Goal: Information Seeking & Learning: Learn about a topic

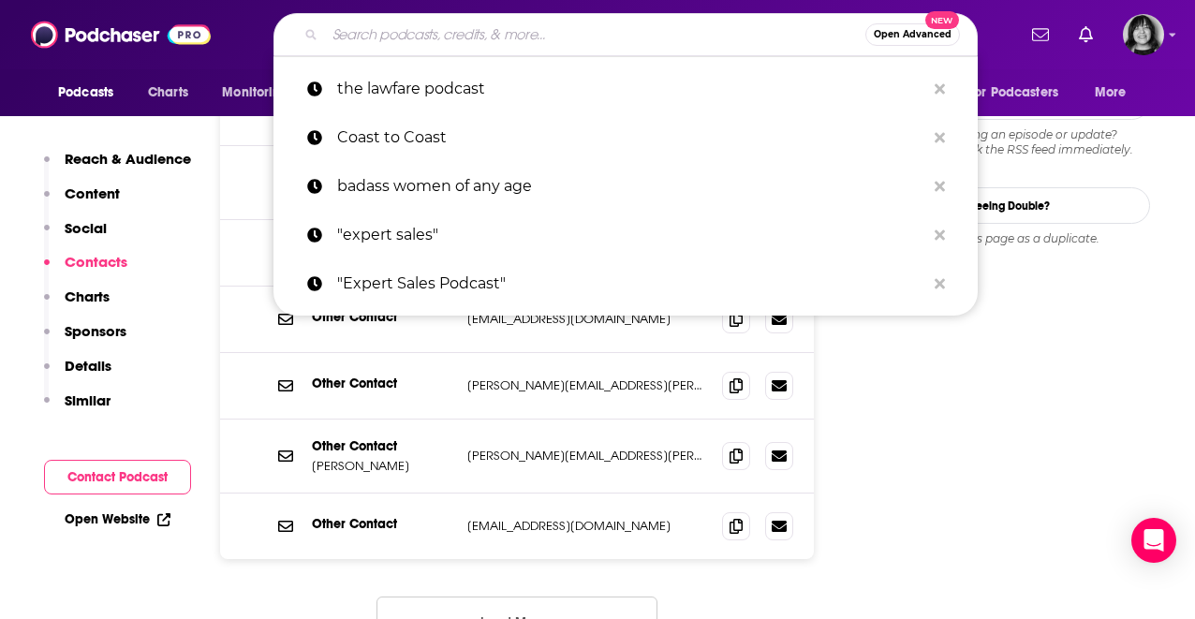
type input "Cyber Compliance and Beyond"
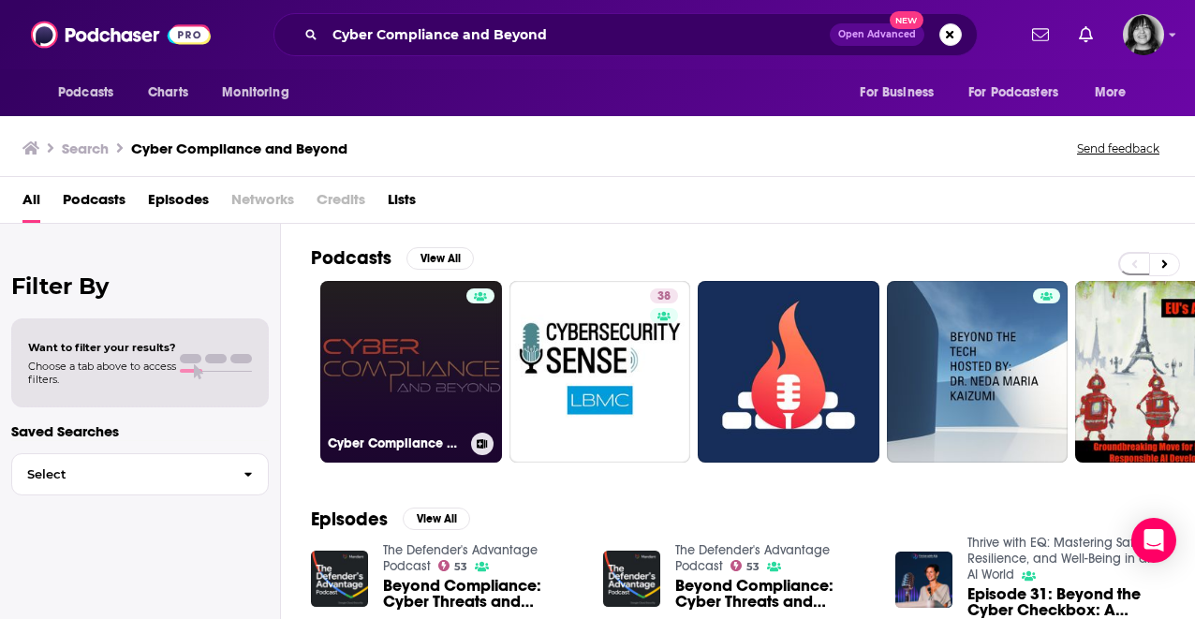
click at [455, 347] on link "Cyber Compliance & Beyond" at bounding box center [411, 372] width 182 height 182
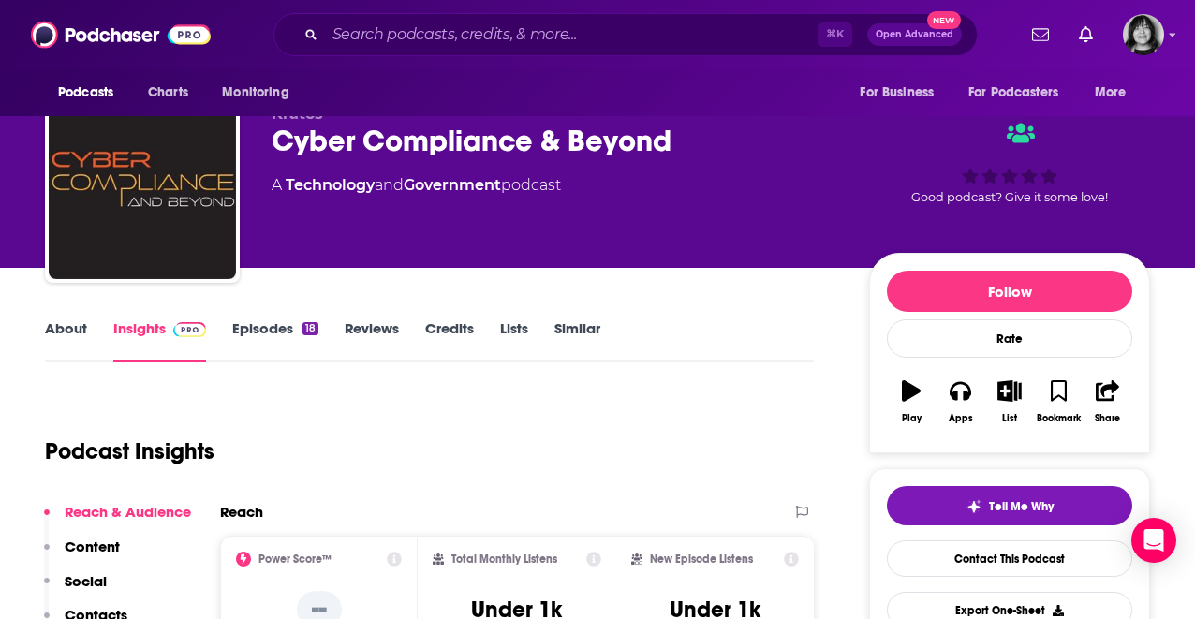
scroll to position [23, 0]
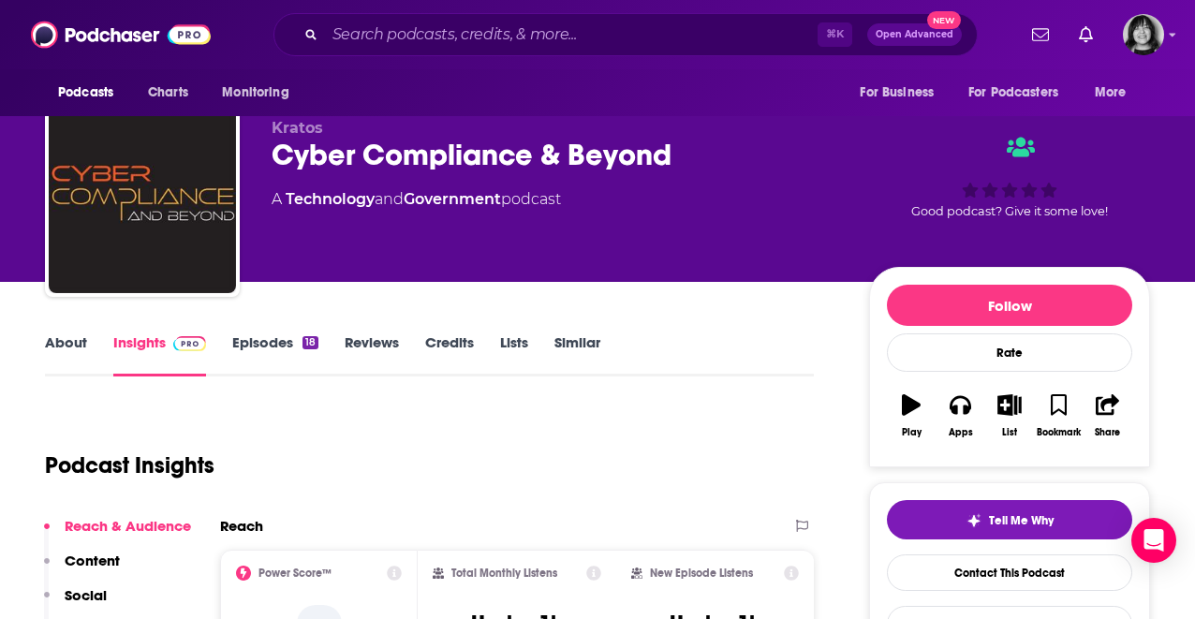
click at [75, 341] on link "About" at bounding box center [66, 354] width 42 height 43
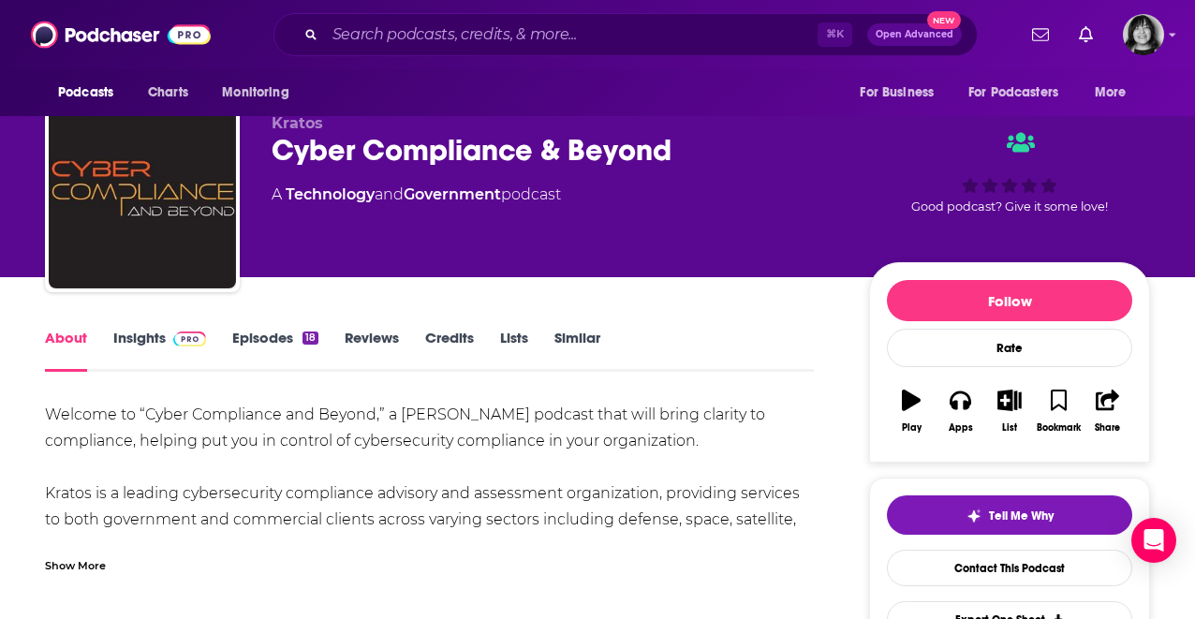
scroll to position [32, 0]
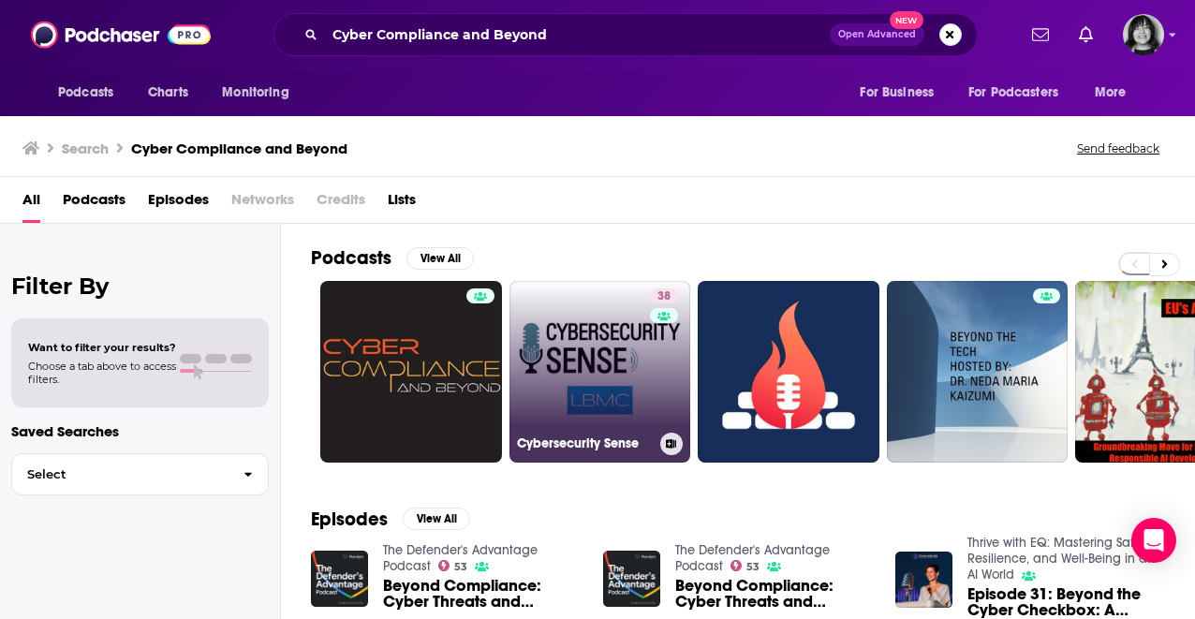
click at [647, 445] on h3 "Cybersecurity Sense" at bounding box center [585, 443] width 136 height 16
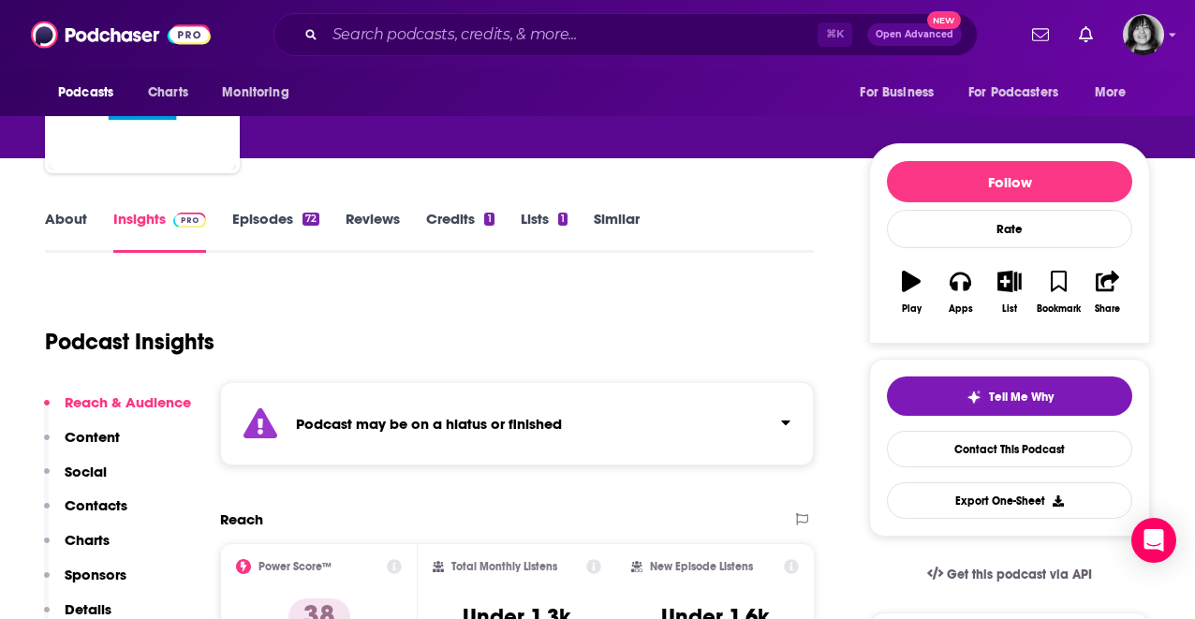
scroll to position [241, 0]
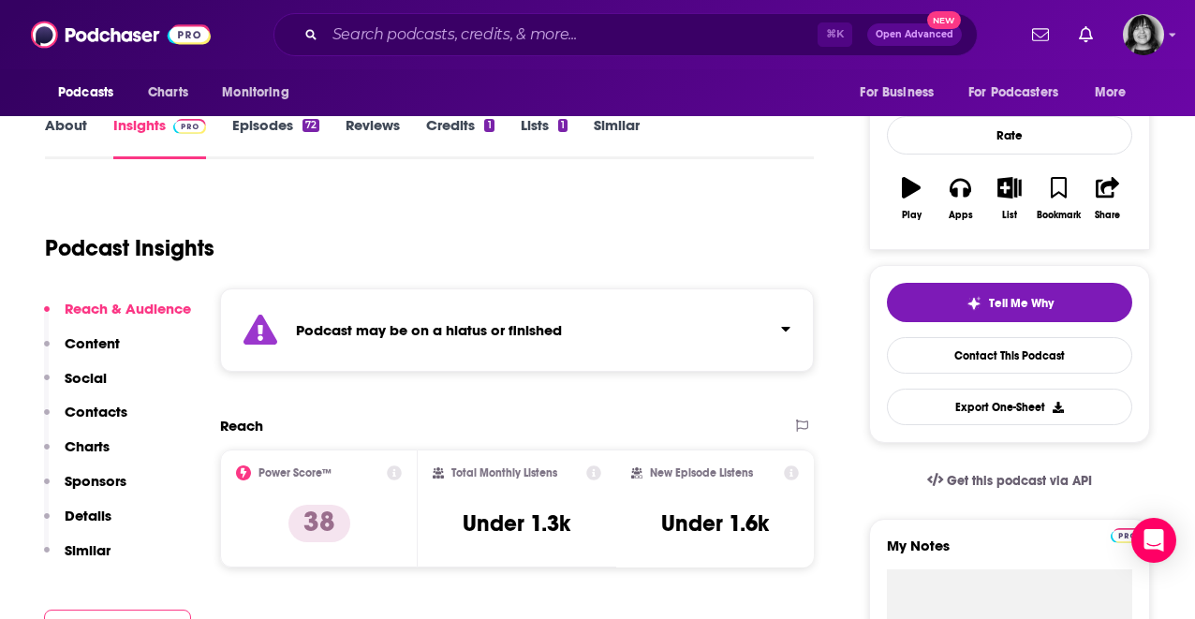
click at [637, 337] on div "Podcast may be on a hiatus or finished" at bounding box center [517, 329] width 594 height 83
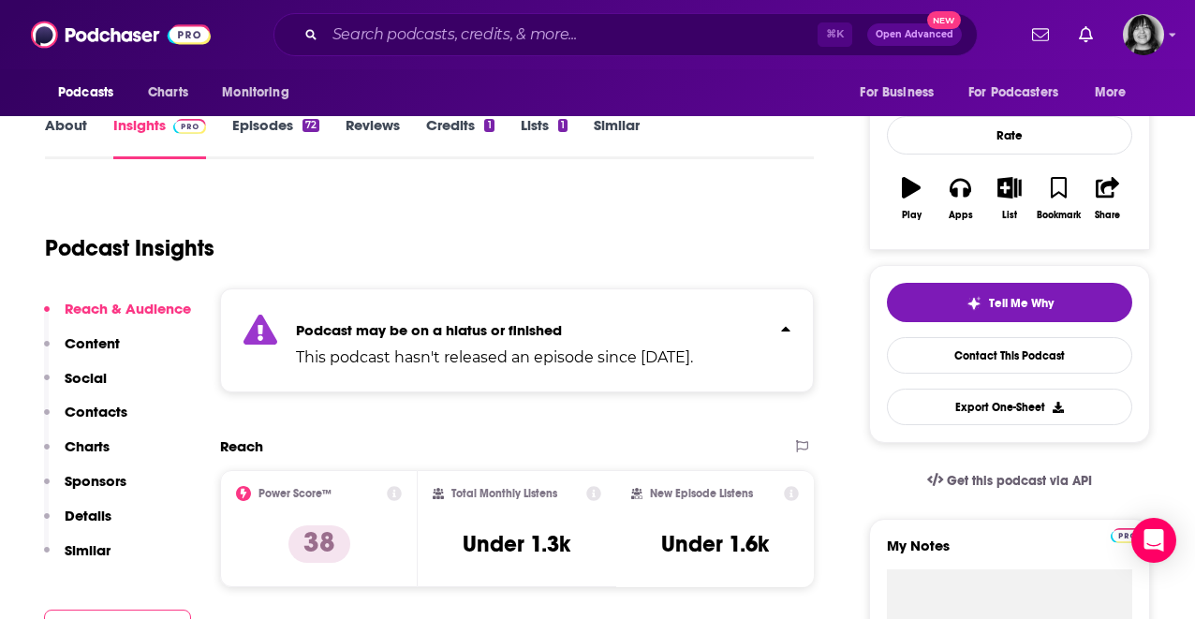
click at [65, 130] on link "About" at bounding box center [66, 137] width 42 height 43
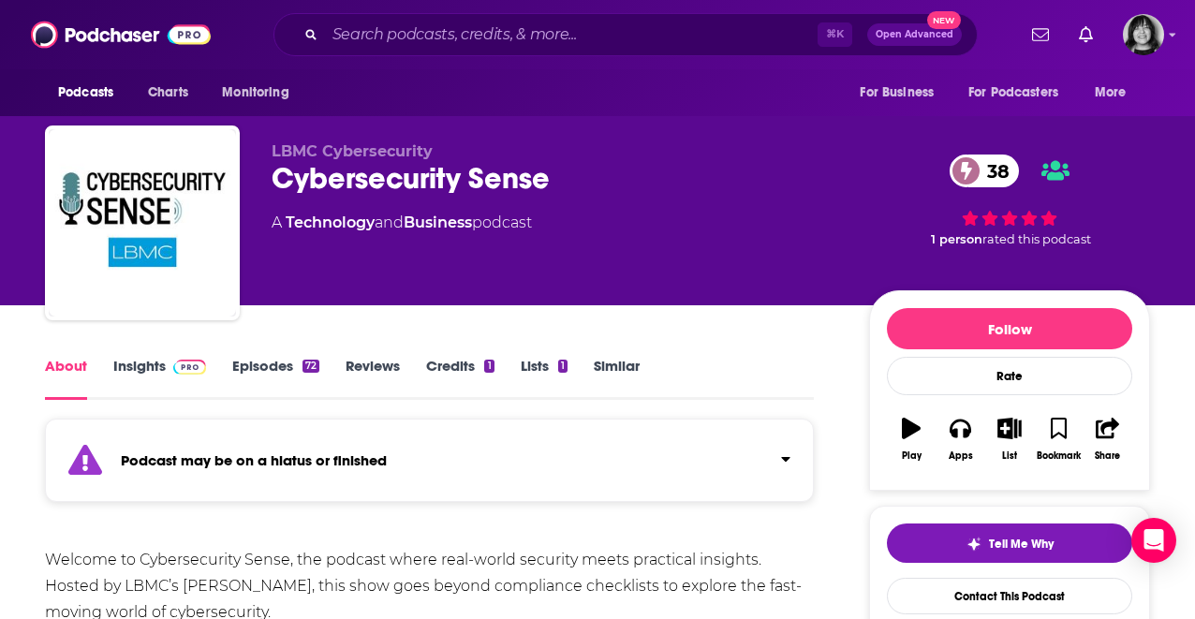
click at [142, 361] on link "Insights" at bounding box center [159, 378] width 93 height 43
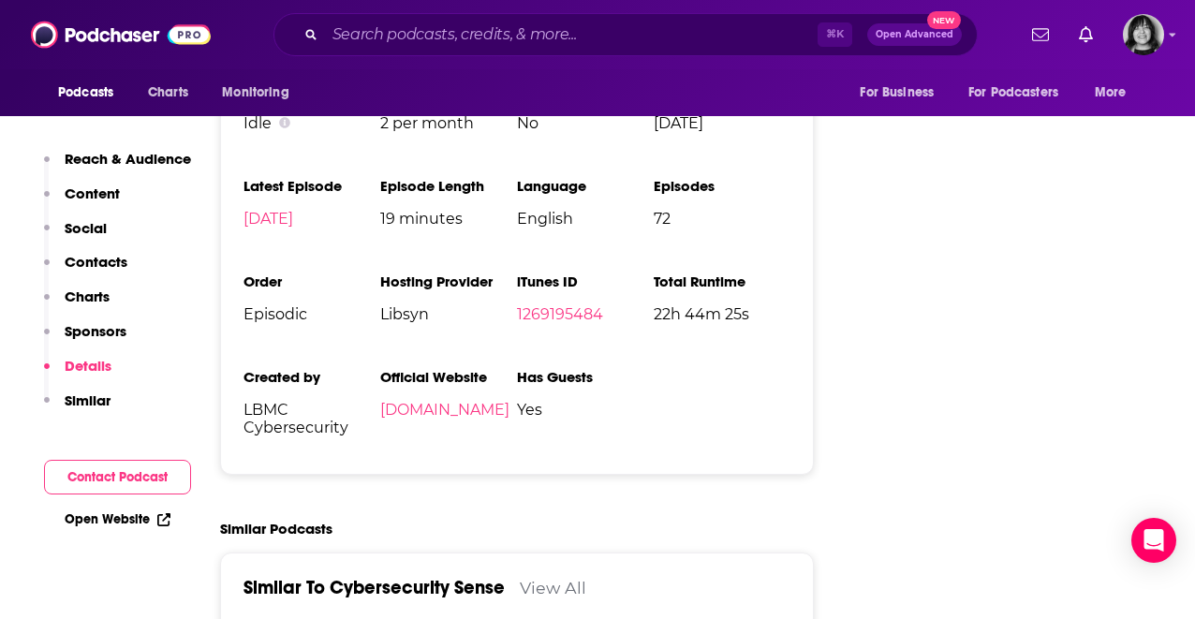
scroll to position [2594, 0]
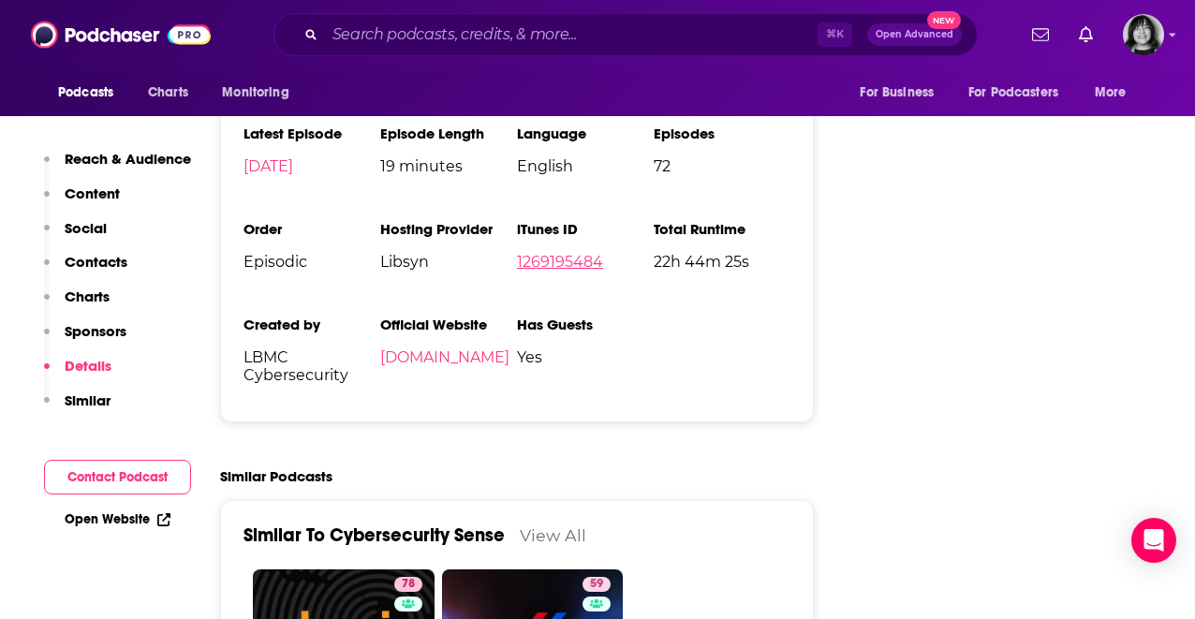
click at [570, 253] on link "1269195484" at bounding box center [560, 262] width 86 height 18
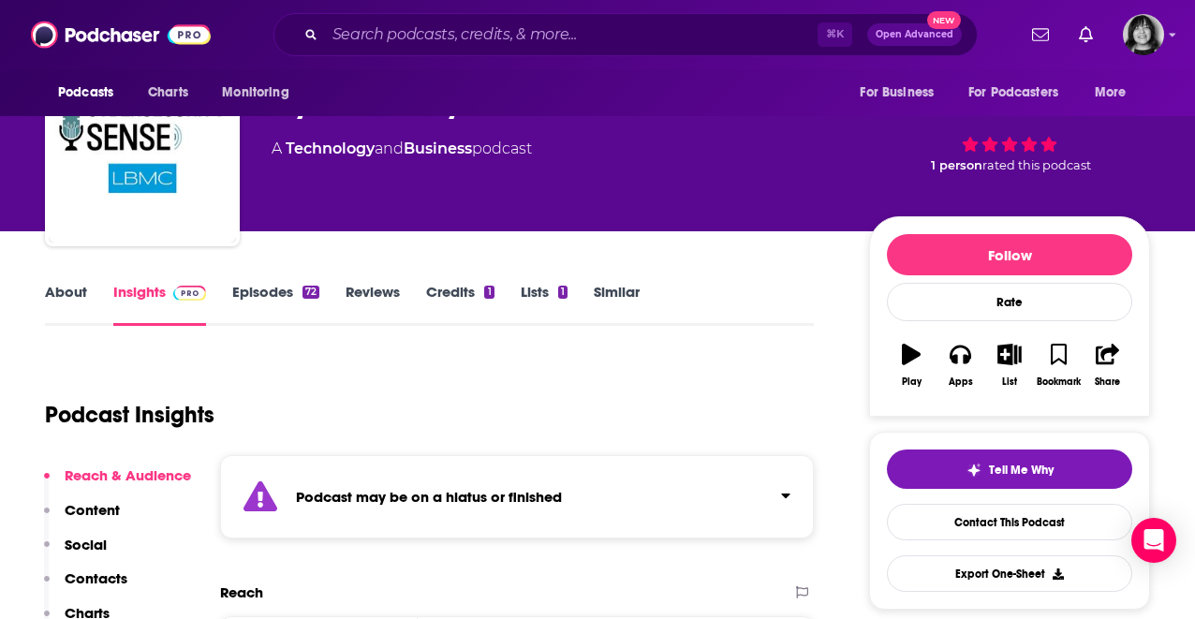
scroll to position [0, 0]
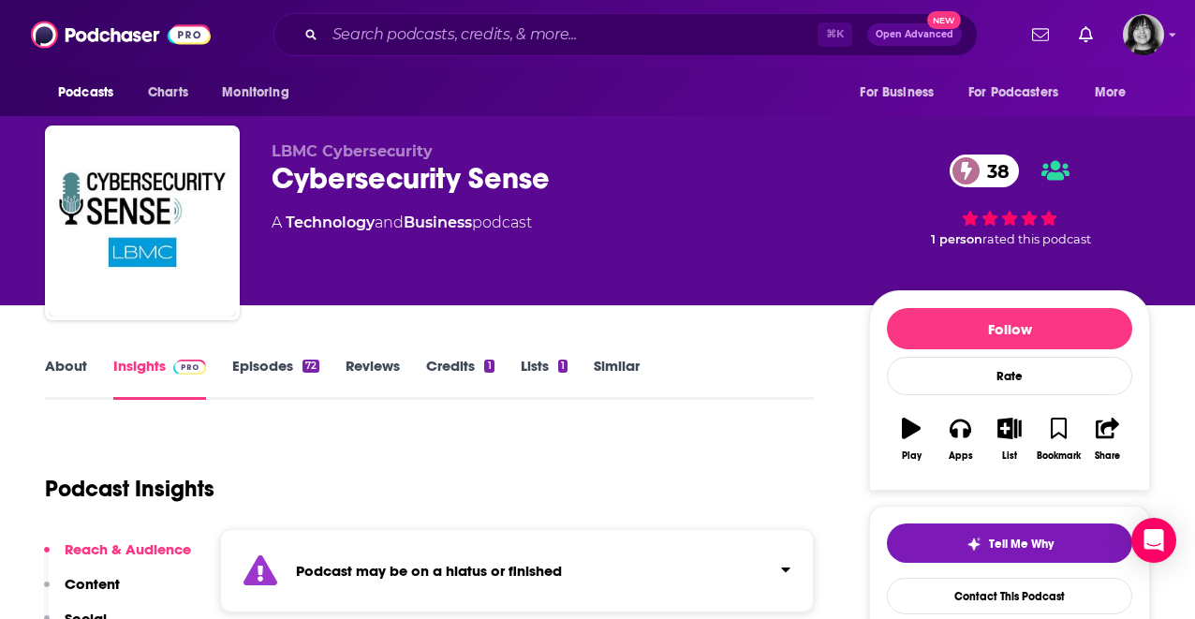
click at [433, 187] on div "Cybersecurity Sense 38" at bounding box center [555, 178] width 567 height 37
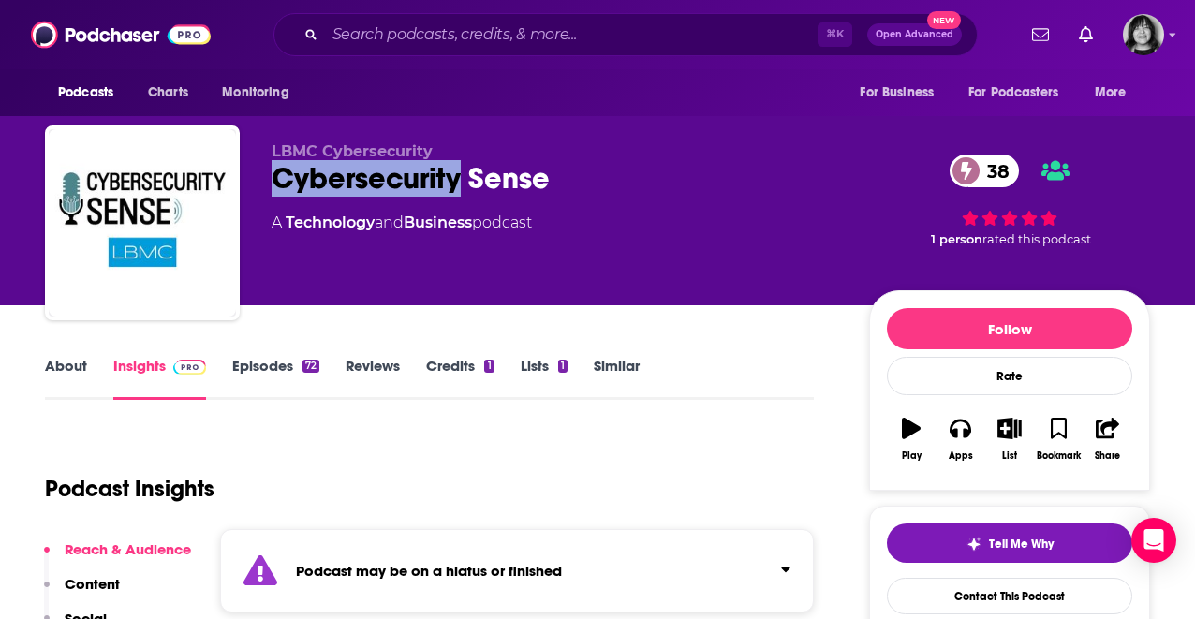
click at [433, 187] on div "Cybersecurity Sense 38" at bounding box center [555, 178] width 567 height 37
copy div "Cybersecurity Sense 38"
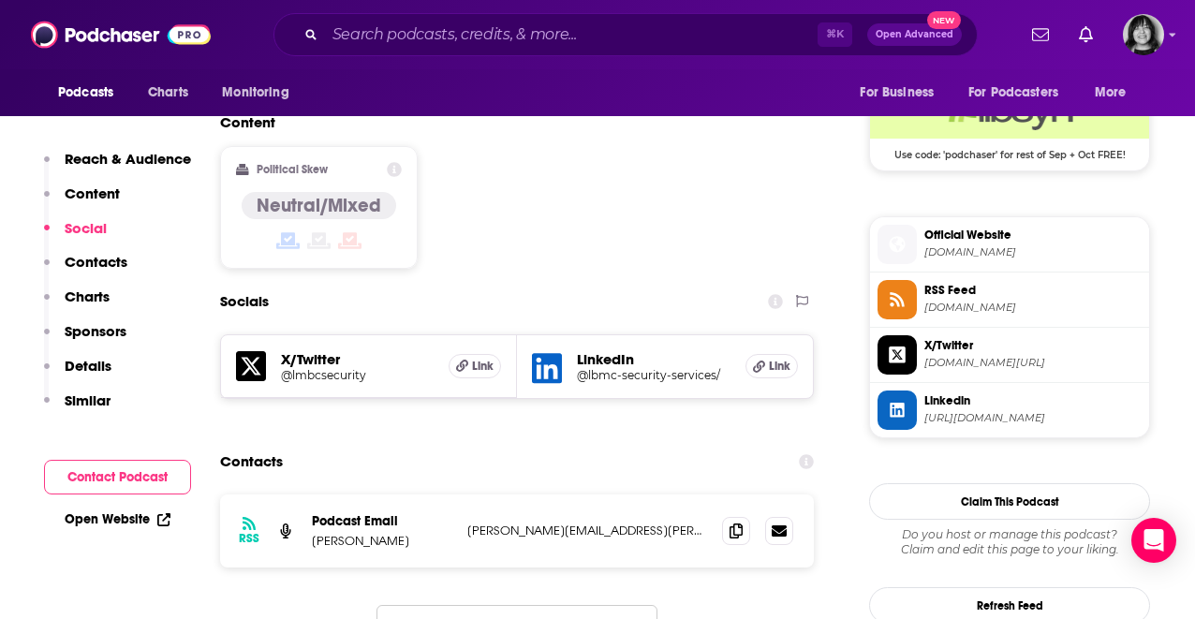
scroll to position [1546, 0]
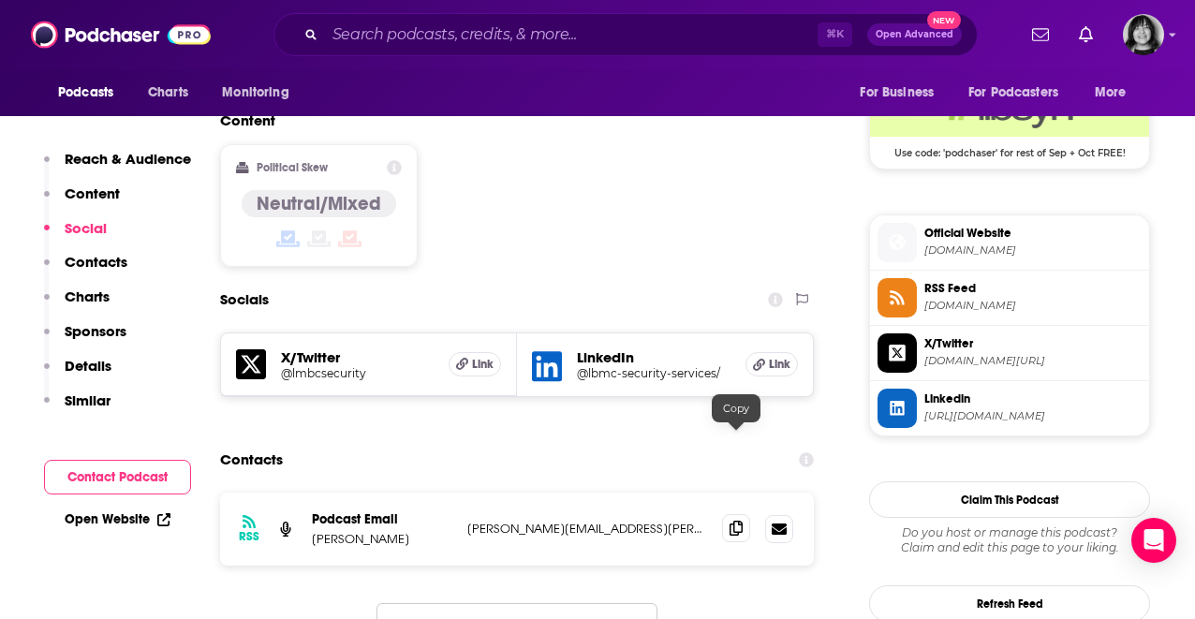
click at [737, 521] on icon at bounding box center [735, 528] width 13 height 15
click at [448, 24] on input "Search podcasts, credits, & more..." at bounding box center [571, 35] width 493 height 30
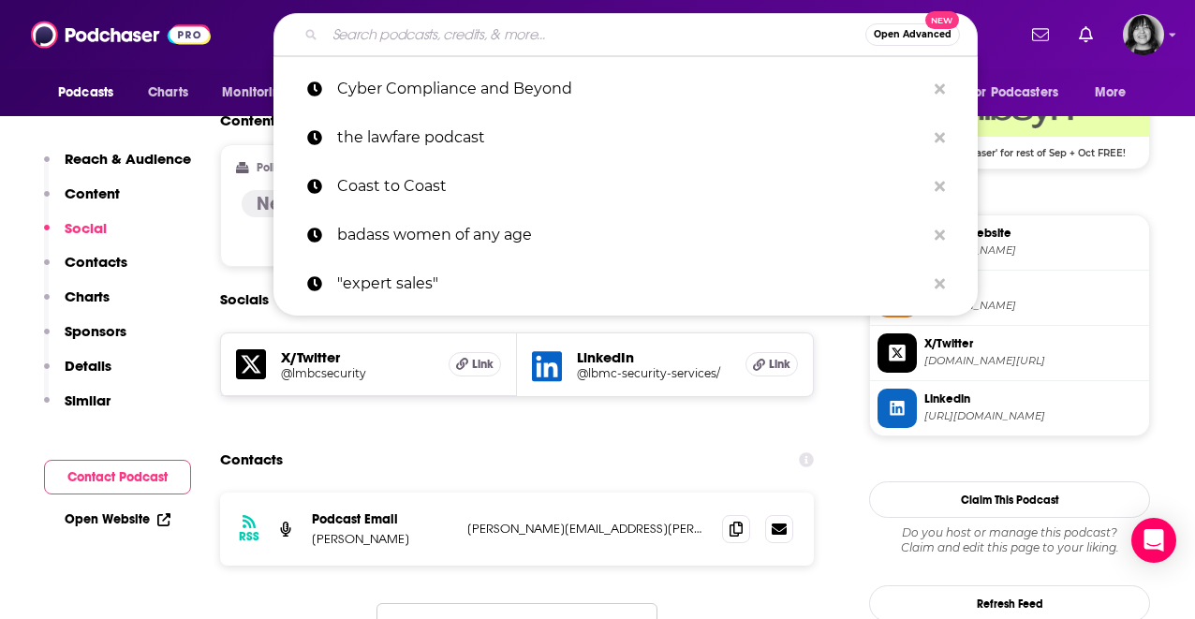
paste input "Cybersecurity Today"
type input "Cybersecurity Today"
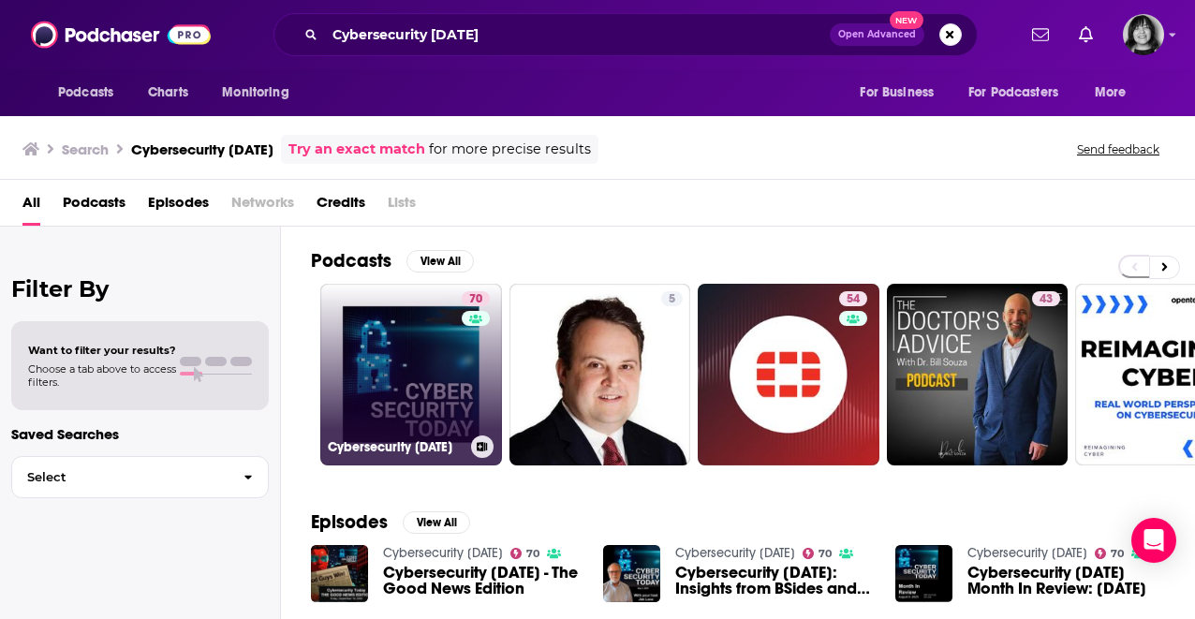
click at [411, 319] on link "70 Cybersecurity Today" at bounding box center [411, 375] width 182 height 182
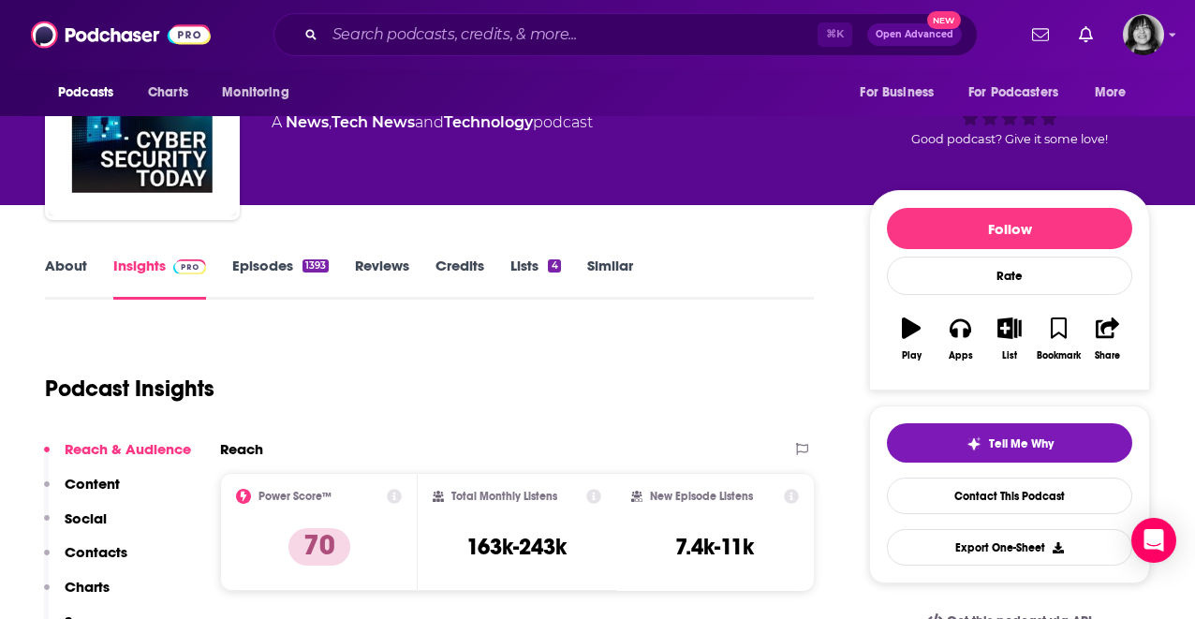
scroll to position [91, 0]
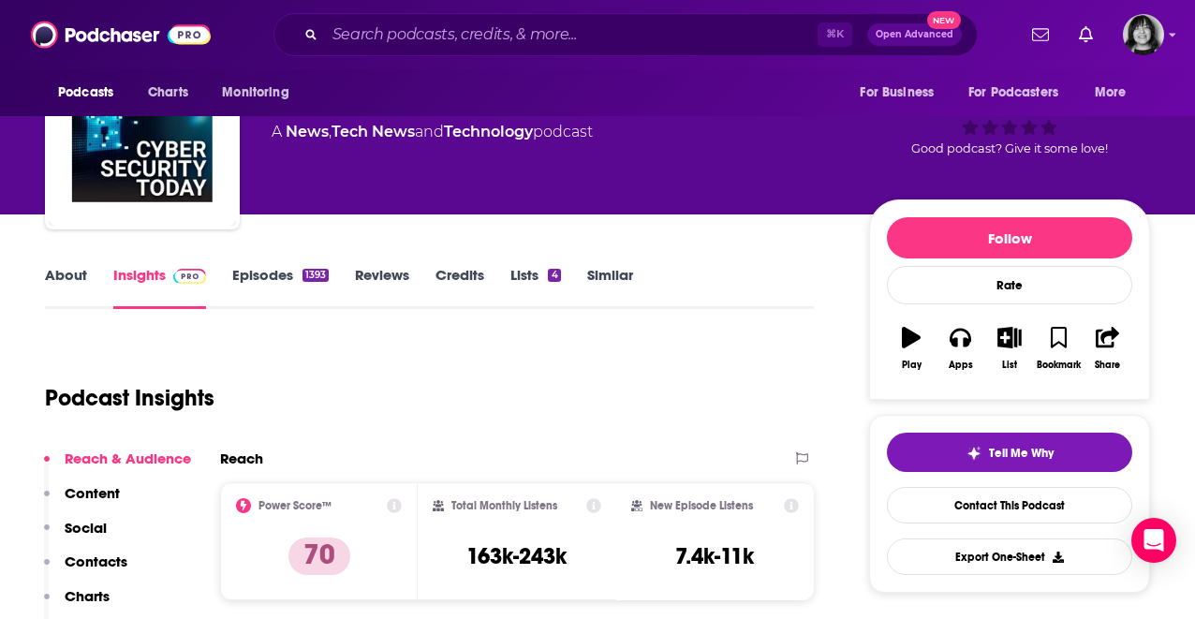
click at [56, 290] on link "About" at bounding box center [66, 287] width 42 height 43
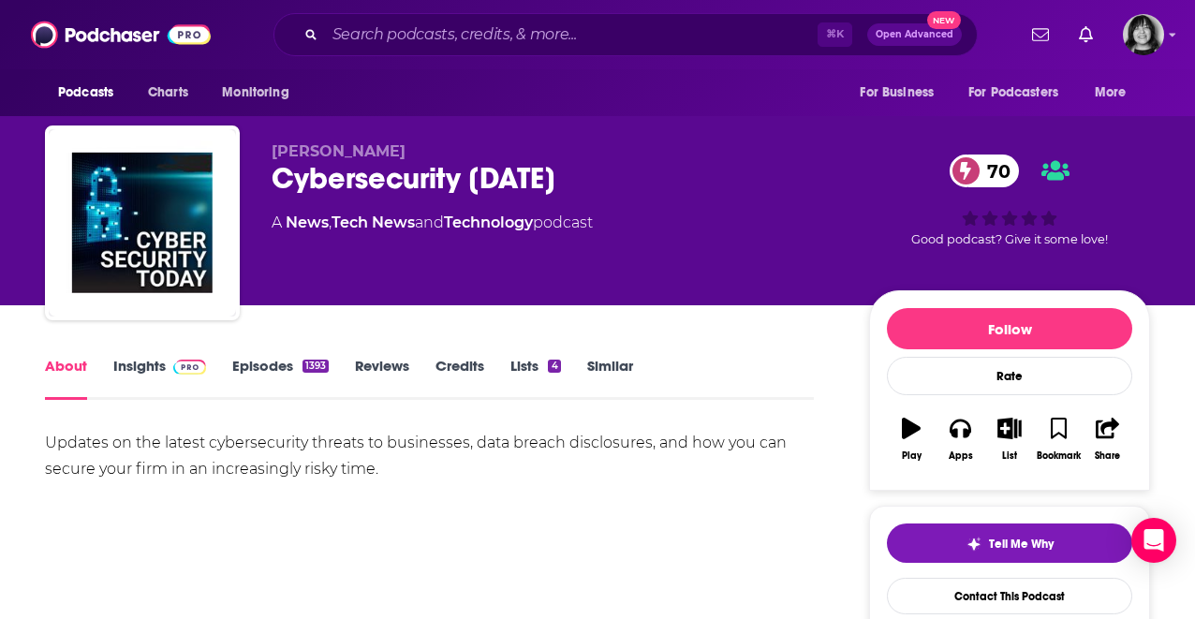
click at [137, 355] on div "About Insights Episodes 1393 Reviews Credits Lists 4 Similar" at bounding box center [429, 377] width 769 height 46
click at [134, 364] on link "Insights" at bounding box center [159, 378] width 93 height 43
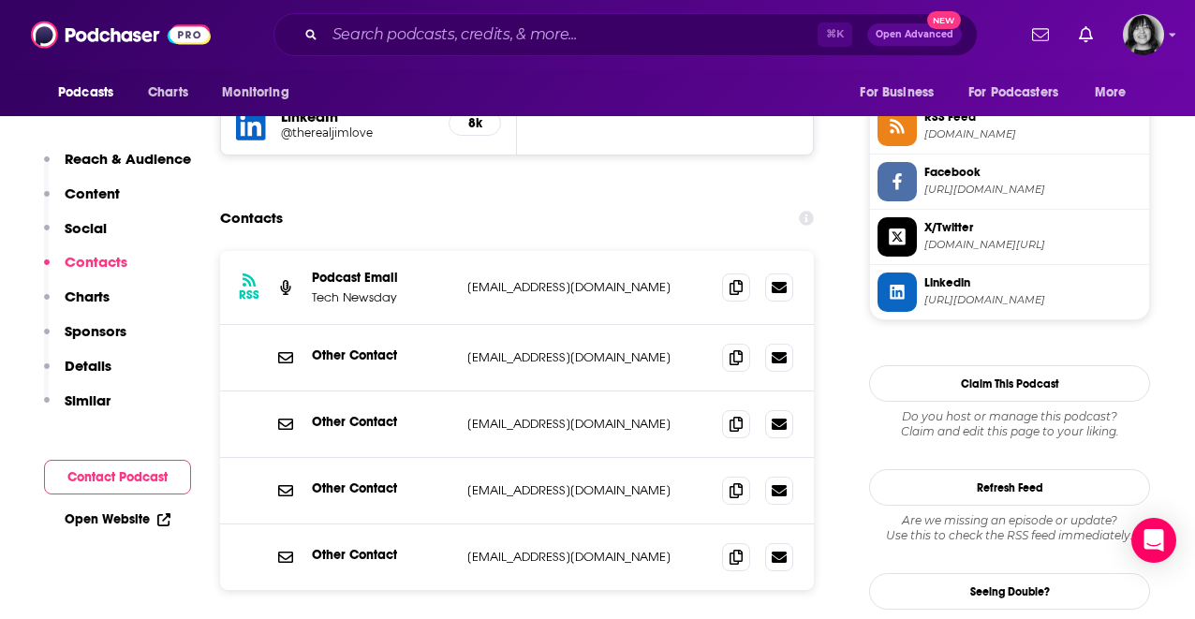
scroll to position [1720, 0]
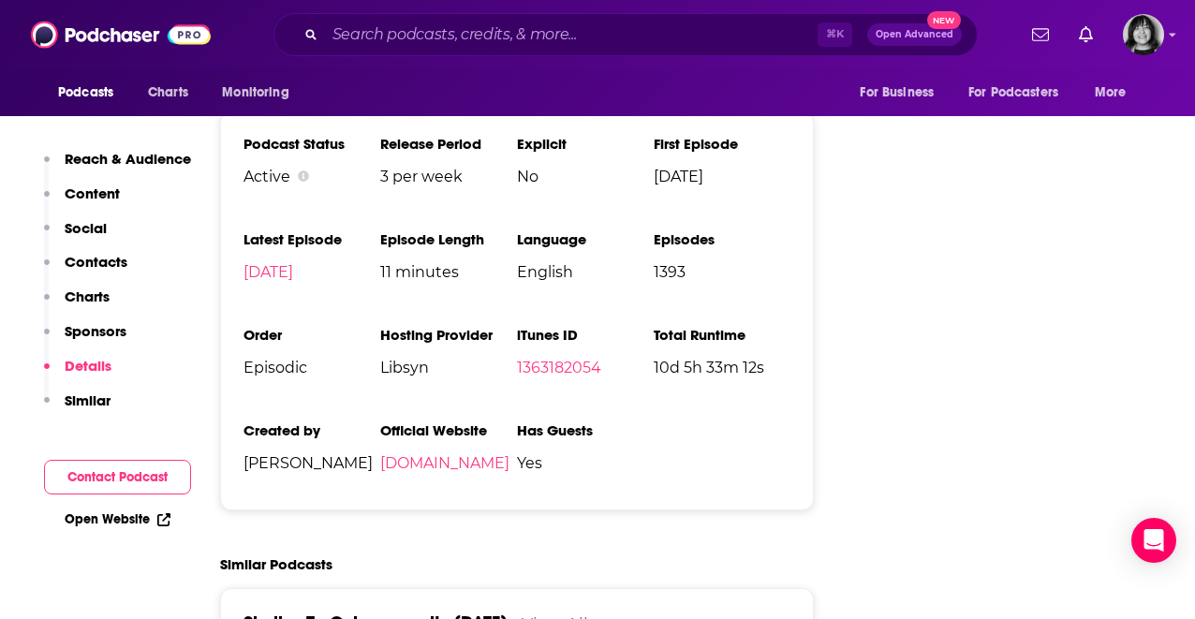
scroll to position [3788, 0]
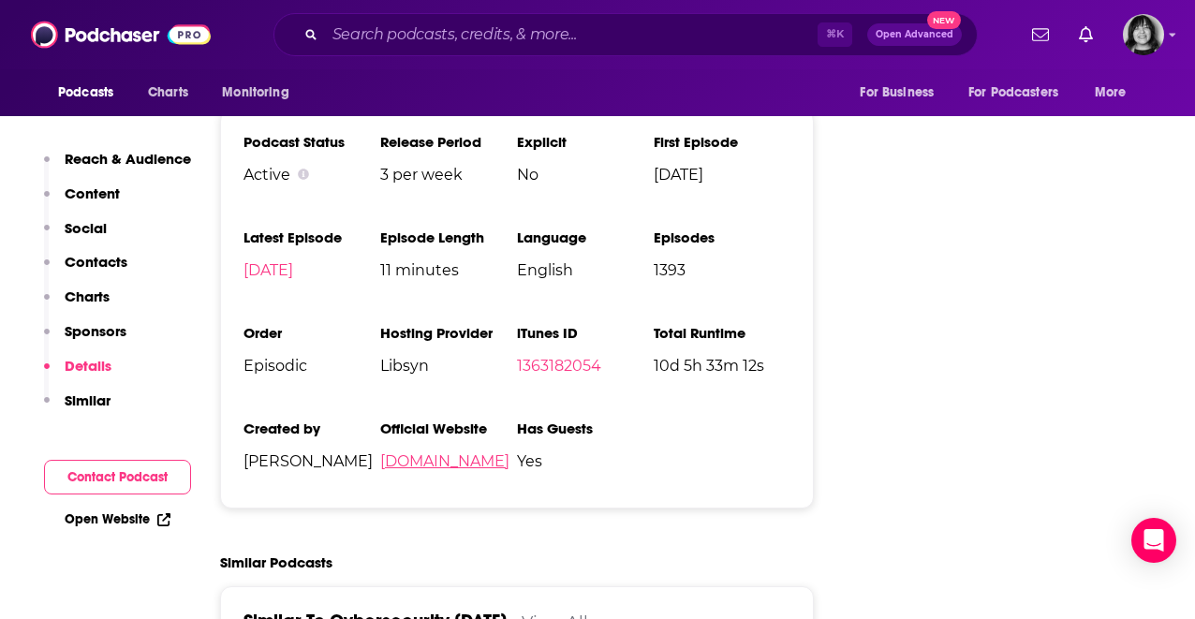
click at [461, 452] on link "technewsday.ca" at bounding box center [444, 461] width 129 height 18
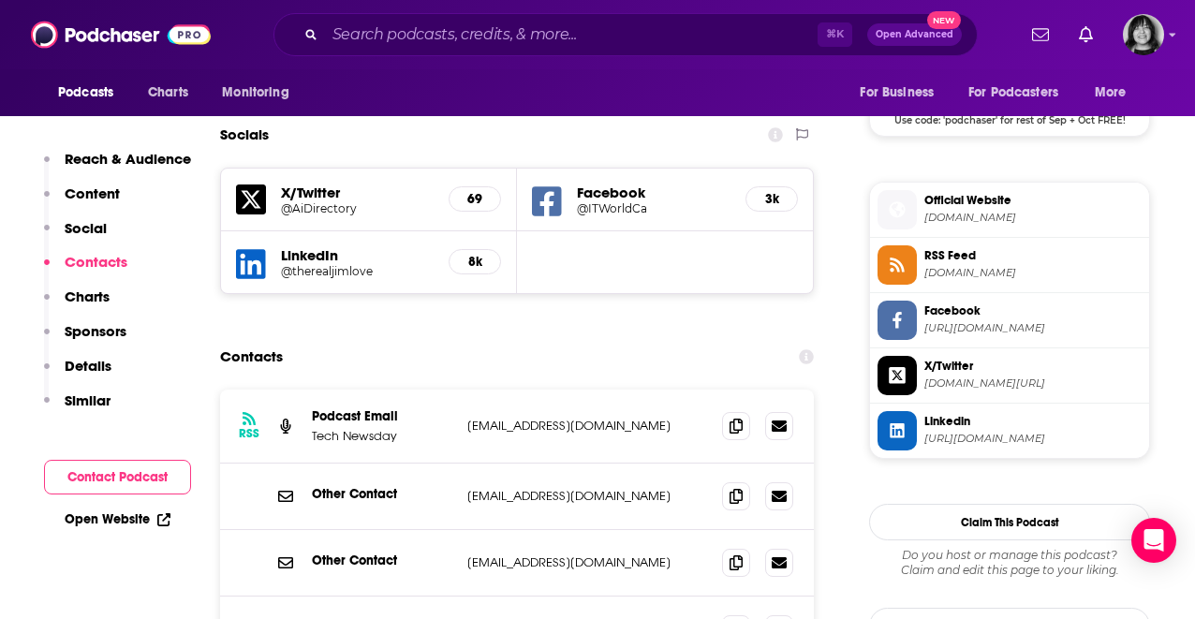
scroll to position [1550, 0]
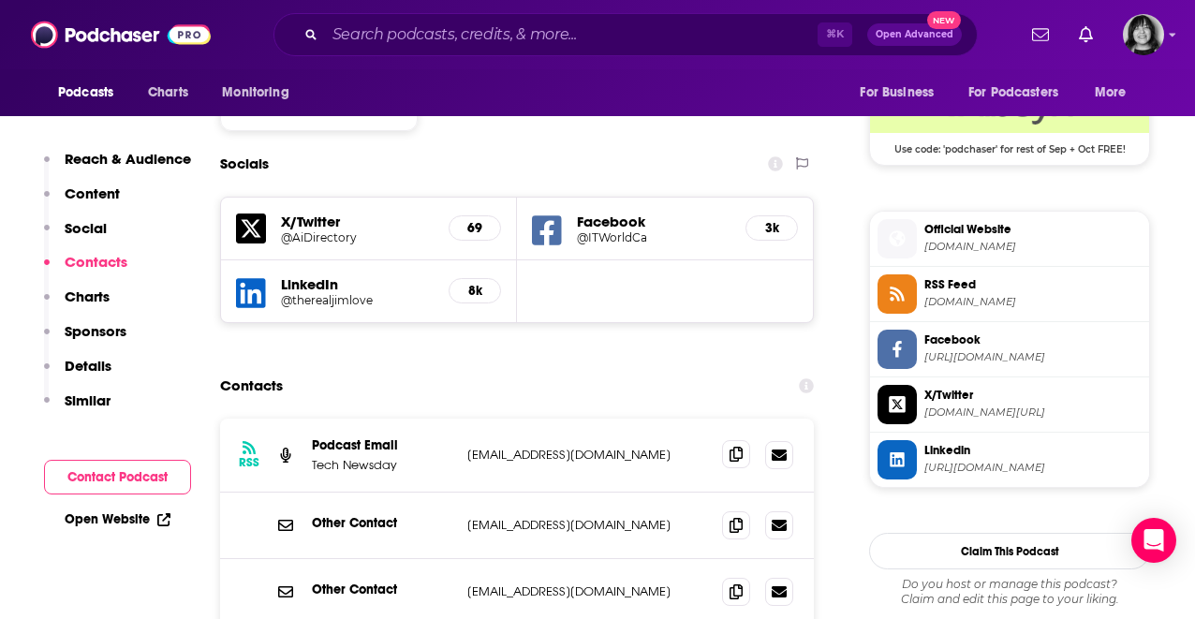
click at [730, 440] on span at bounding box center [736, 454] width 28 height 28
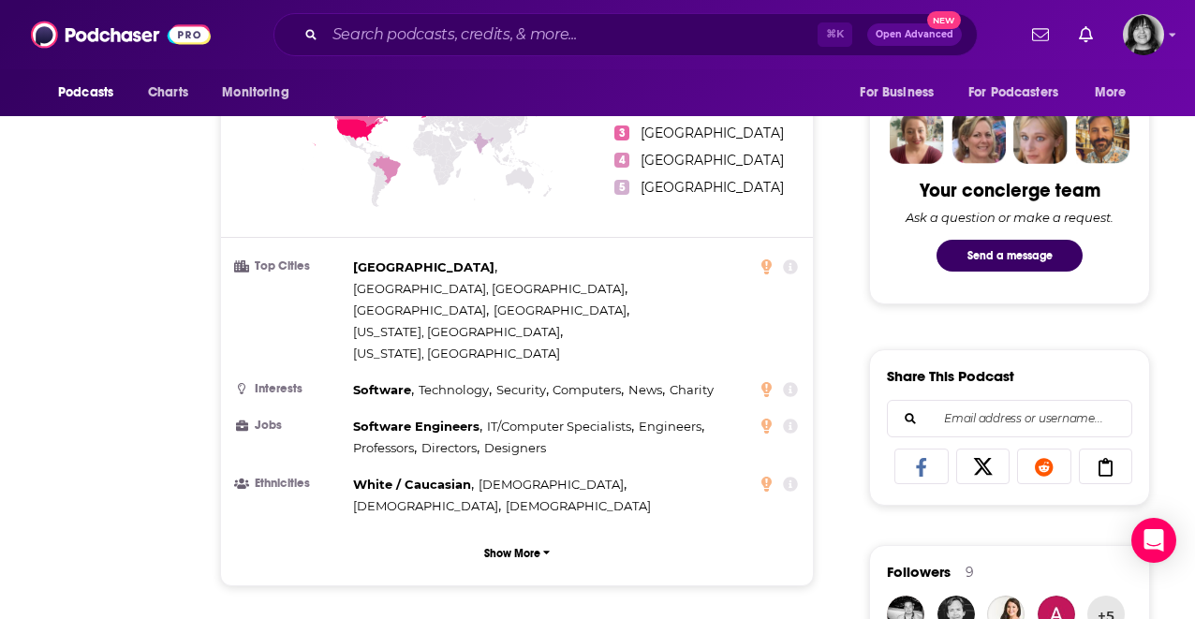
scroll to position [0, 0]
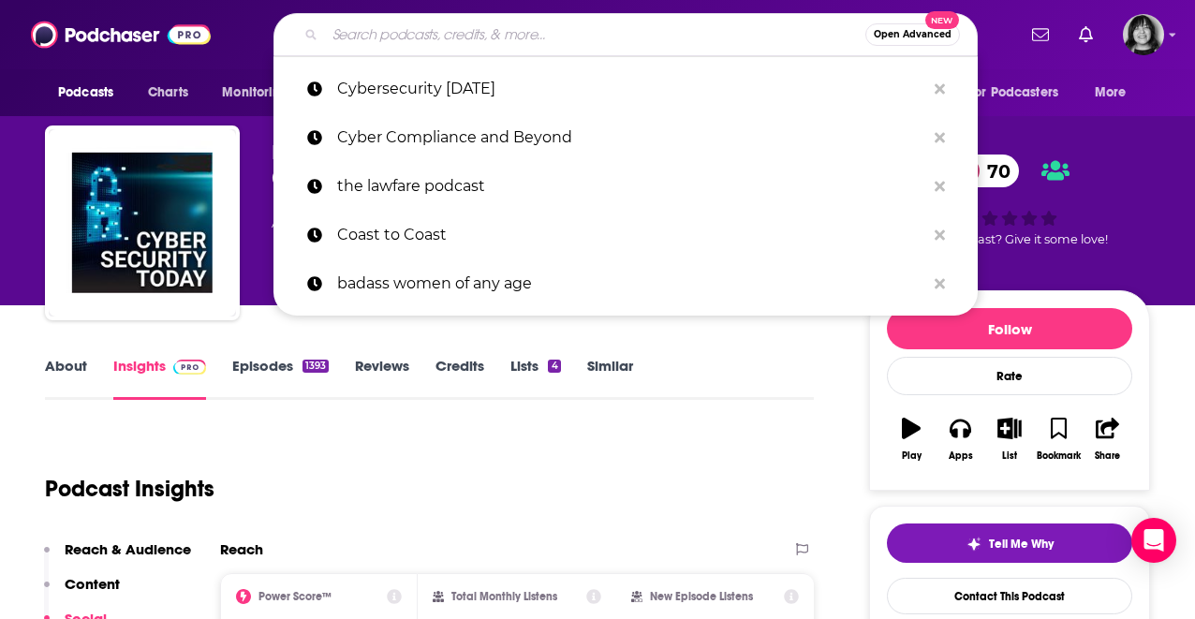
click at [500, 22] on input "Search podcasts, credits, & more..." at bounding box center [595, 35] width 540 height 30
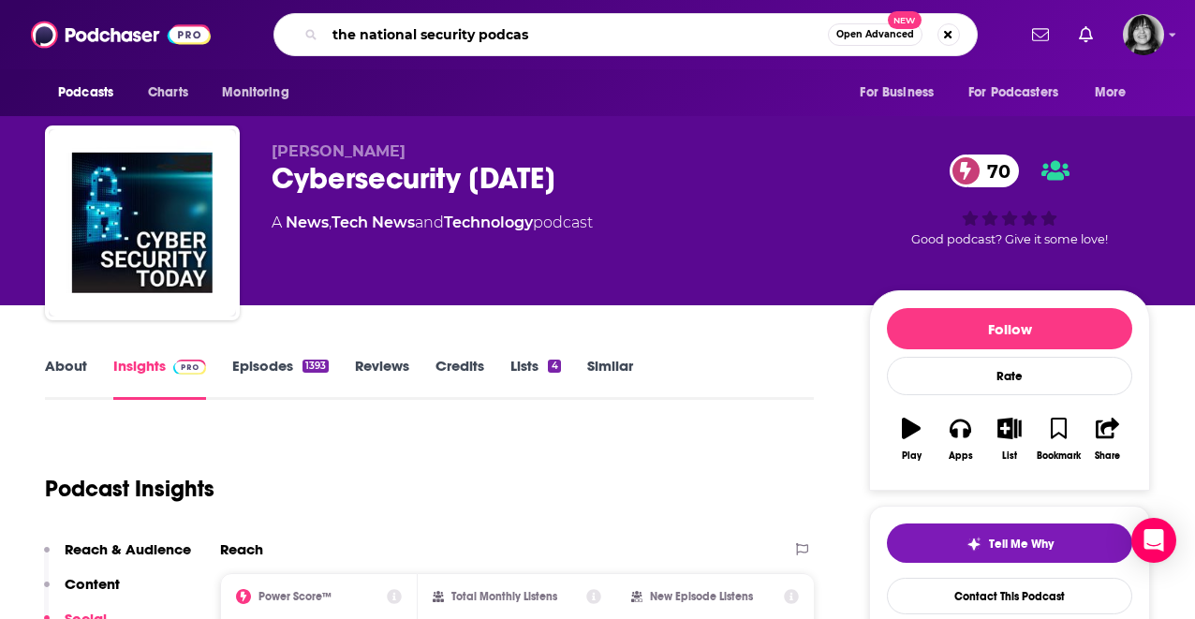
type input "the national security podcast"
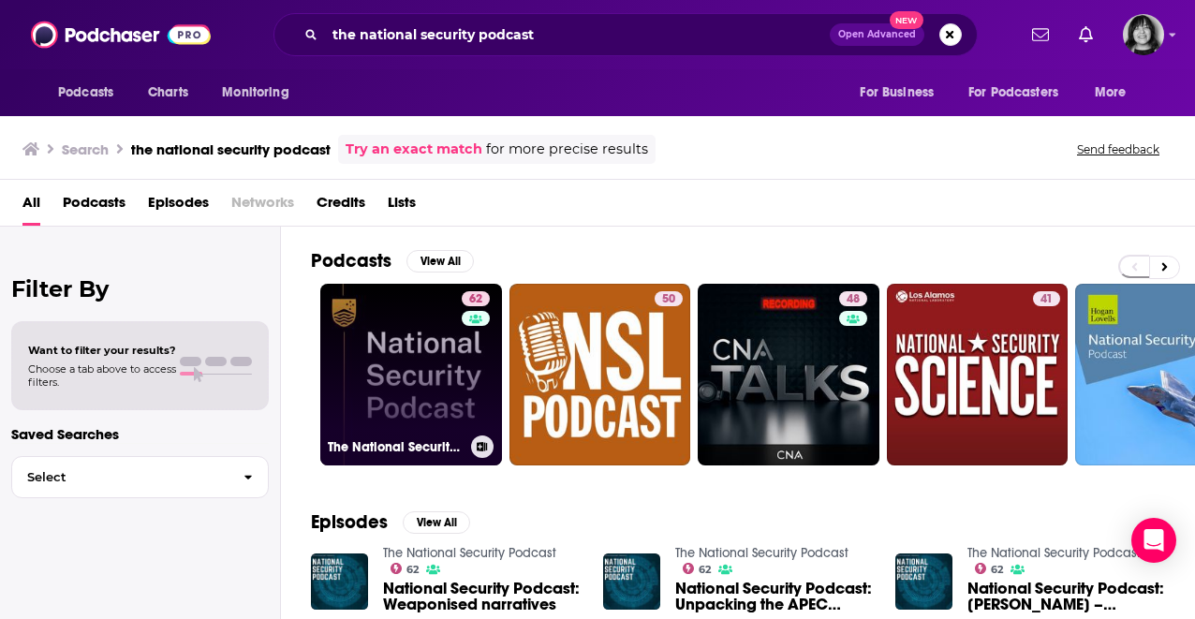
click at [428, 367] on link "62 The National Security Podcast" at bounding box center [411, 375] width 182 height 182
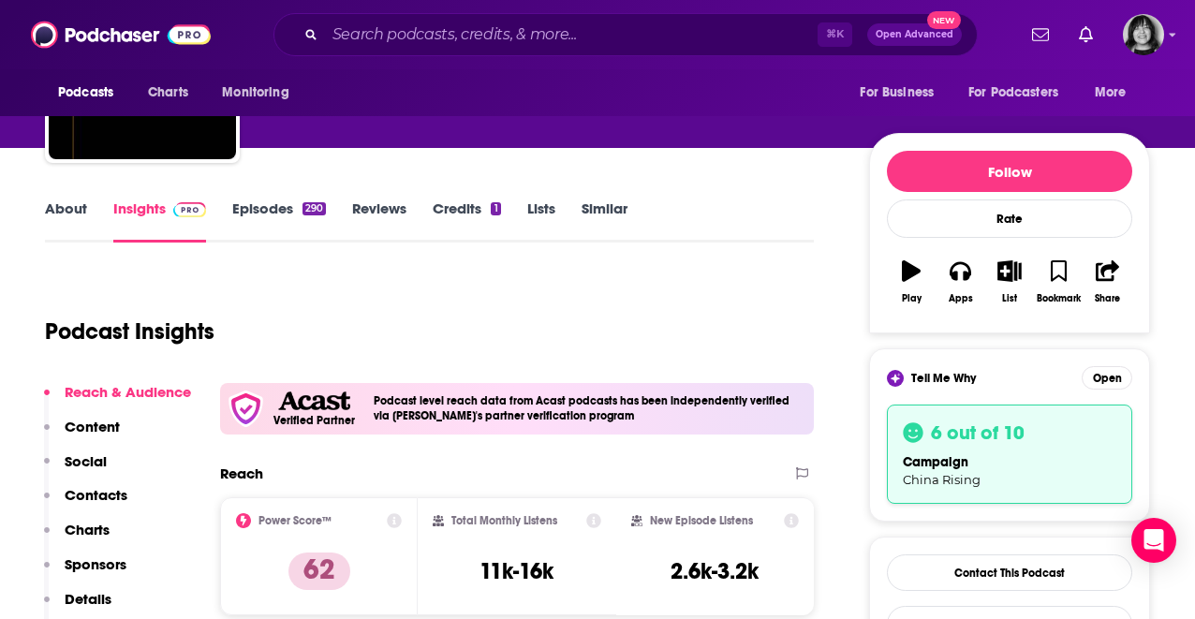
scroll to position [153, 0]
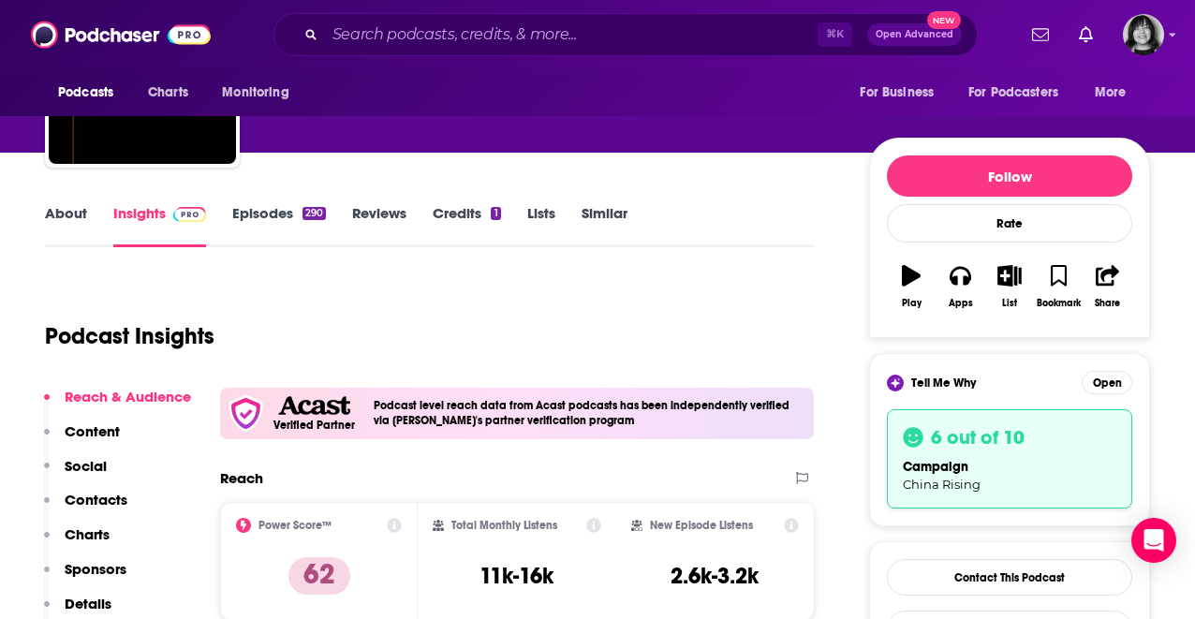
click at [64, 216] on link "About" at bounding box center [66, 225] width 42 height 43
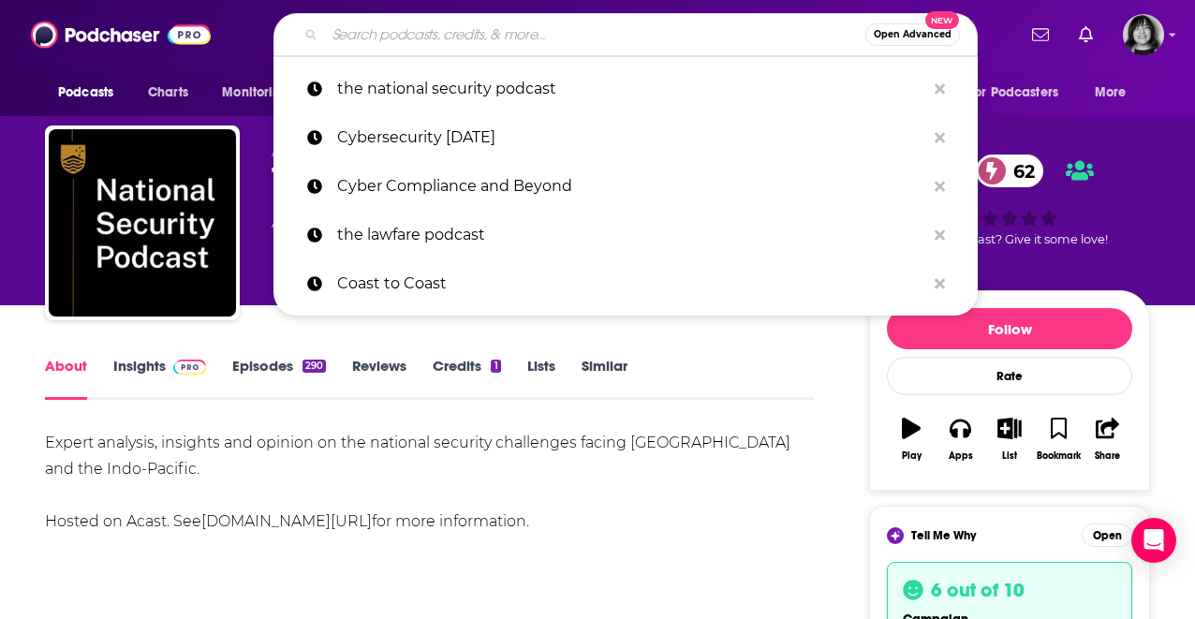
click at [425, 31] on input "Search podcasts, credits, & more..." at bounding box center [595, 35] width 540 height 30
paste input "SANS Cyber Leaders Podcast"
type input "SANS Cyber Leaders Podcast"
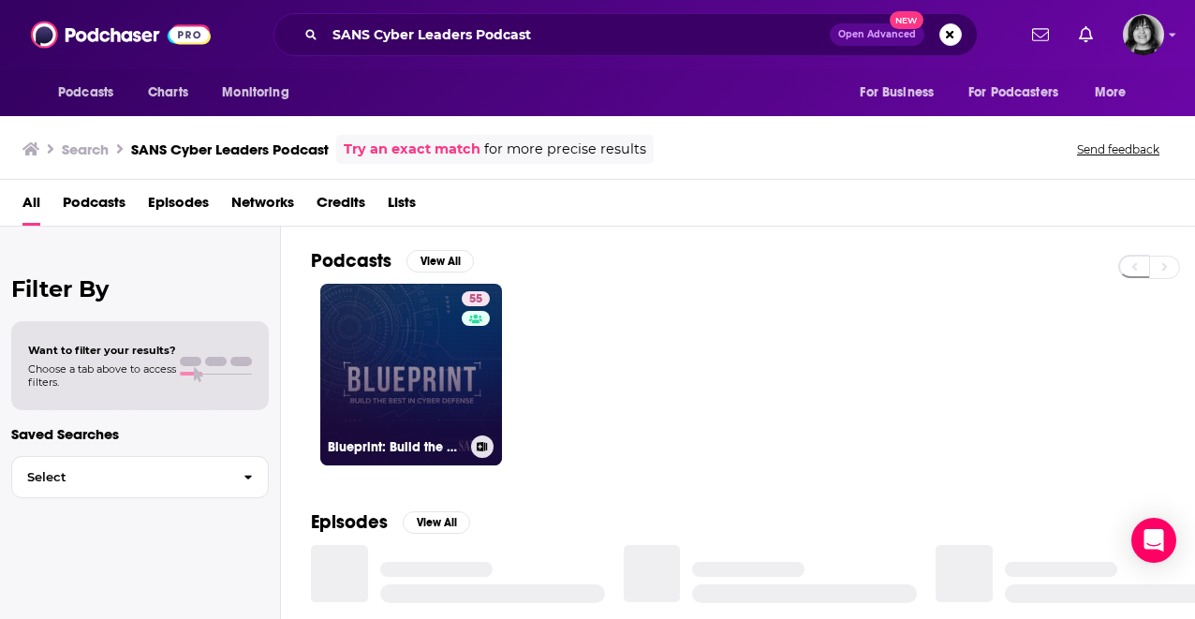
click at [419, 300] on link "55 Blueprint: Build the Best in Cyber Defense" at bounding box center [411, 375] width 182 height 182
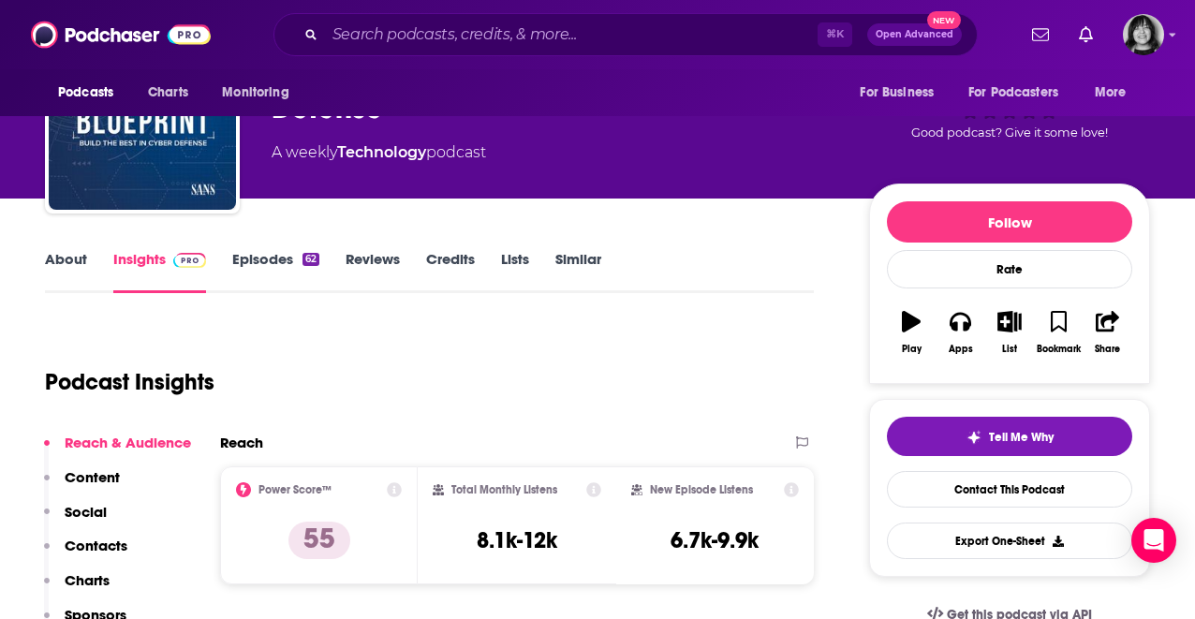
scroll to position [108, 0]
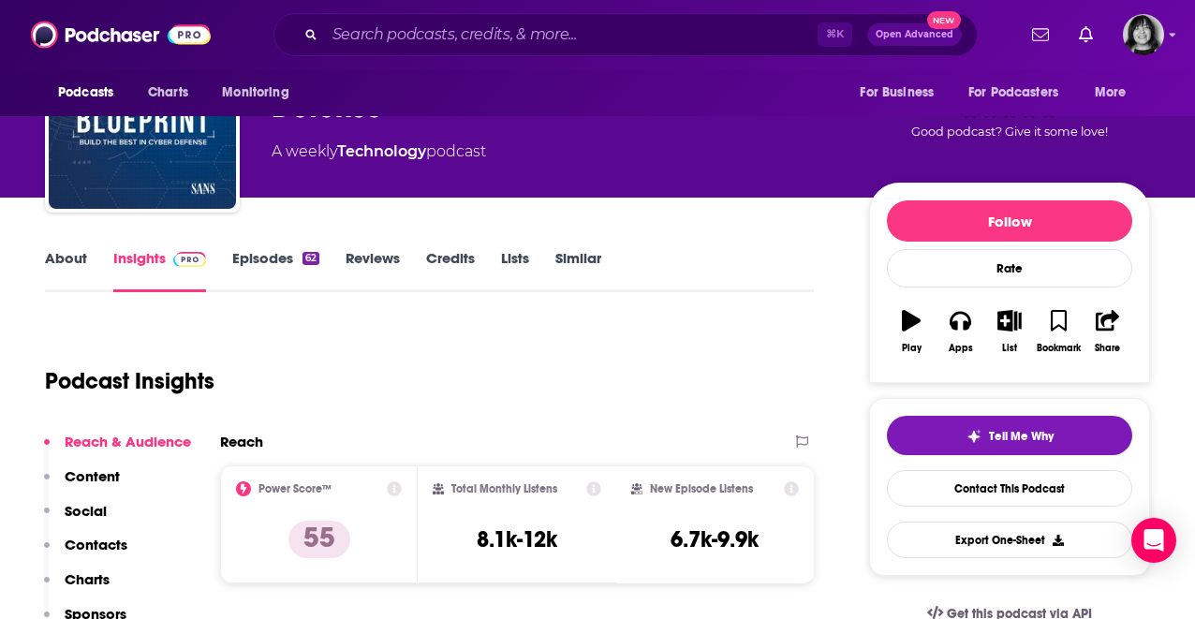
click at [75, 256] on link "About" at bounding box center [66, 270] width 42 height 43
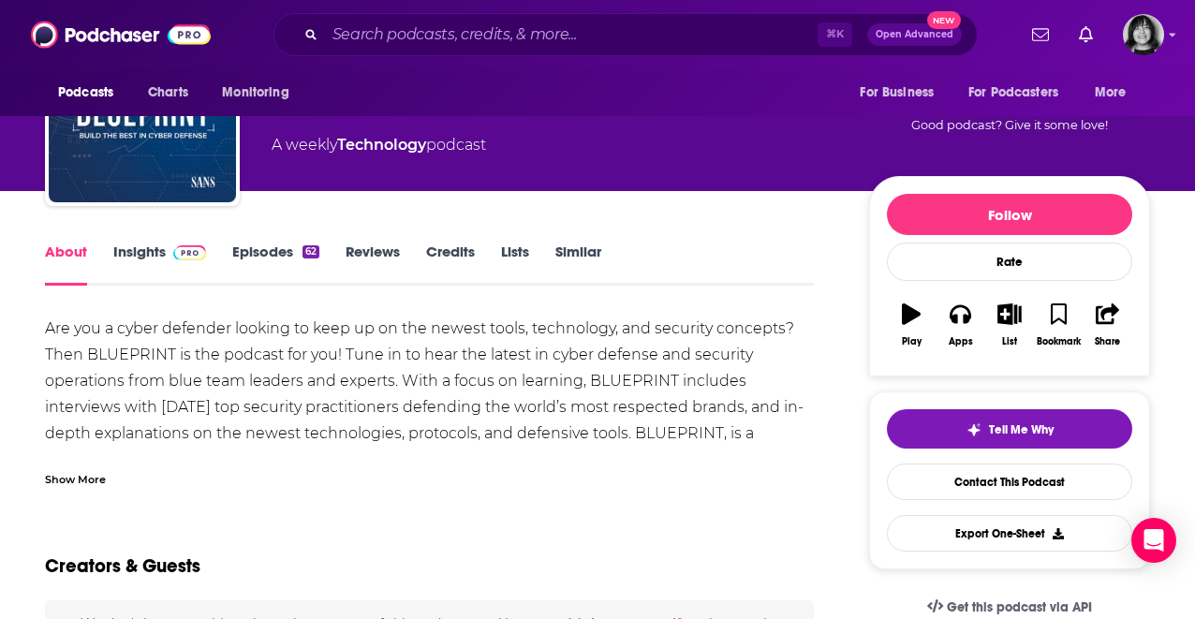
scroll to position [120, 0]
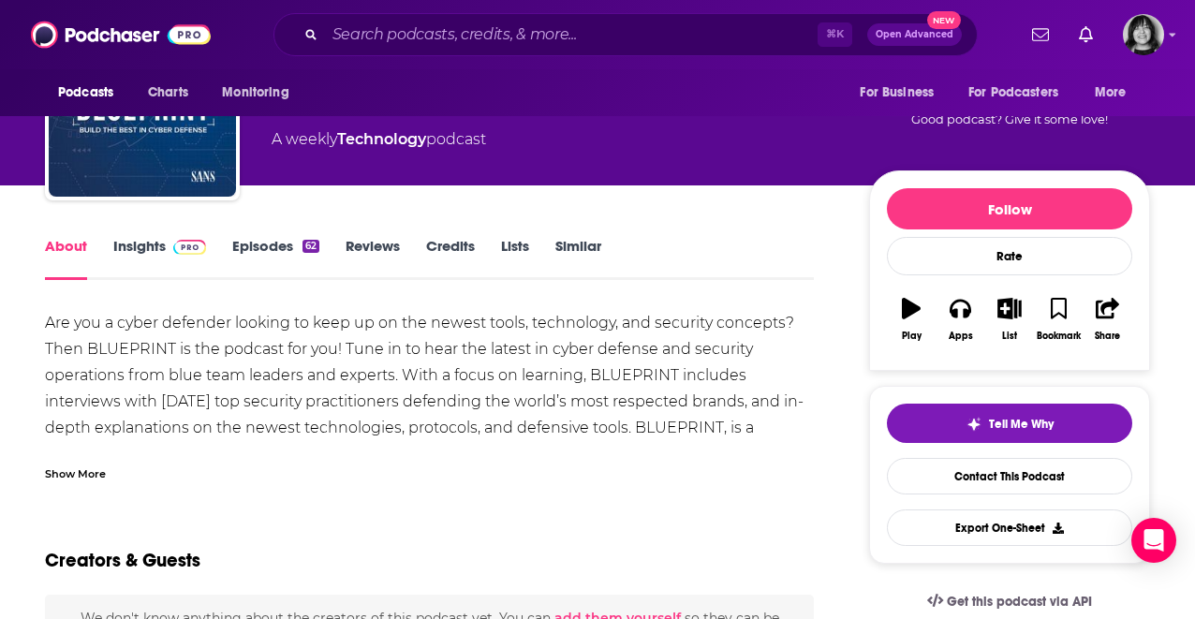
click at [79, 480] on div "Show More" at bounding box center [75, 473] width 61 height 18
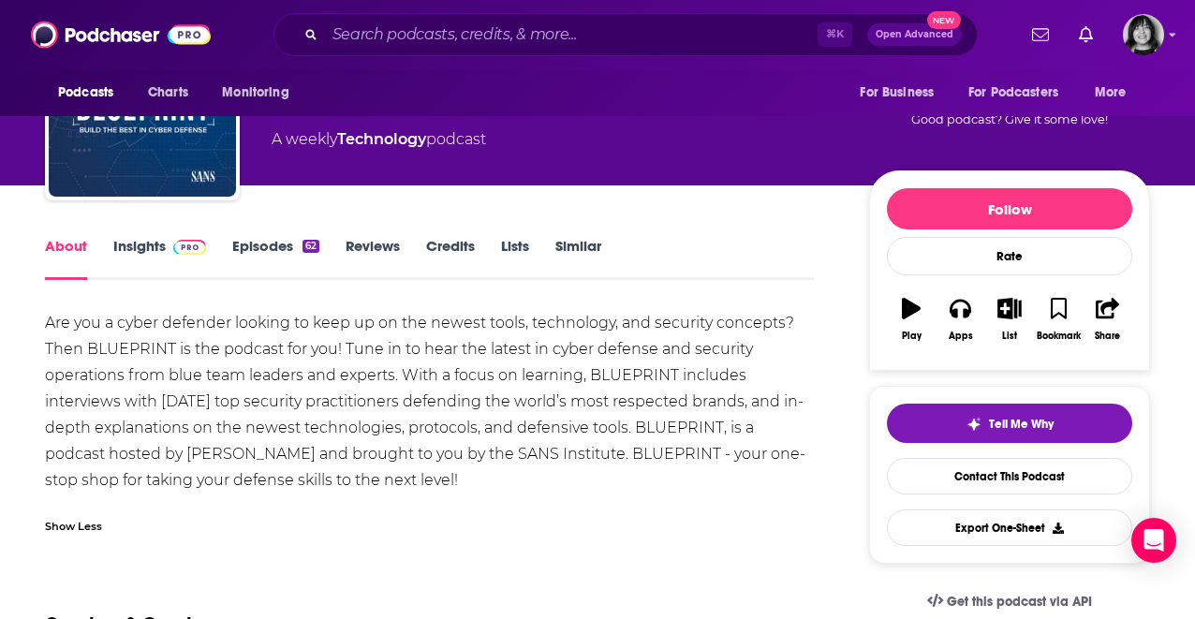
scroll to position [162, 0]
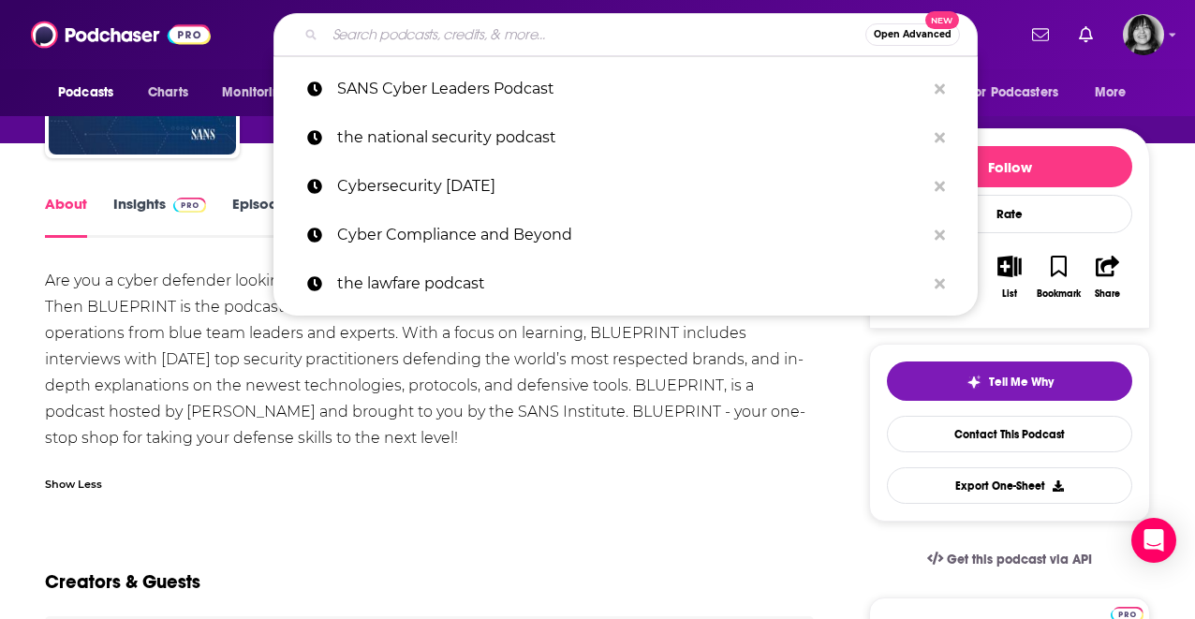
click at [597, 30] on input "Search podcasts, credits, & more..." at bounding box center [595, 35] width 540 height 30
paste input "Cyber Security Interviews"
type input "Cyber Security Interviews"
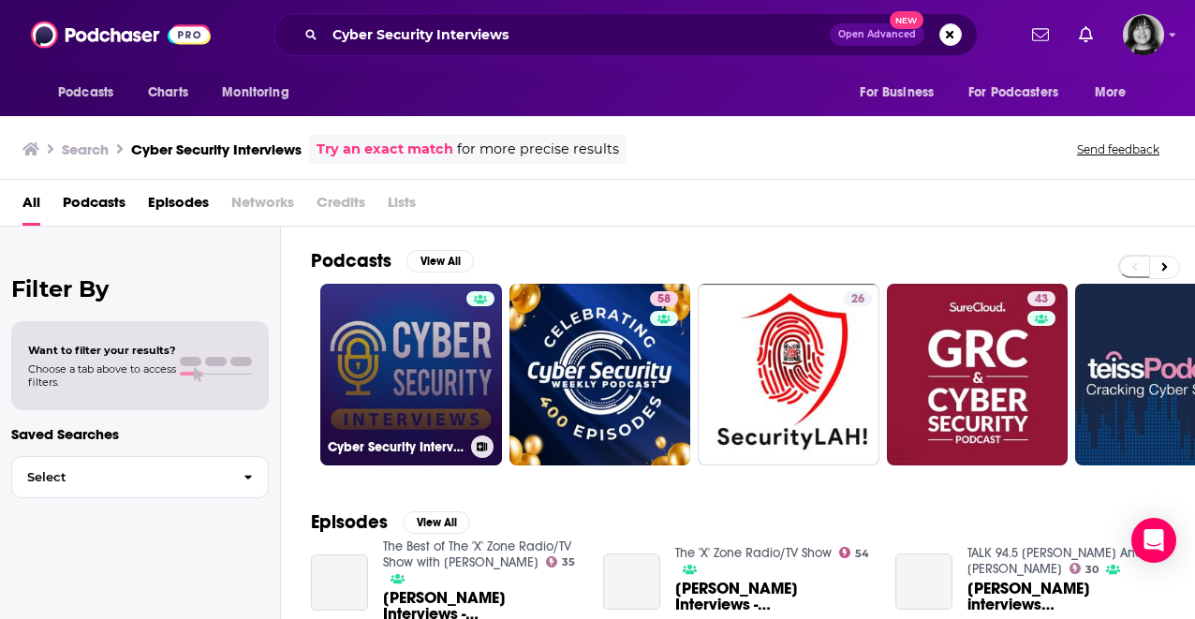
click at [405, 344] on link "Cyber Security Interviews" at bounding box center [411, 375] width 182 height 182
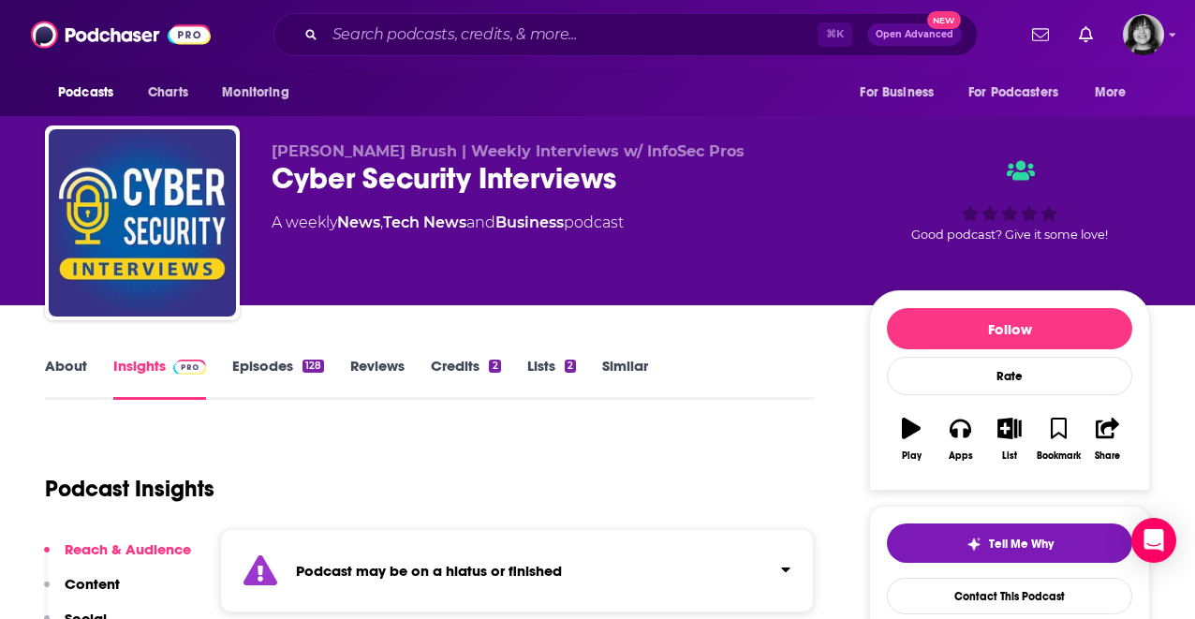
click at [422, 549] on div "Podcast may be on a hiatus or finished" at bounding box center [517, 570] width 594 height 83
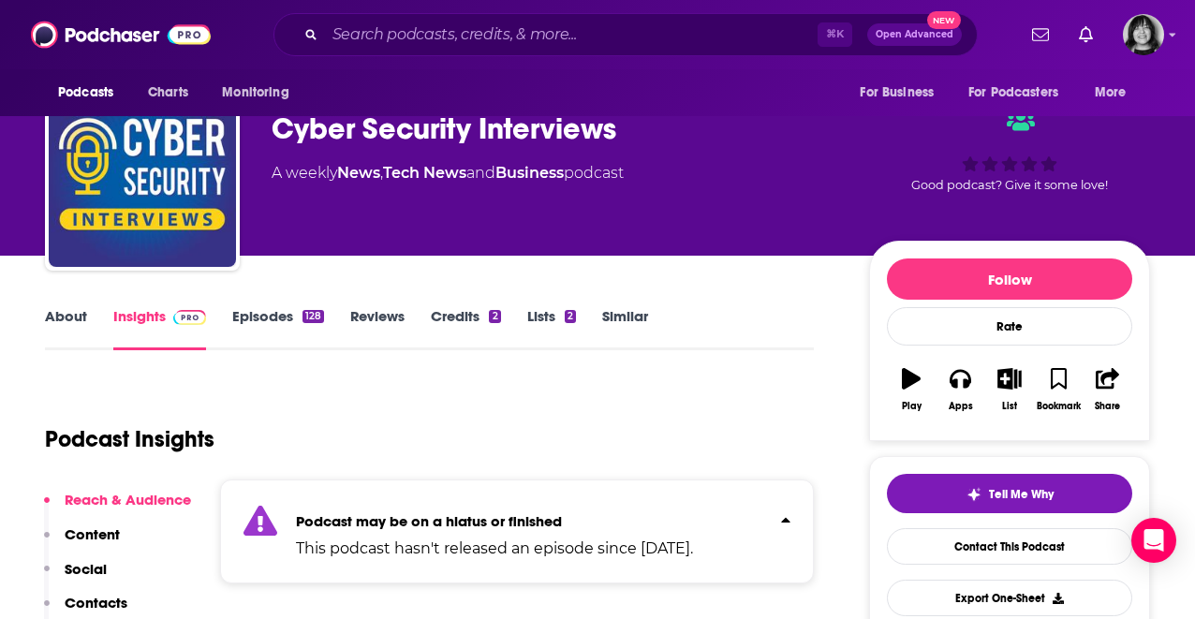
scroll to position [63, 0]
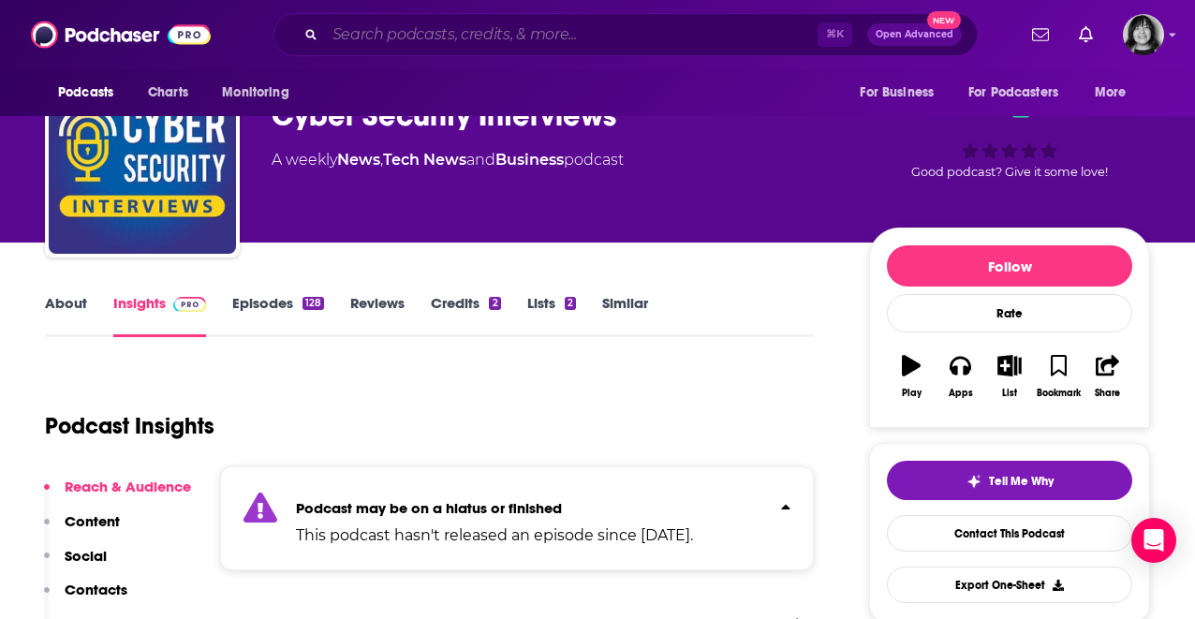
click at [664, 41] on input "Search podcasts, credits, & more..." at bounding box center [571, 35] width 493 height 30
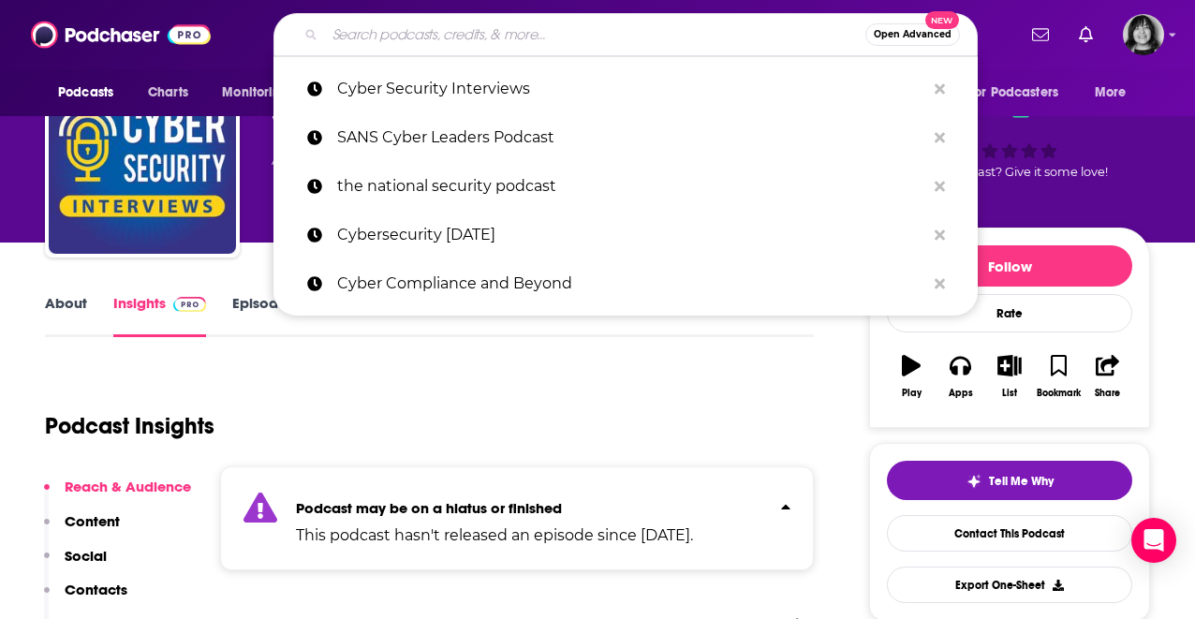
paste input "Coffee and Cyber Security"
type input "Coffee and Cyber Security"
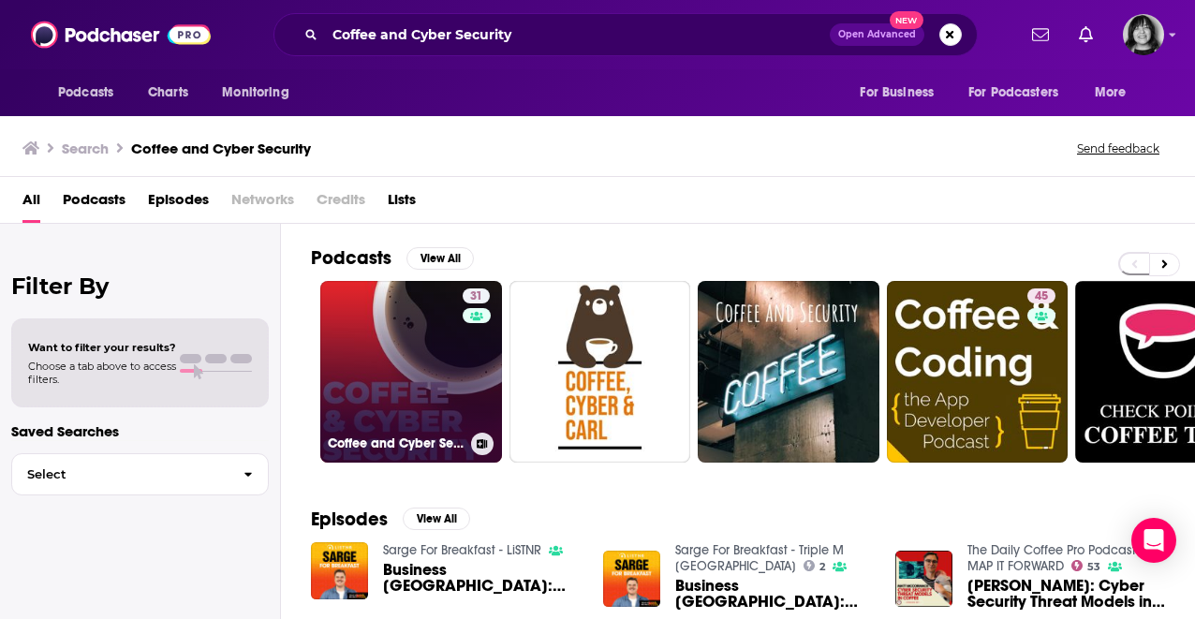
click at [463, 347] on div "31" at bounding box center [479, 360] width 32 height 144
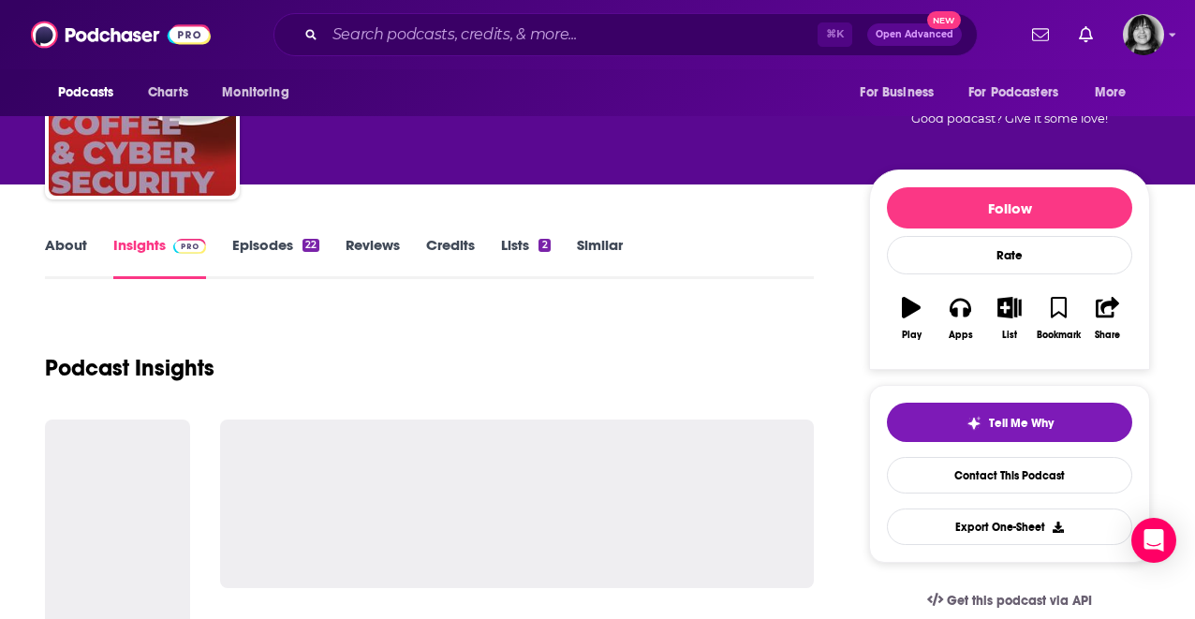
scroll to position [123, 0]
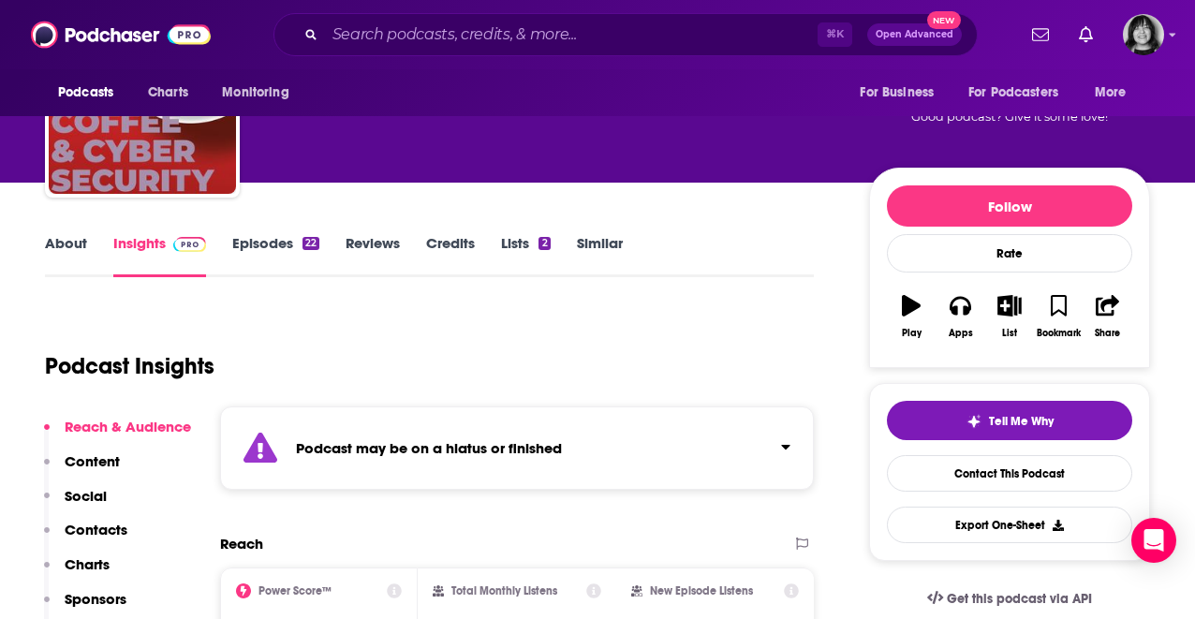
click at [293, 465] on div "Podcast may be on a hiatus or finished" at bounding box center [517, 447] width 594 height 83
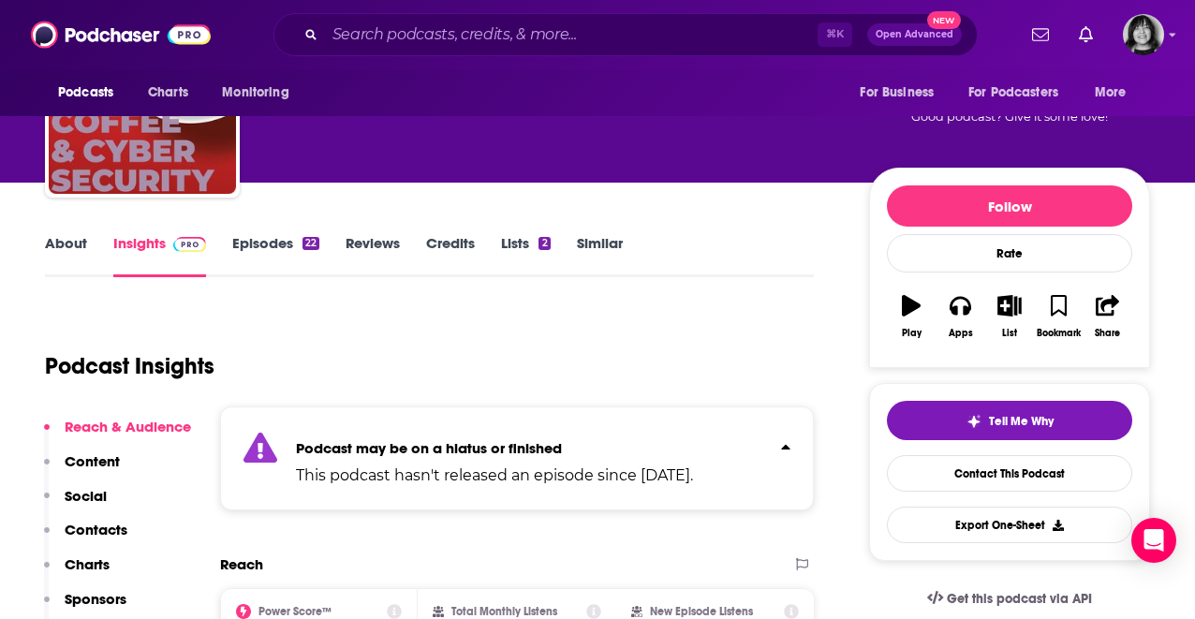
click at [59, 245] on link "About" at bounding box center [66, 255] width 42 height 43
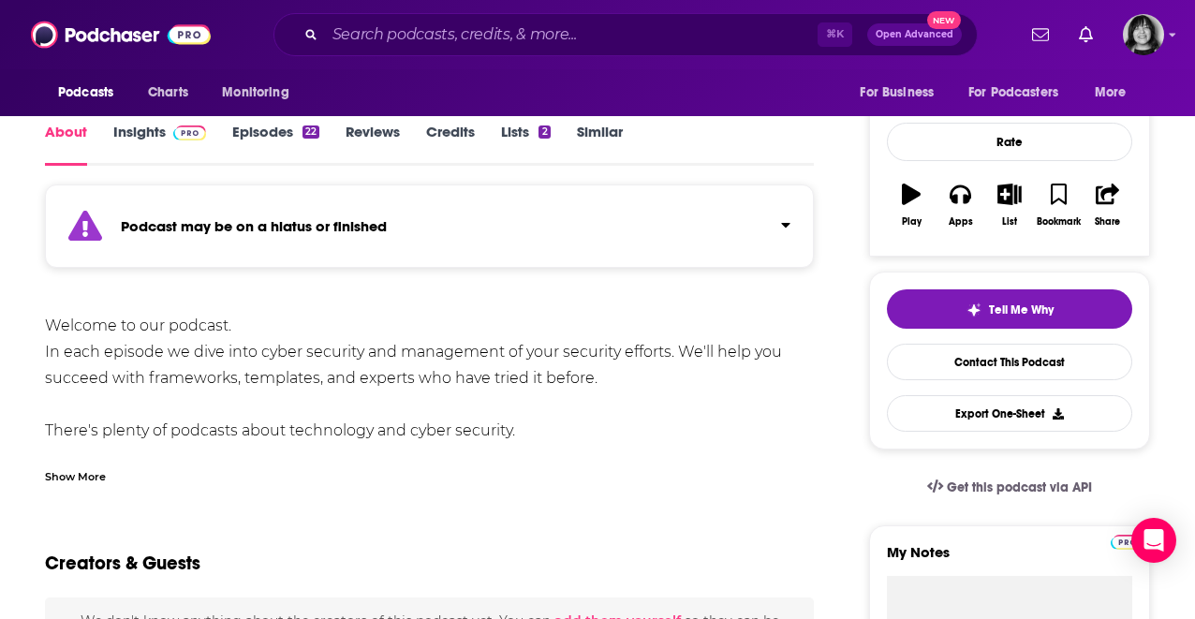
scroll to position [238, 0]
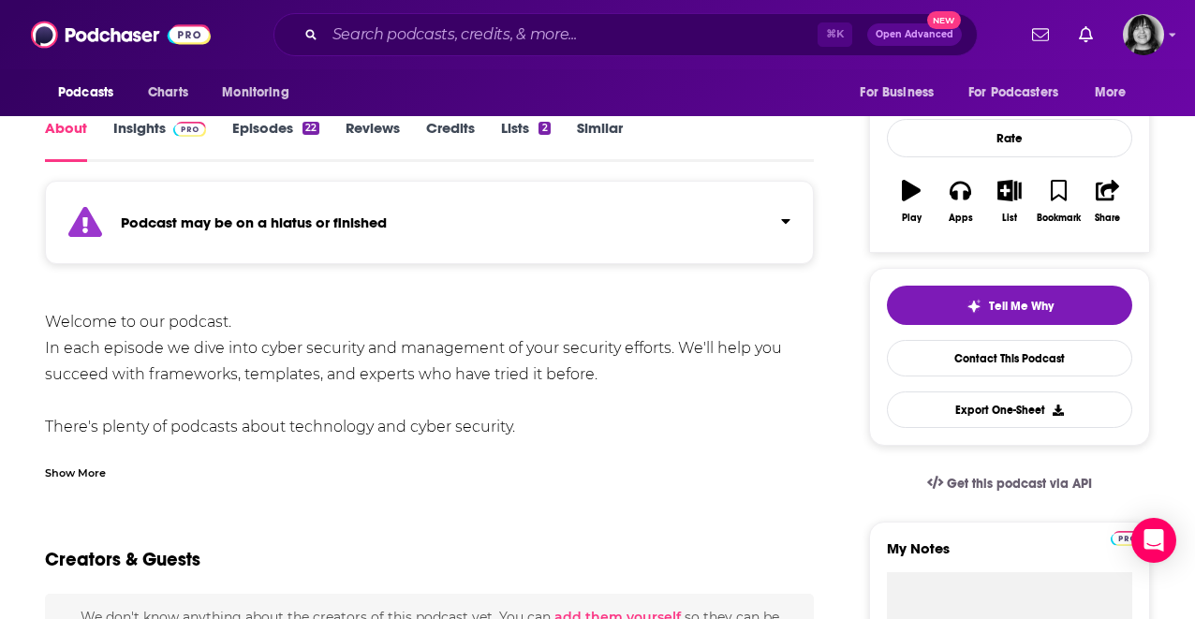
click at [97, 466] on div "Show More" at bounding box center [75, 472] width 61 height 18
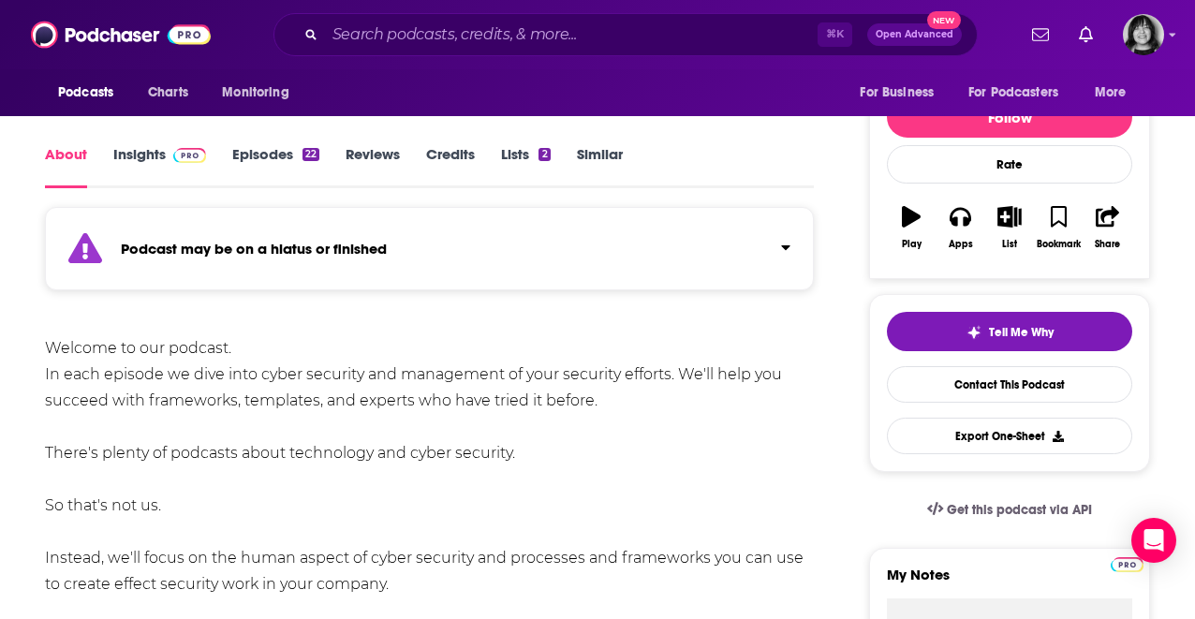
scroll to position [167, 0]
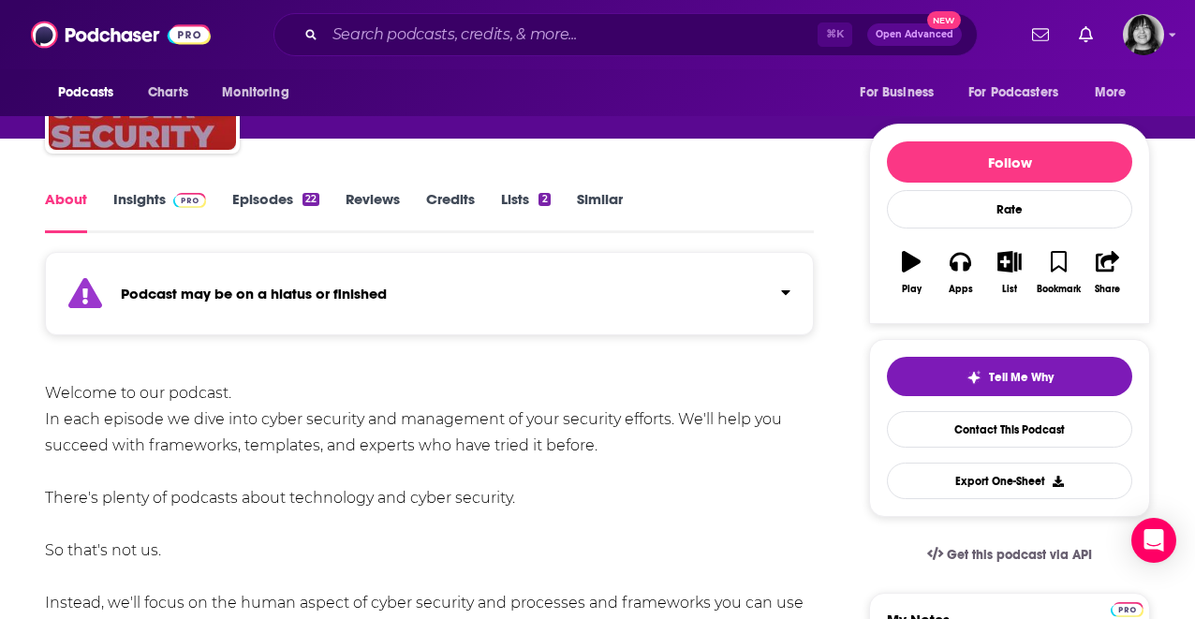
click at [130, 204] on link "Insights" at bounding box center [159, 211] width 93 height 43
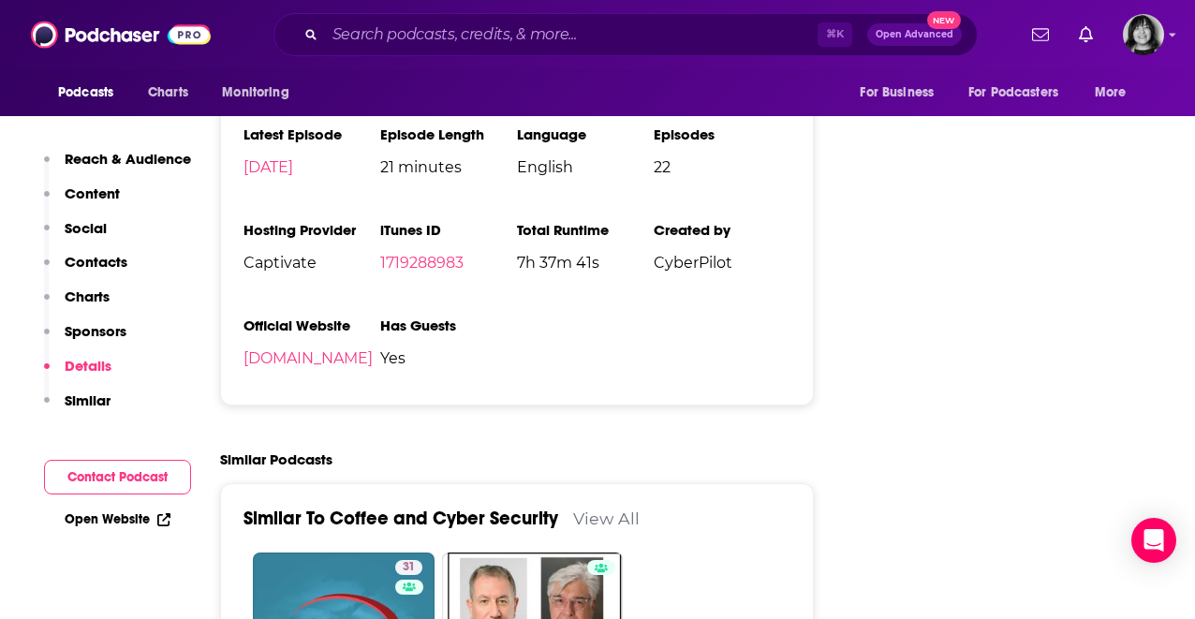
scroll to position [2306, 0]
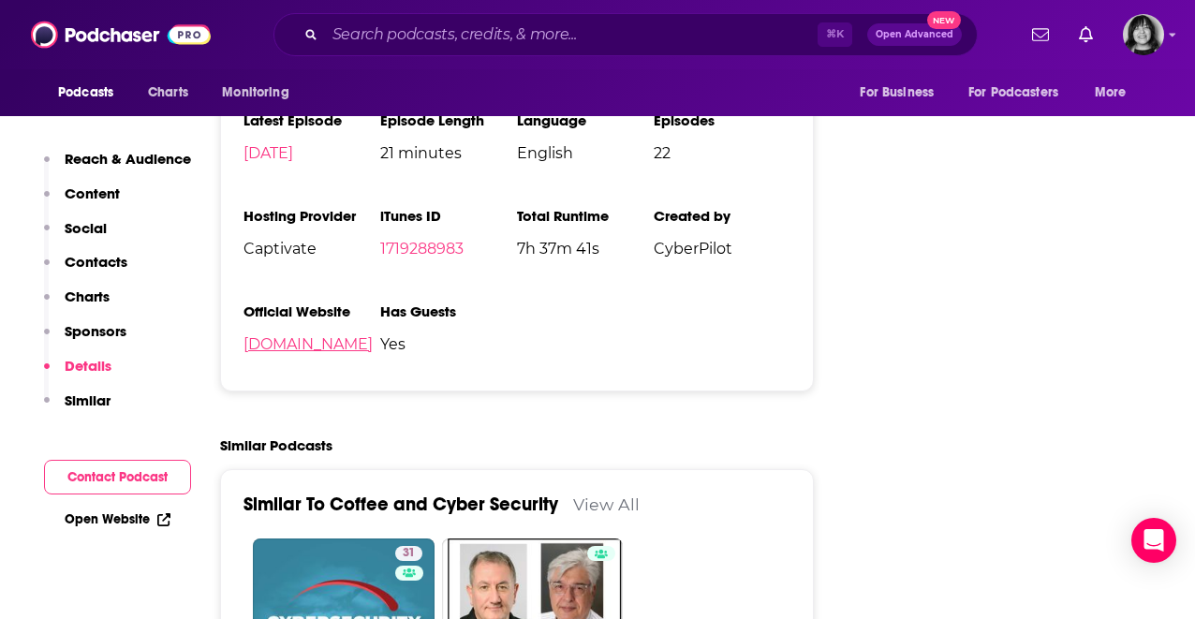
click at [289, 351] on link "cyberpilot.io" at bounding box center [307, 344] width 129 height 18
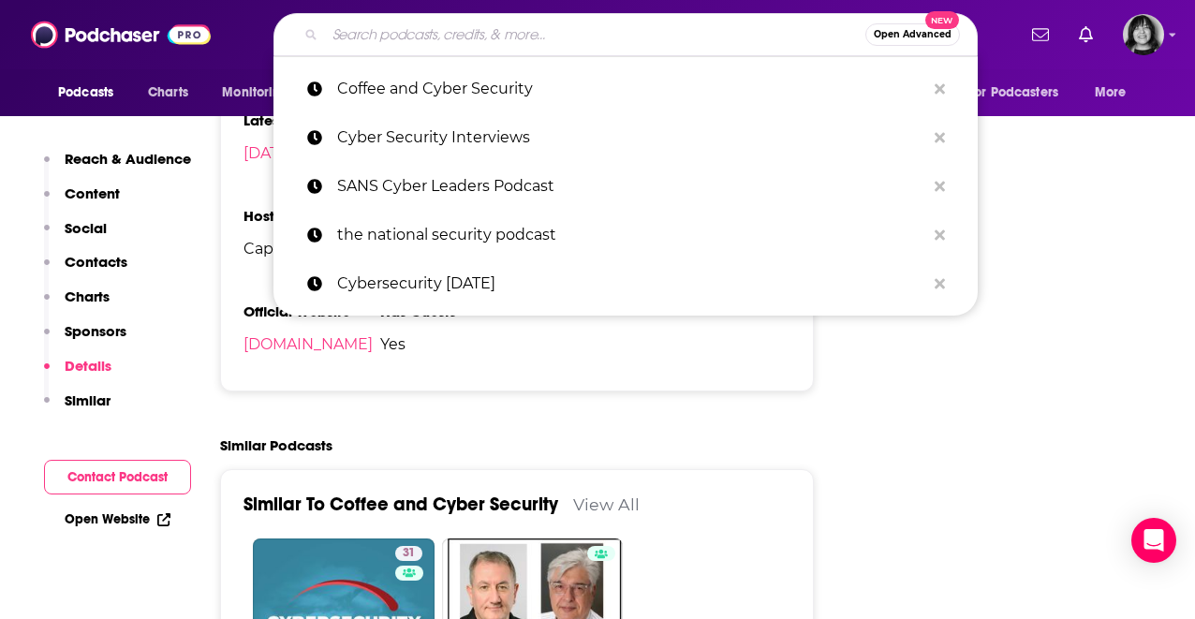
click at [470, 37] on input "Search podcasts, credits, & more..." at bounding box center [595, 35] width 540 height 30
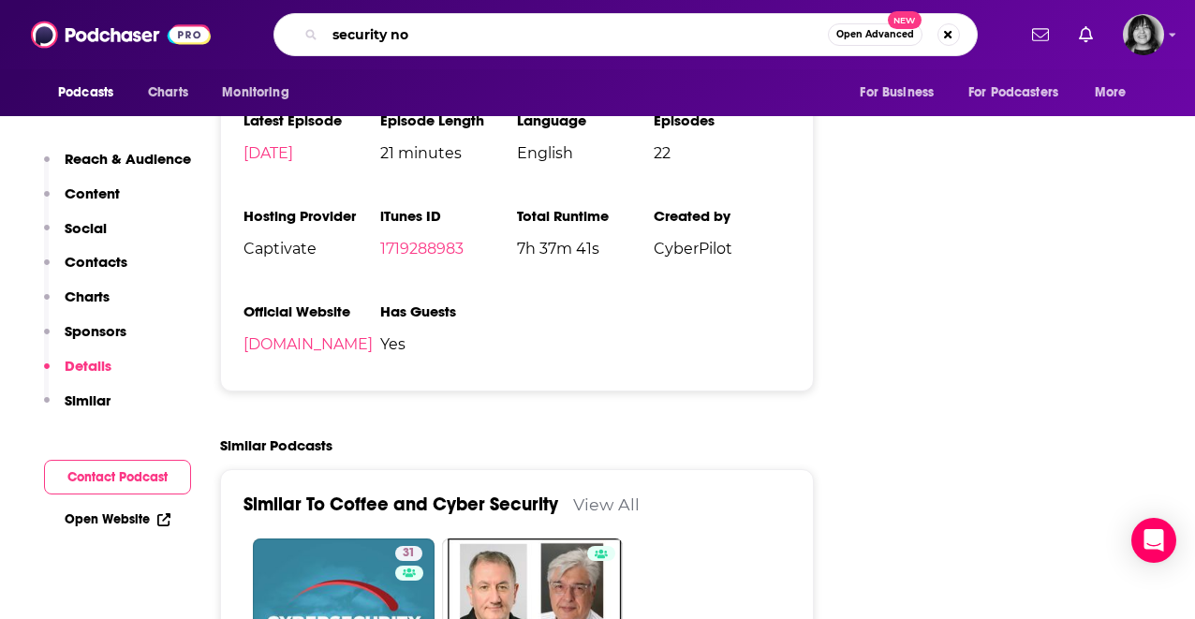
type input "security now"
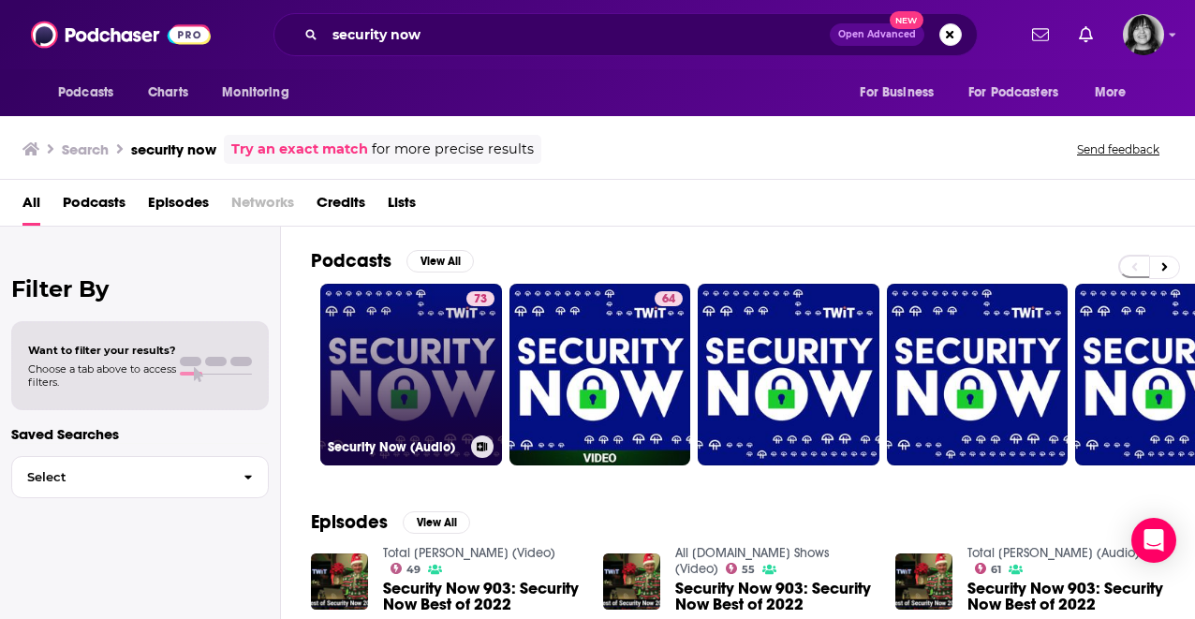
click at [464, 384] on link "73 Security Now (Audio)" at bounding box center [411, 375] width 182 height 182
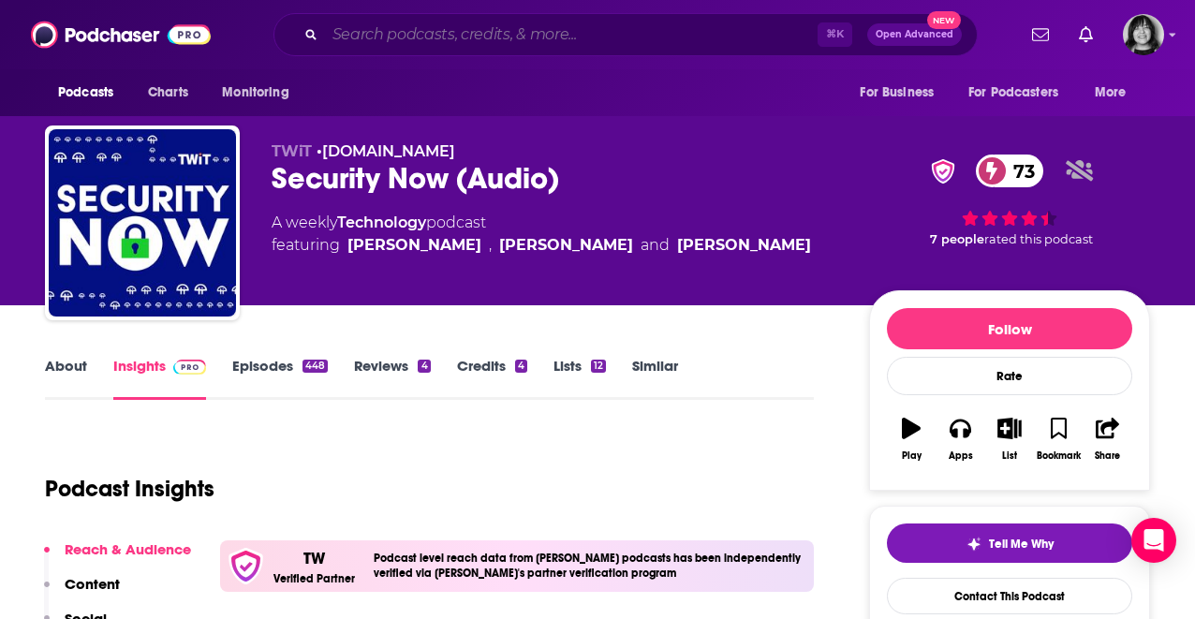
click at [446, 47] on input "Search podcasts, credits, & more..." at bounding box center [571, 35] width 493 height 30
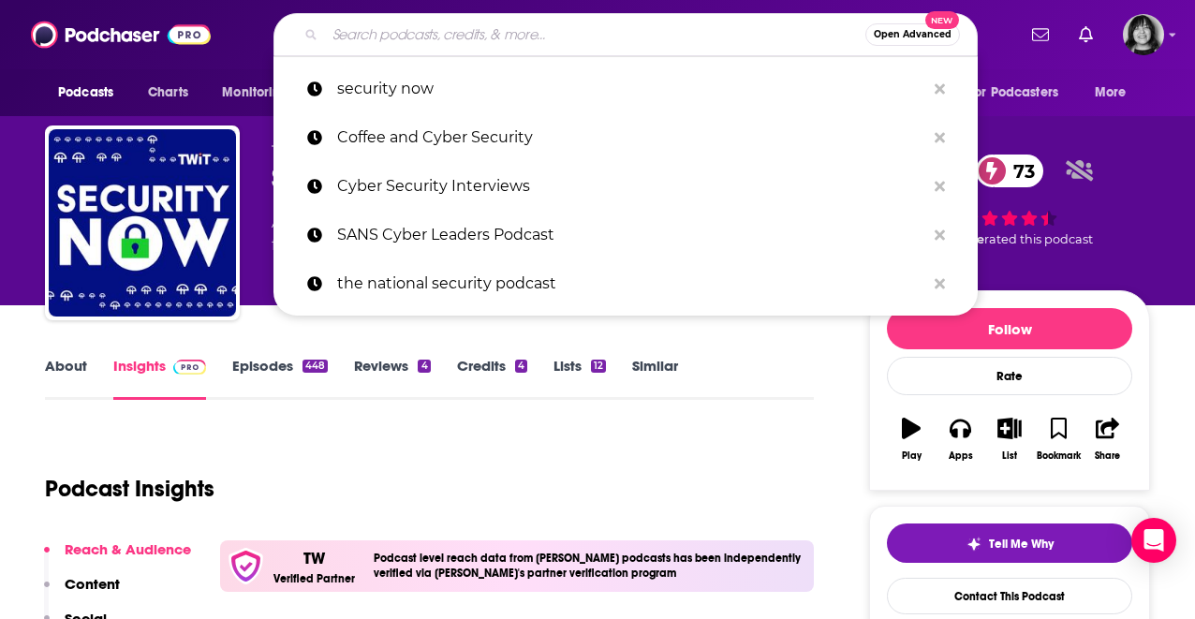
paste input "Defensive Security Podcast"
type input "Defensive Security Podcast"
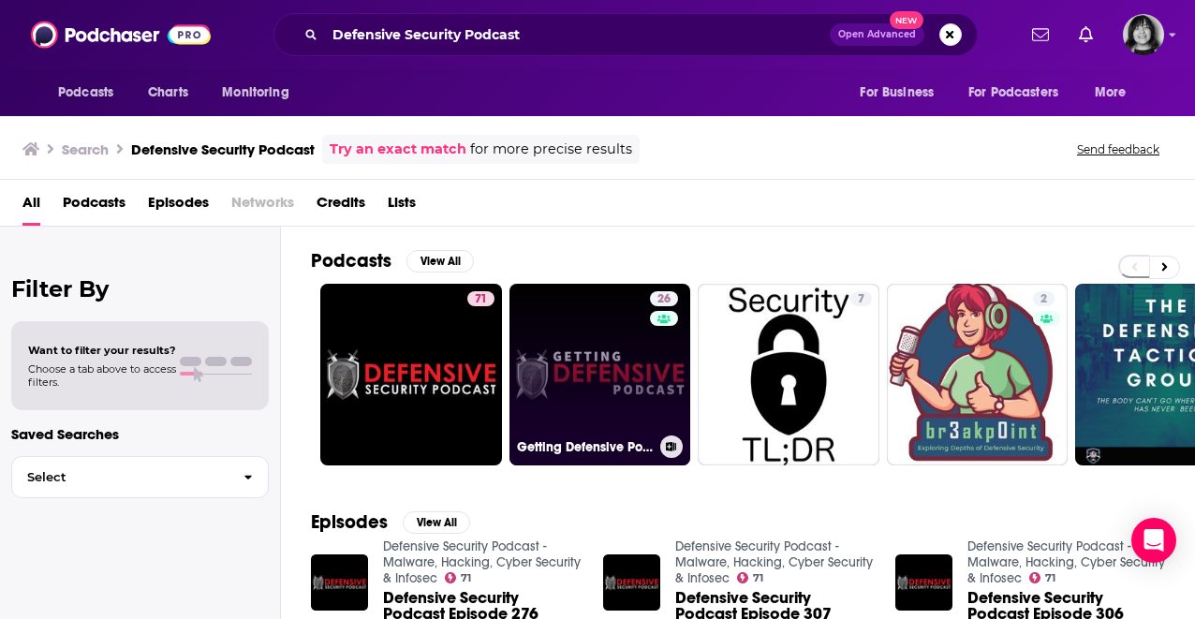
click at [597, 335] on link "26 Getting Defensive Podcast" at bounding box center [600, 375] width 182 height 182
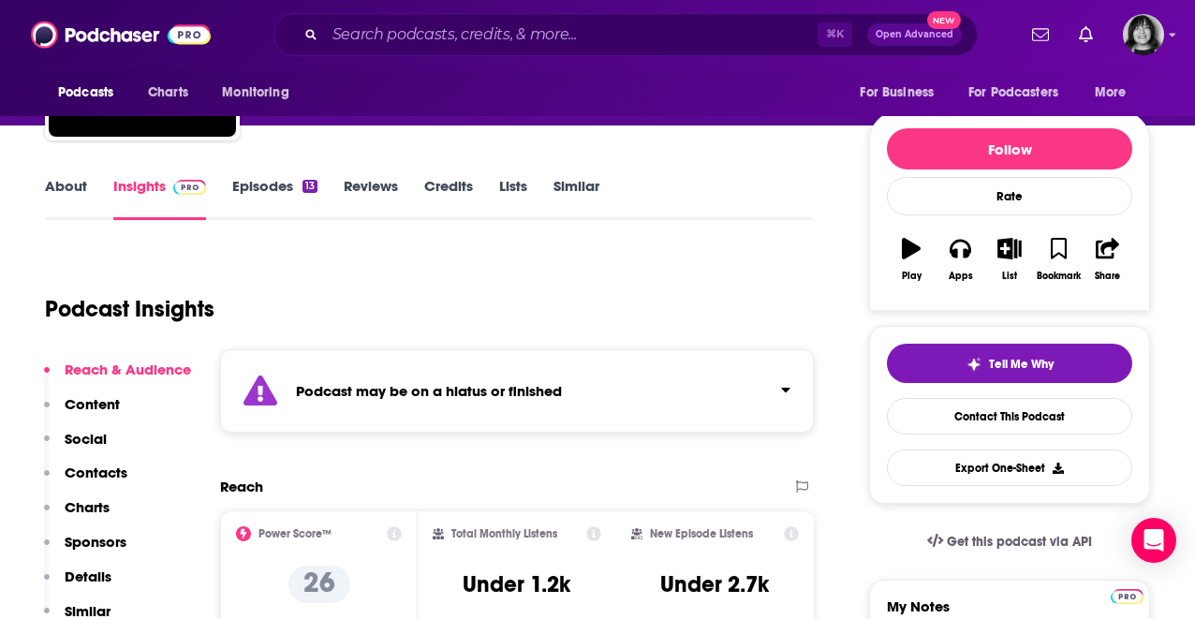
scroll to position [186, 0]
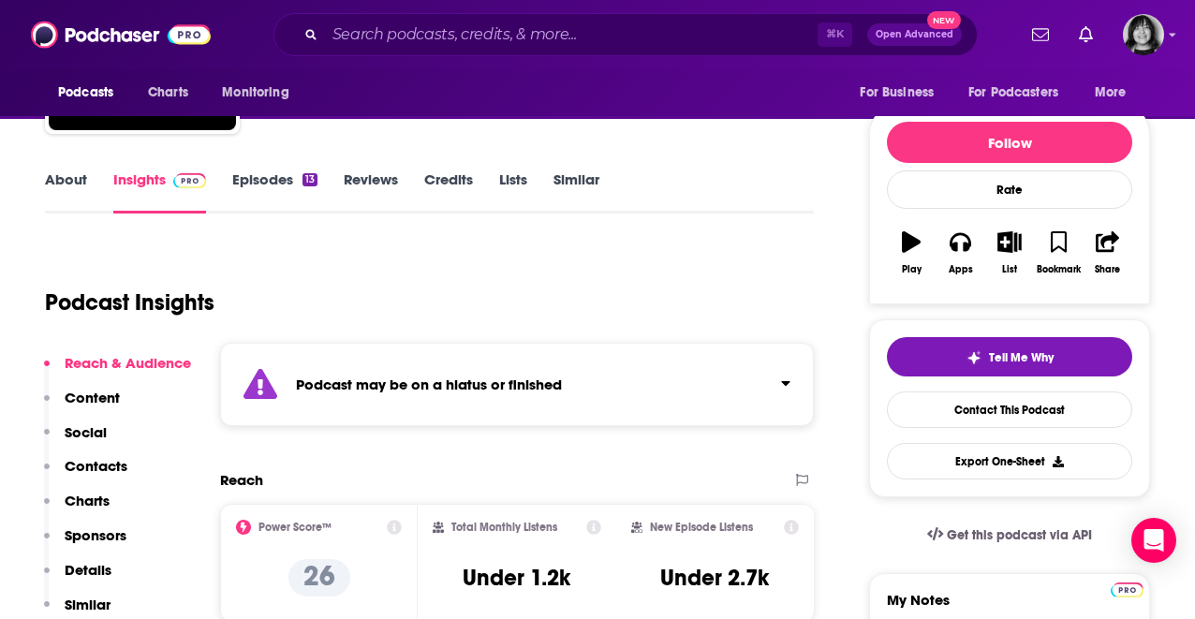
click at [583, 375] on div "Podcast may be on a hiatus or finished" at bounding box center [517, 384] width 594 height 83
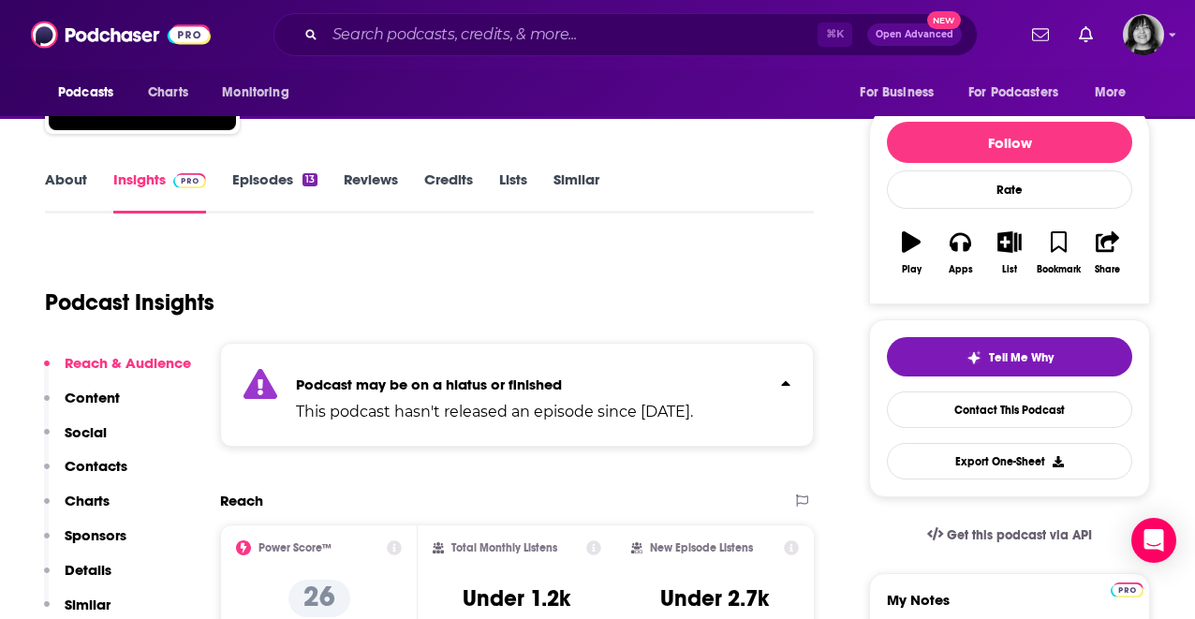
click at [66, 173] on link "About" at bounding box center [66, 191] width 42 height 43
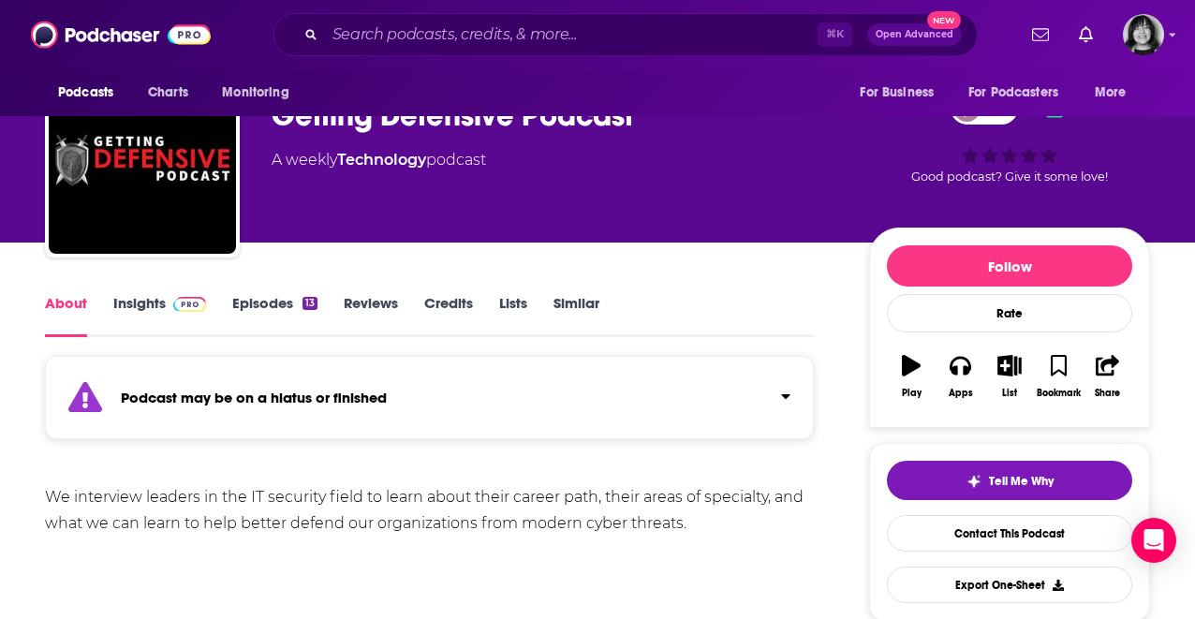
scroll to position [67, 0]
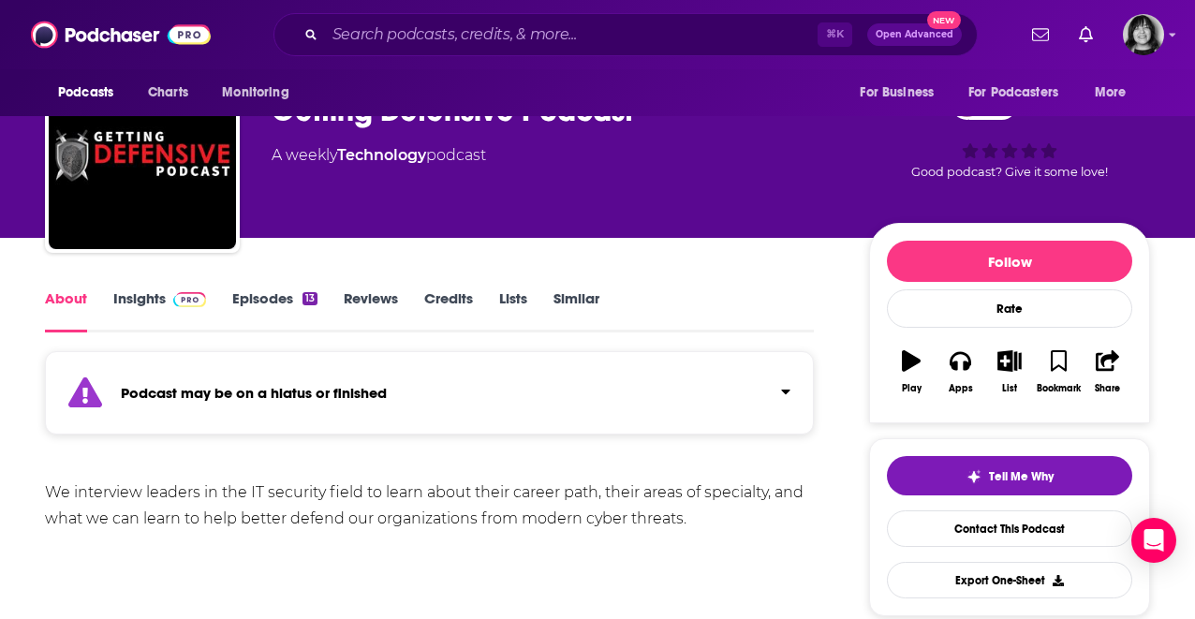
click at [174, 383] on div "Podcast may be on a hiatus or finished" at bounding box center [429, 392] width 769 height 83
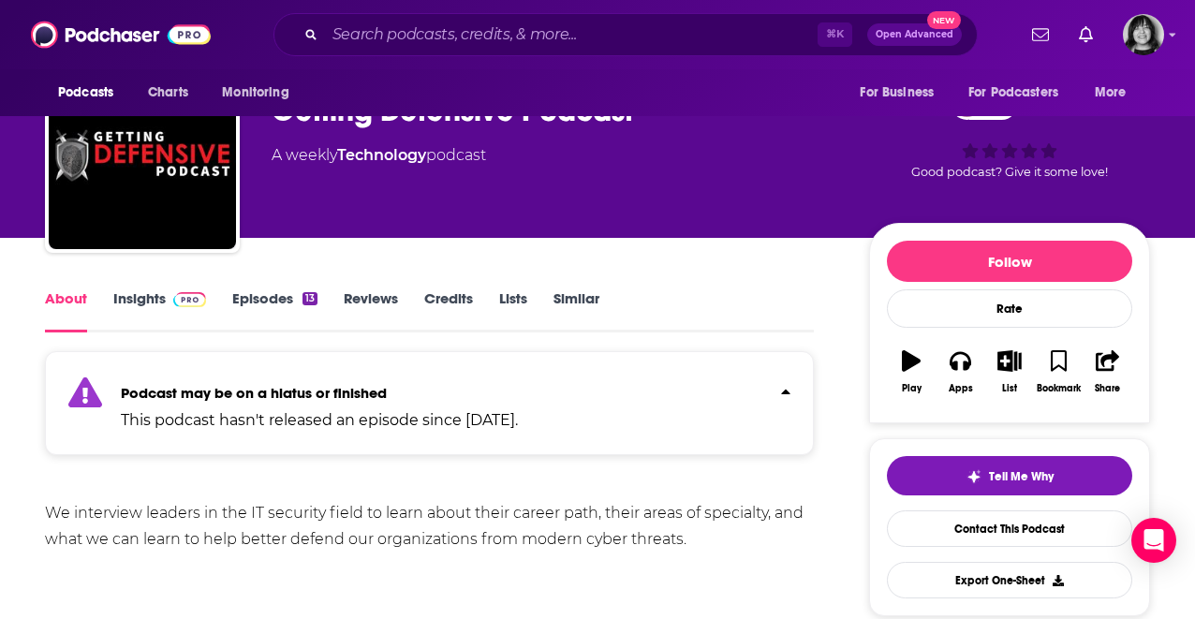
click at [155, 301] on link "Insights" at bounding box center [159, 310] width 93 height 43
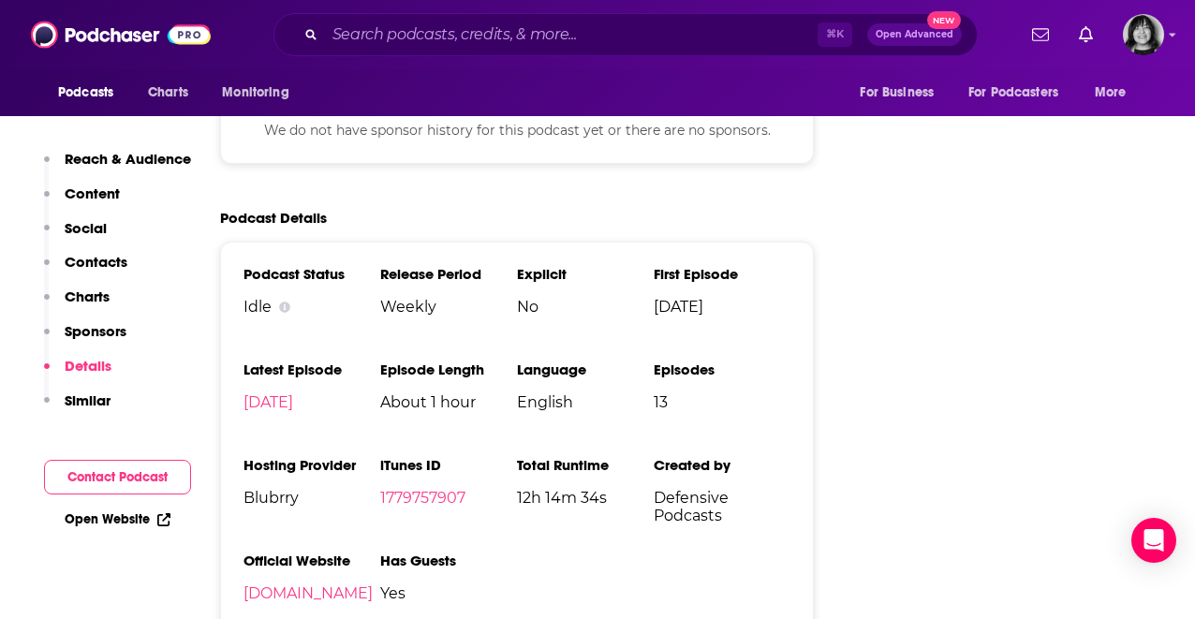
scroll to position [2626, 0]
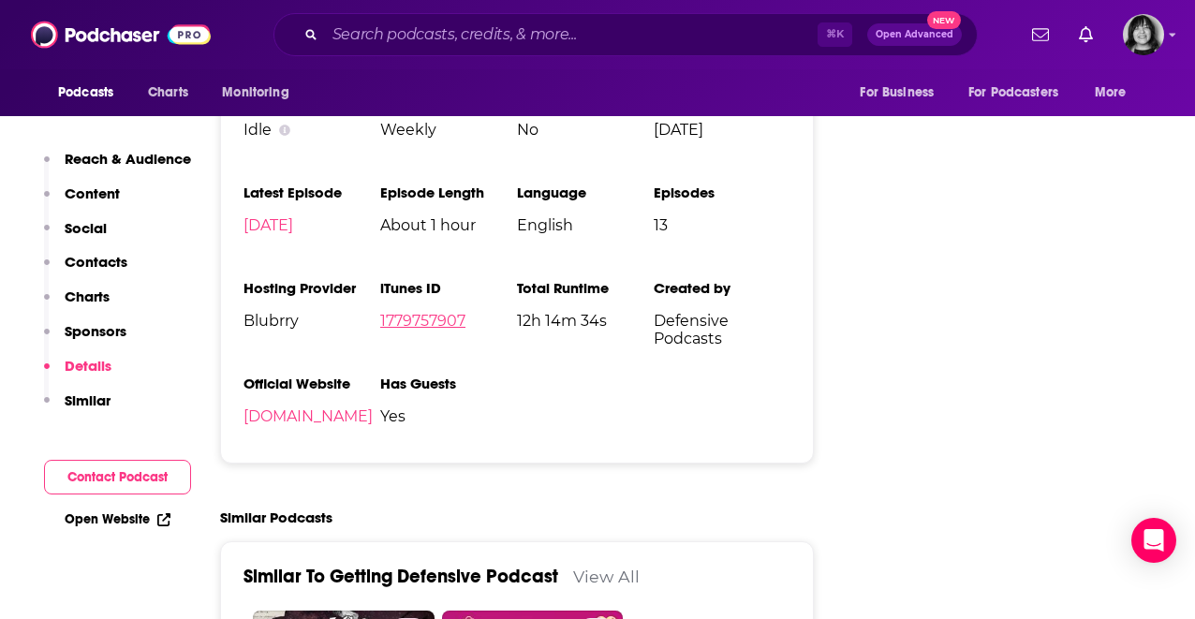
click at [425, 312] on link "1779757907" at bounding box center [422, 321] width 85 height 18
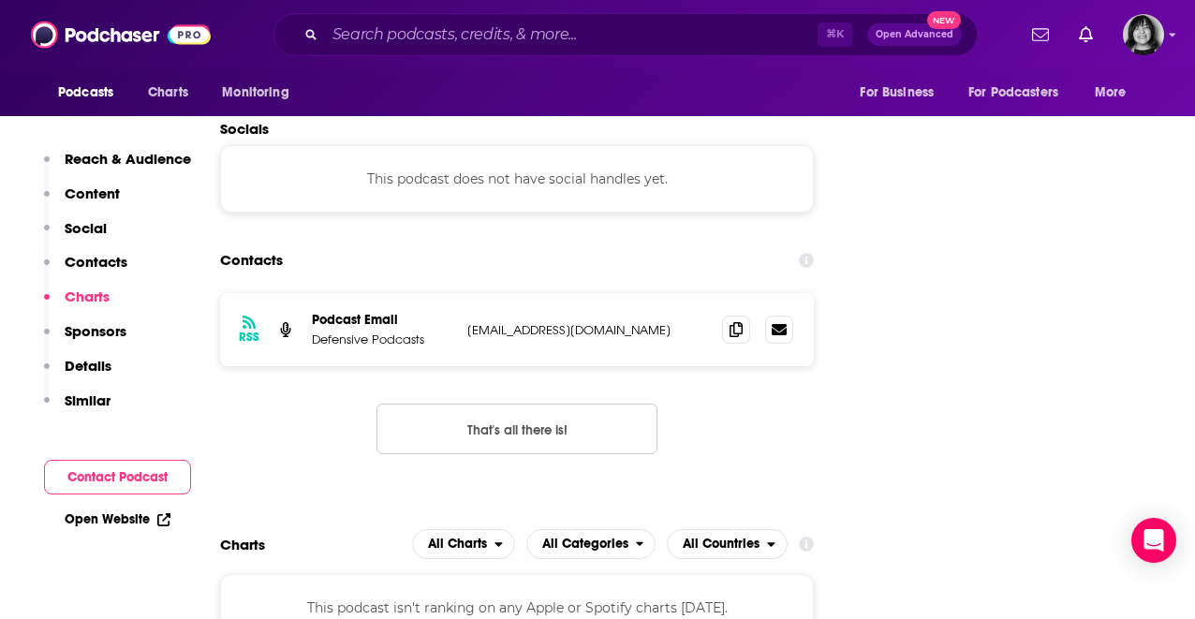
scroll to position [1787, 0]
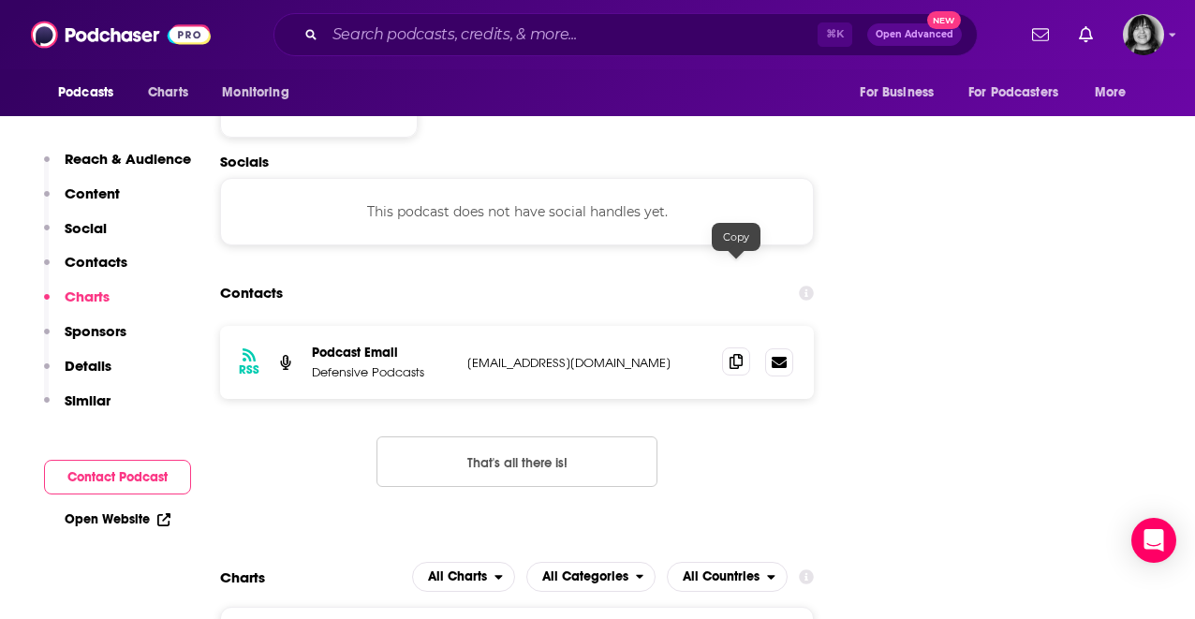
click at [729, 354] on icon at bounding box center [735, 361] width 13 height 15
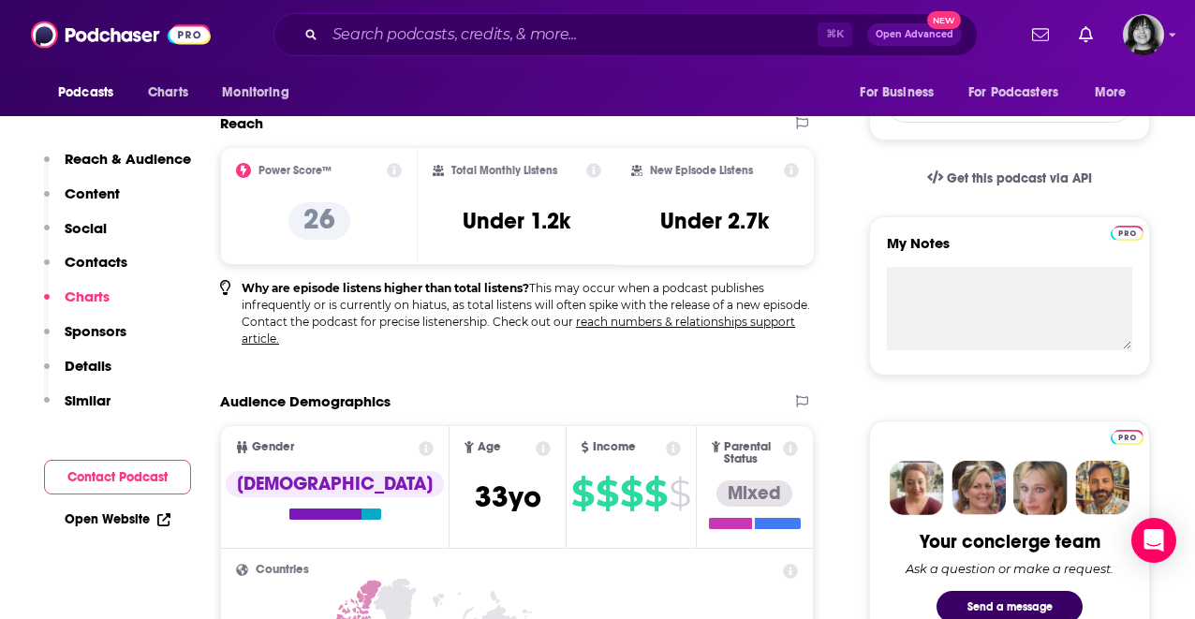
scroll to position [0, 0]
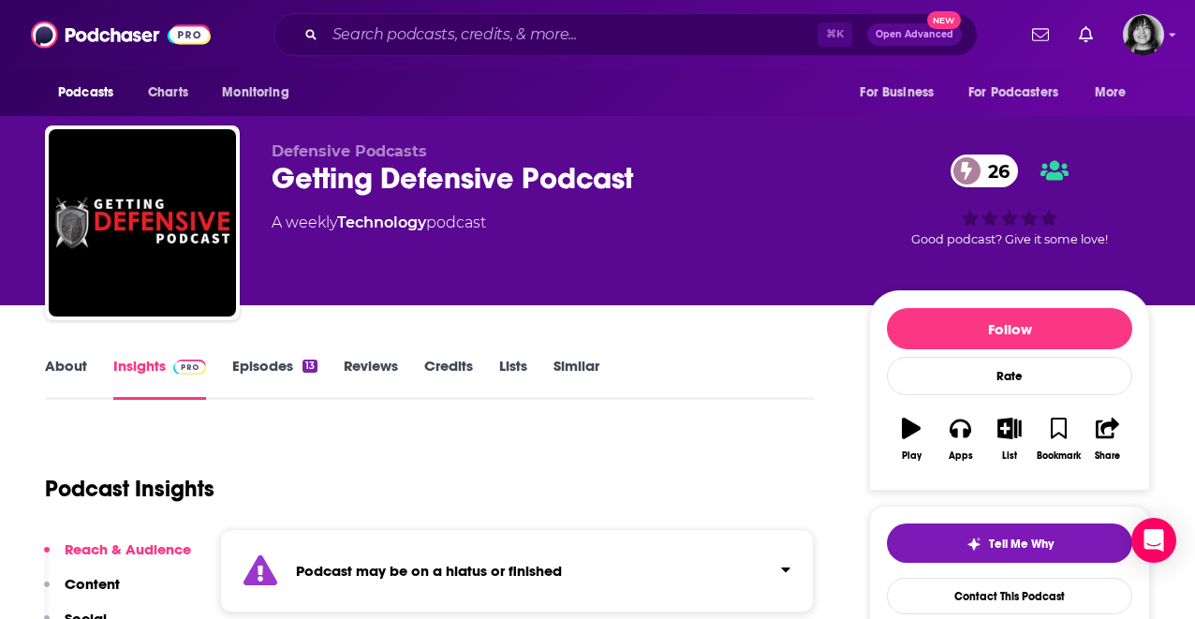
click at [519, 175] on div "Getting Defensive Podcast 26" at bounding box center [555, 178] width 567 height 37
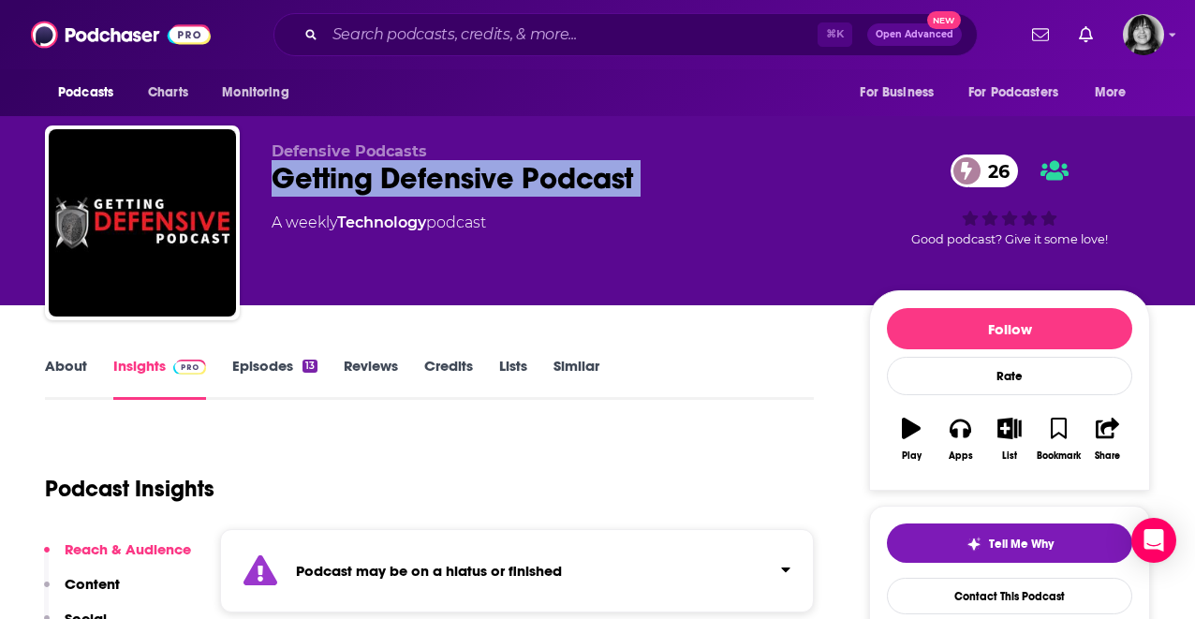
click at [519, 175] on div "Getting Defensive Podcast 26" at bounding box center [555, 178] width 567 height 37
copy div "Getting Defensive Podcast 26"
click at [70, 365] on link "About" at bounding box center [66, 378] width 42 height 43
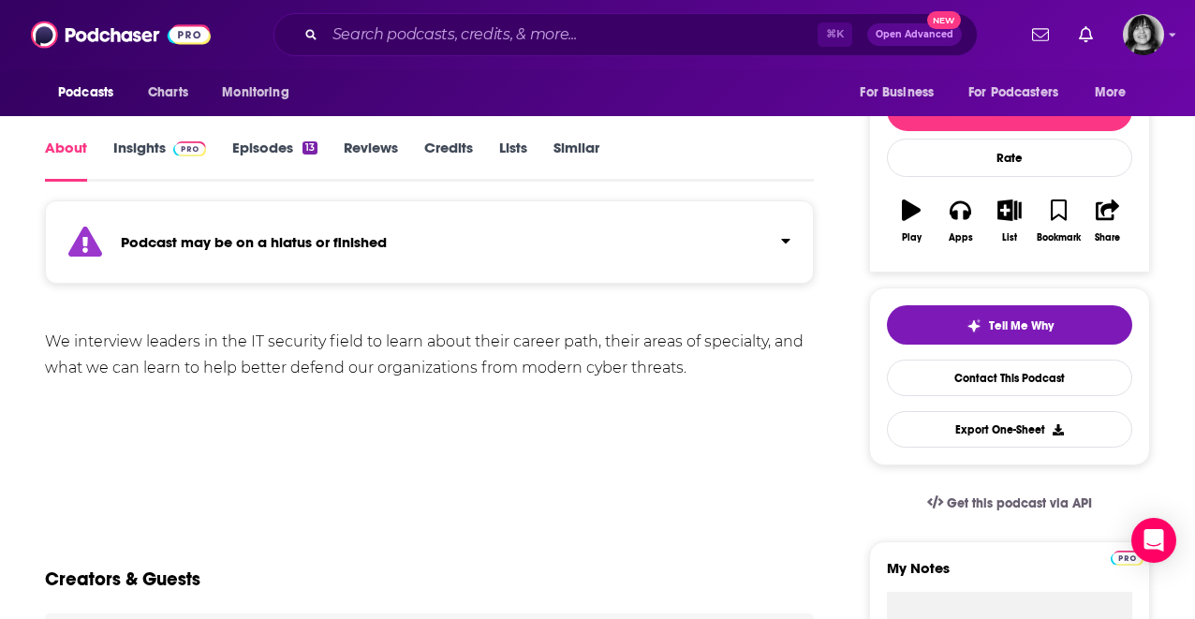
scroll to position [219, 0]
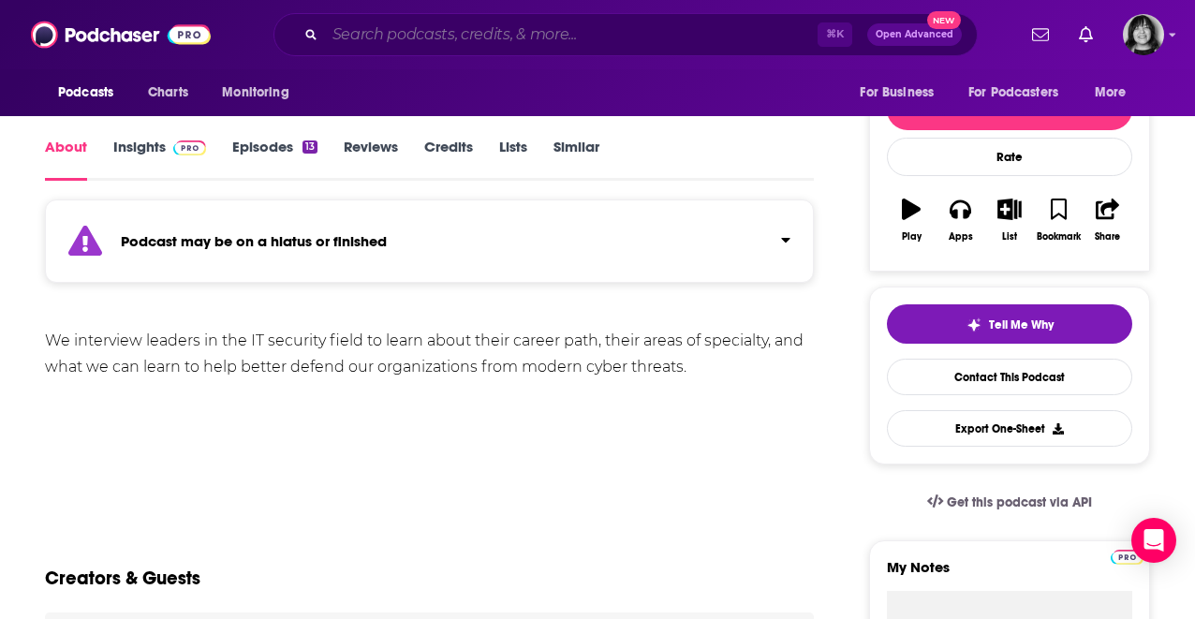
click at [429, 37] on input "Search podcasts, credits, & more..." at bounding box center [571, 35] width 493 height 30
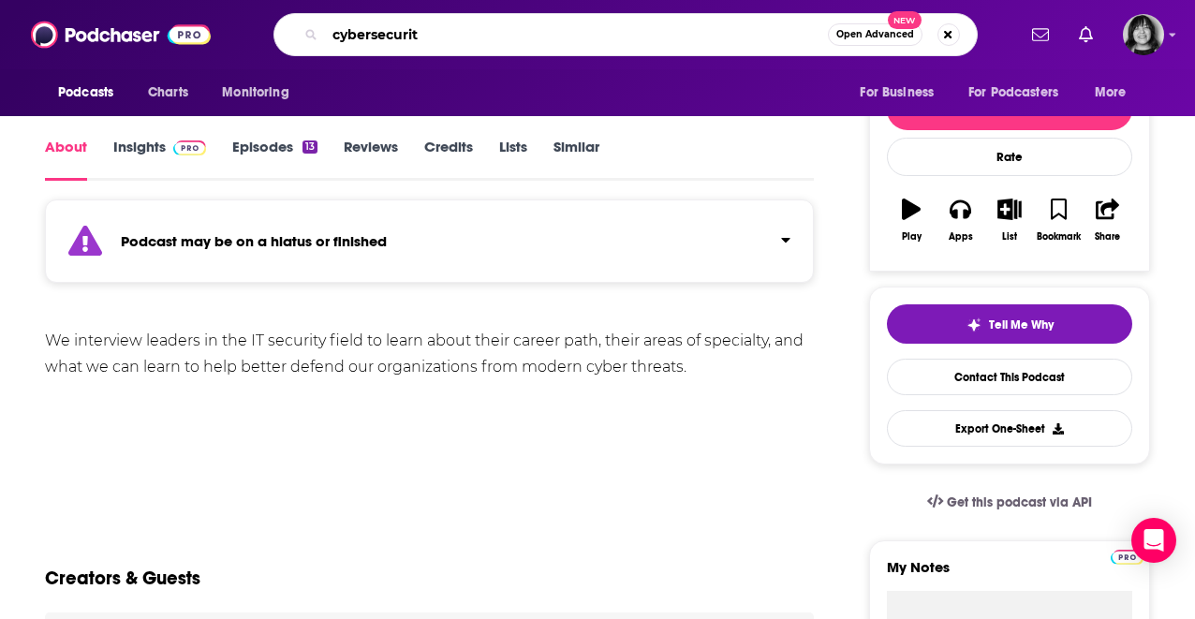
type input "cybersecurity"
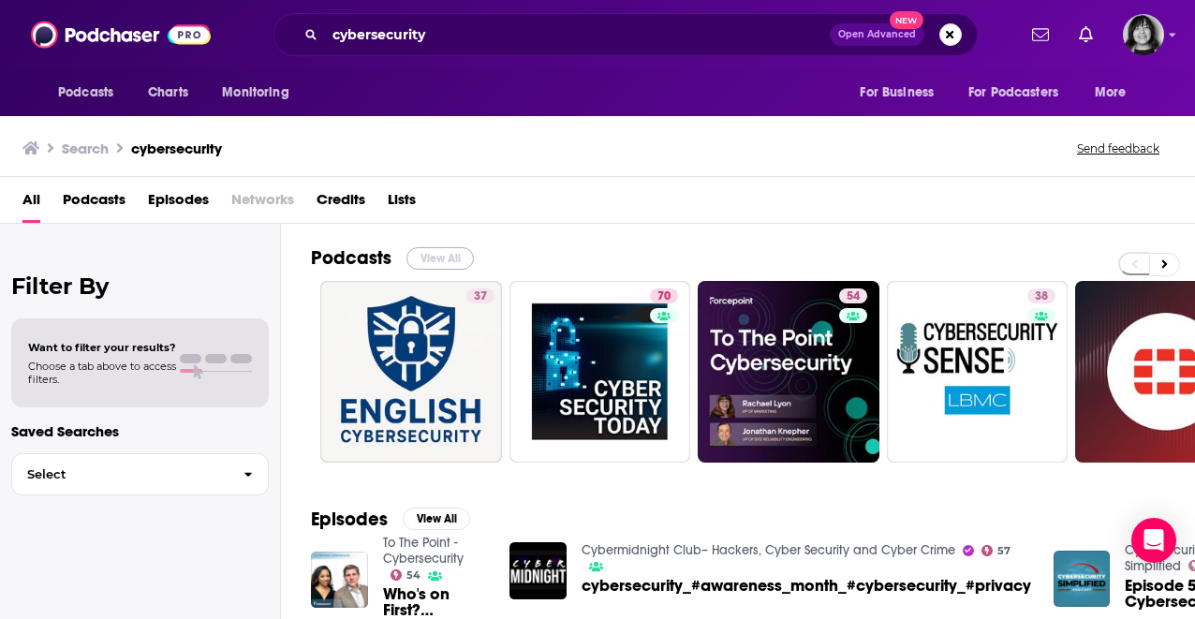
click at [459, 252] on button "View All" at bounding box center [439, 258] width 67 height 22
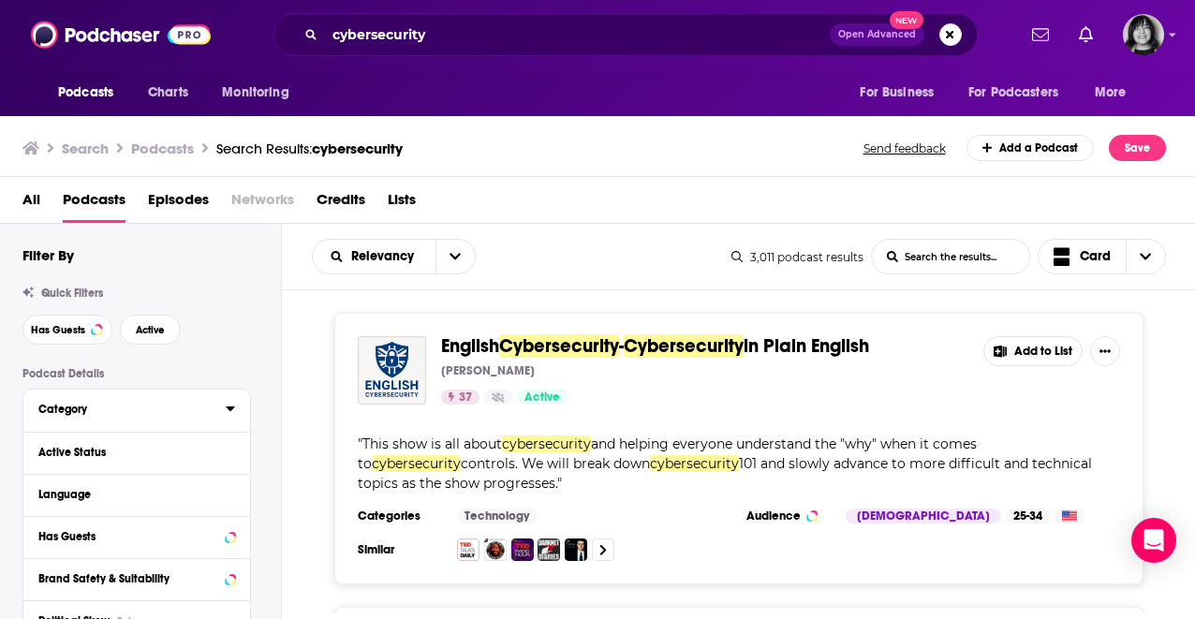
click at [129, 405] on div "Category" at bounding box center [125, 409] width 175 height 13
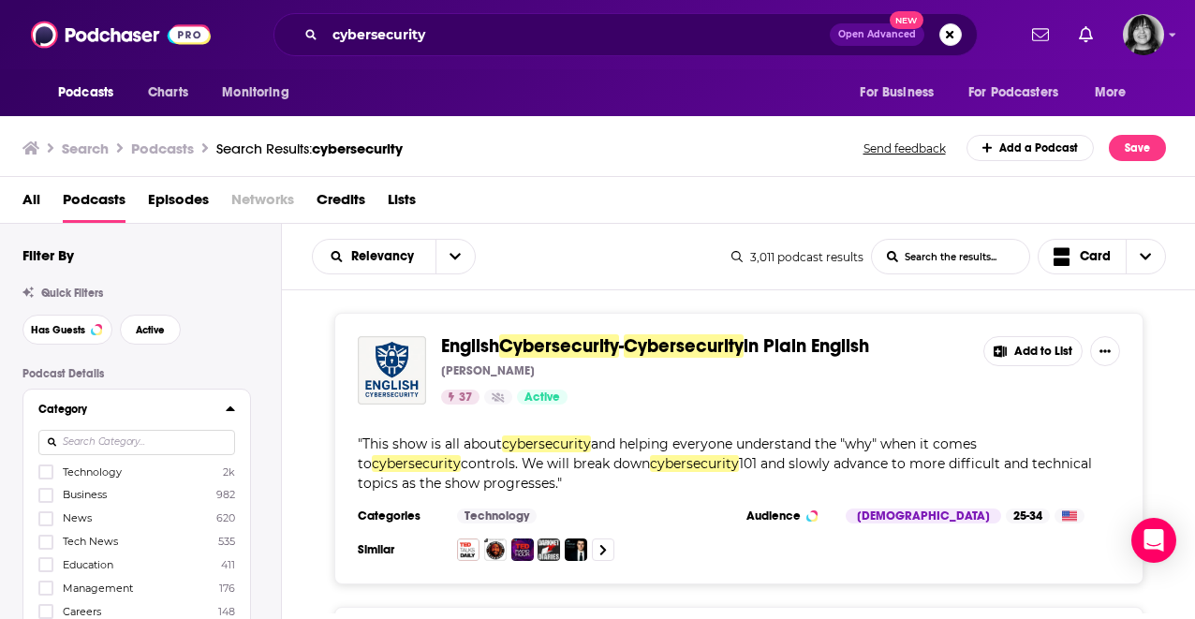
click at [126, 379] on p "Podcast Details" at bounding box center [136, 373] width 228 height 13
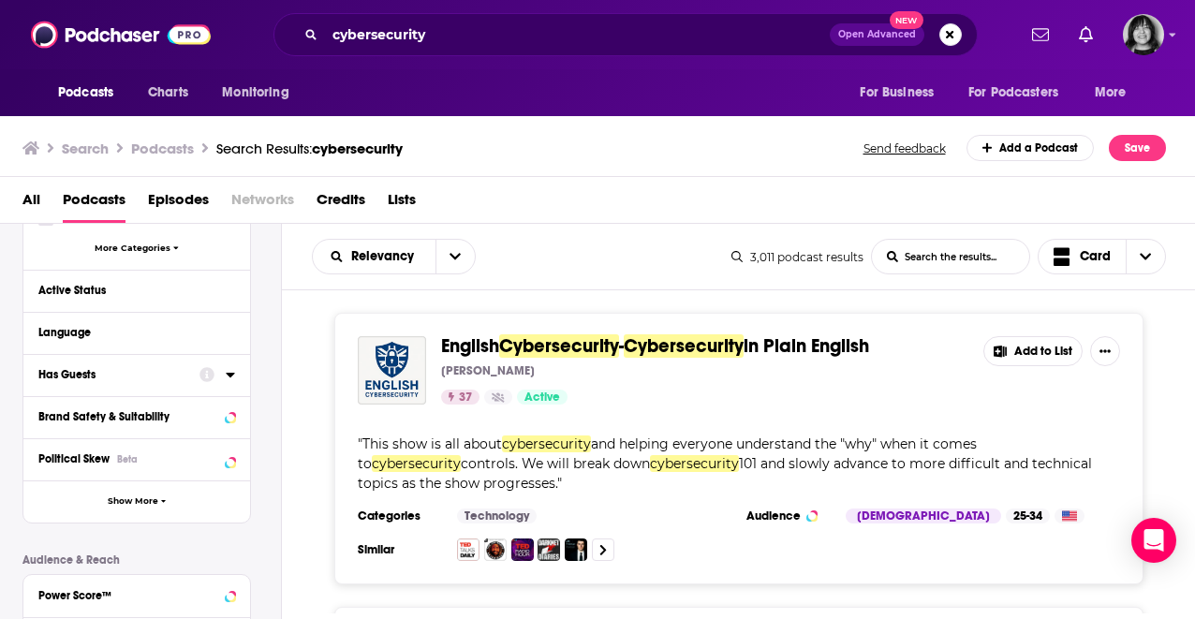
scroll to position [423, 0]
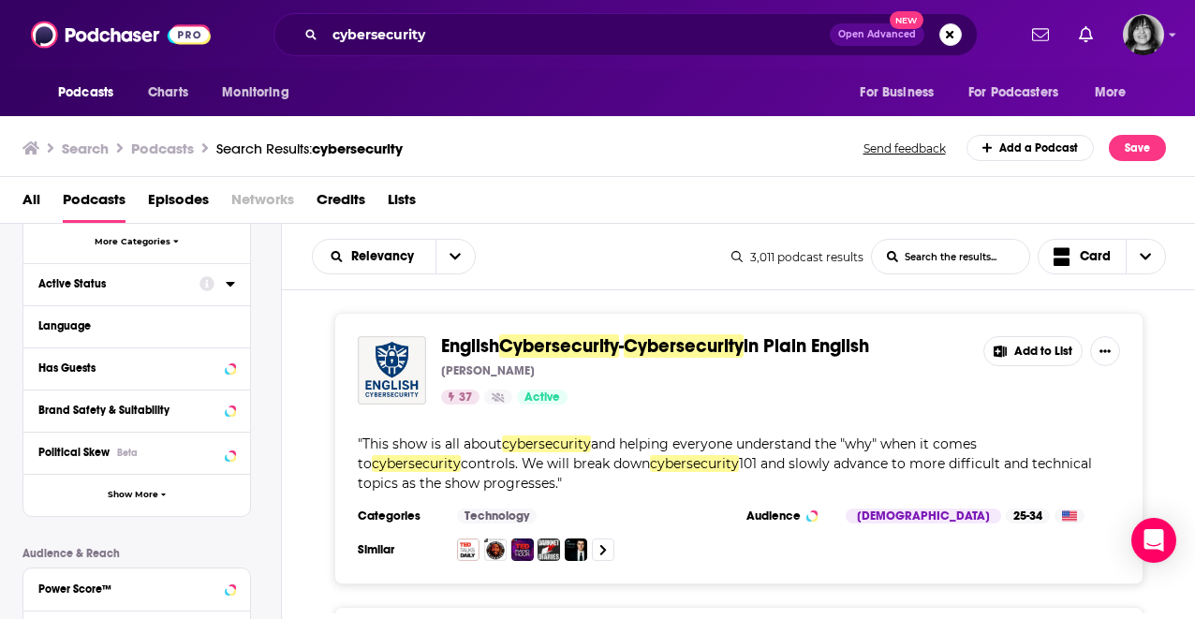
click at [113, 273] on button "Active Status" at bounding box center [118, 283] width 161 height 23
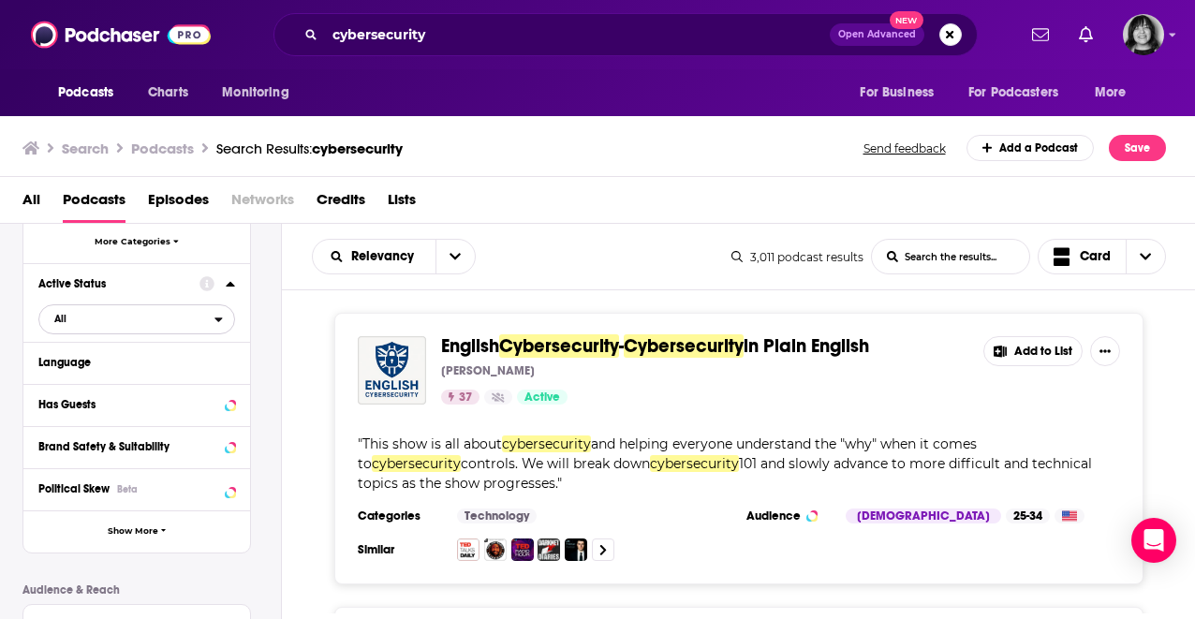
click at [94, 327] on span "All" at bounding box center [126, 318] width 175 height 24
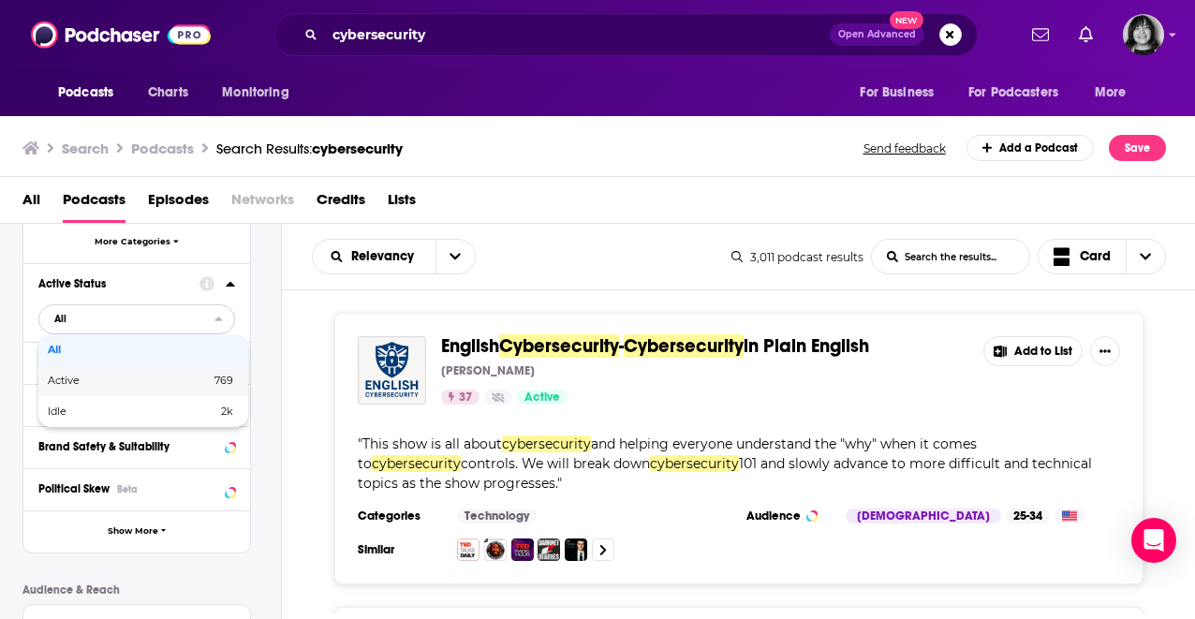
click at [88, 377] on span "Active" at bounding box center [96, 381] width 97 height 10
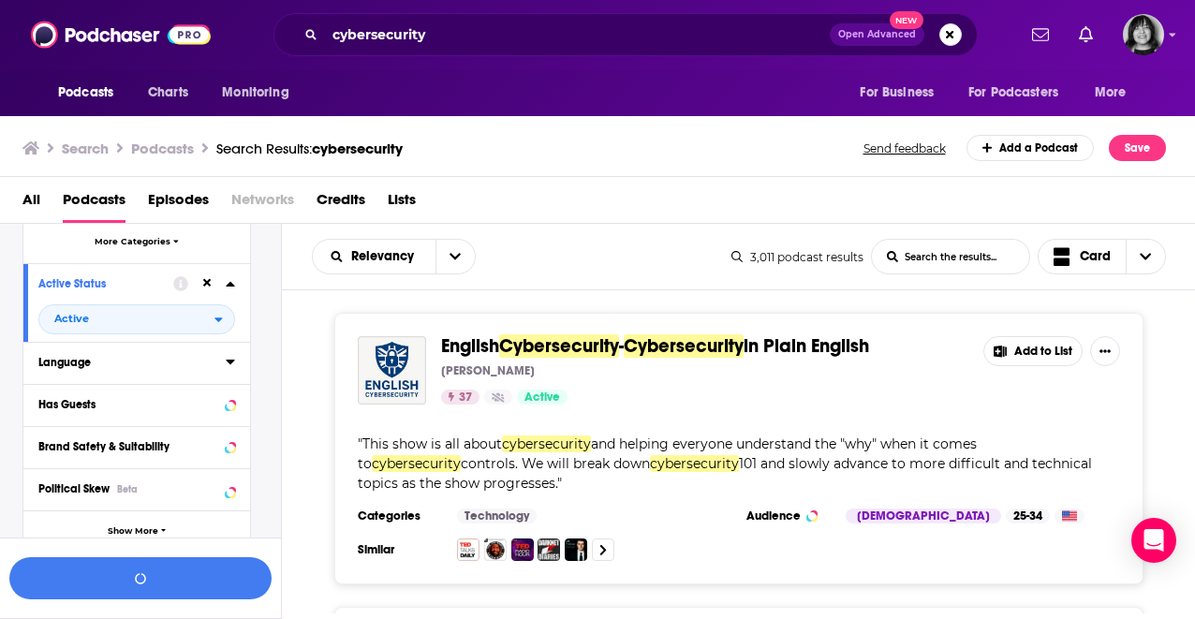
click at [89, 362] on div "Language" at bounding box center [125, 362] width 175 height 13
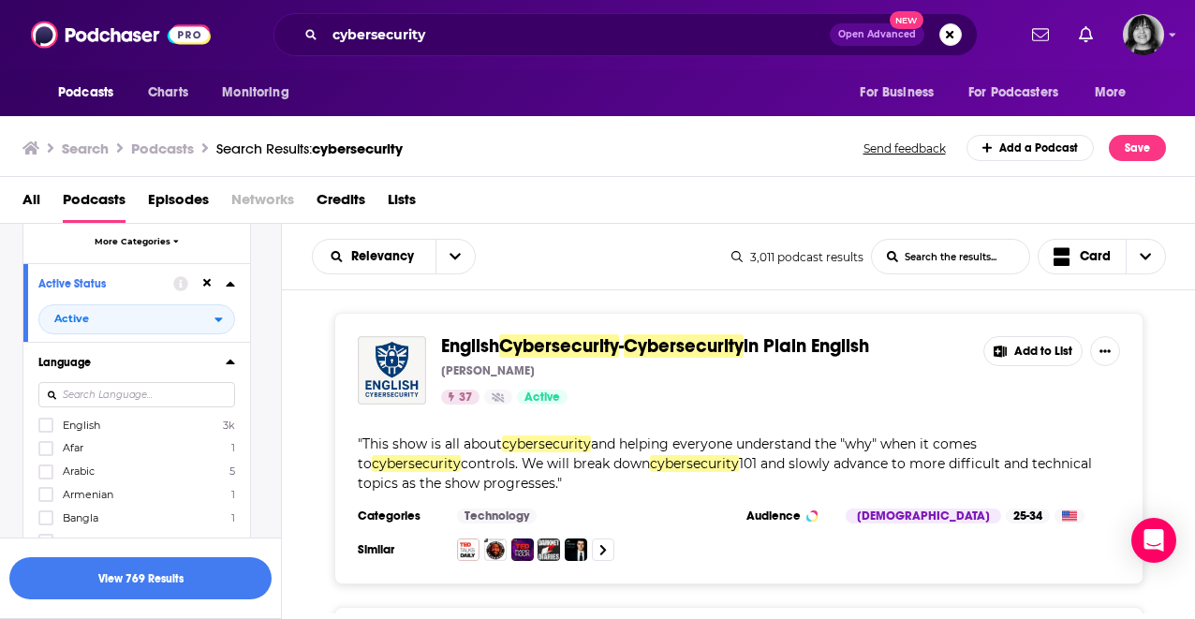
click at [79, 414] on div at bounding box center [136, 395] width 197 height 43
click at [78, 421] on span "English" at bounding box center [81, 425] width 37 height 13
click at [46, 431] on input "multiSelectOption-en-0" at bounding box center [46, 431] width 0 height 0
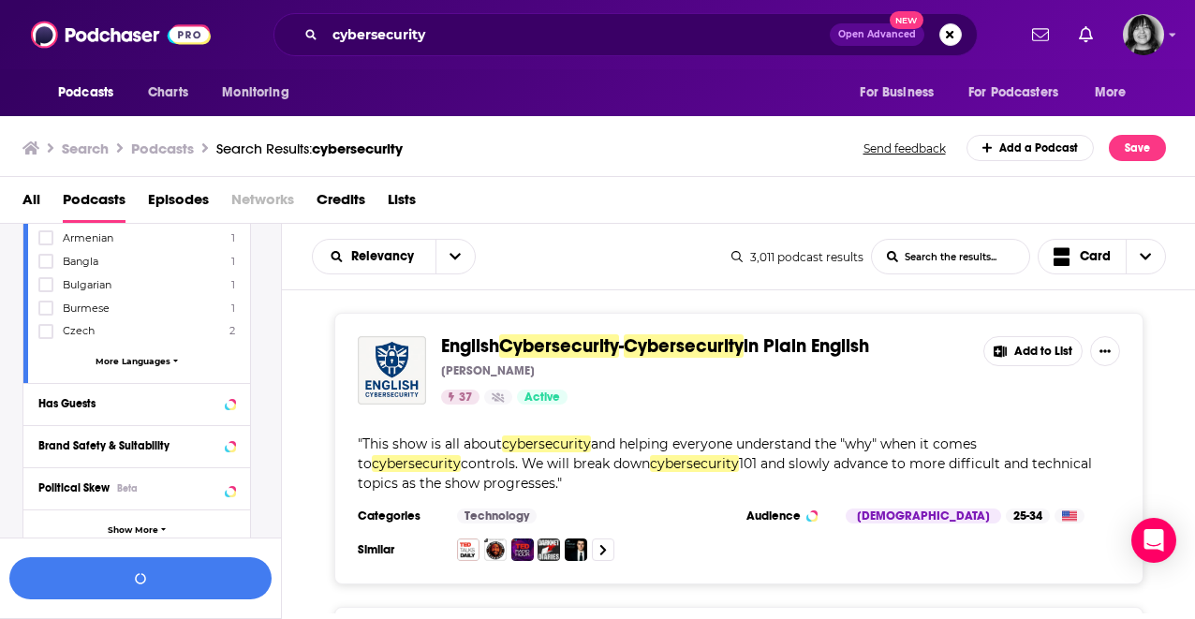
scroll to position [679, 0]
click at [81, 399] on div "Has Guests" at bounding box center [112, 404] width 149 height 13
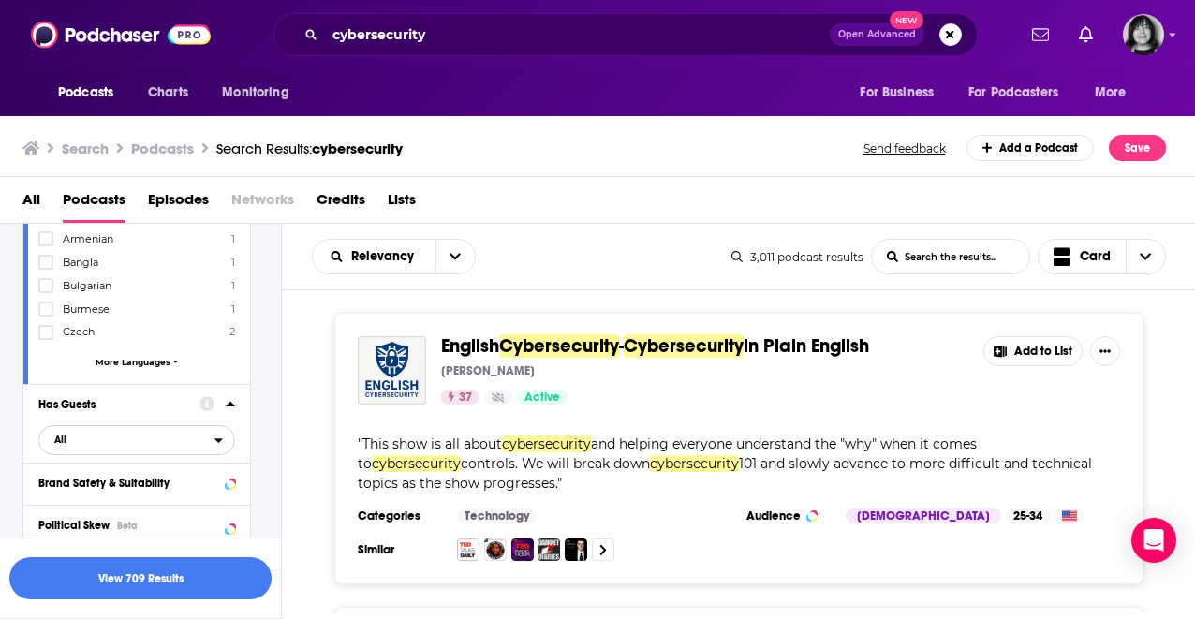
click at [78, 446] on span "All" at bounding box center [126, 439] width 175 height 24
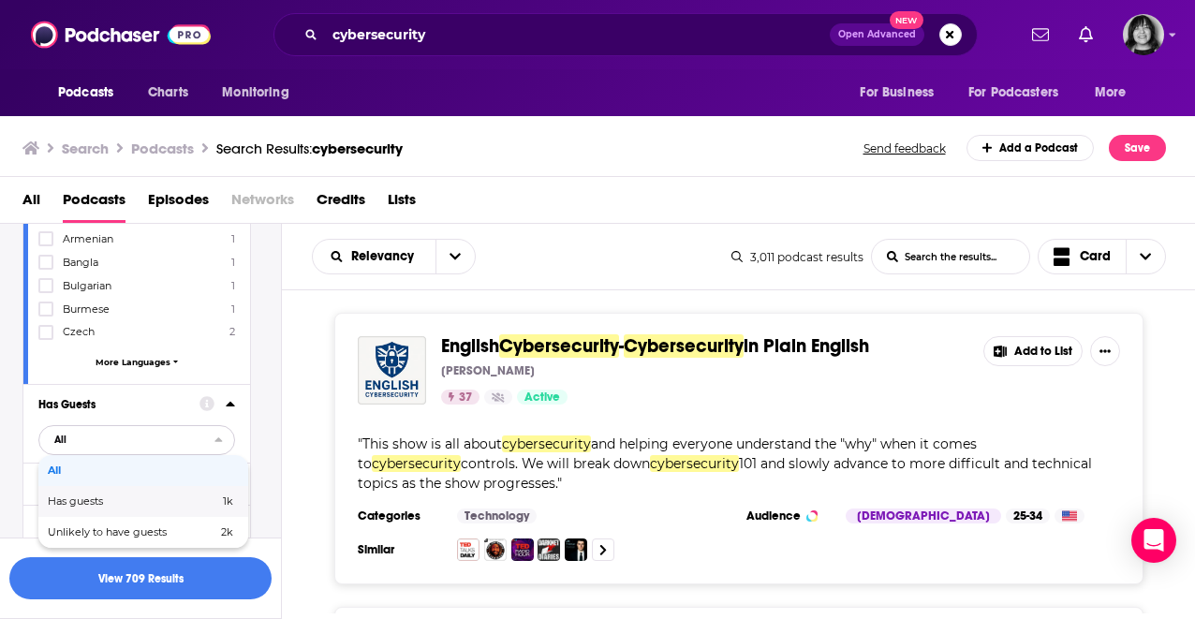
click at [74, 496] on span "Has guests" at bounding box center [104, 501] width 113 height 10
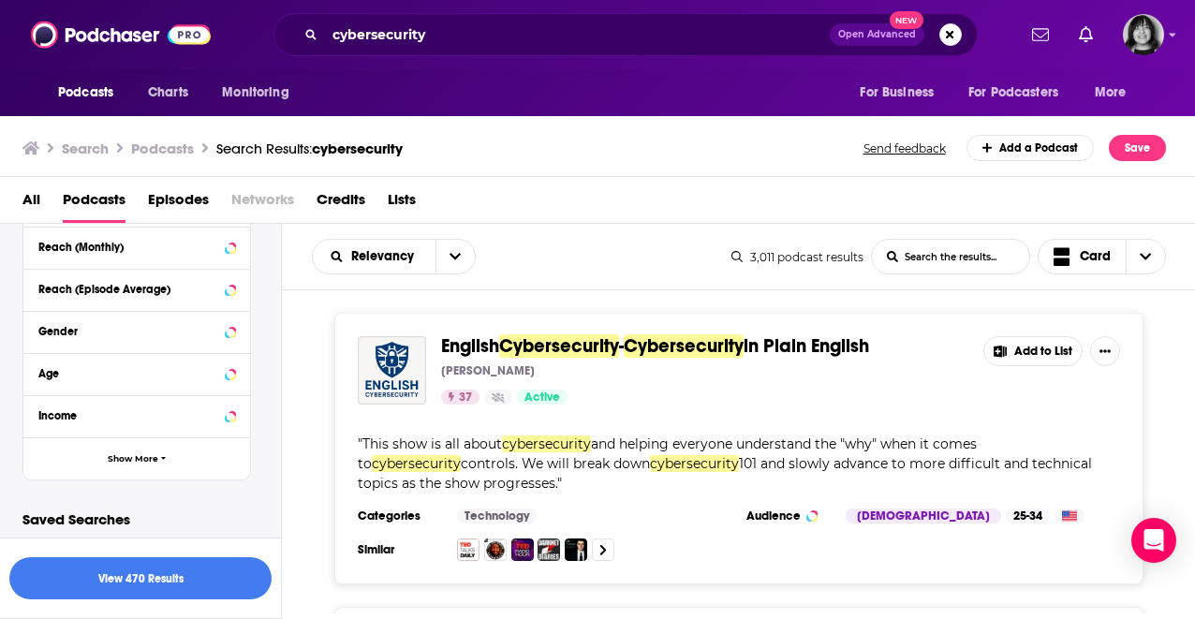
scroll to position [1137, 0]
click at [119, 453] on span "Show More" at bounding box center [133, 457] width 51 height 10
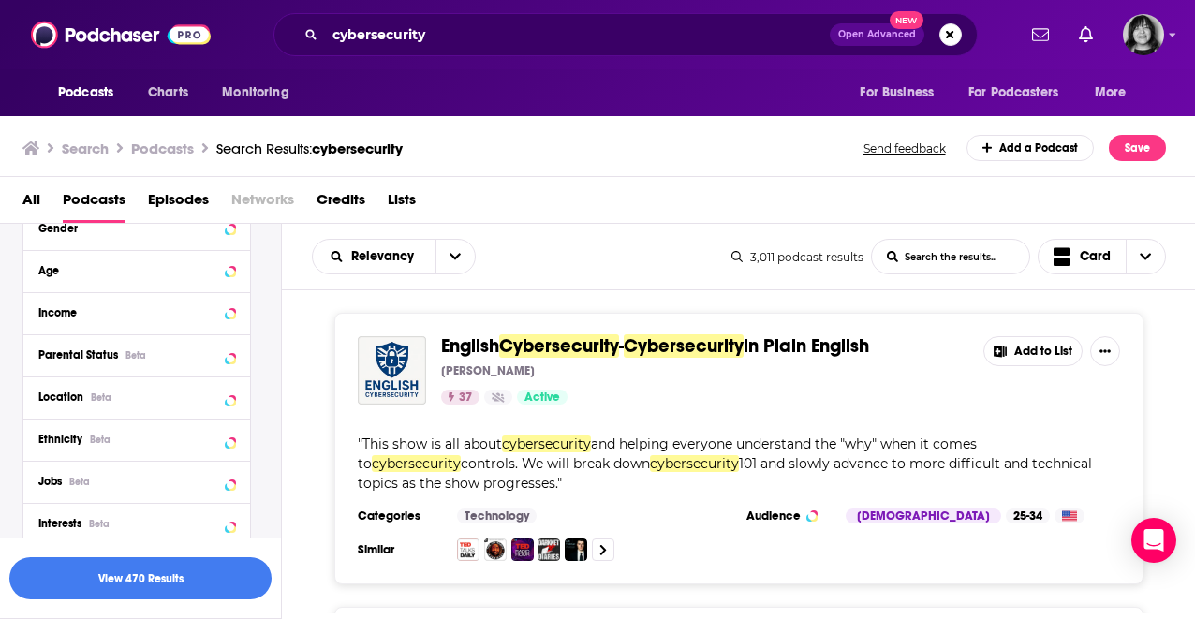
scroll to position [1240, 0]
click at [128, 395] on div "Location Beta" at bounding box center [112, 396] width 149 height 13
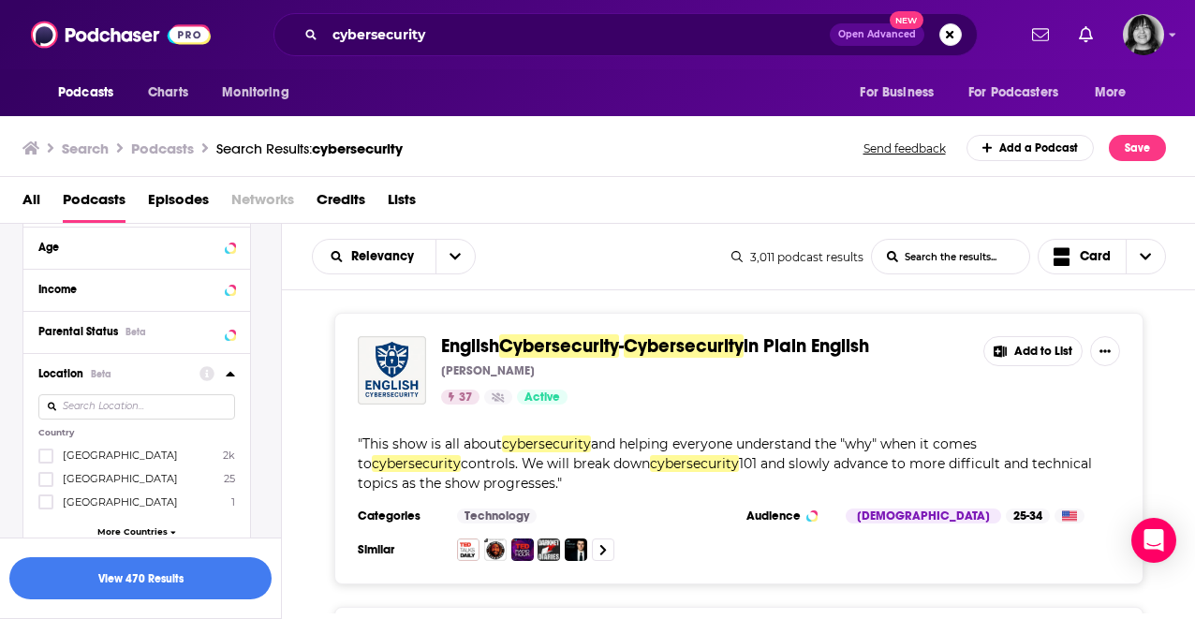
click at [129, 448] on label "United States 2k" at bounding box center [136, 456] width 197 height 16
click at [46, 462] on input "multiSelectOption-unitedstates-0" at bounding box center [46, 462] width 0 height 0
click at [126, 571] on button "View 441 Results" at bounding box center [140, 578] width 262 height 42
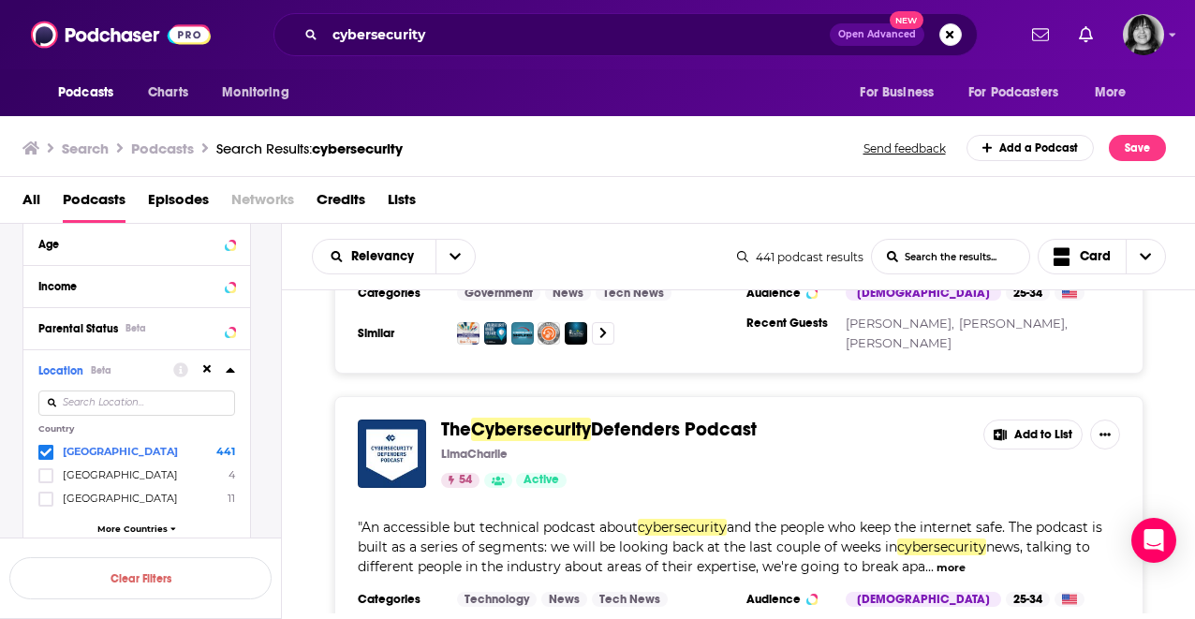
scroll to position [519, 0]
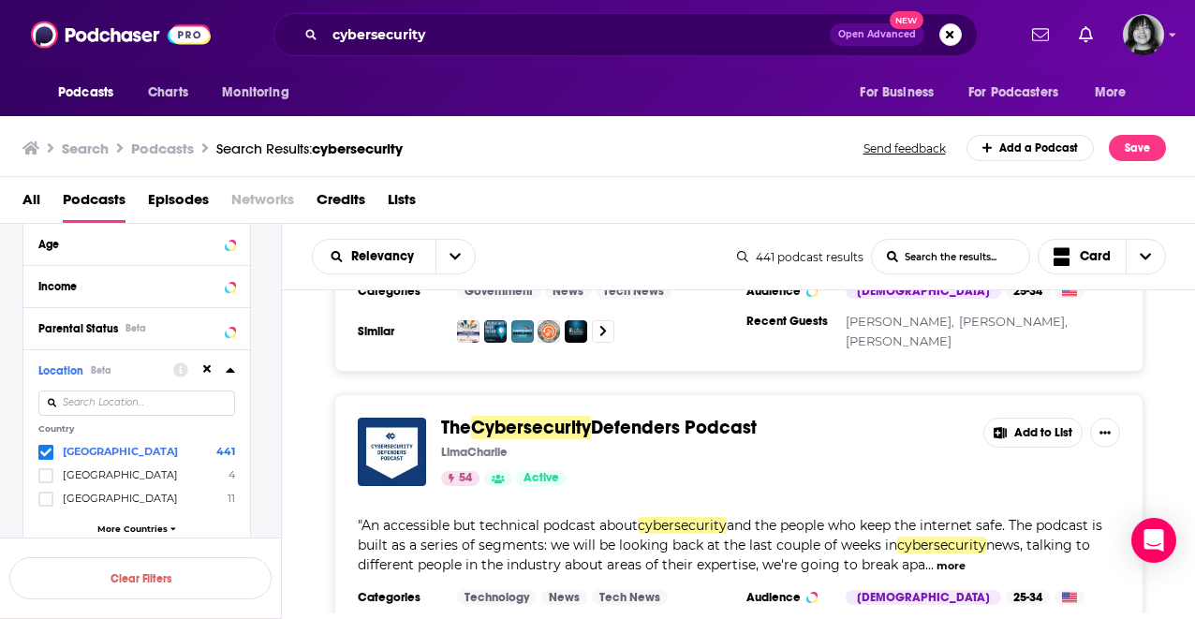
click at [735, 232] on div "Relevancy List Search Input Search the results... Card 441 podcast results List…" at bounding box center [739, 257] width 914 height 66
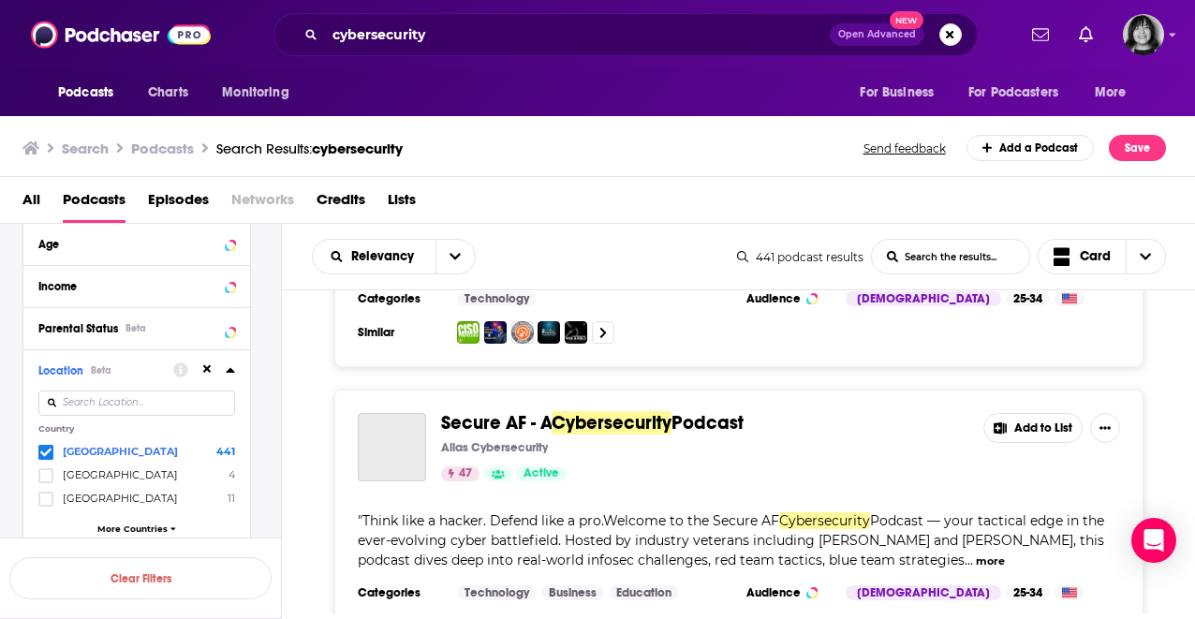
scroll to position [1398, 0]
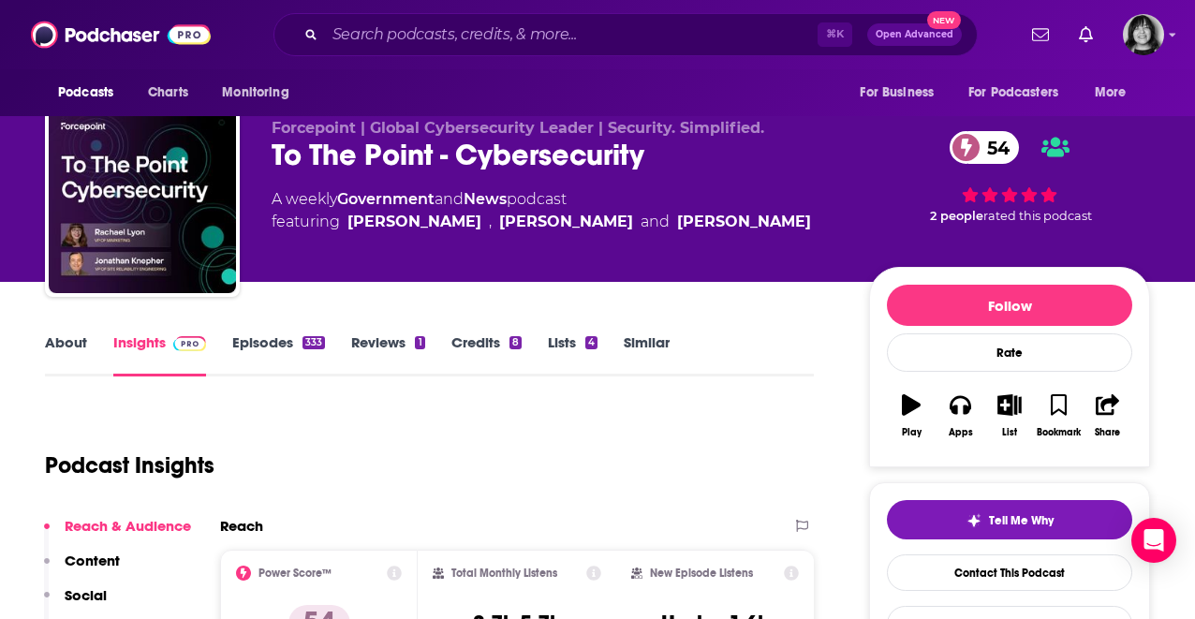
scroll to position [22, 0]
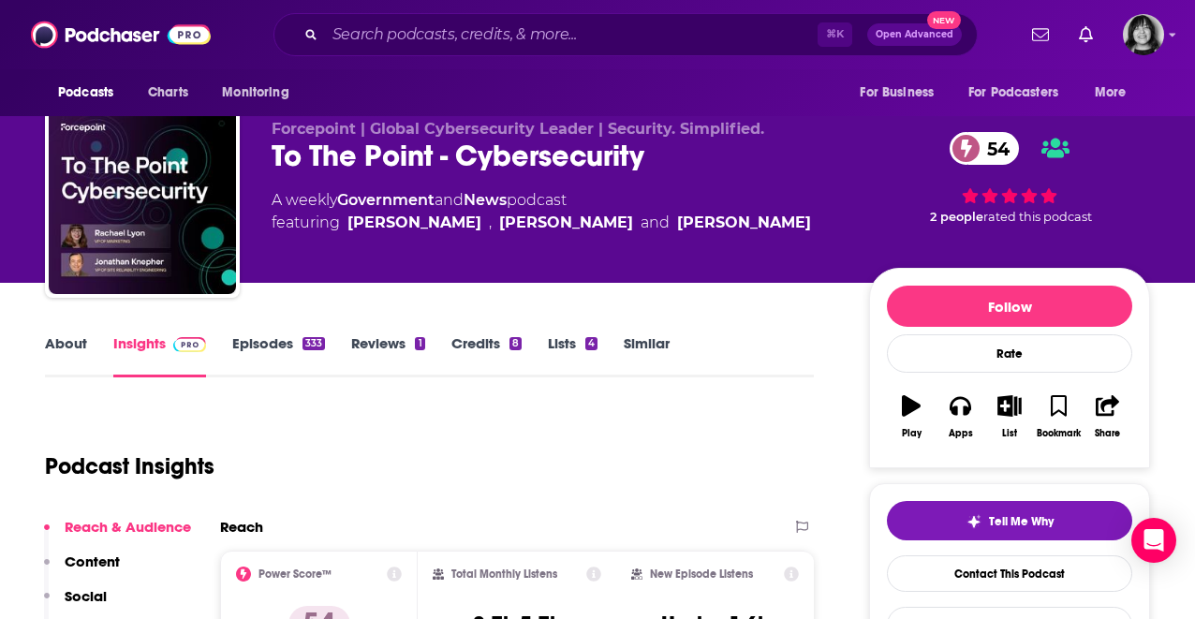
click at [544, 152] on div "To The Point - Cybersecurity 54" at bounding box center [555, 156] width 567 height 37
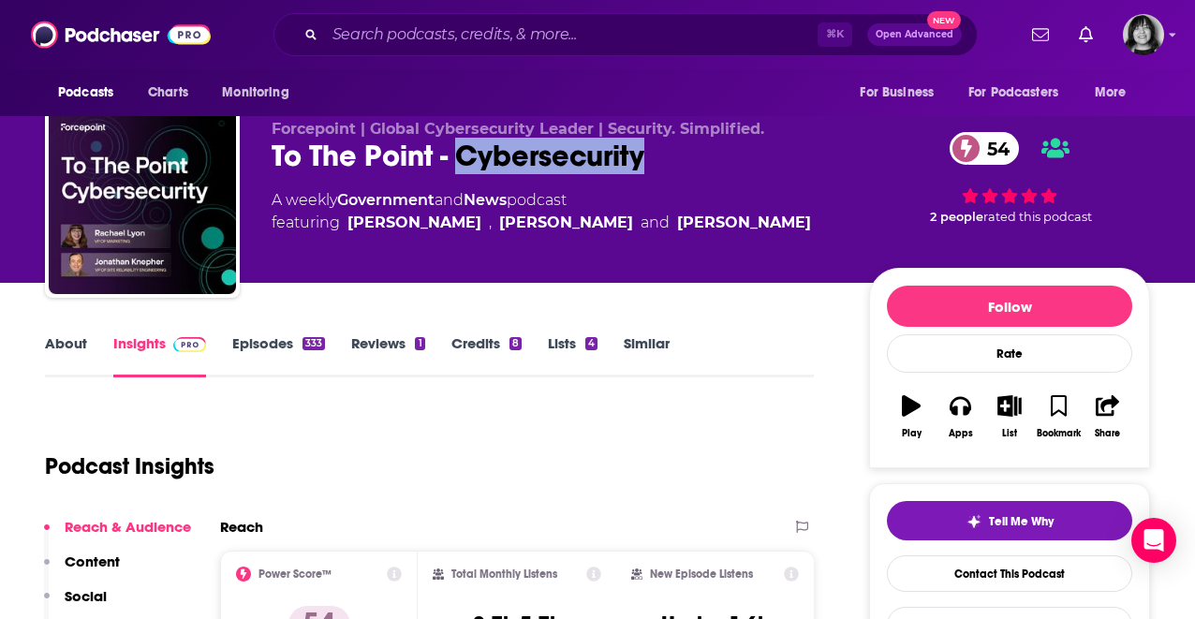
click at [544, 152] on div "To The Point - Cybersecurity 54" at bounding box center [555, 156] width 567 height 37
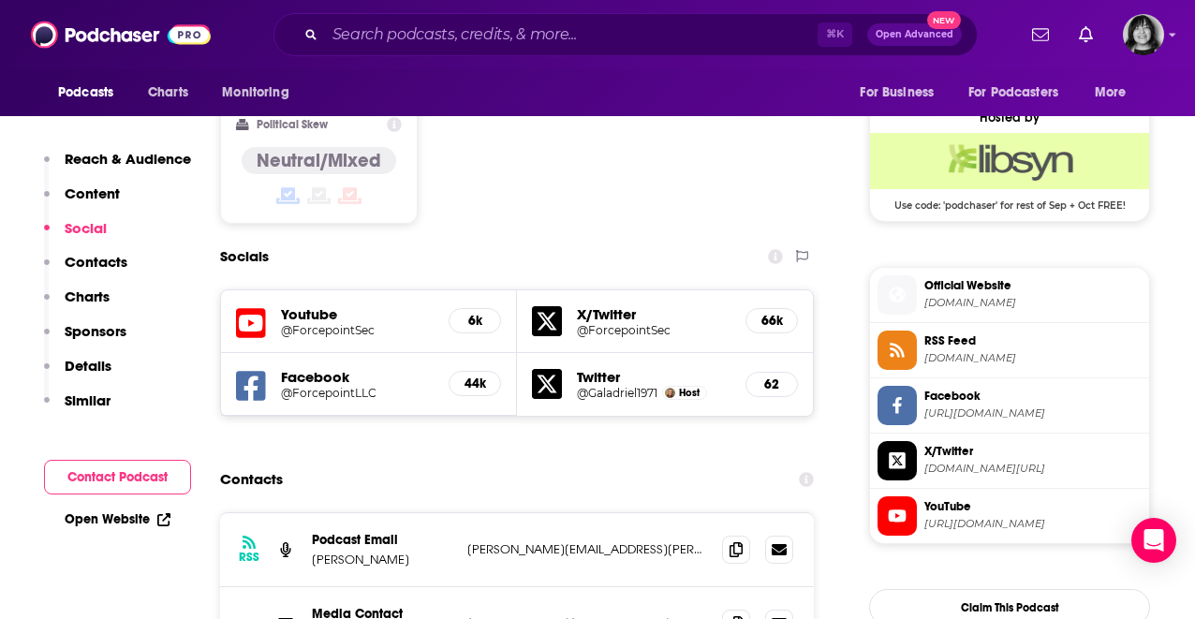
scroll to position [1561, 0]
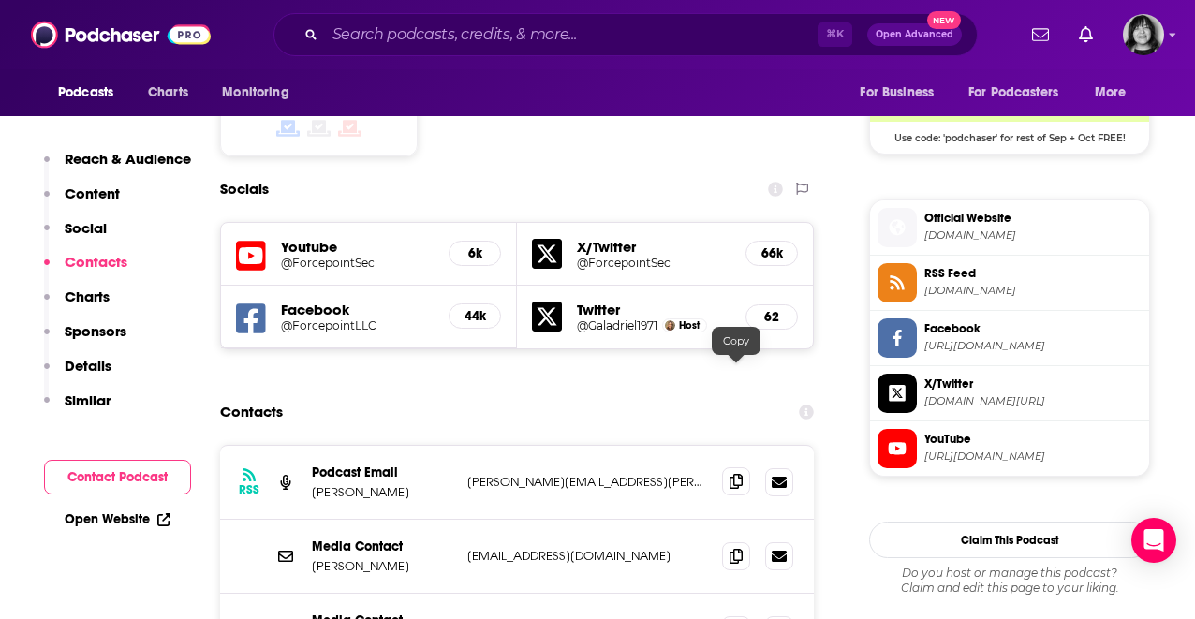
click at [735, 474] on icon at bounding box center [735, 481] width 13 height 15
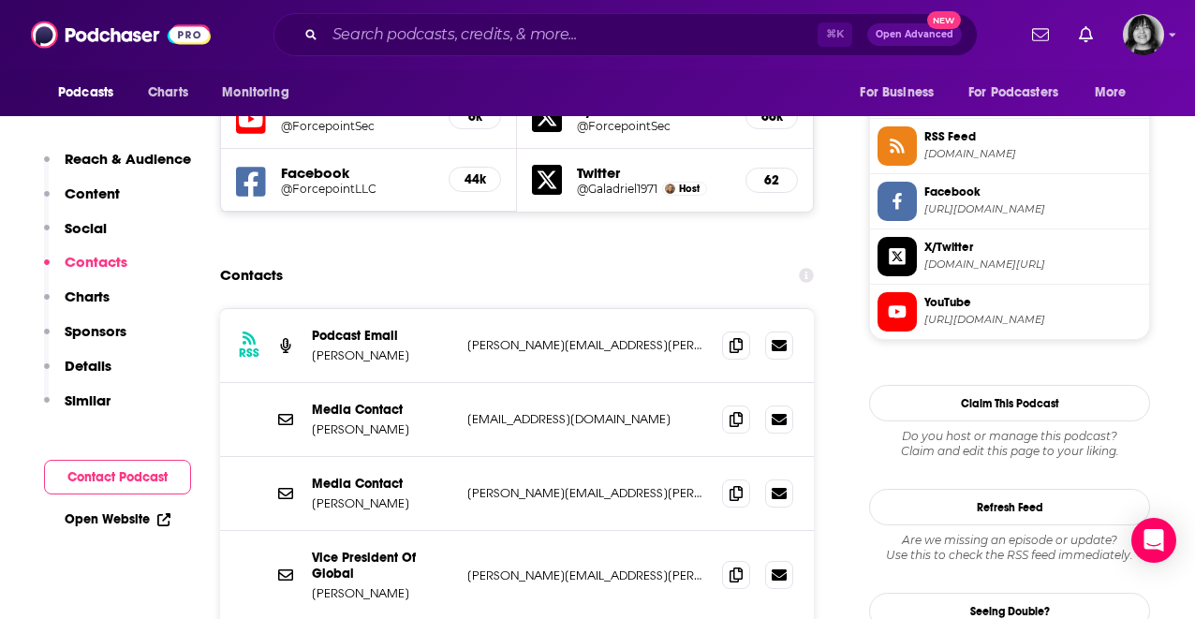
scroll to position [1758, 0]
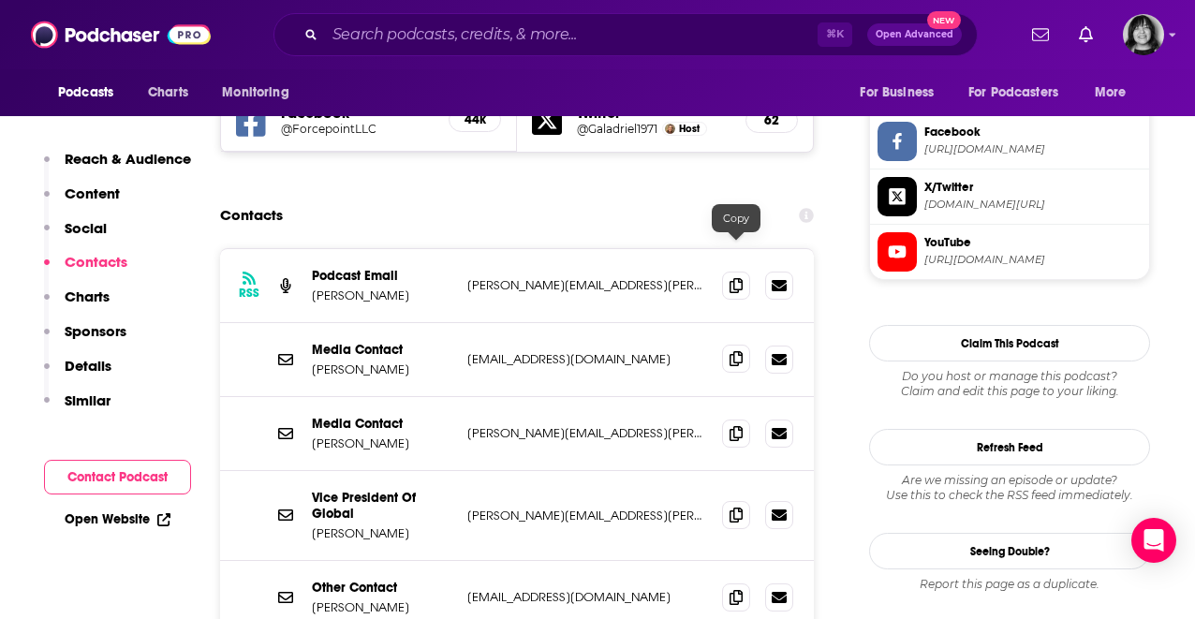
click at [737, 351] on icon at bounding box center [735, 358] width 13 height 15
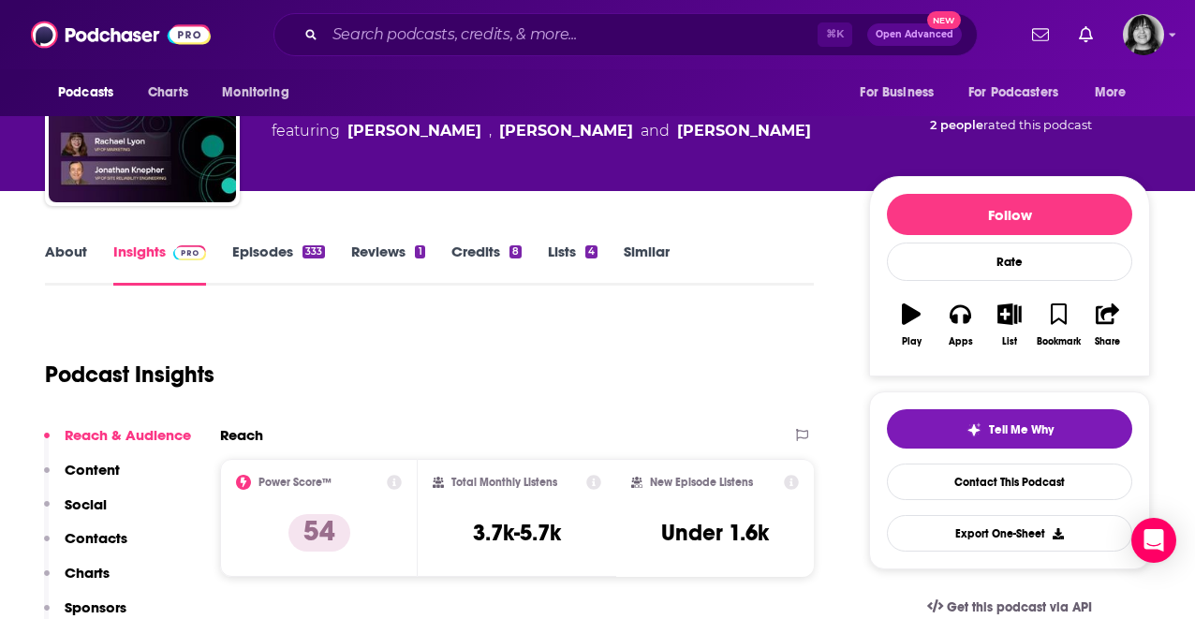
scroll to position [0, 0]
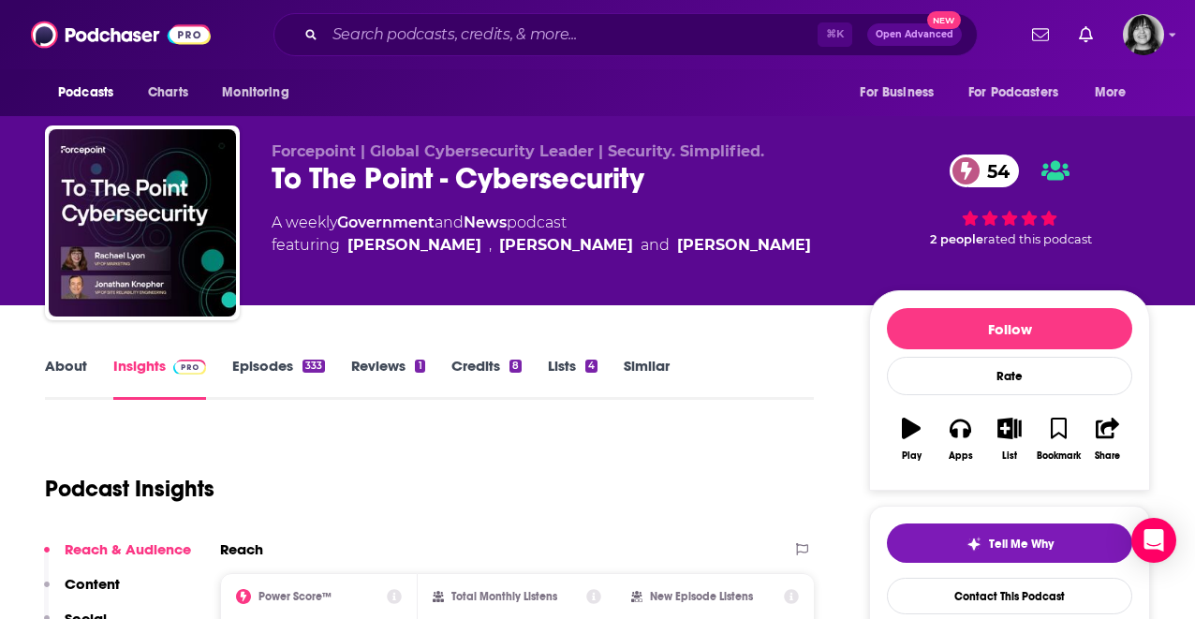
click at [78, 360] on link "About" at bounding box center [66, 378] width 42 height 43
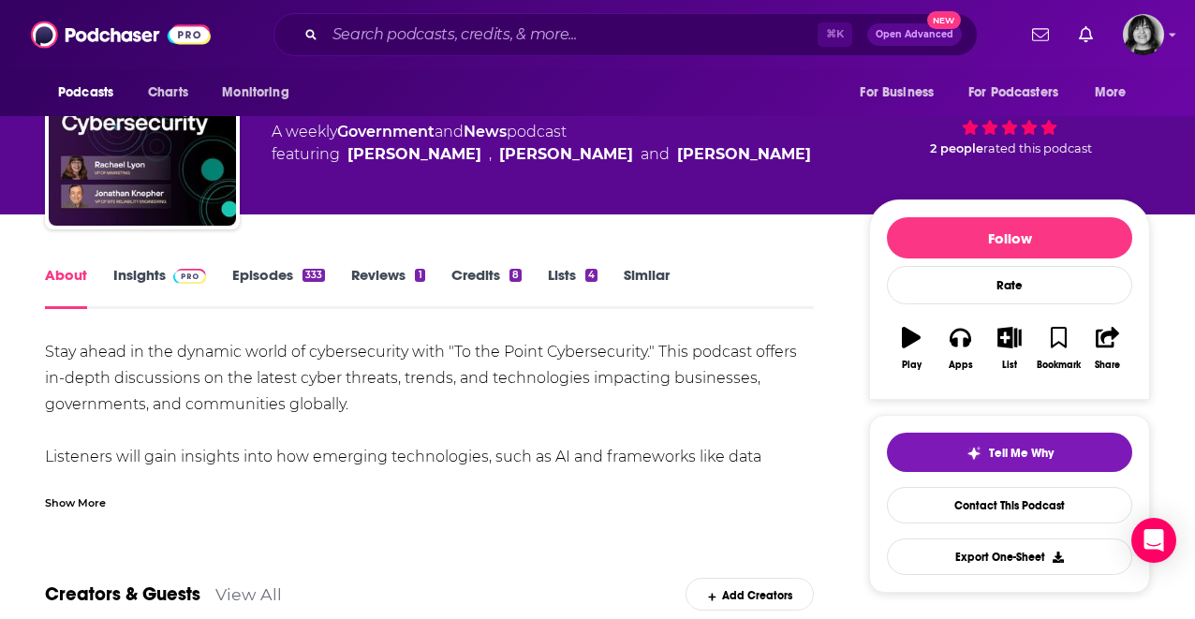
scroll to position [108, 0]
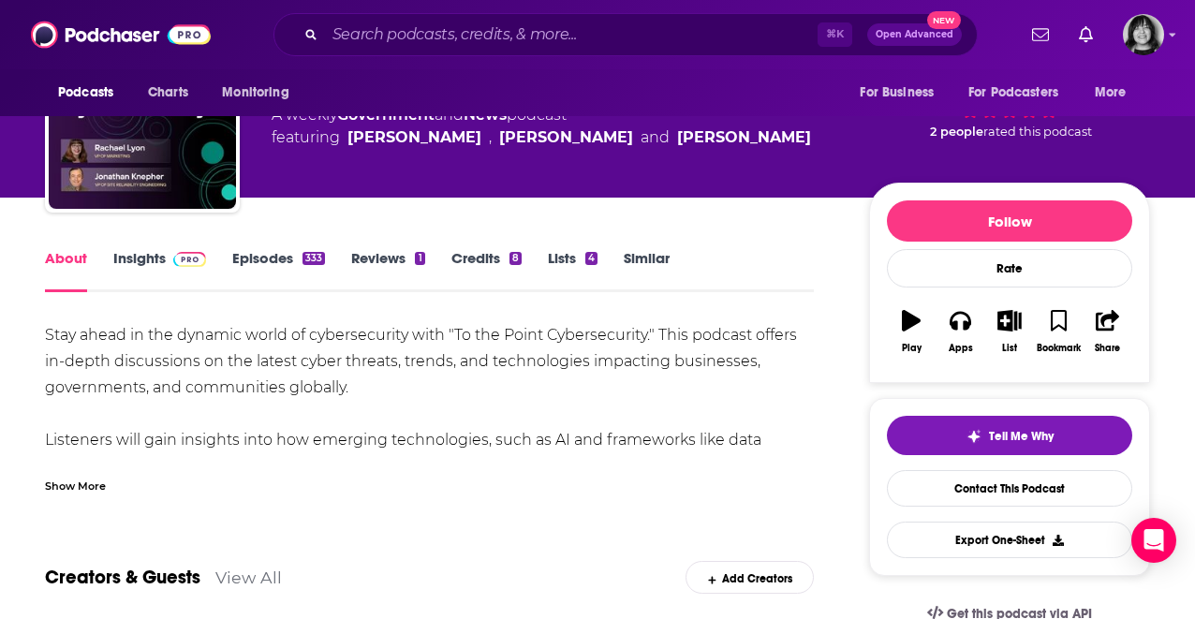
click at [72, 489] on div "Show More" at bounding box center [75, 485] width 61 height 18
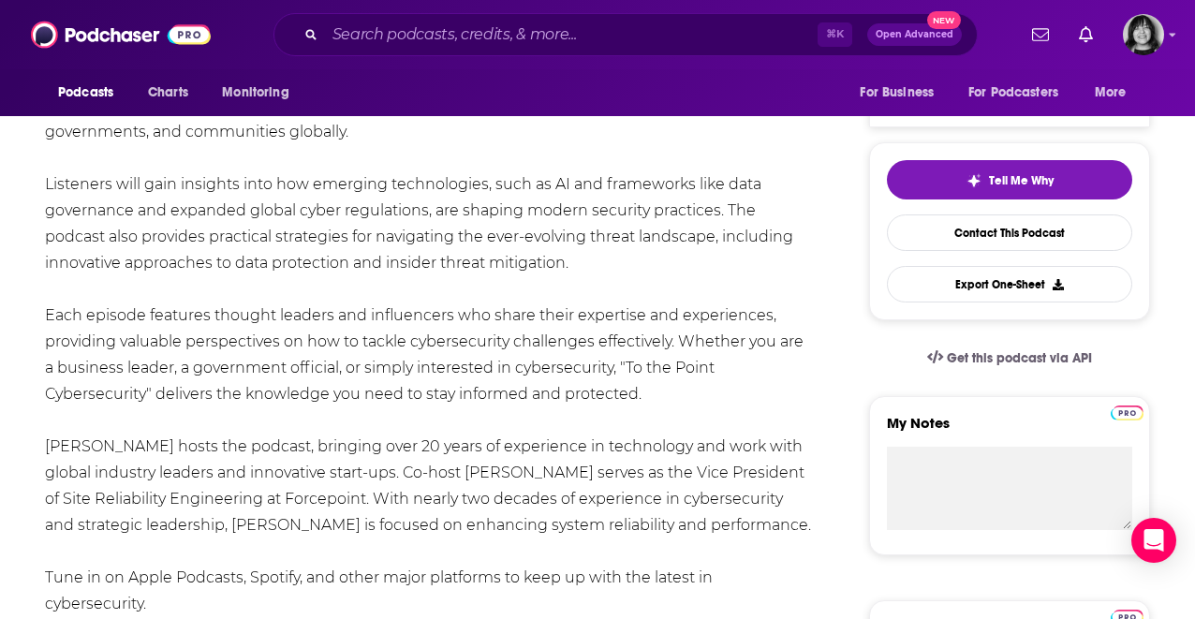
scroll to position [365, 0]
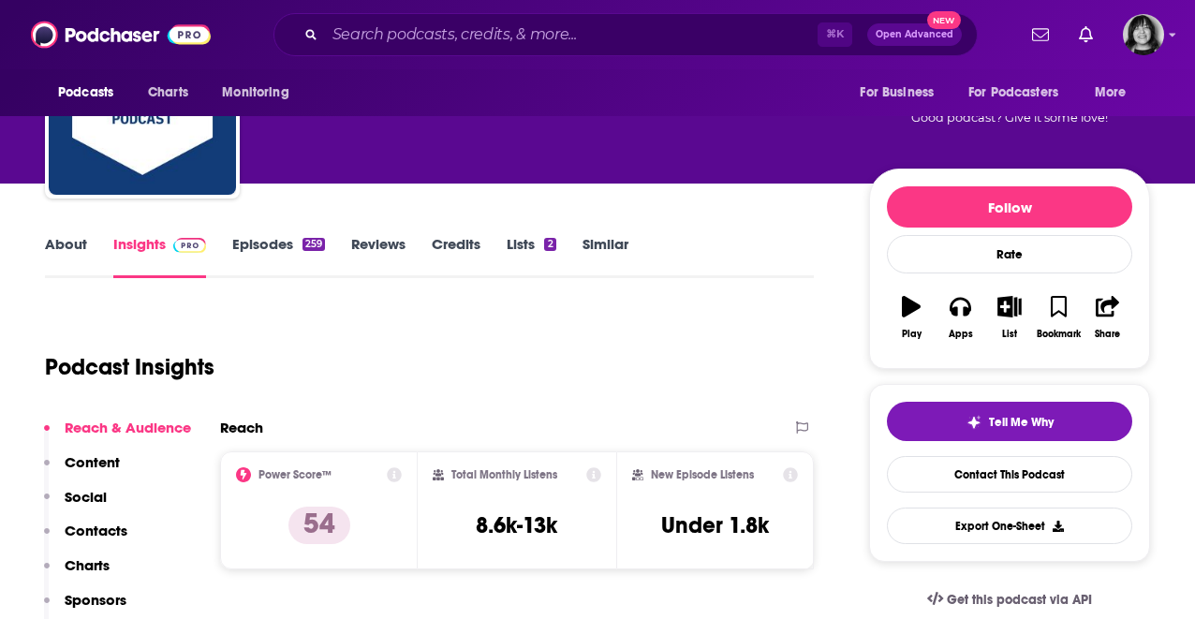
scroll to position [124, 0]
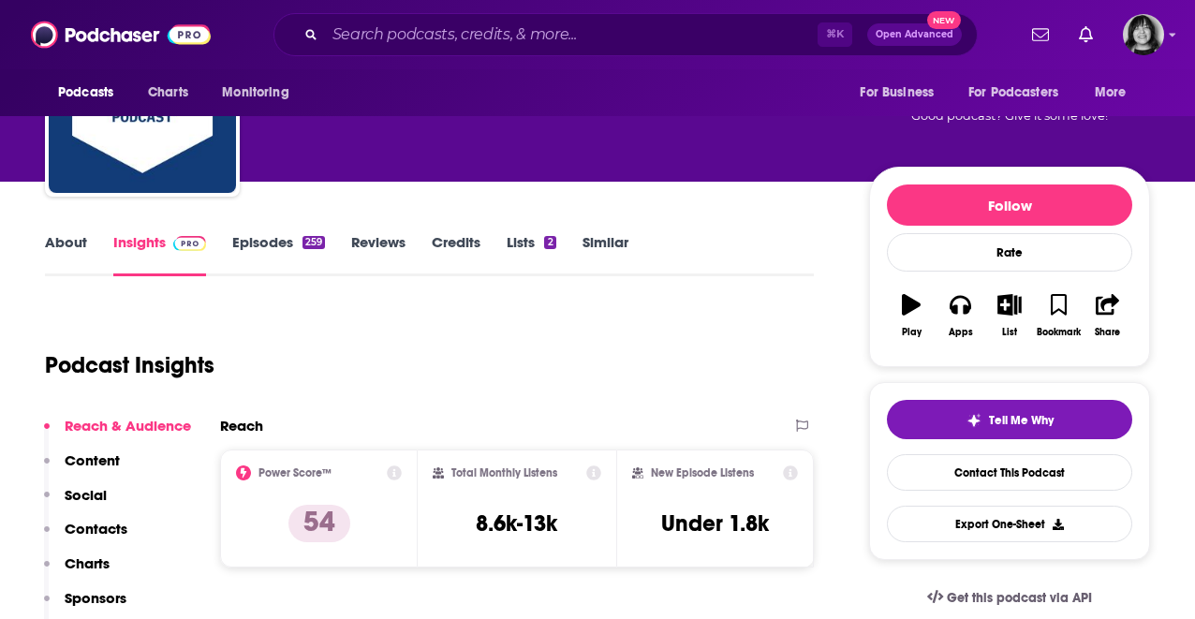
click at [64, 254] on link "About" at bounding box center [66, 254] width 42 height 43
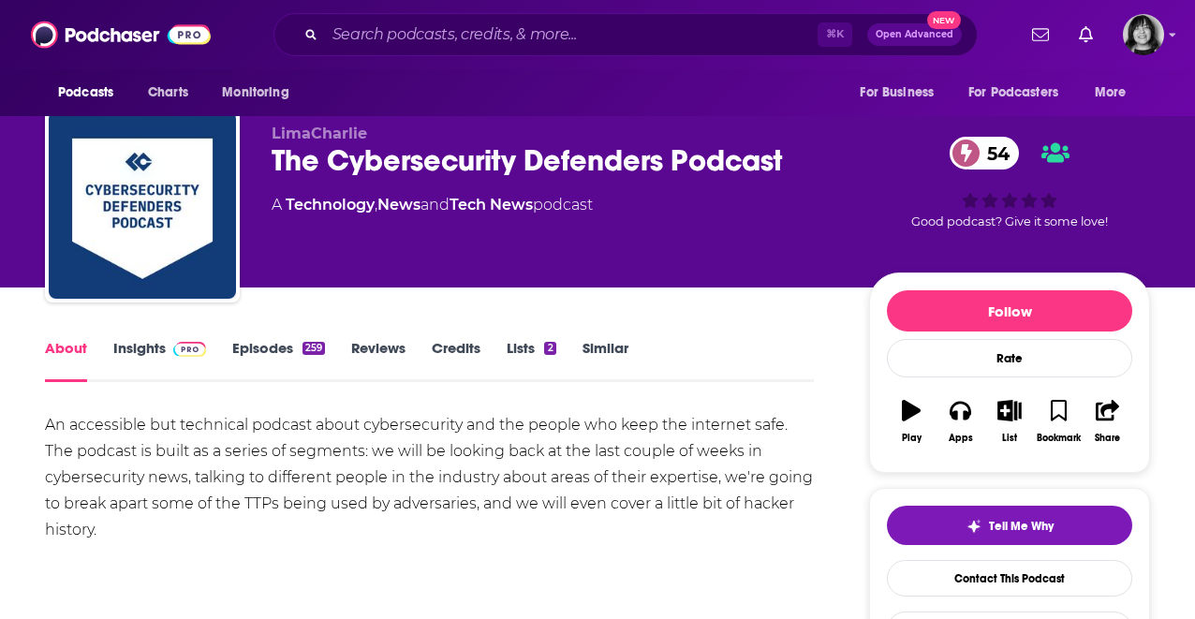
scroll to position [20, 0]
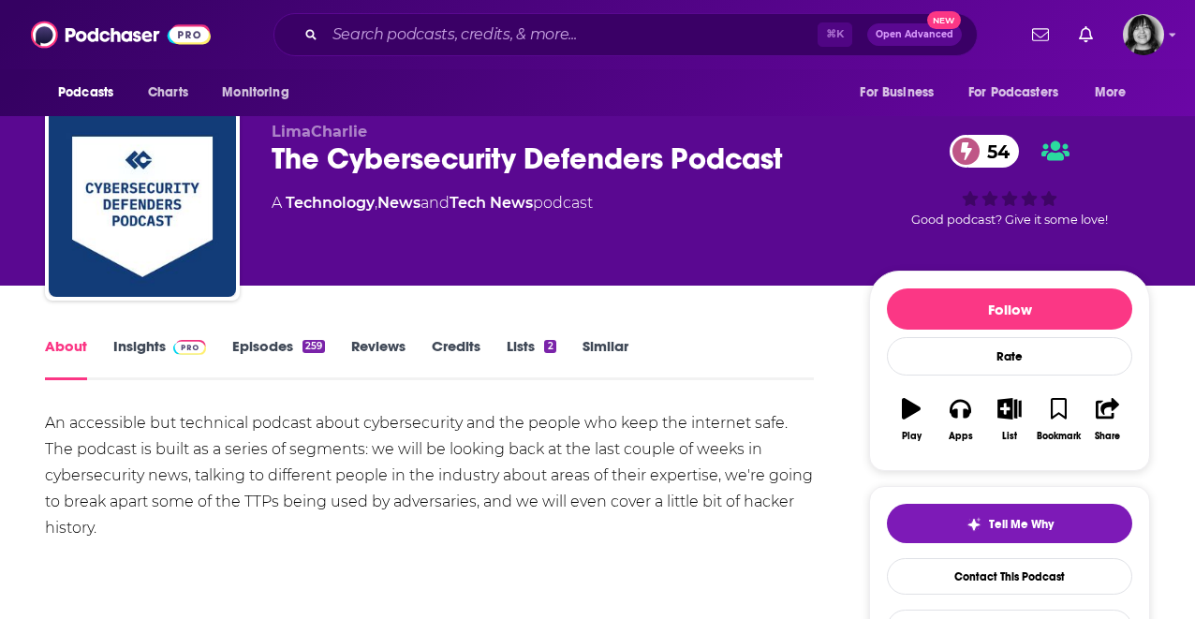
click at [386, 164] on div "The Cybersecurity Defenders Podcast 54" at bounding box center [555, 158] width 567 height 37
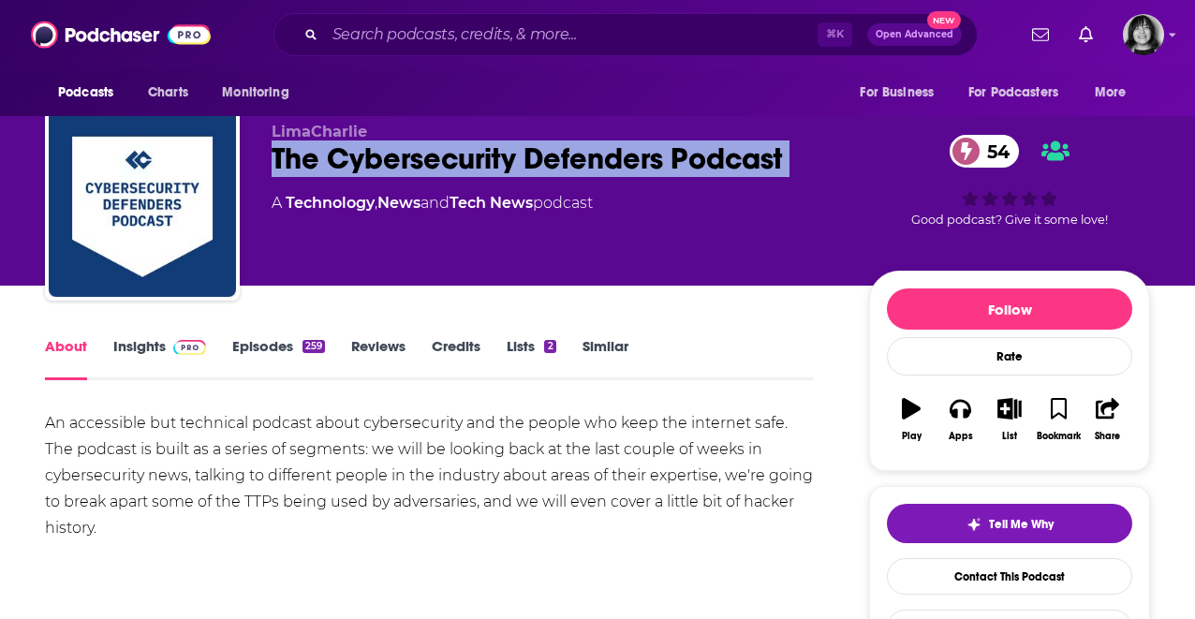
click at [386, 164] on div "The Cybersecurity Defenders Podcast 54" at bounding box center [555, 158] width 567 height 37
copy div "The Cybersecurity Defenders Podcast 54"
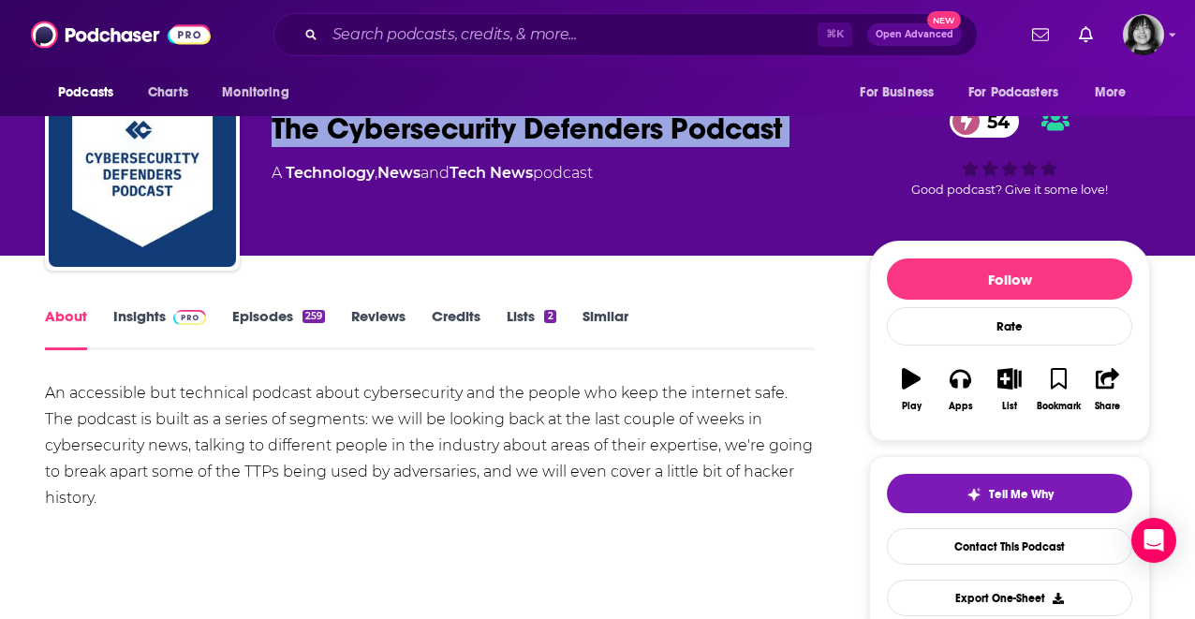
click at [162, 319] on link "Insights" at bounding box center [159, 328] width 93 height 43
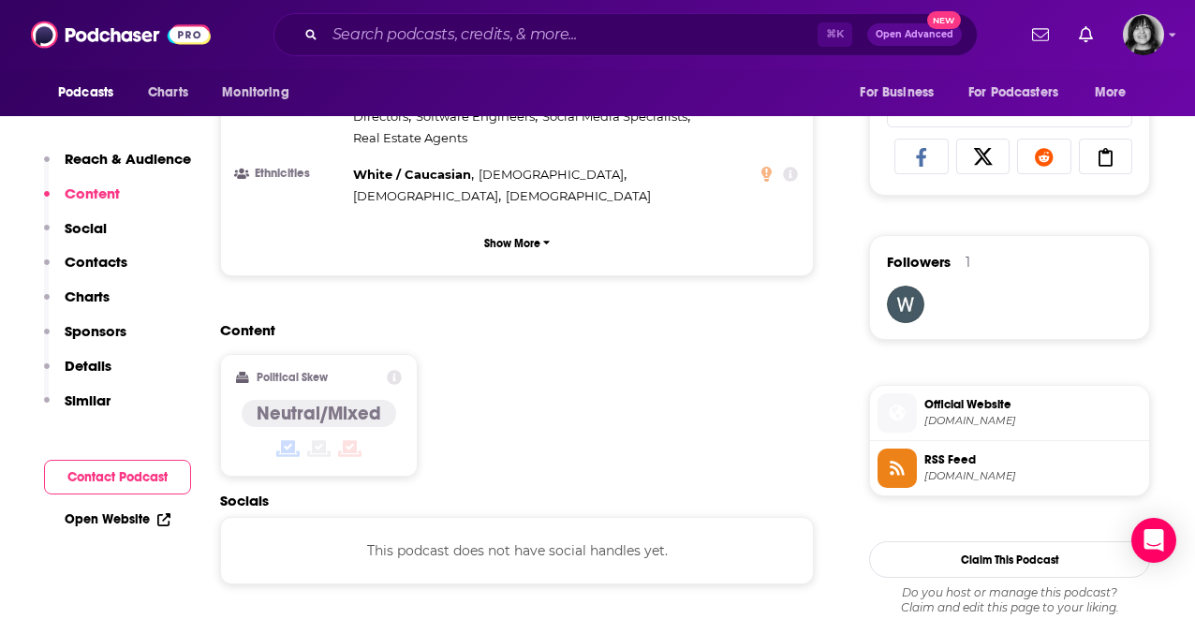
scroll to position [1482, 0]
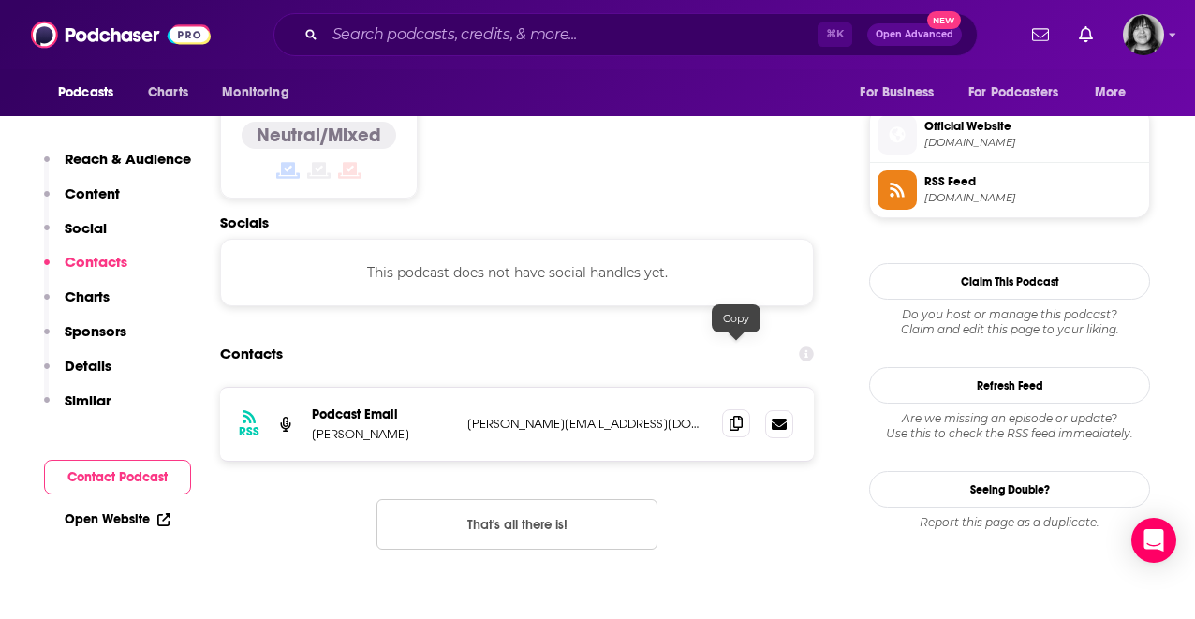
click at [728, 409] on span at bounding box center [736, 423] width 28 height 28
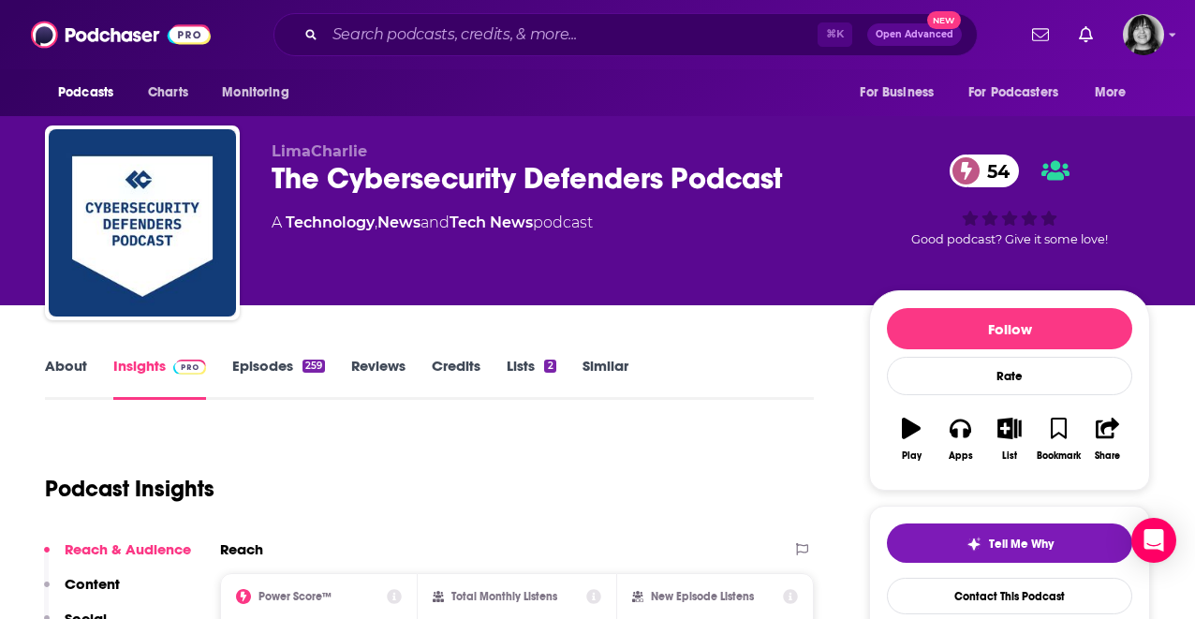
click at [66, 379] on link "About" at bounding box center [66, 378] width 42 height 43
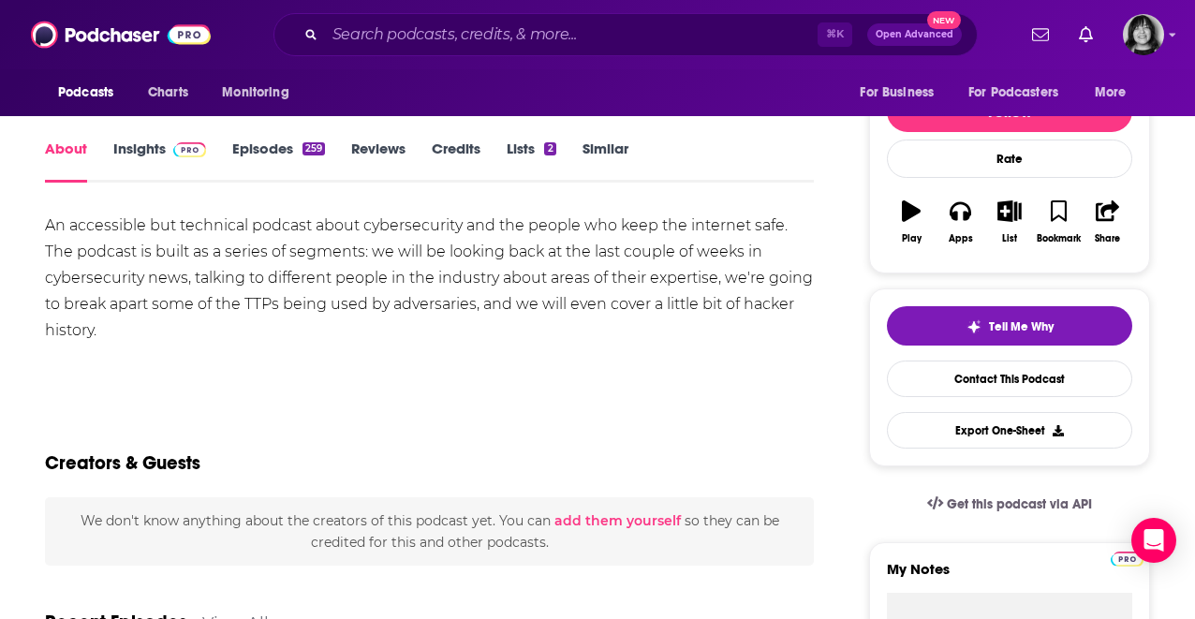
scroll to position [237, 0]
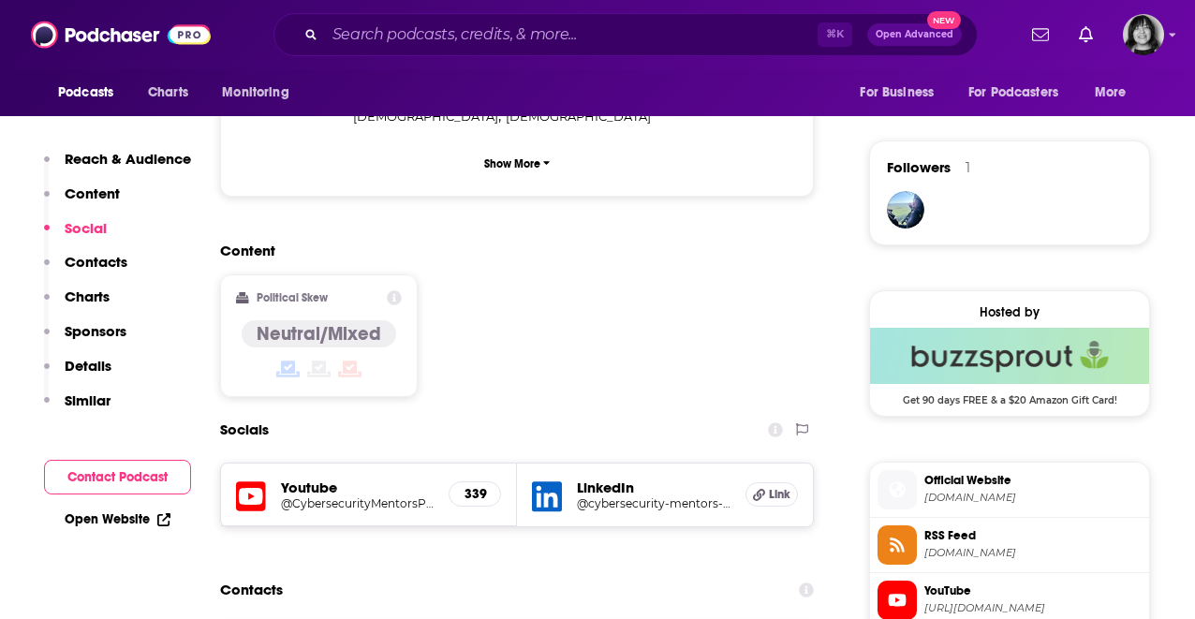
scroll to position [1401, 0]
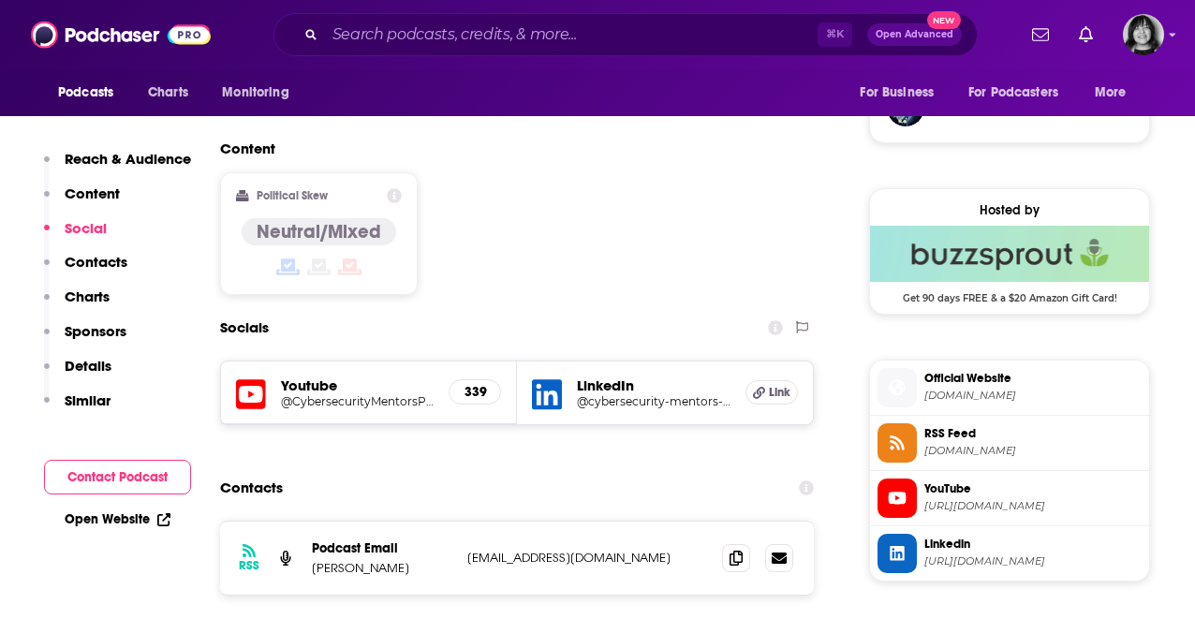
click at [253, 377] on icon at bounding box center [251, 394] width 30 height 35
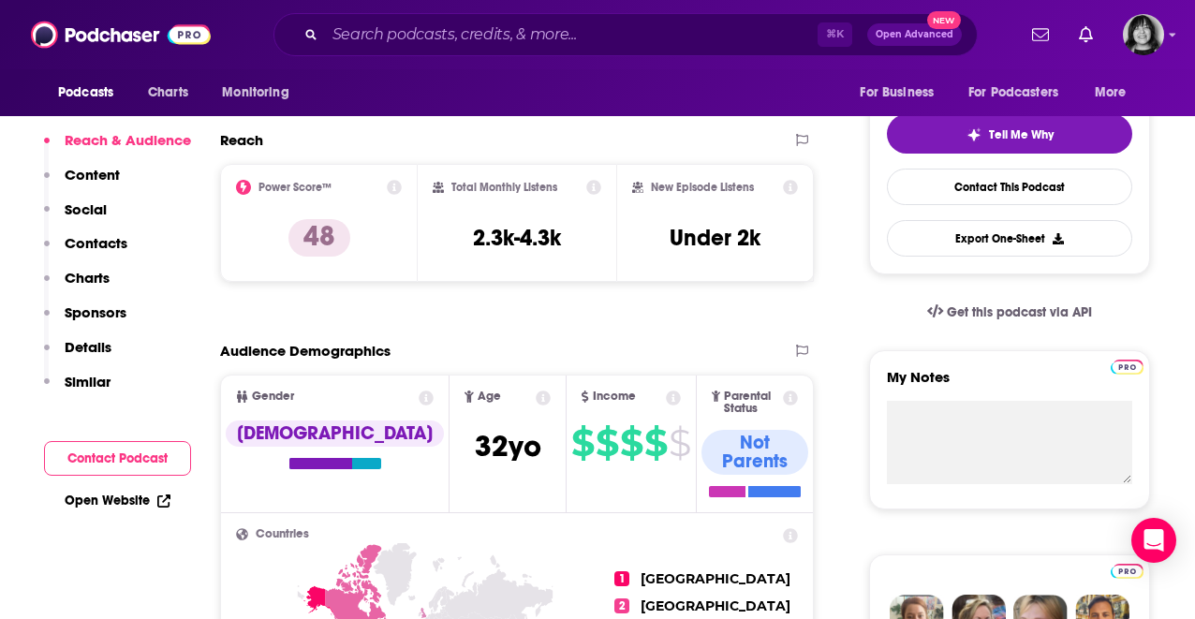
scroll to position [0, 0]
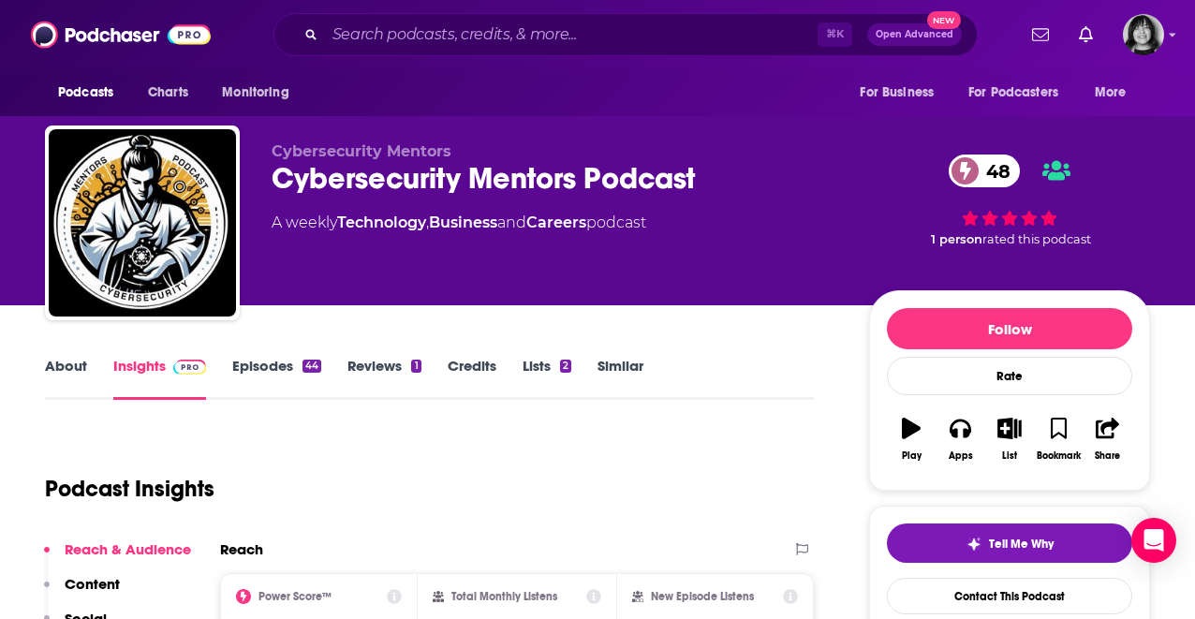
click at [518, 184] on div "Cybersecurity Mentors Podcast 48" at bounding box center [555, 178] width 567 height 37
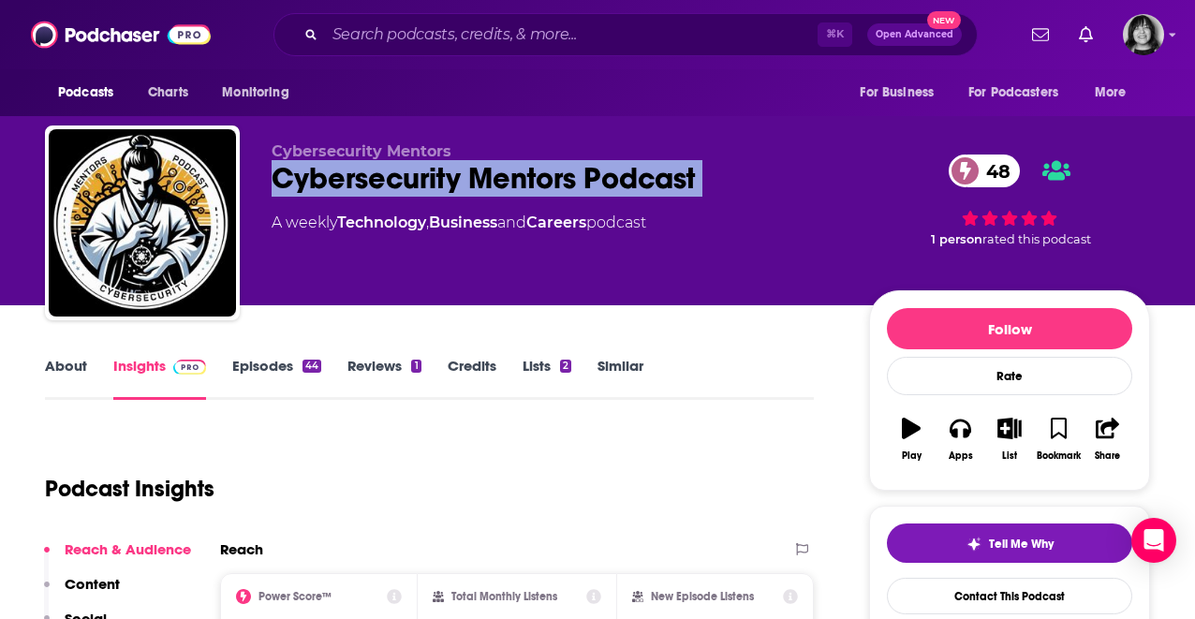
click at [518, 184] on div "Cybersecurity Mentors Podcast 48" at bounding box center [555, 178] width 567 height 37
copy div "Cybersecurity Mentors Podcast 48"
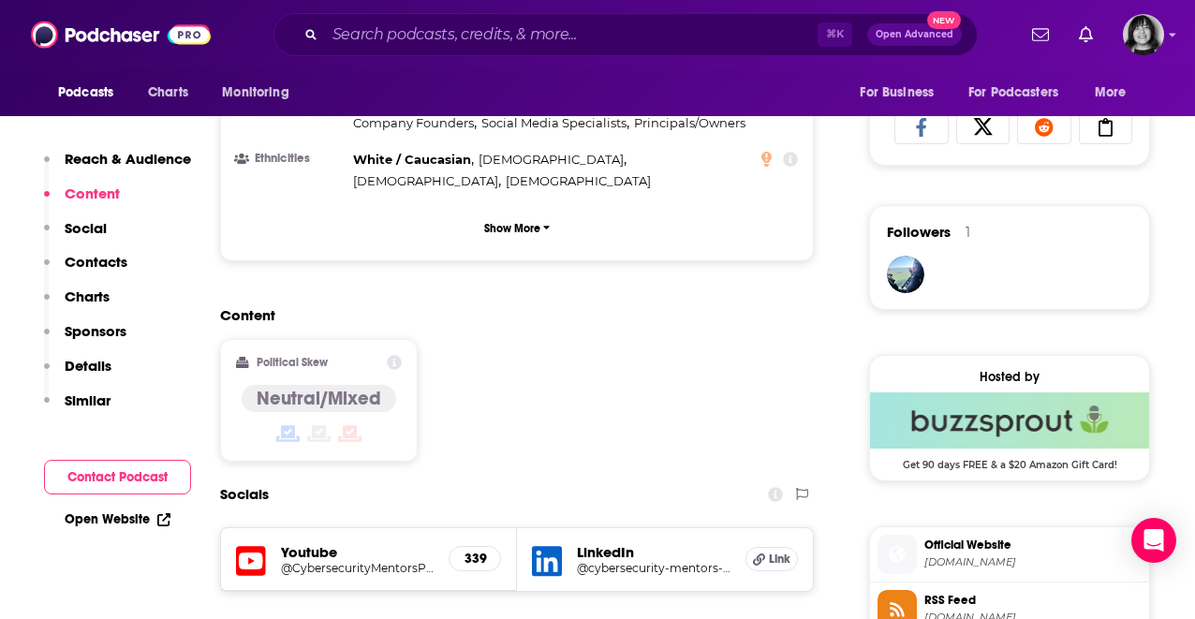
scroll to position [1505, 0]
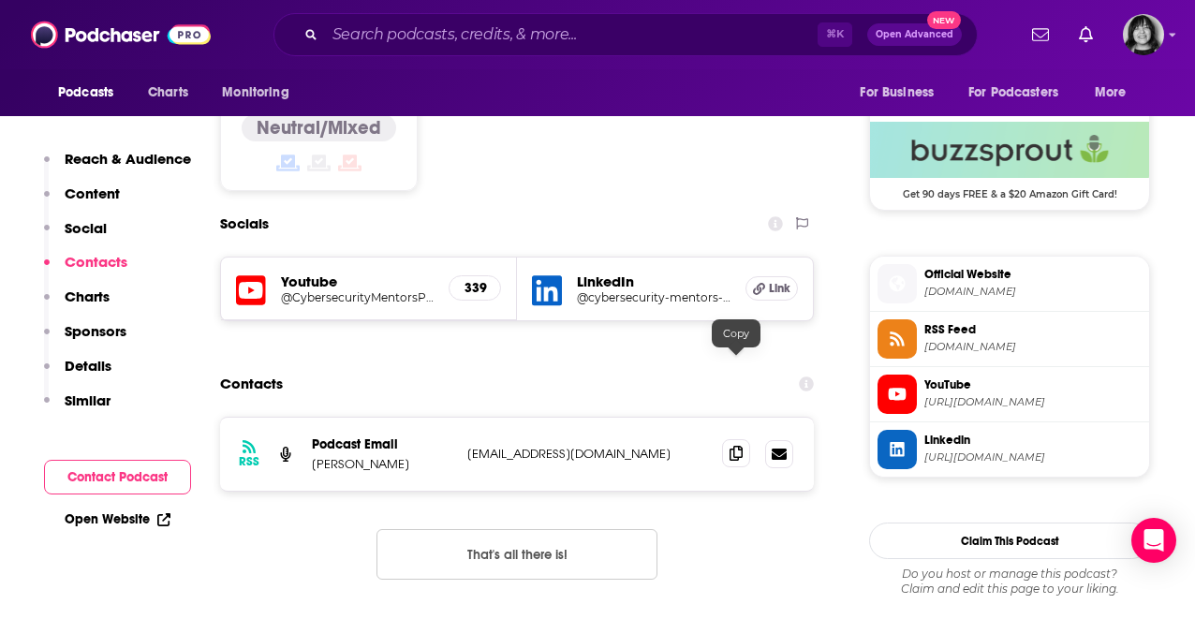
click at [737, 446] on icon at bounding box center [735, 453] width 13 height 15
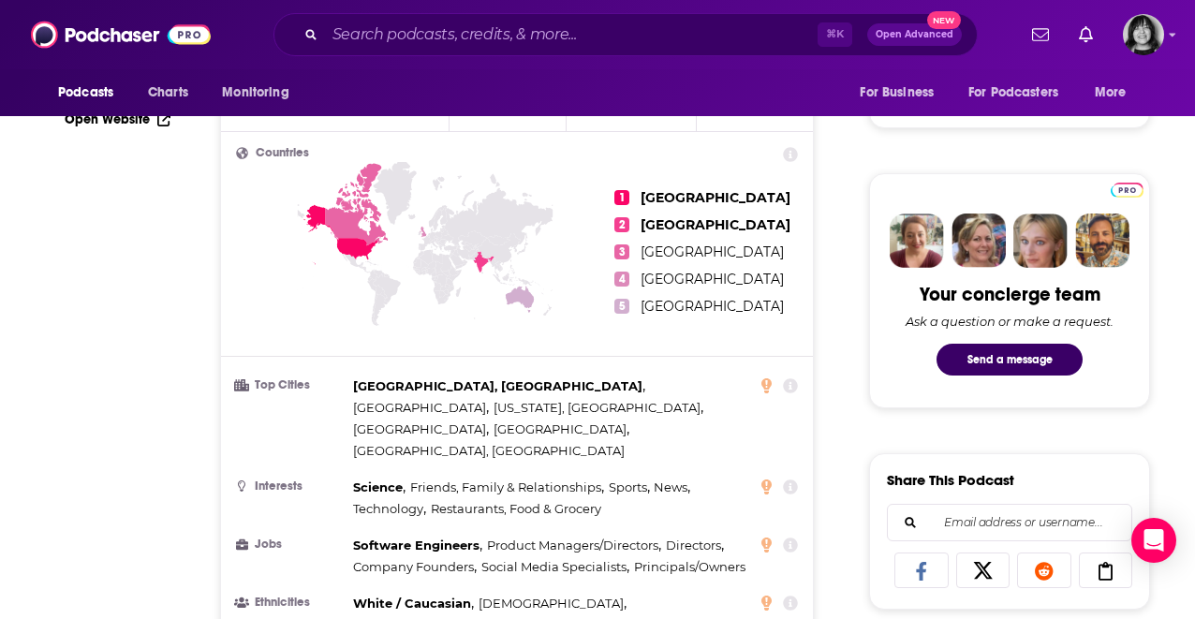
scroll to position [0, 0]
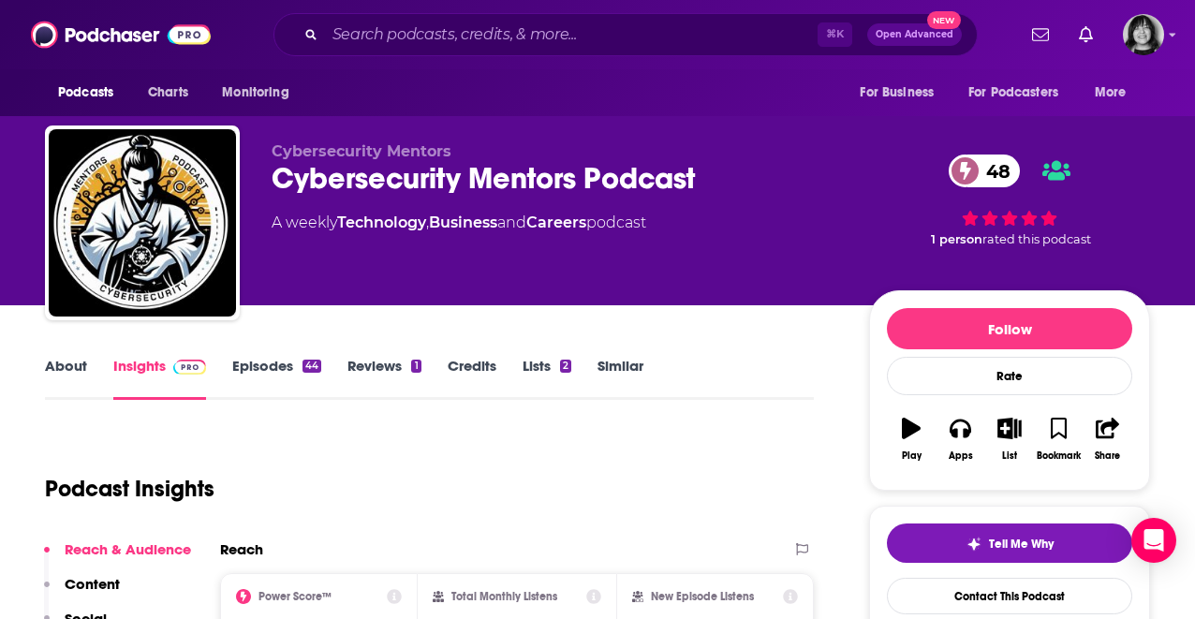
click at [68, 372] on link "About" at bounding box center [66, 378] width 42 height 43
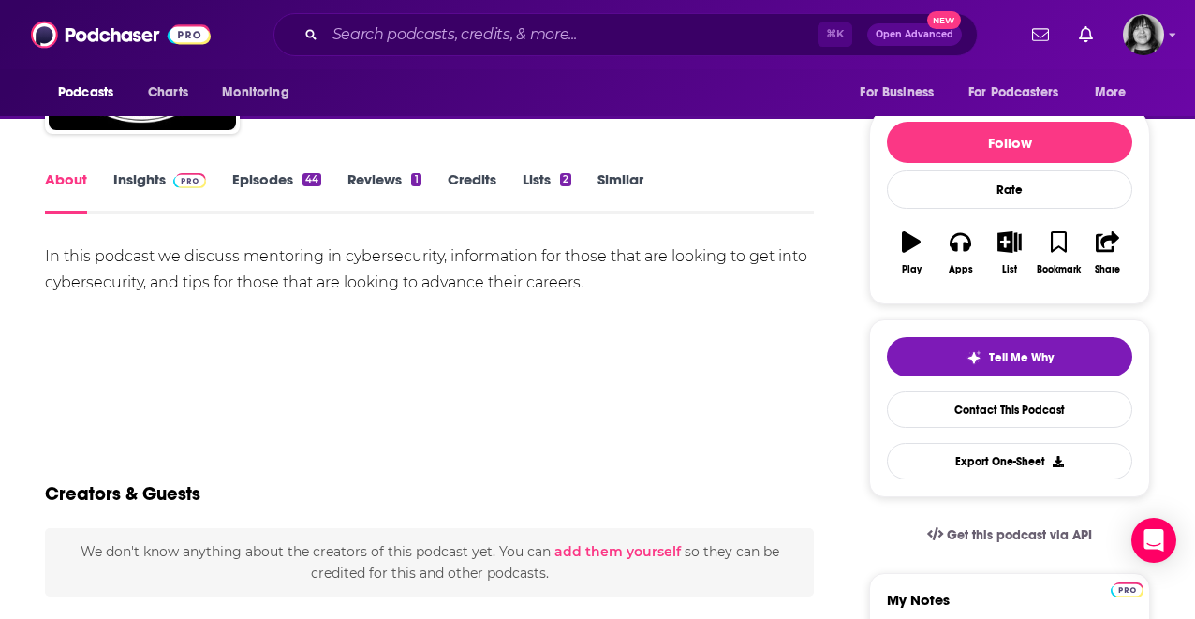
scroll to position [201, 0]
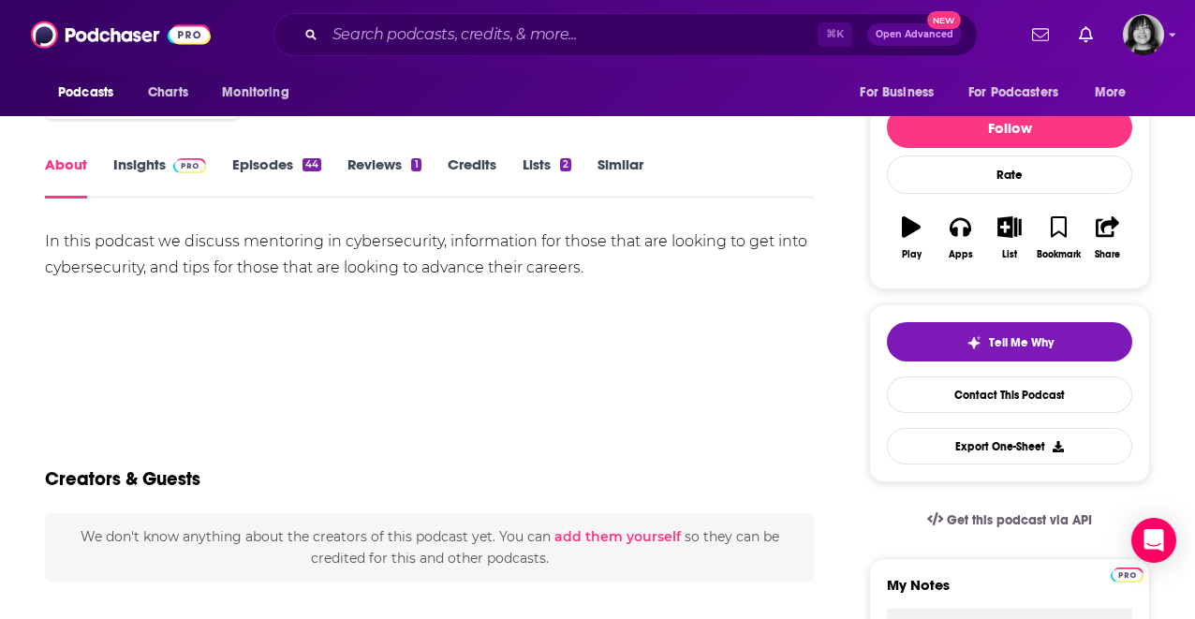
click at [139, 174] on link "Insights" at bounding box center [159, 176] width 93 height 43
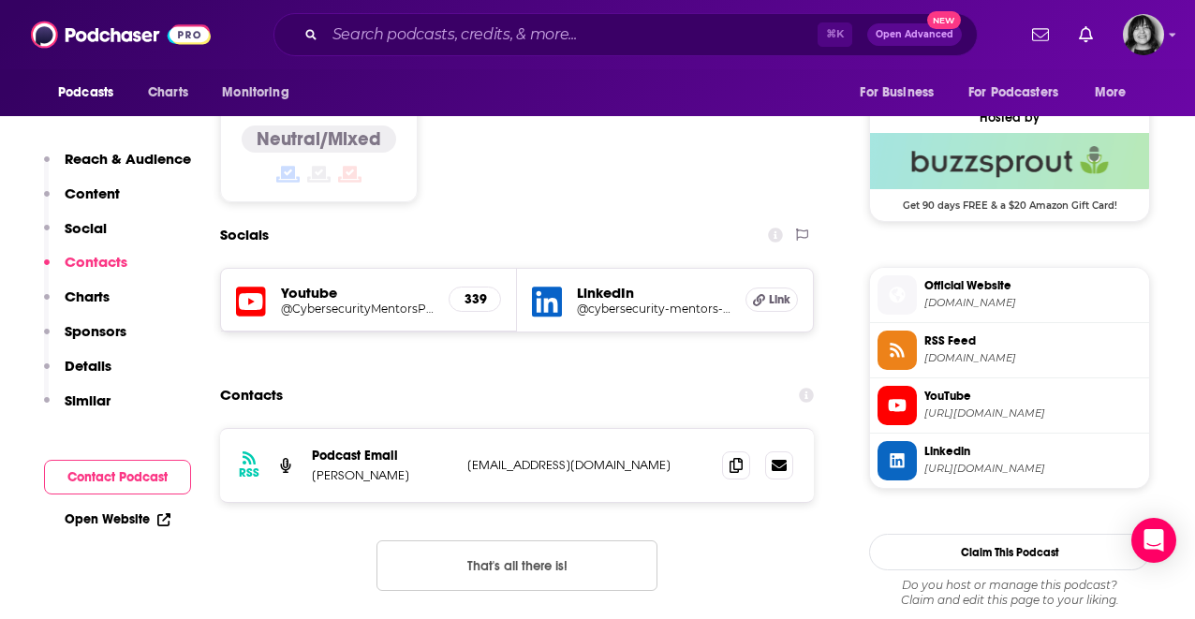
scroll to position [1508, 0]
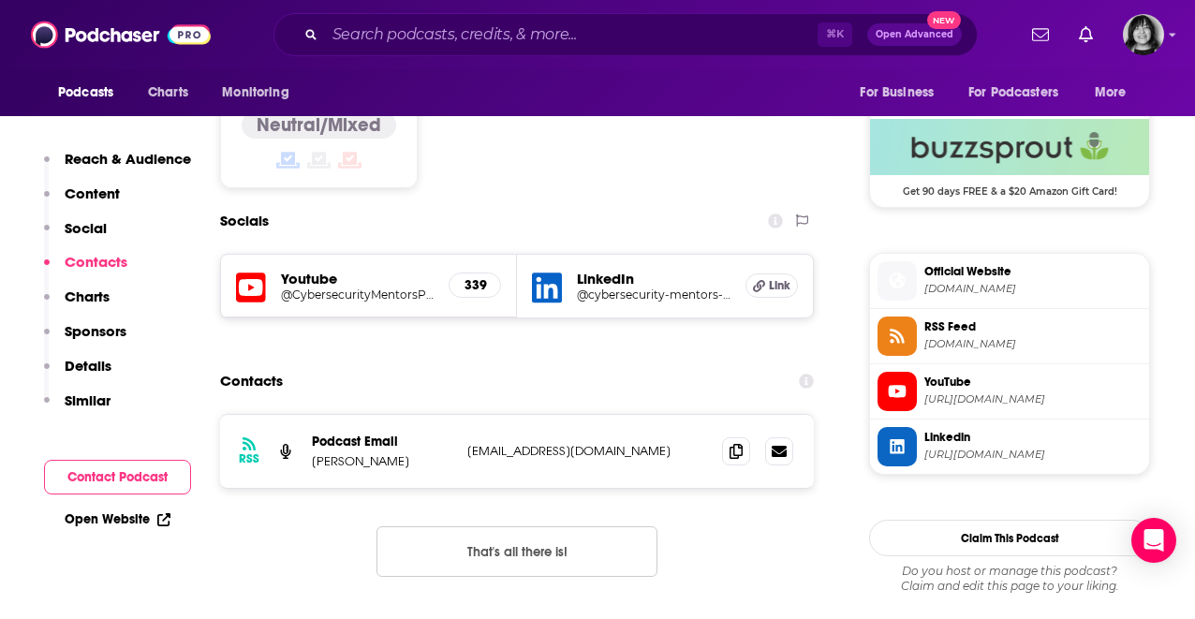
click at [241, 271] on icon at bounding box center [251, 288] width 30 height 35
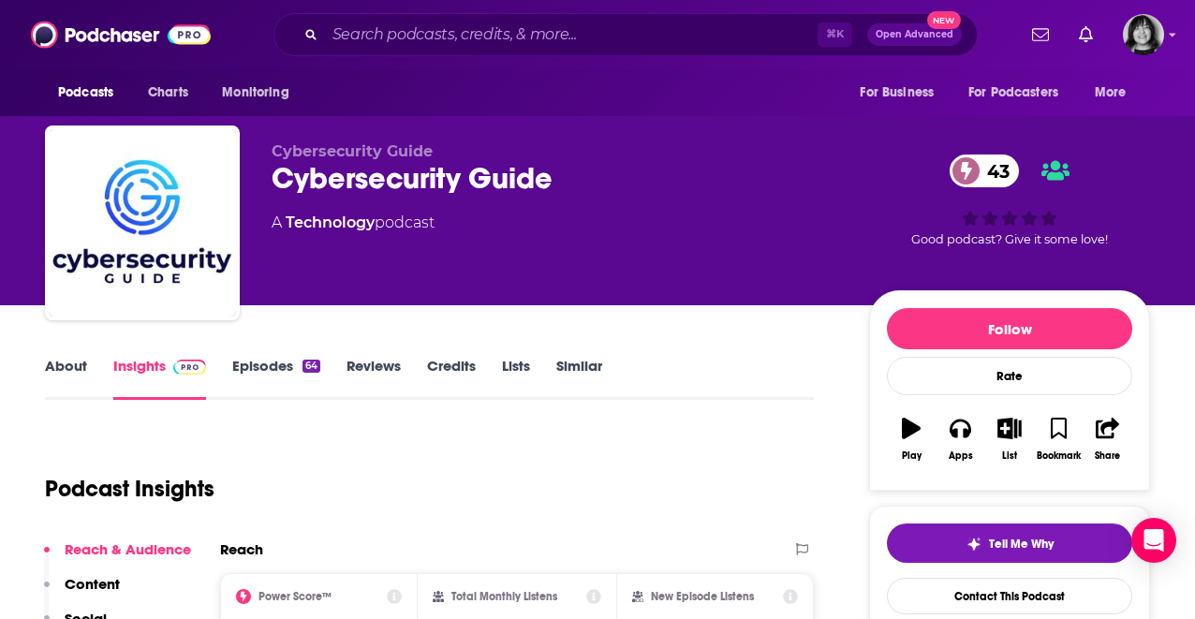
scroll to position [206, 0]
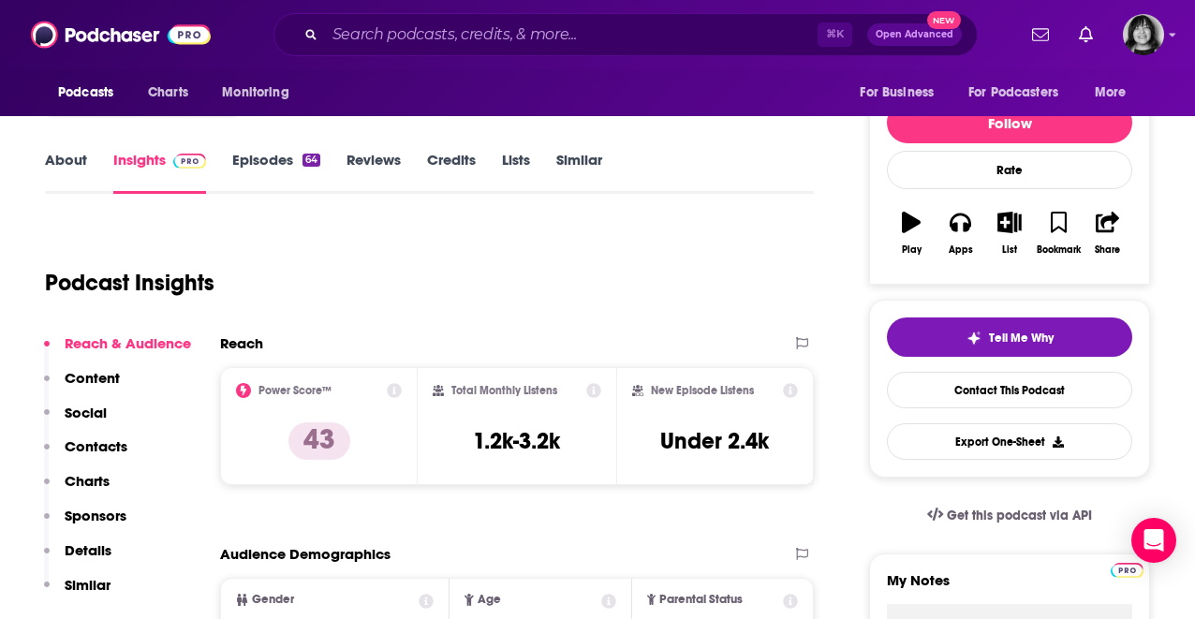
click at [69, 165] on link "About" at bounding box center [66, 172] width 42 height 43
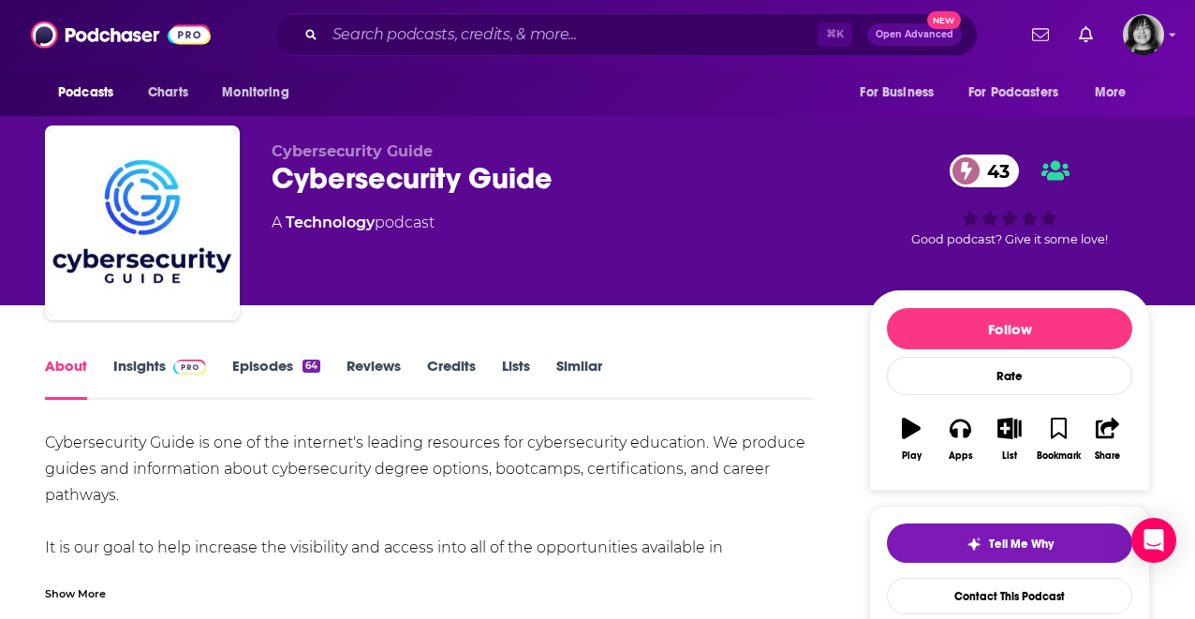
scroll to position [66, 0]
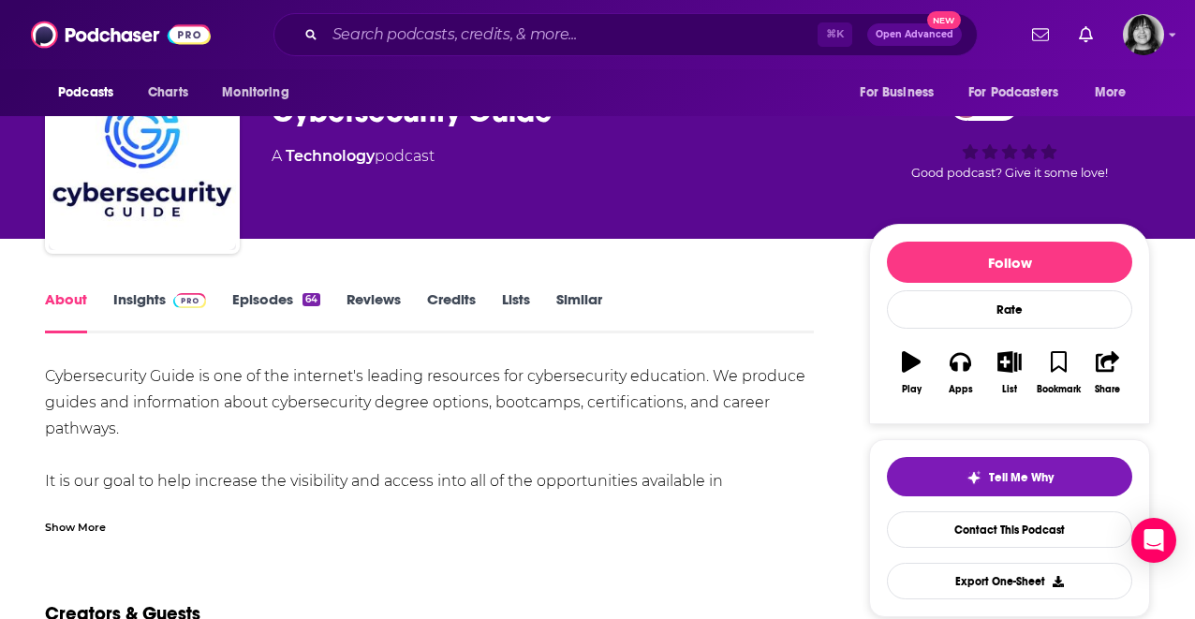
click at [63, 518] on div "Show More" at bounding box center [75, 526] width 61 height 18
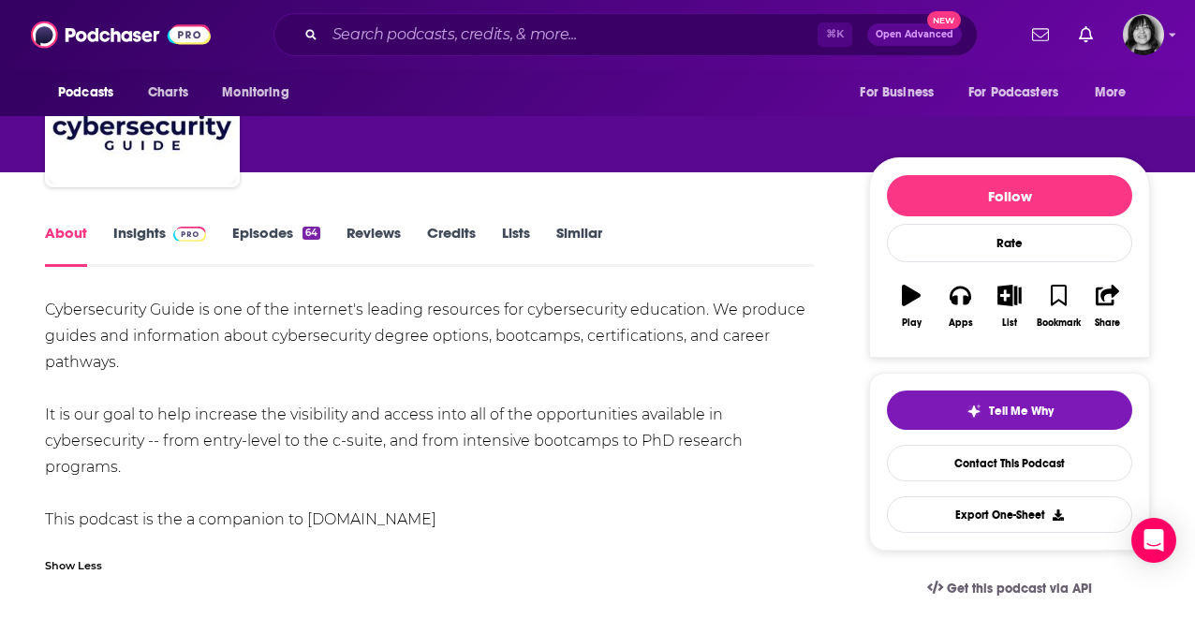
scroll to position [174, 0]
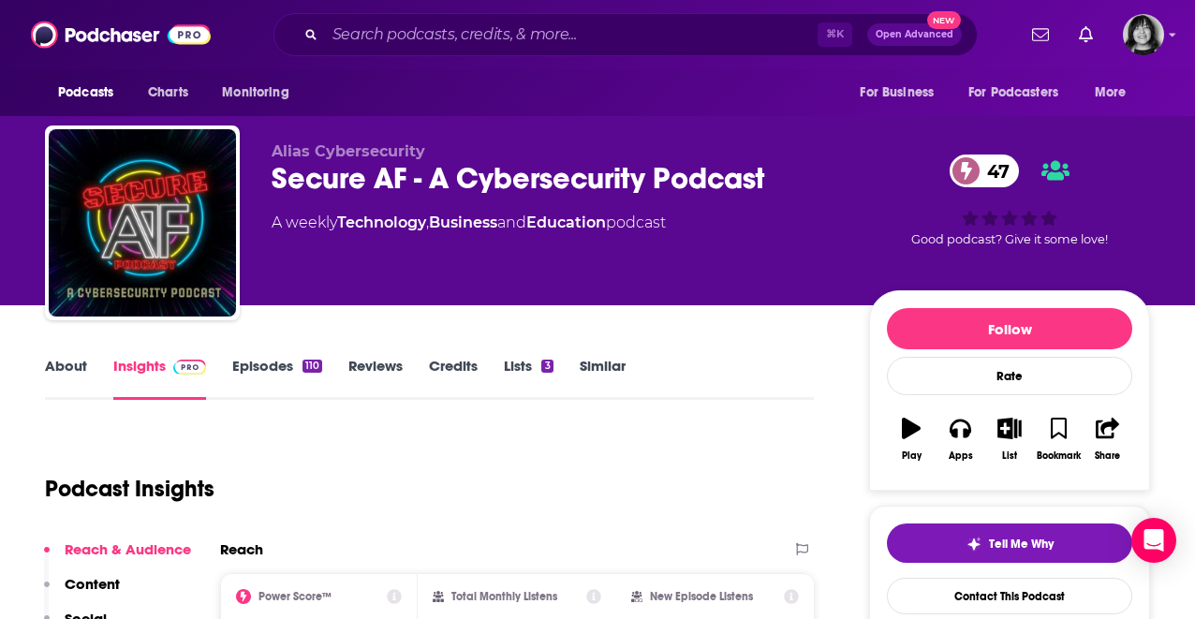
click at [70, 354] on div "About Insights Episodes 110 Reviews Credits Lists 3 Similar" at bounding box center [429, 377] width 769 height 46
click at [74, 369] on link "About" at bounding box center [66, 378] width 42 height 43
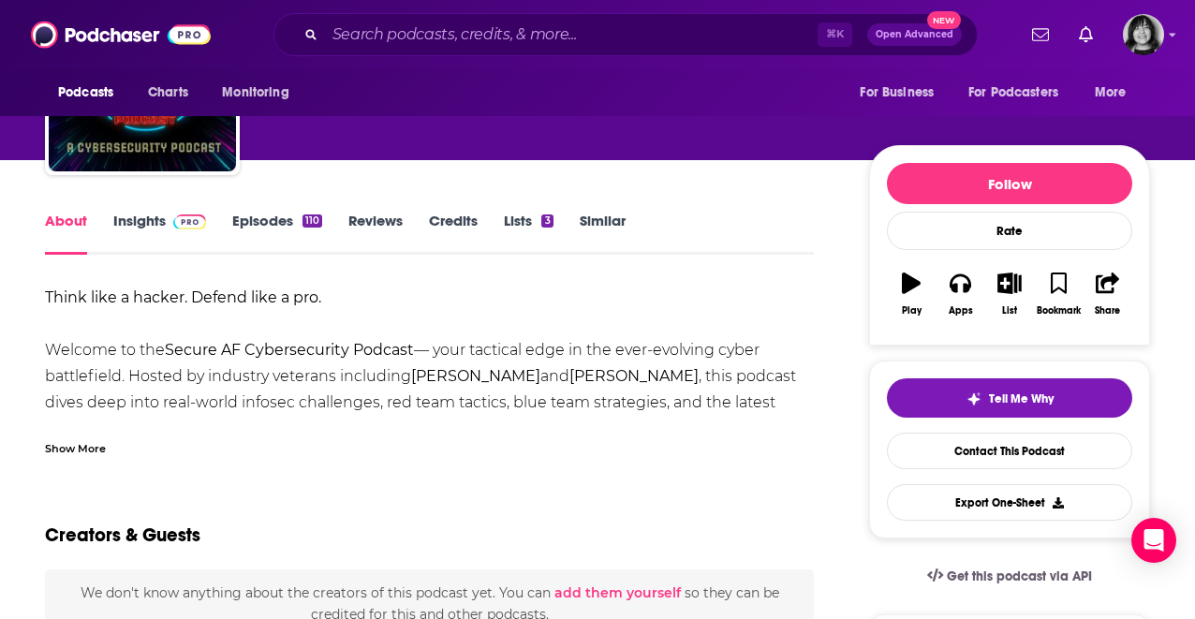
scroll to position [150, 0]
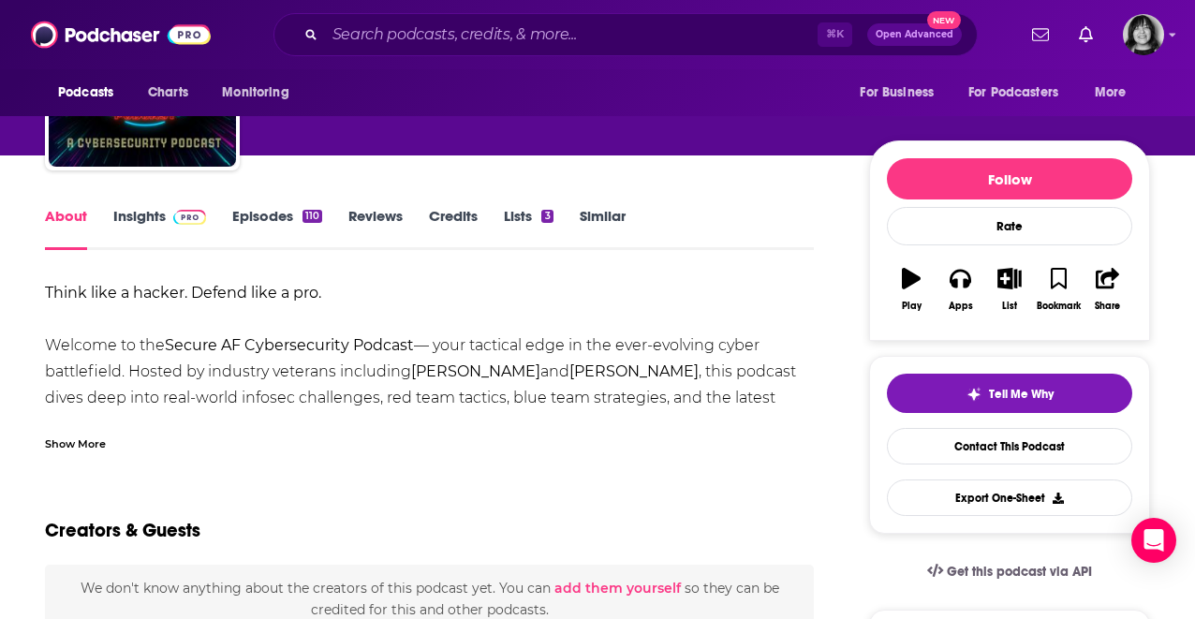
click at [75, 447] on div "Show More" at bounding box center [75, 443] width 61 height 18
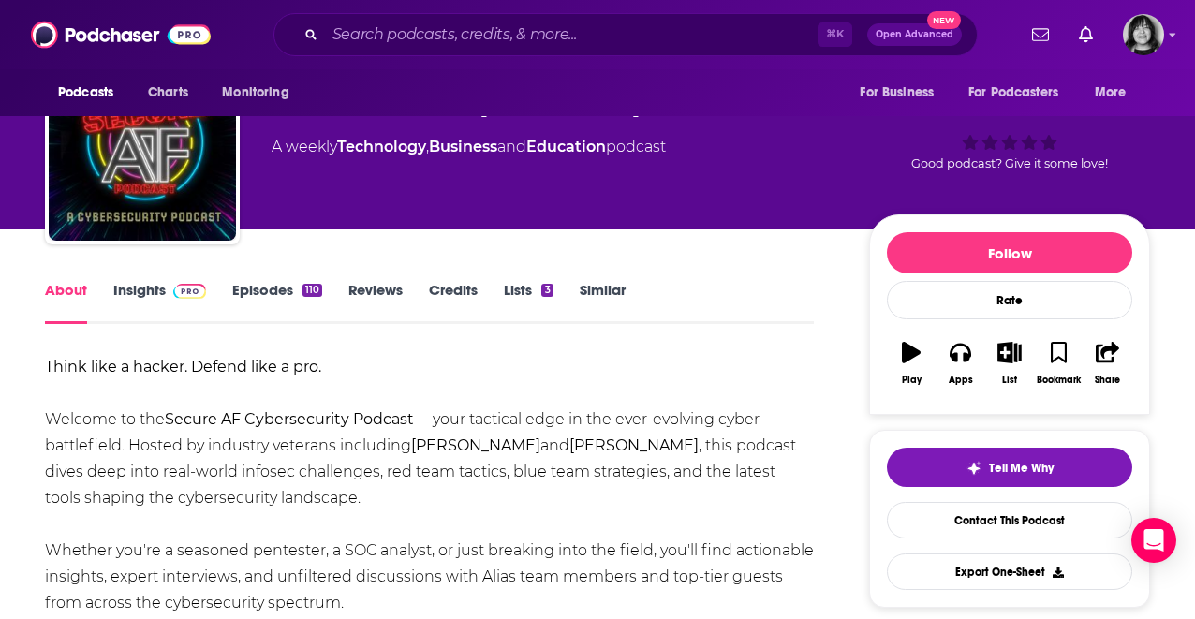
scroll to position [0, 0]
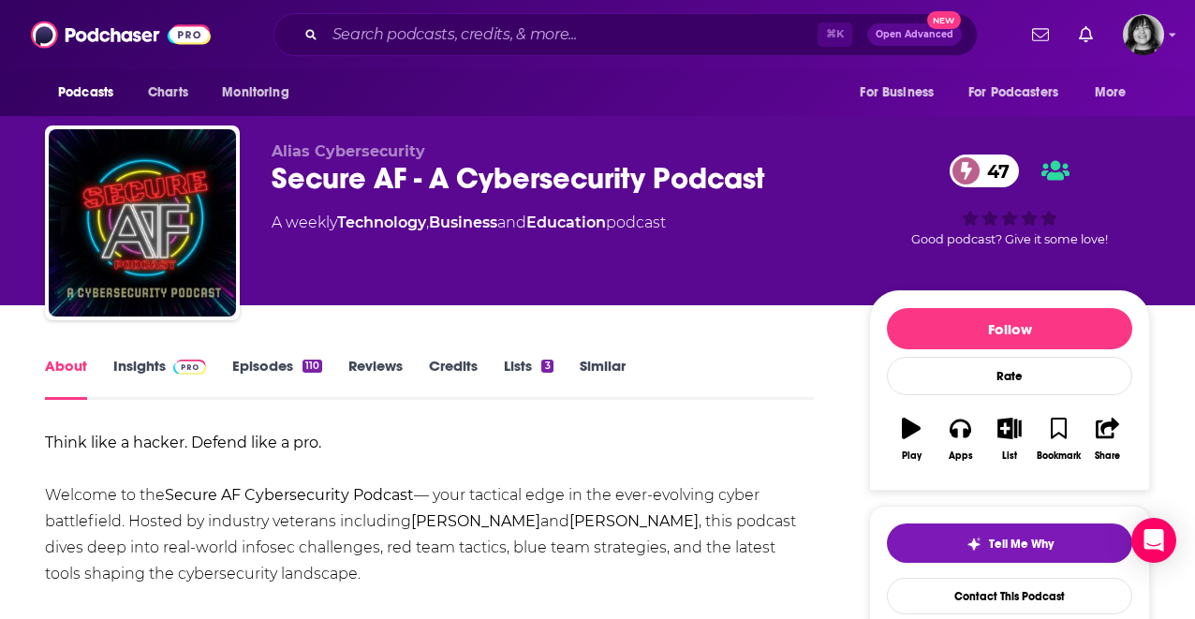
click at [444, 185] on div "Secure AF - A Cybersecurity Podcast 47" at bounding box center [555, 178] width 567 height 37
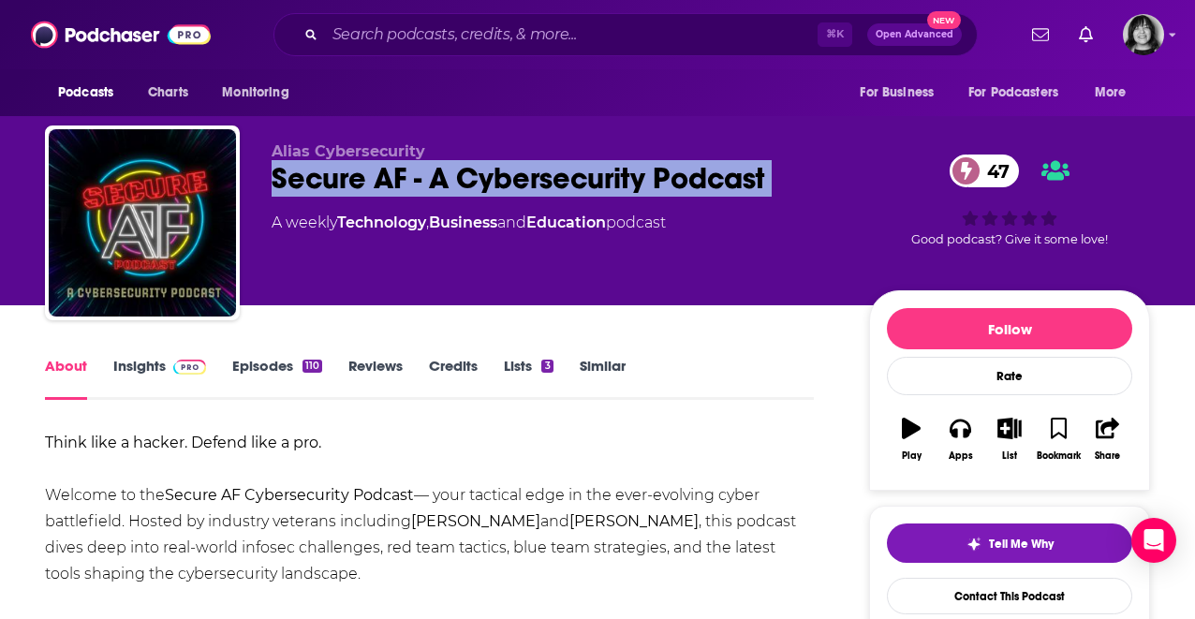
click at [444, 185] on div "Secure AF - A Cybersecurity Podcast 47" at bounding box center [555, 178] width 567 height 37
copy div "Secure AF - A Cybersecurity Podcast 47"
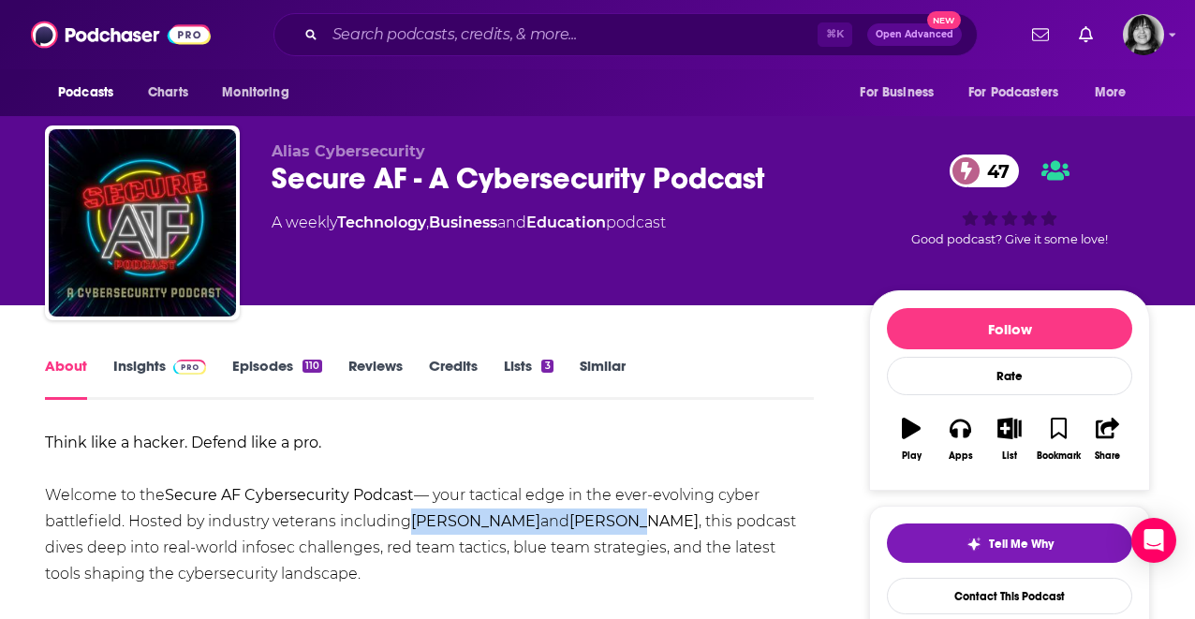
drag, startPoint x: 645, startPoint y: 521, endPoint x: 419, endPoint y: 517, distance: 226.7
click at [419, 517] on div "Think like a hacker. Defend like a pro. Welcome to the Secure AF Cybersecurity …" at bounding box center [429, 587] width 769 height 315
copy div "Donovan Farrow and Jonathan"
click at [153, 367] on link "Insights" at bounding box center [159, 378] width 93 height 43
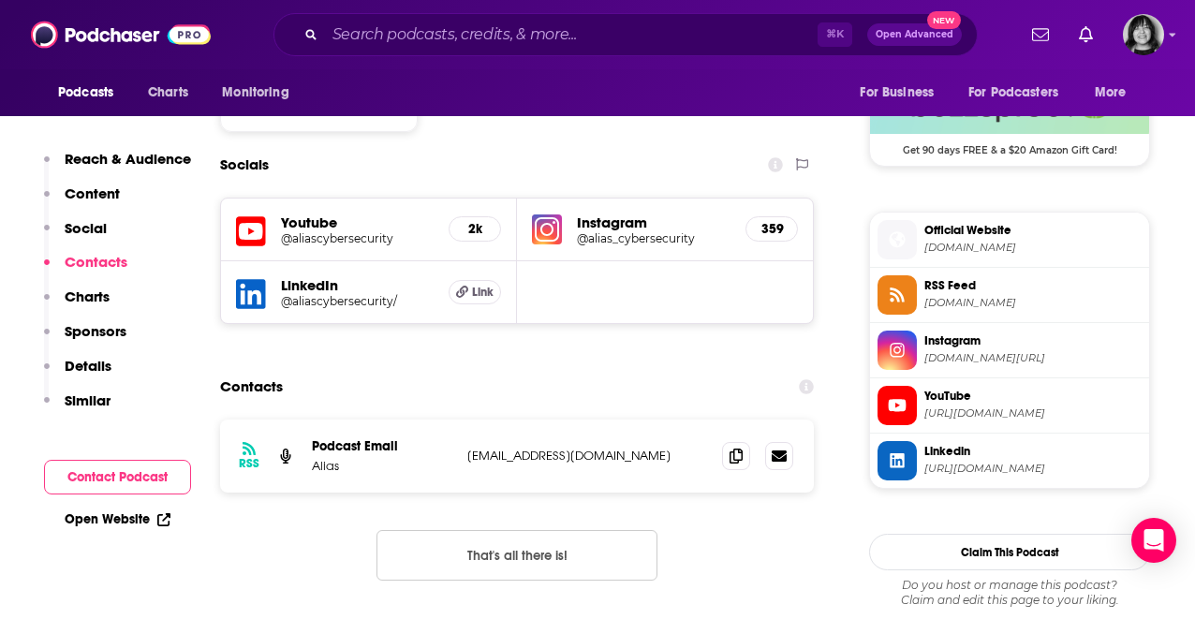
scroll to position [1583, 0]
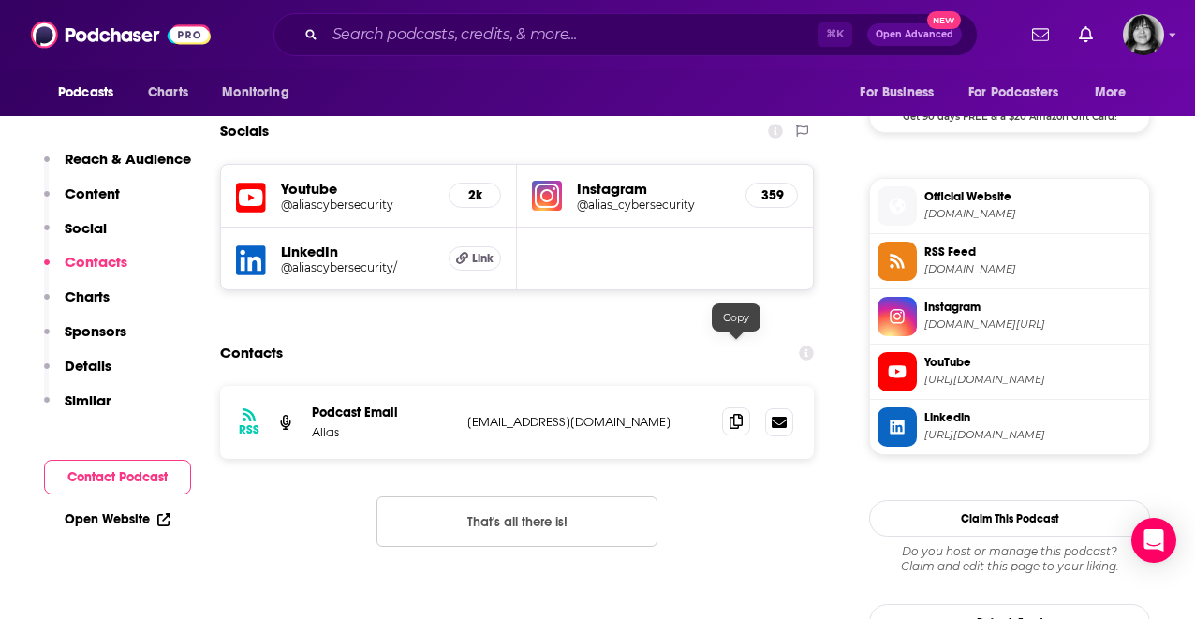
click at [738, 414] on icon at bounding box center [735, 421] width 13 height 15
click at [735, 414] on icon at bounding box center [735, 421] width 13 height 15
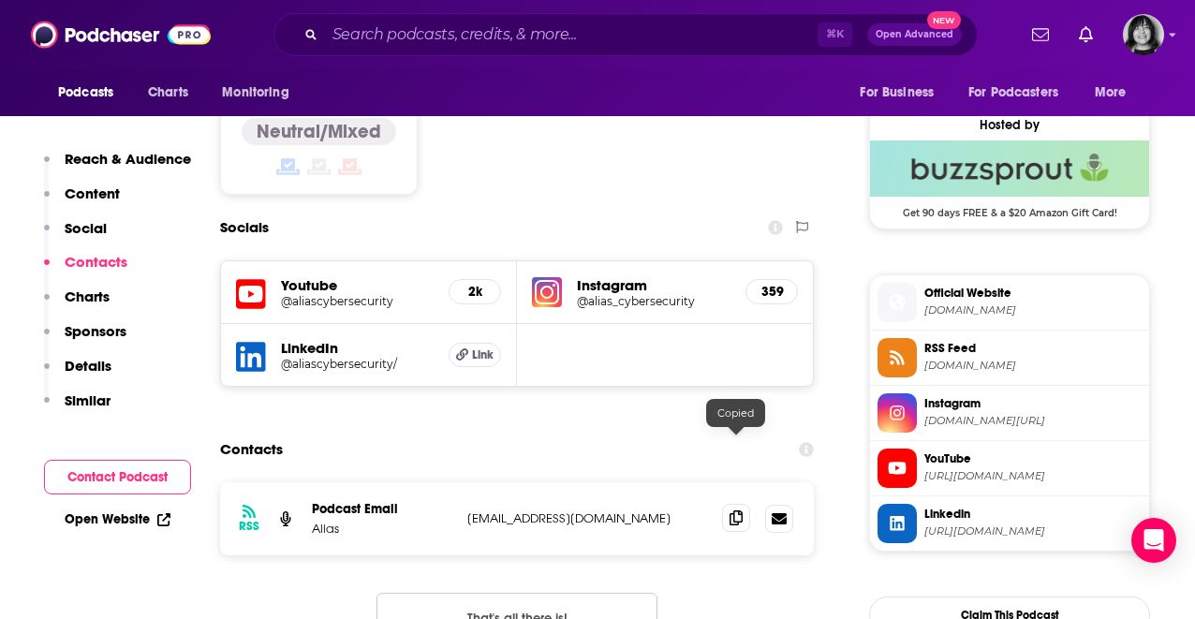
scroll to position [1477, 0]
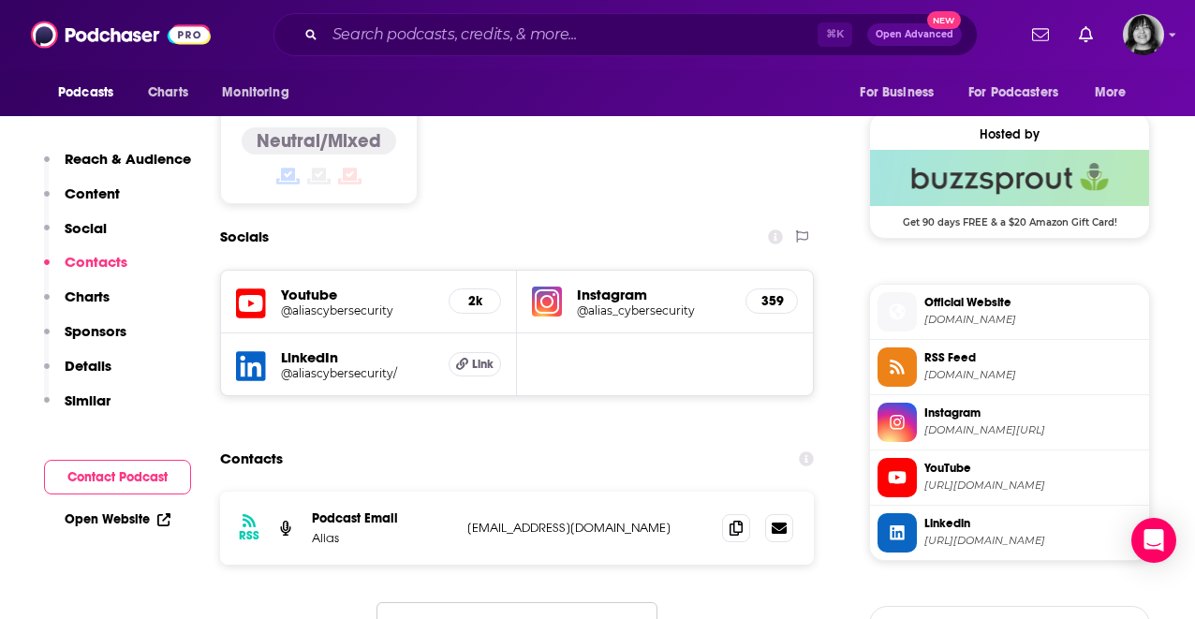
click at [248, 287] on icon at bounding box center [251, 304] width 30 height 35
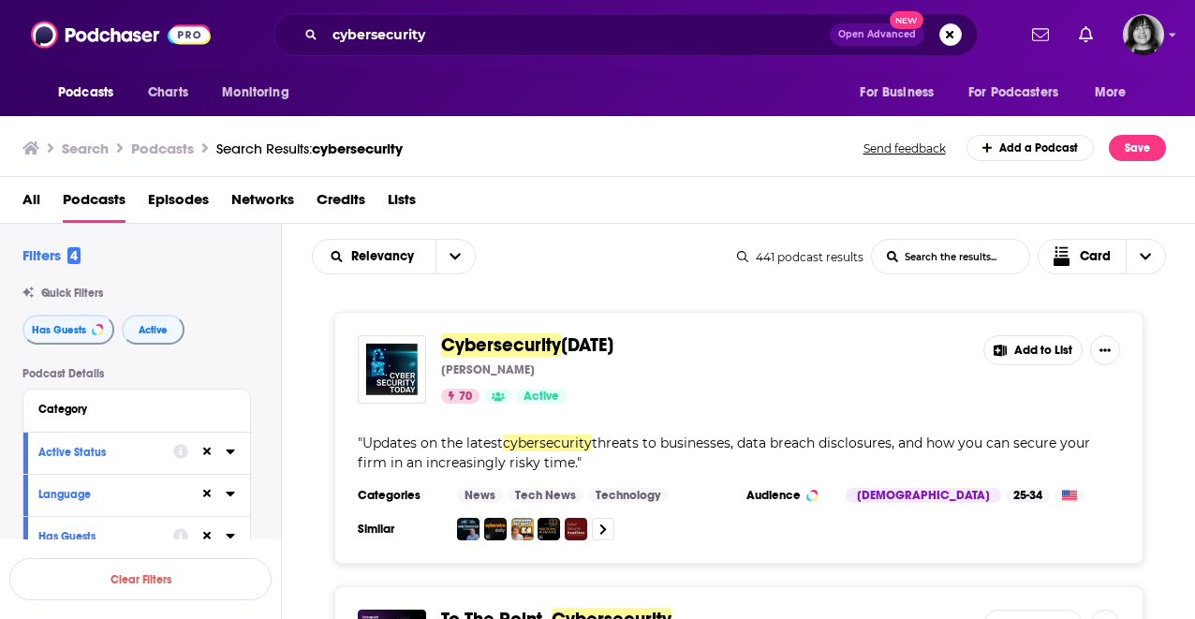
click at [617, 254] on div "Relevancy List Search Input Search the results... Card" at bounding box center [524, 257] width 425 height 36
click at [259, 318] on div "Has Guests Active" at bounding box center [151, 330] width 258 height 30
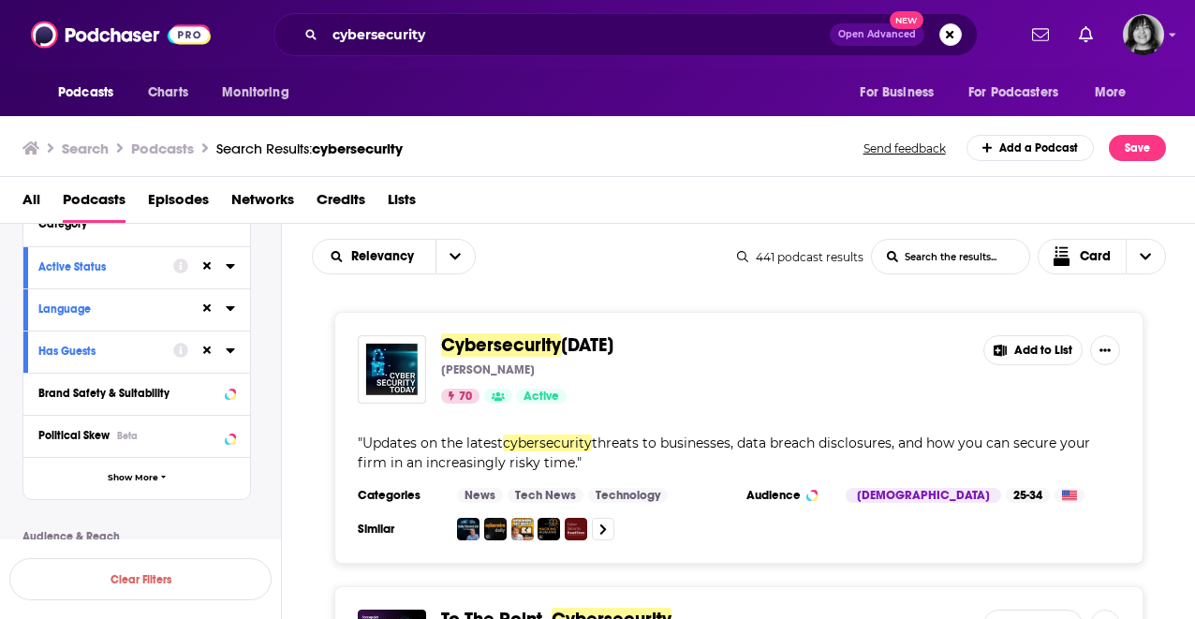
scroll to position [181, 0]
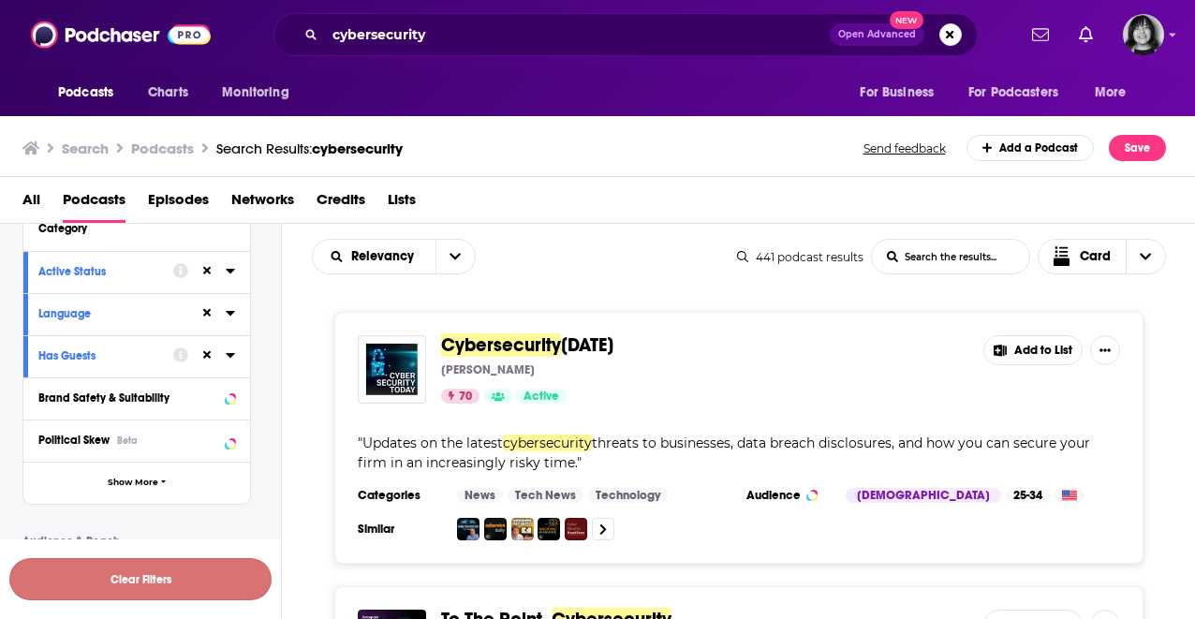
click at [161, 571] on button "Clear Filters" at bounding box center [140, 579] width 262 height 42
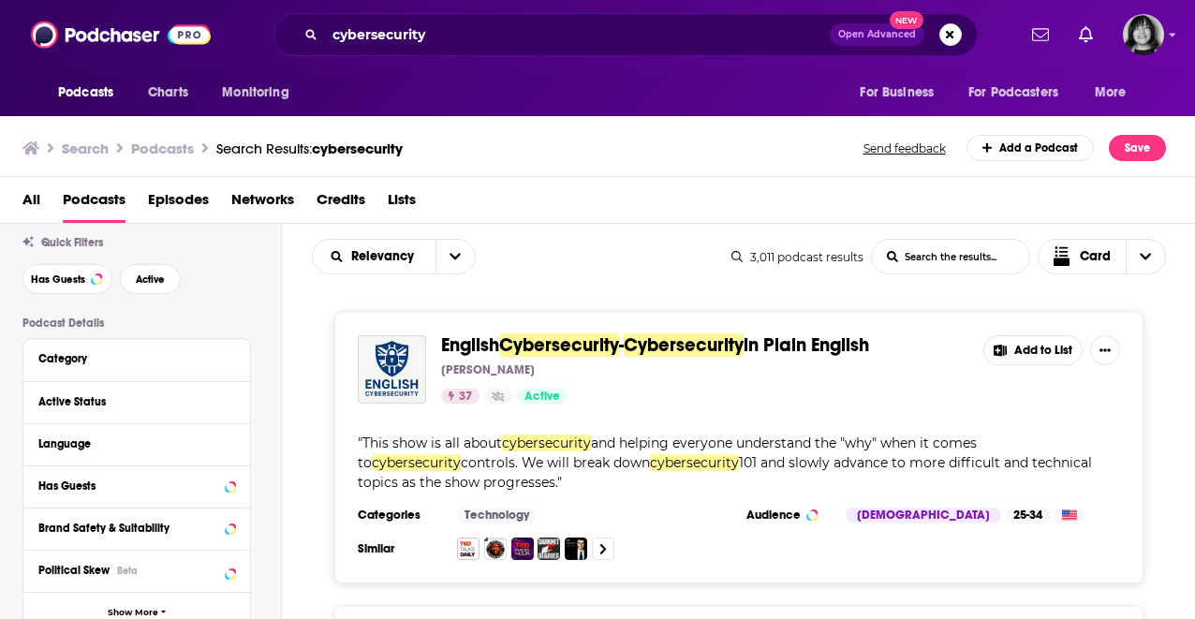
scroll to position [32, 0]
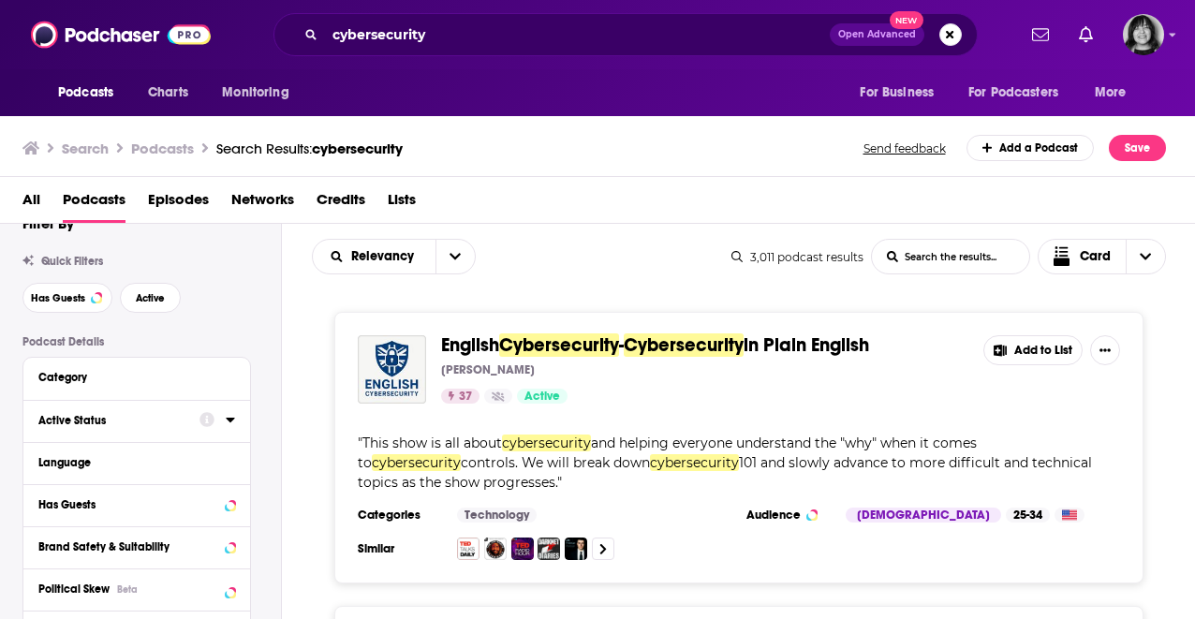
click at [92, 427] on div "Active Status" at bounding box center [112, 420] width 149 height 13
click at [85, 454] on span "All" at bounding box center [126, 455] width 175 height 24
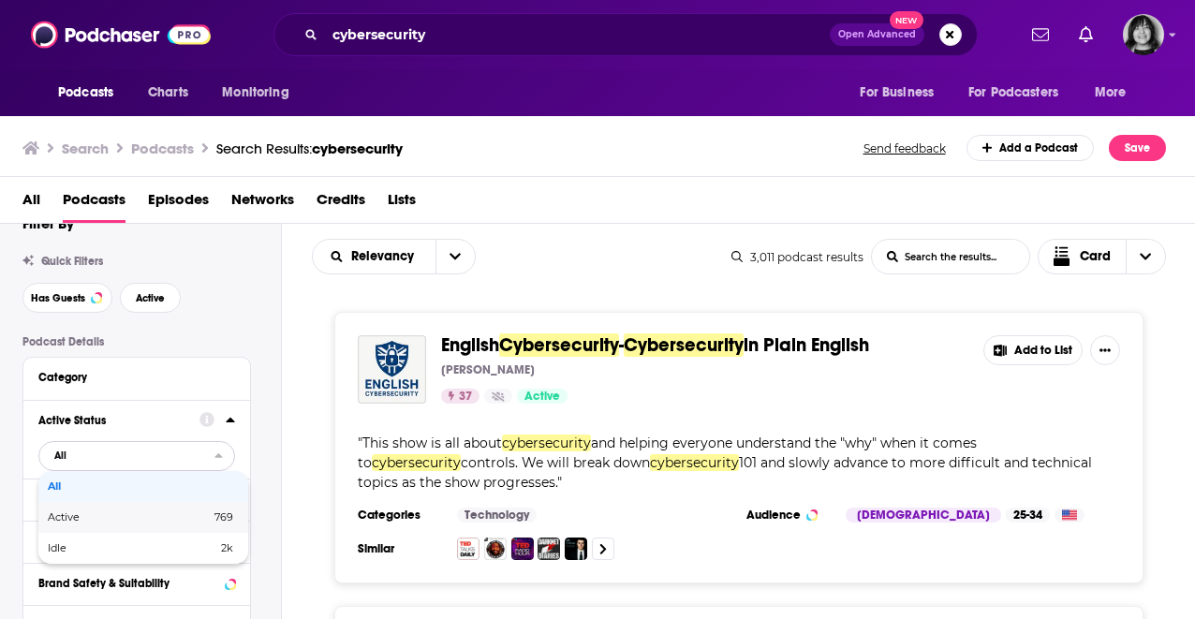
click at [81, 524] on div "Active 769" at bounding box center [143, 517] width 210 height 31
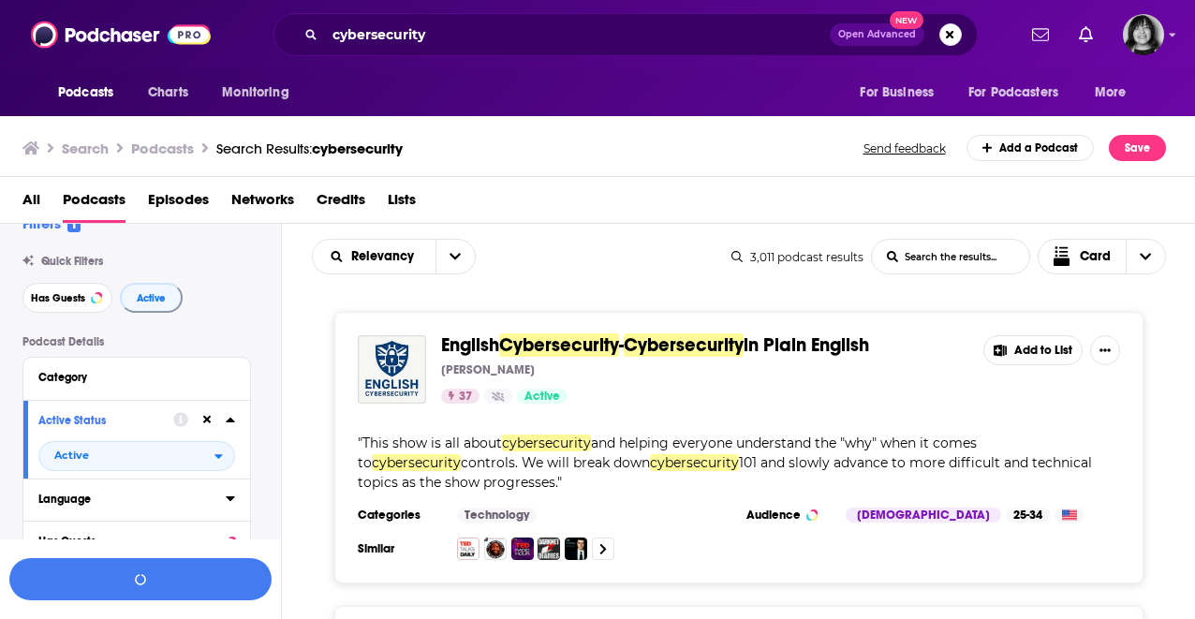
click at [81, 500] on div "Language" at bounding box center [125, 499] width 175 height 13
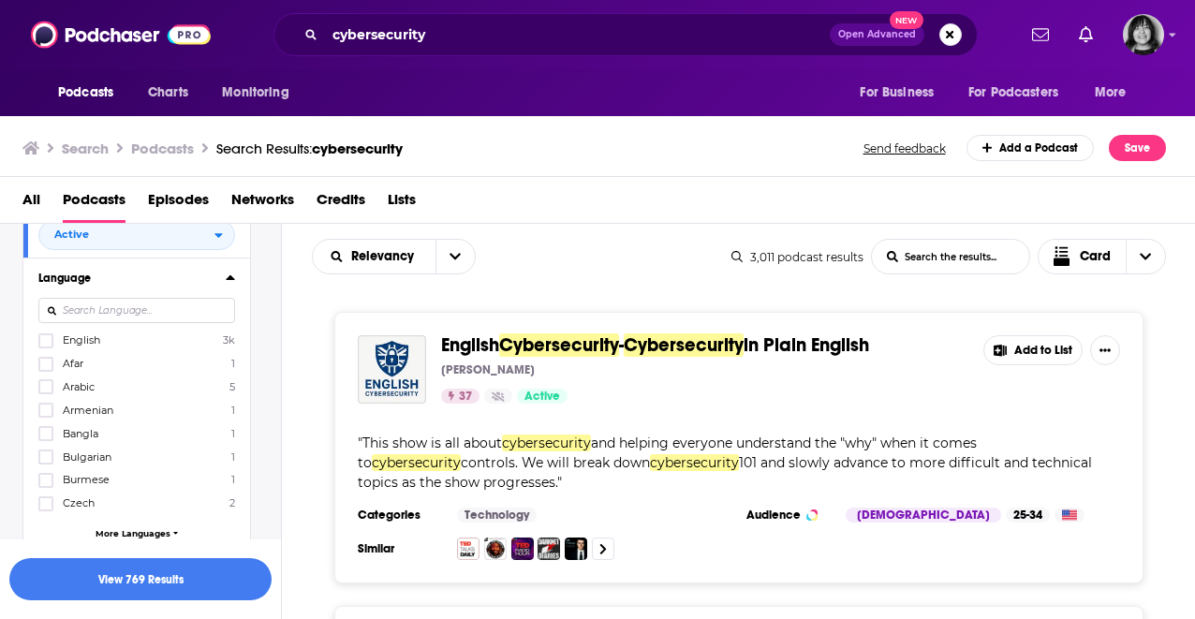
scroll to position [257, 0]
click at [87, 339] on span "English" at bounding box center [81, 336] width 37 height 13
click at [46, 343] on input "multiSelectOption-en-0" at bounding box center [46, 343] width 0 height 0
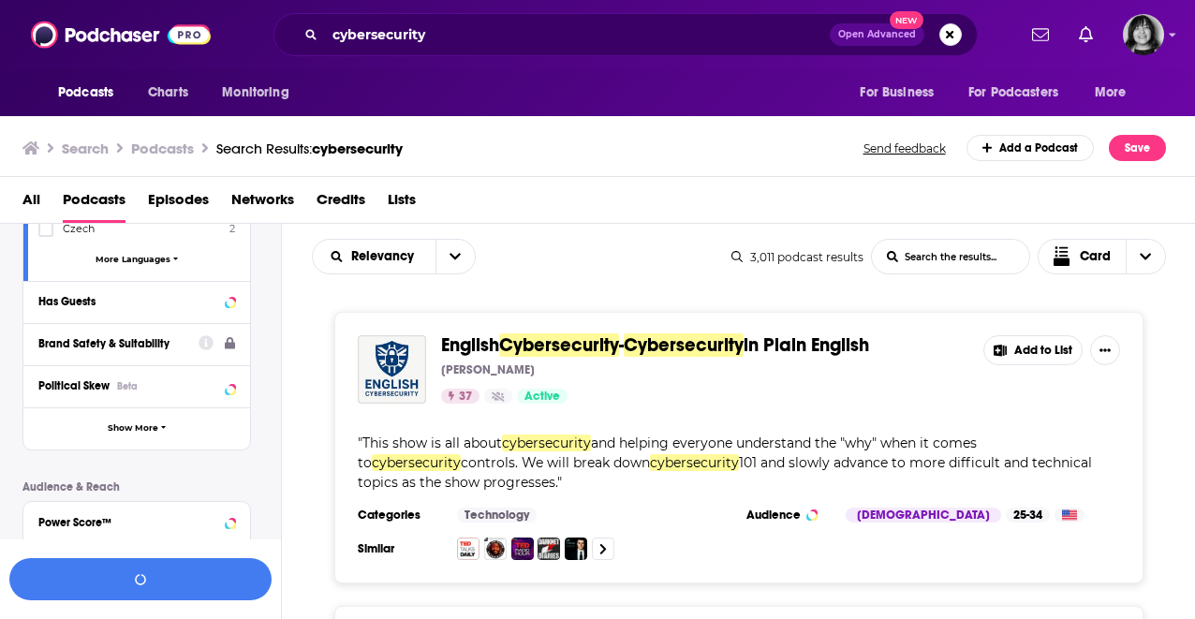
scroll to position [540, 0]
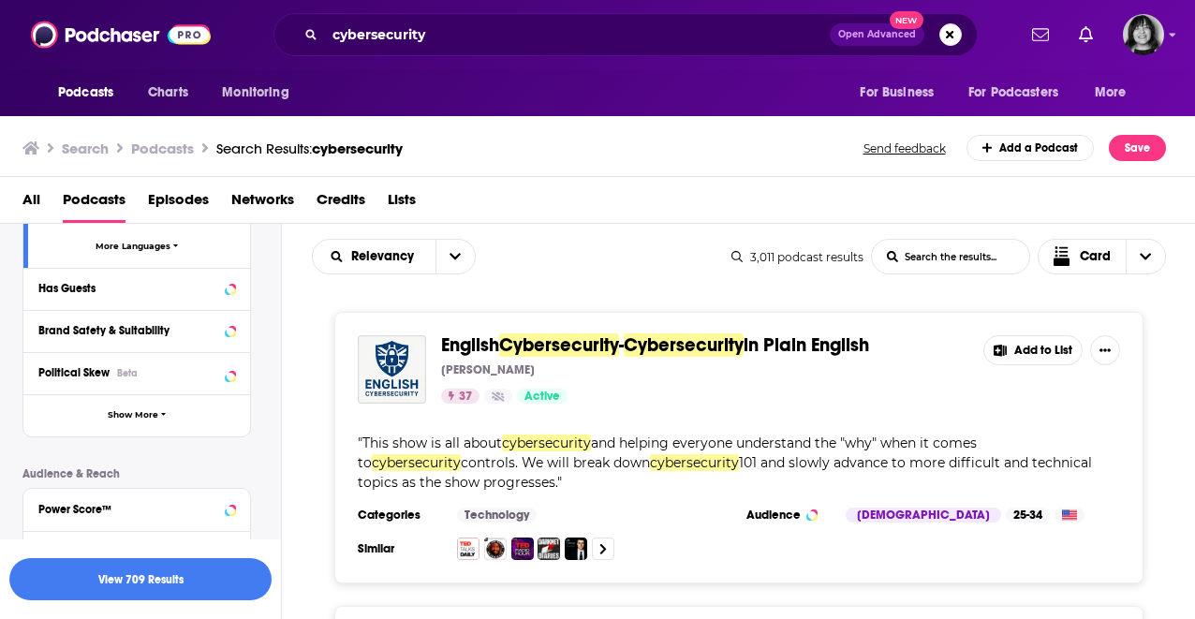
click at [97, 269] on div "Has Guests" at bounding box center [136, 289] width 227 height 42
click at [90, 282] on div "Has Guests" at bounding box center [112, 288] width 149 height 13
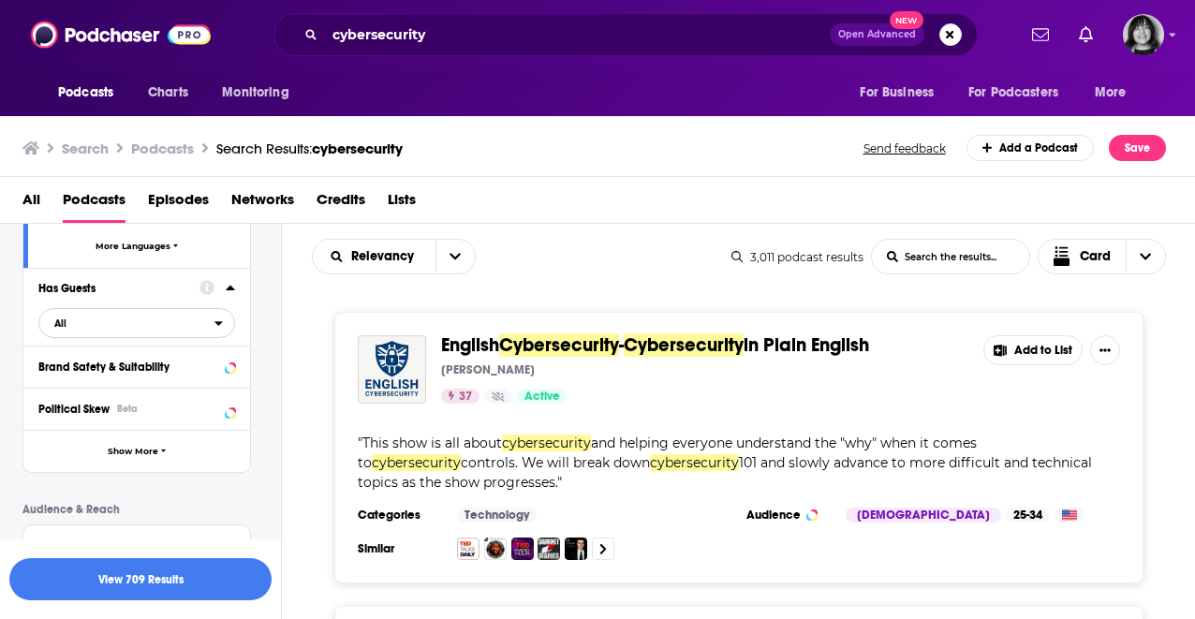
click at [81, 324] on span "All" at bounding box center [126, 323] width 175 height 24
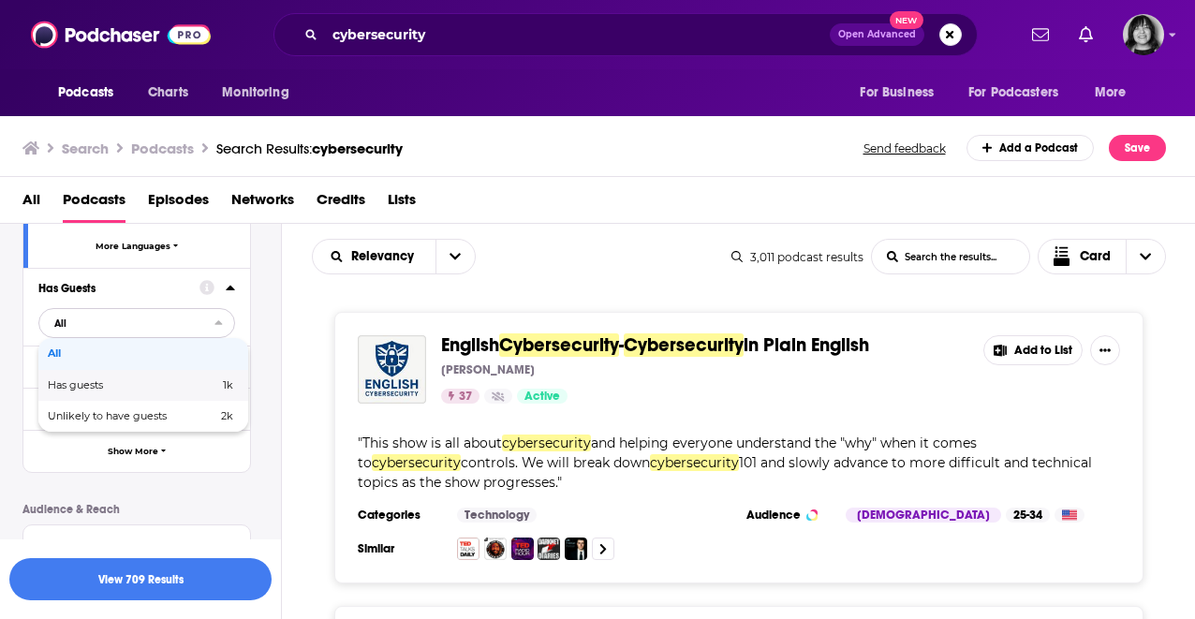
click at [78, 385] on span "Has guests" at bounding box center [104, 385] width 113 height 10
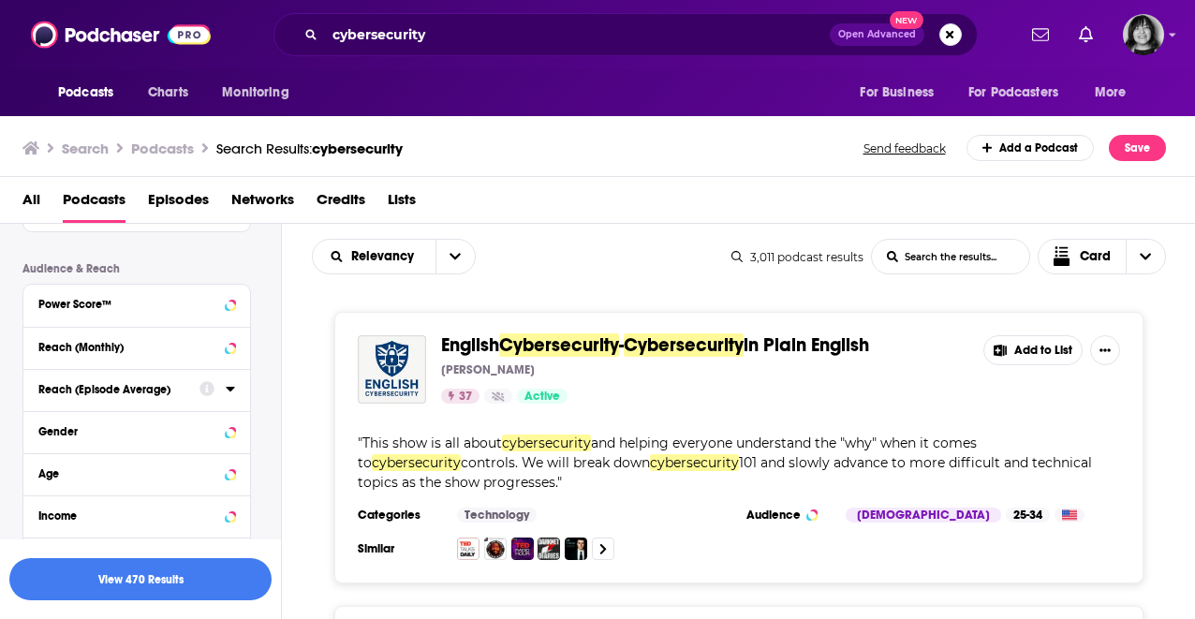
scroll to position [842, 0]
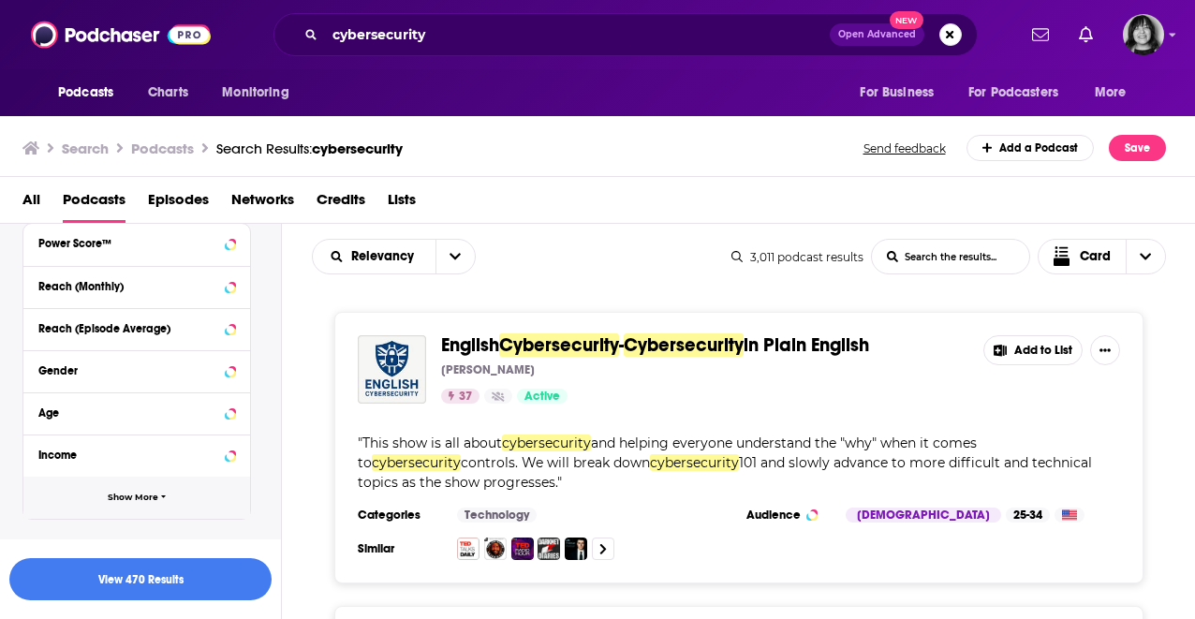
click at [84, 499] on button "Show More" at bounding box center [136, 498] width 227 height 42
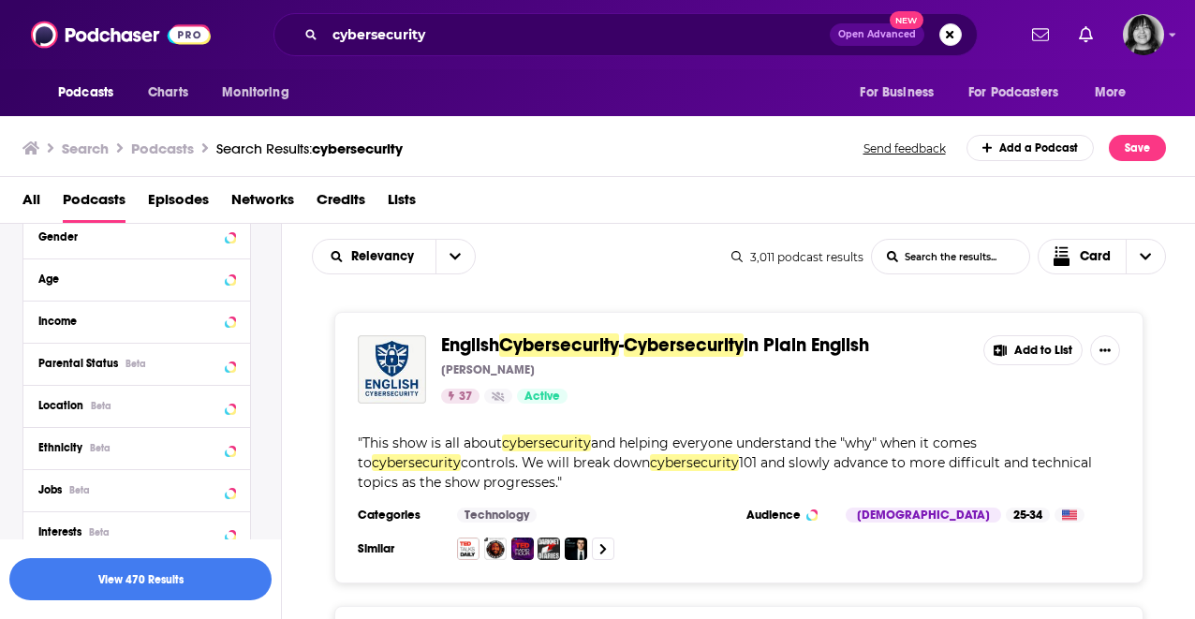
scroll to position [979, 0]
click at [89, 409] on div "Location Beta" at bounding box center [112, 402] width 149 height 13
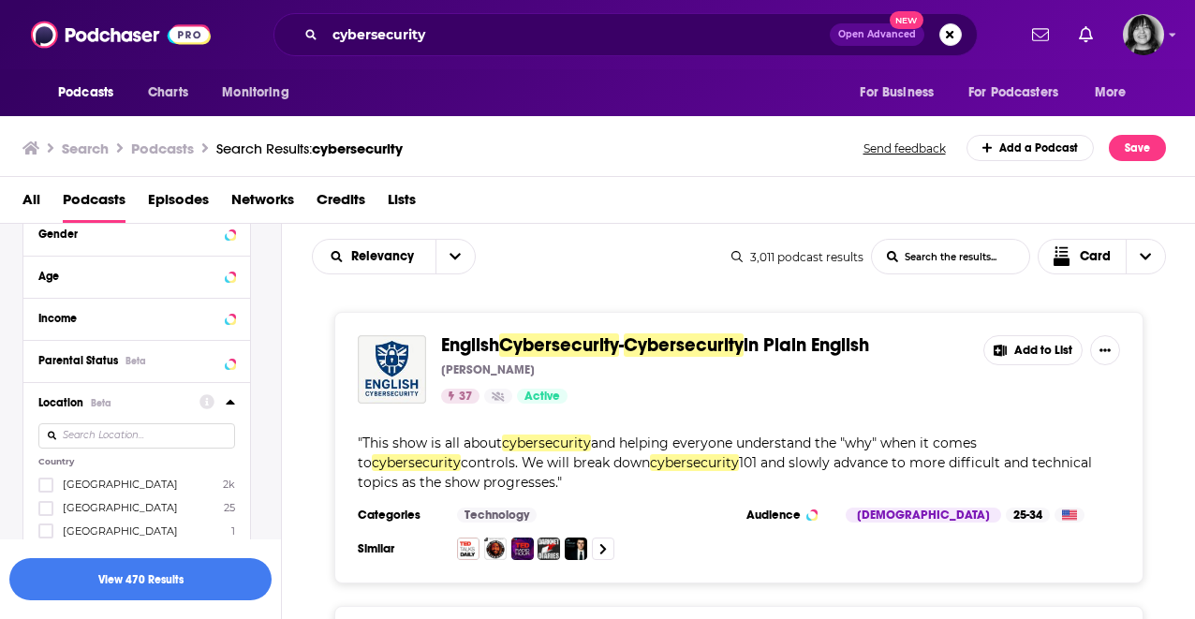
click at [75, 485] on span "[GEOGRAPHIC_DATA]" at bounding box center [120, 484] width 115 height 13
click at [46, 491] on input "multiSelectOption-unitedstates-0" at bounding box center [46, 491] width 0 height 0
click at [96, 574] on button "View 441 Results" at bounding box center [140, 579] width 262 height 42
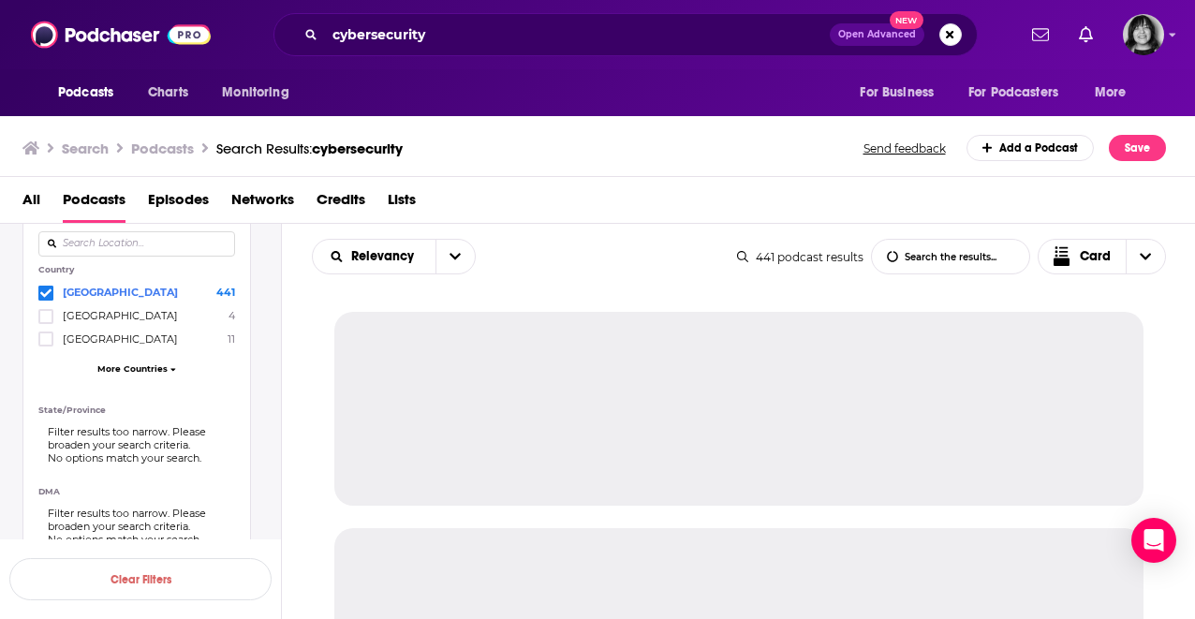
scroll to position [789, 0]
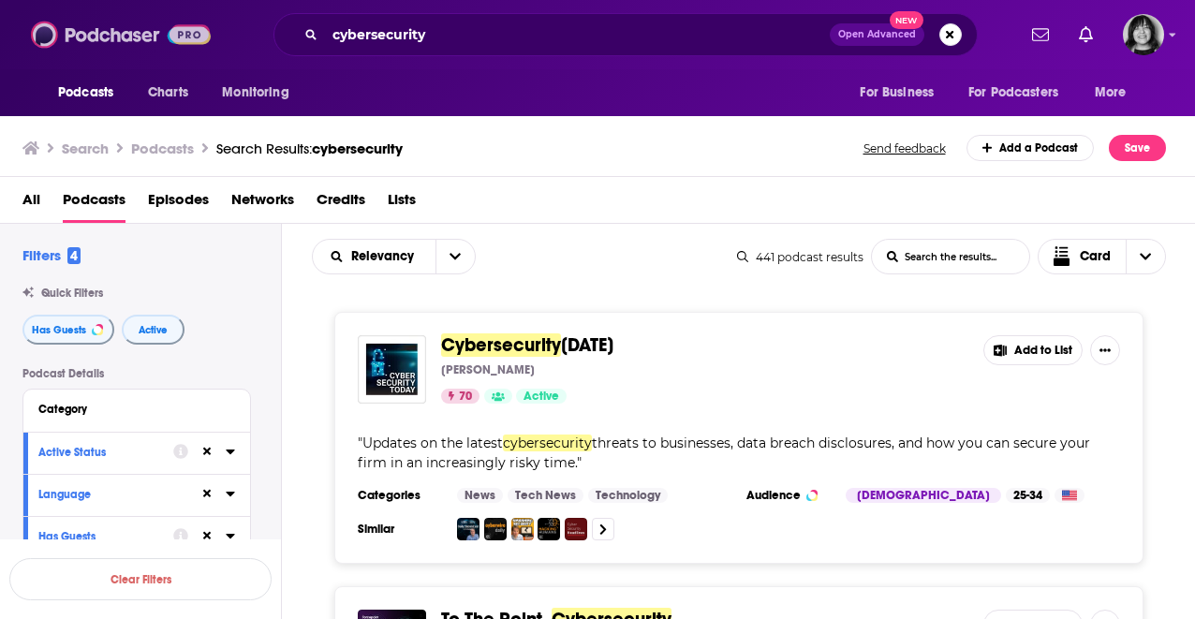
click at [96, 20] on img at bounding box center [121, 35] width 180 height 36
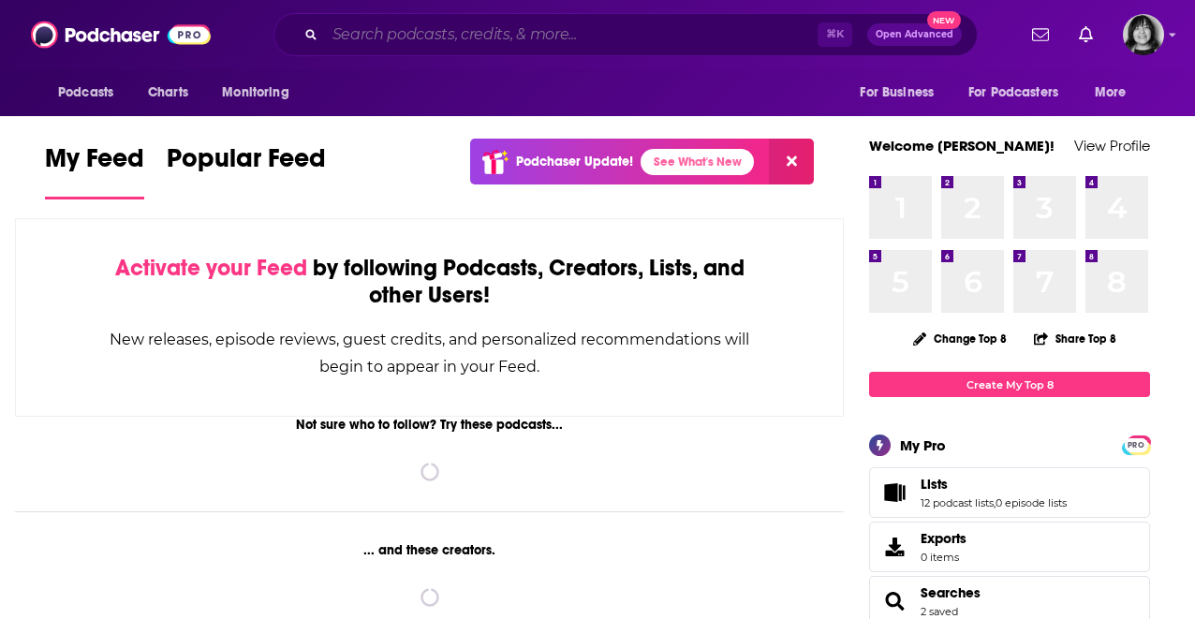
click at [395, 43] on input "Search podcasts, credits, & more..." at bounding box center [571, 35] width 493 height 30
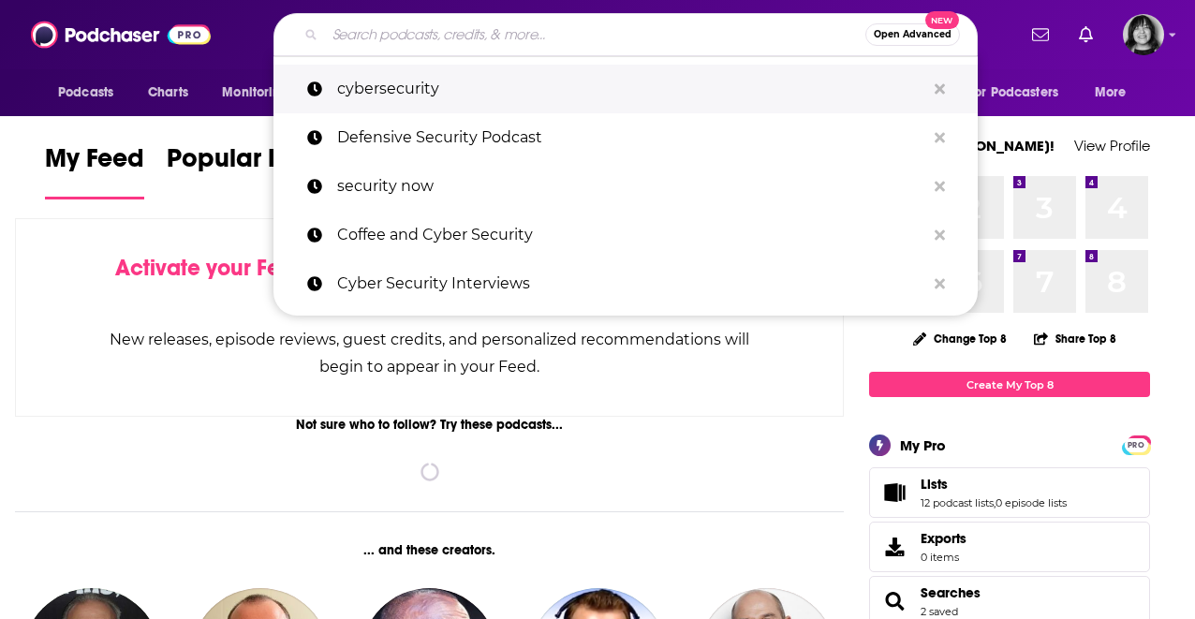
click at [428, 91] on p "cybersecurity" at bounding box center [631, 89] width 588 height 49
type input "cybersecurity"
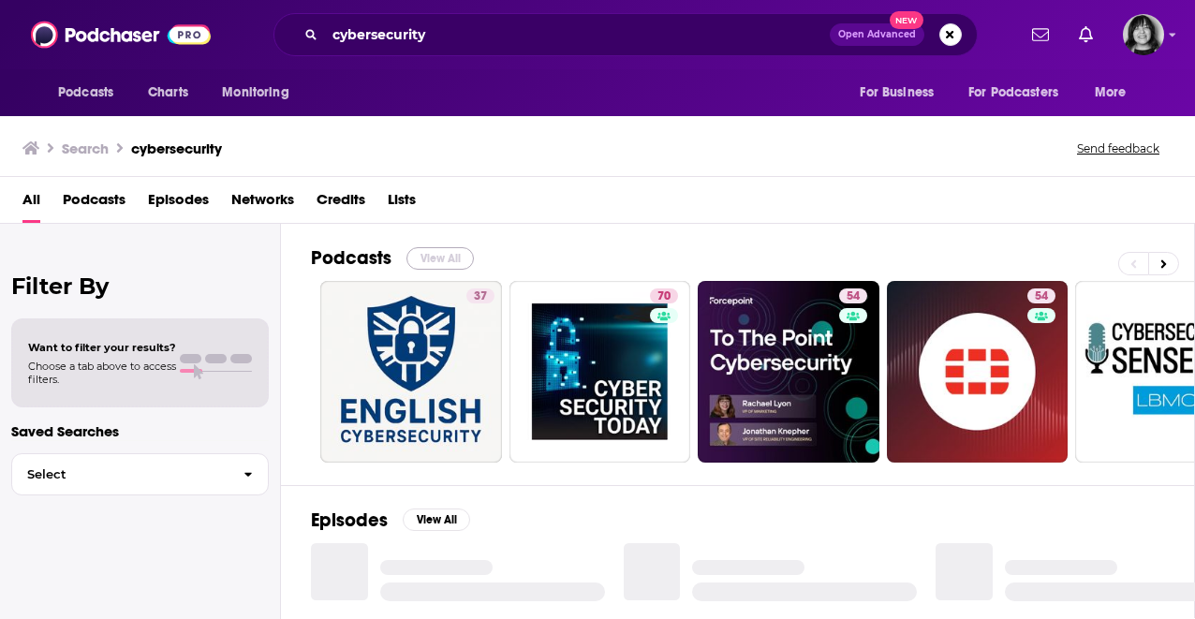
click at [435, 261] on button "View All" at bounding box center [439, 258] width 67 height 22
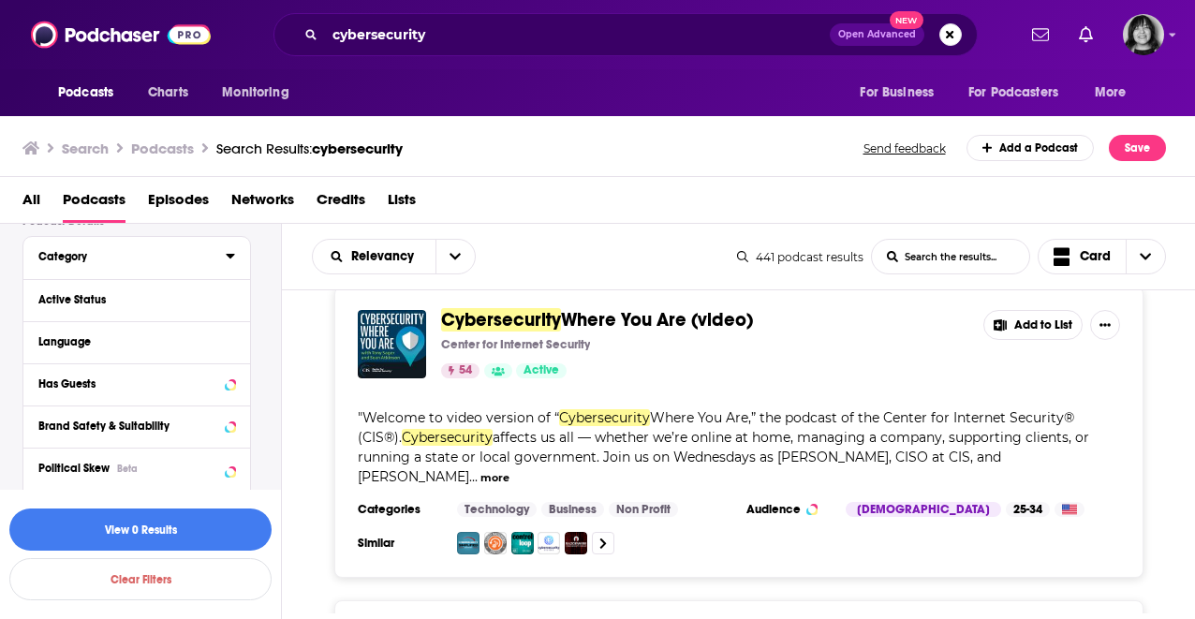
scroll to position [165, 0]
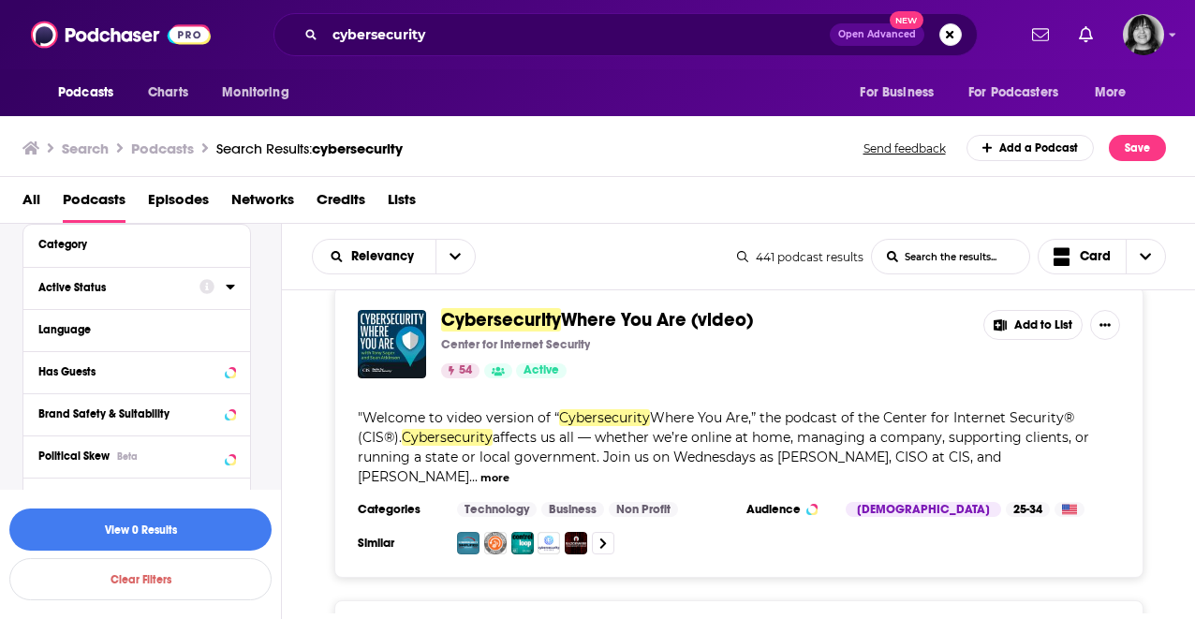
click at [145, 287] on div "Active Status" at bounding box center [112, 287] width 149 height 13
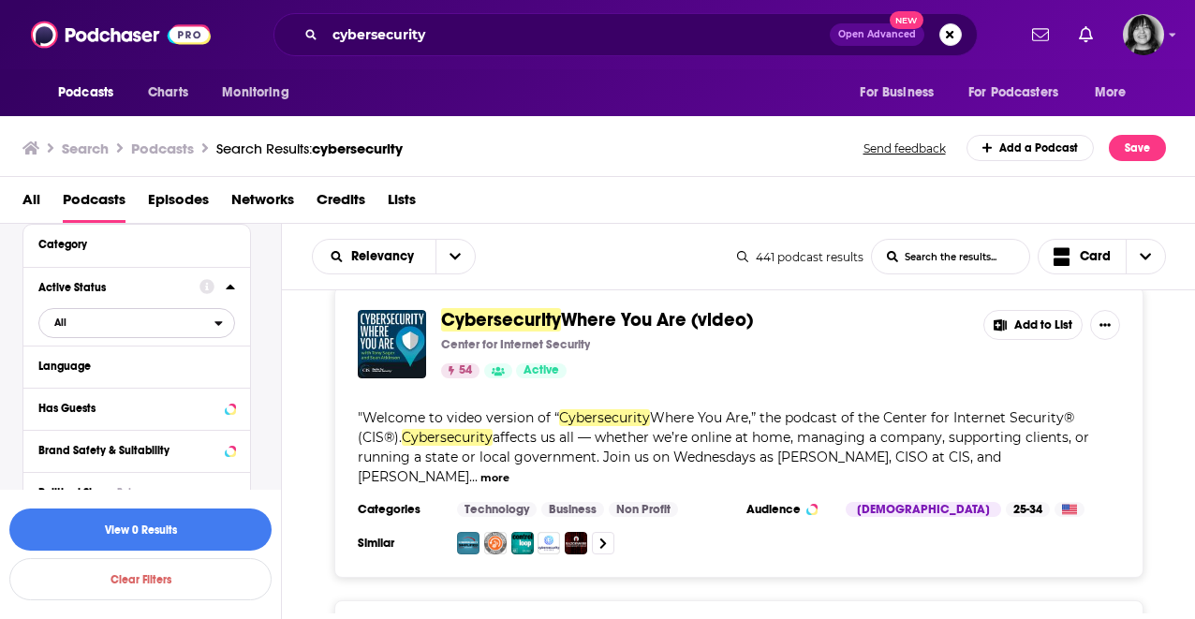
click at [114, 322] on span "All" at bounding box center [126, 322] width 175 height 24
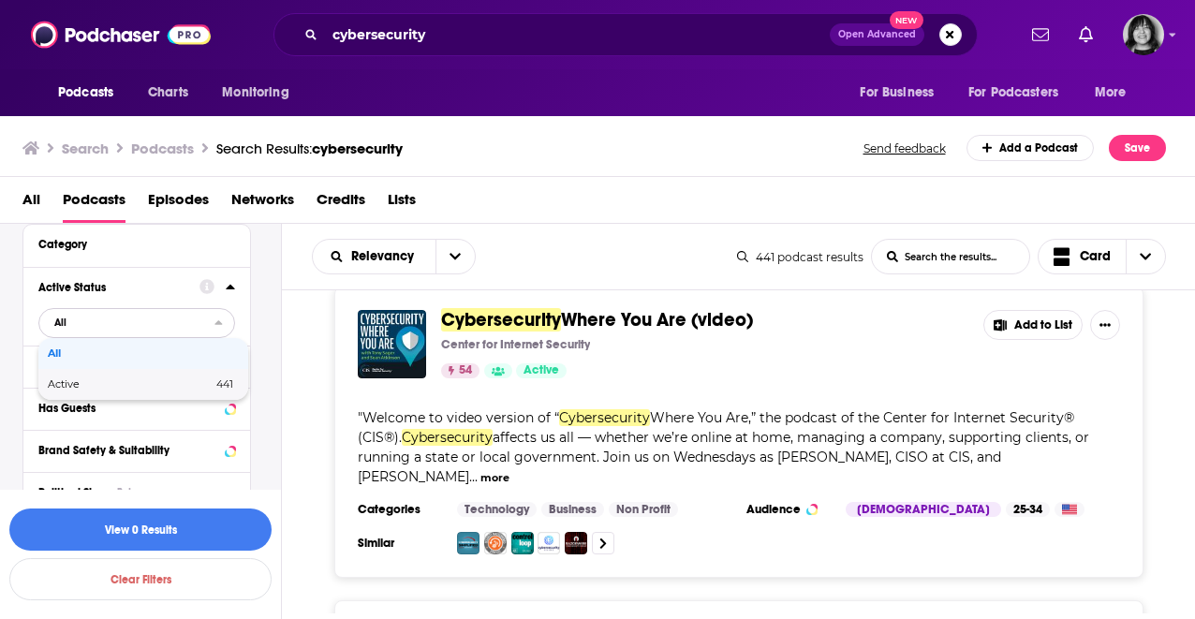
click at [109, 376] on div "Active 441" at bounding box center [143, 384] width 210 height 31
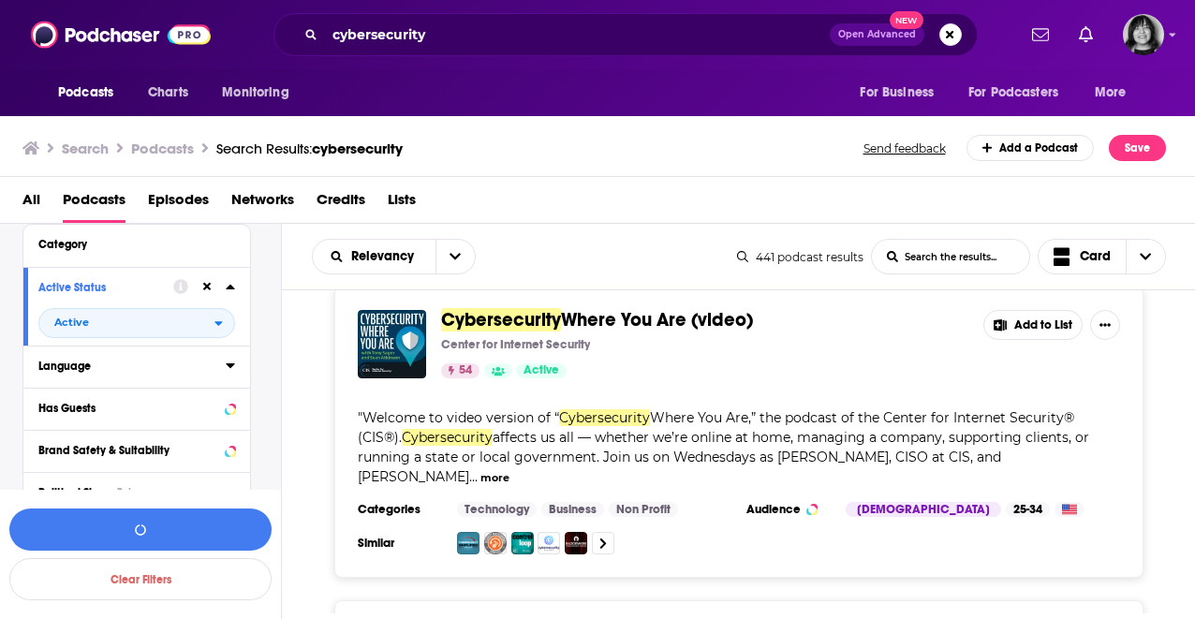
click at [105, 368] on div "Language" at bounding box center [125, 366] width 175 height 13
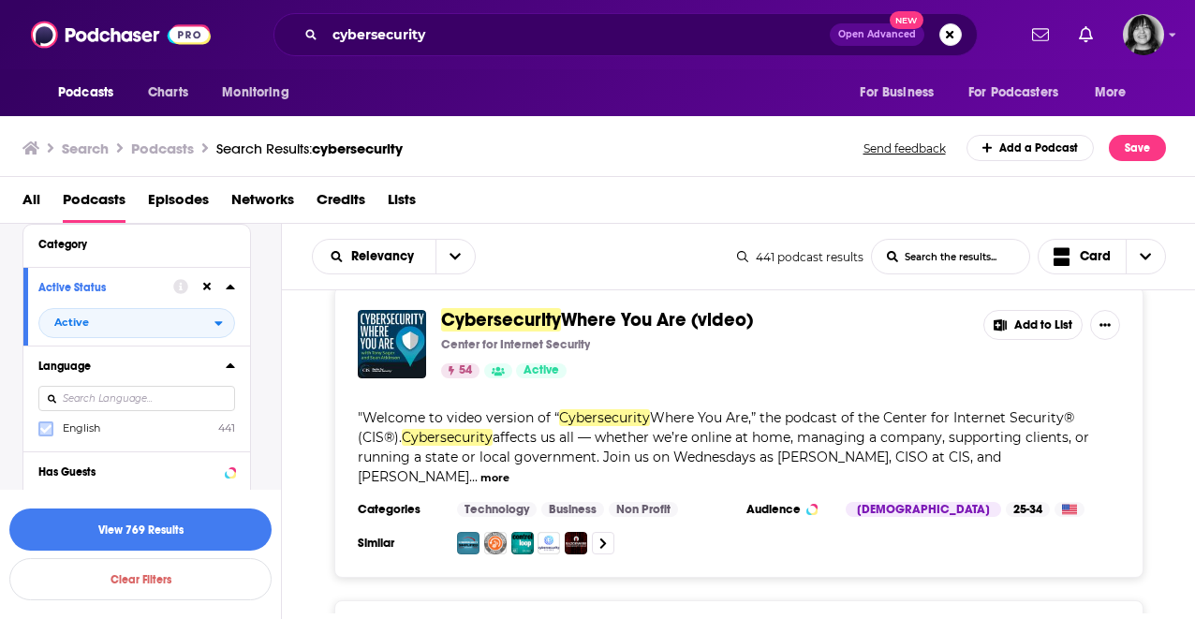
click at [40, 423] on label at bounding box center [45, 428] width 15 height 15
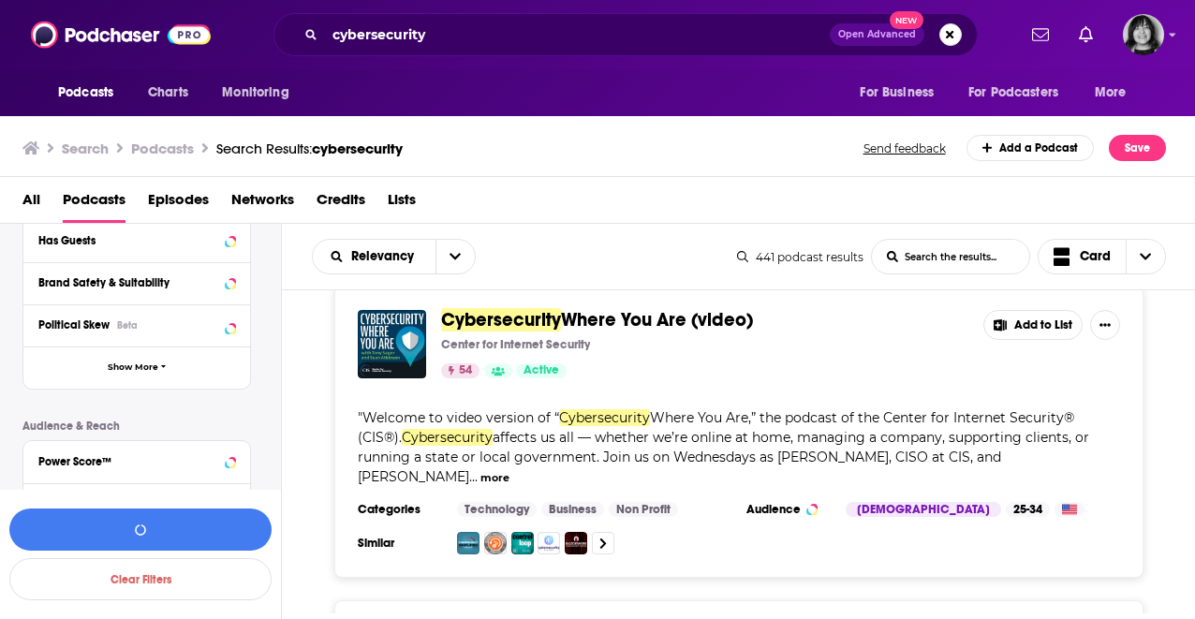
scroll to position [400, 0]
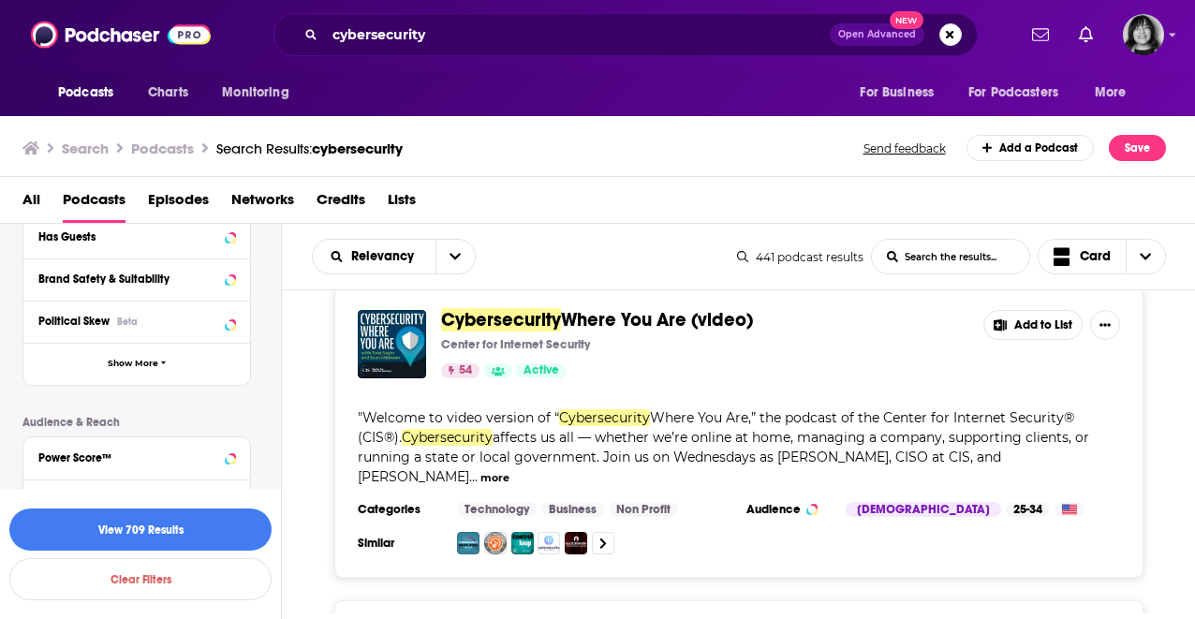
click at [96, 243] on div "Has Guests" at bounding box center [130, 236] width 184 height 13
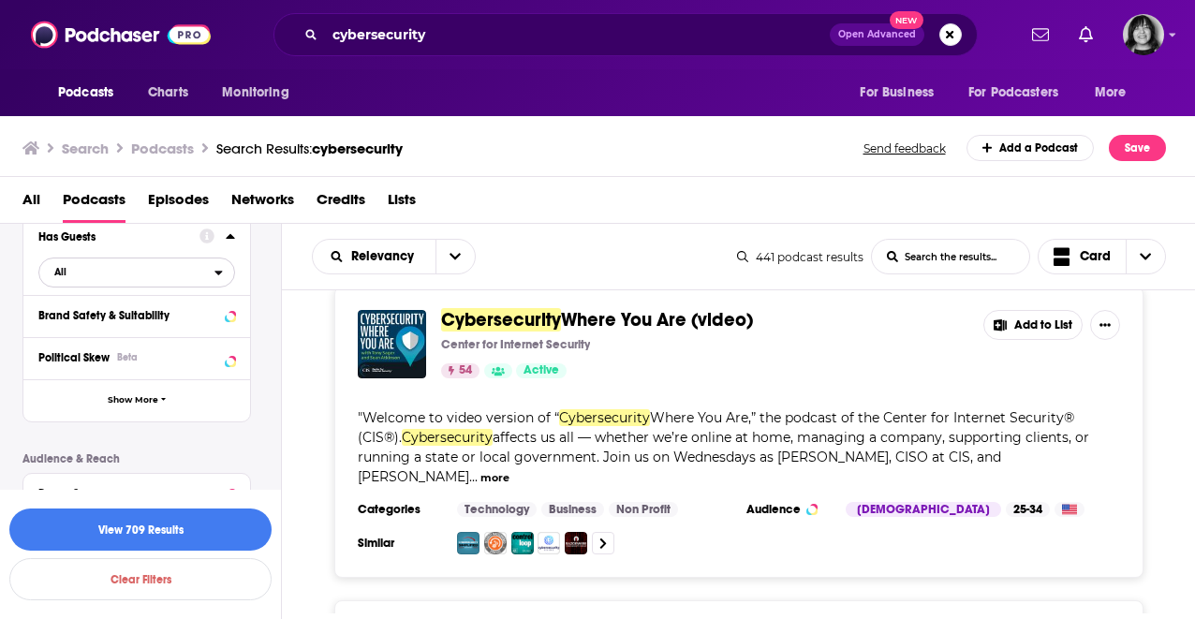
click at [87, 284] on span "All" at bounding box center [126, 271] width 175 height 24
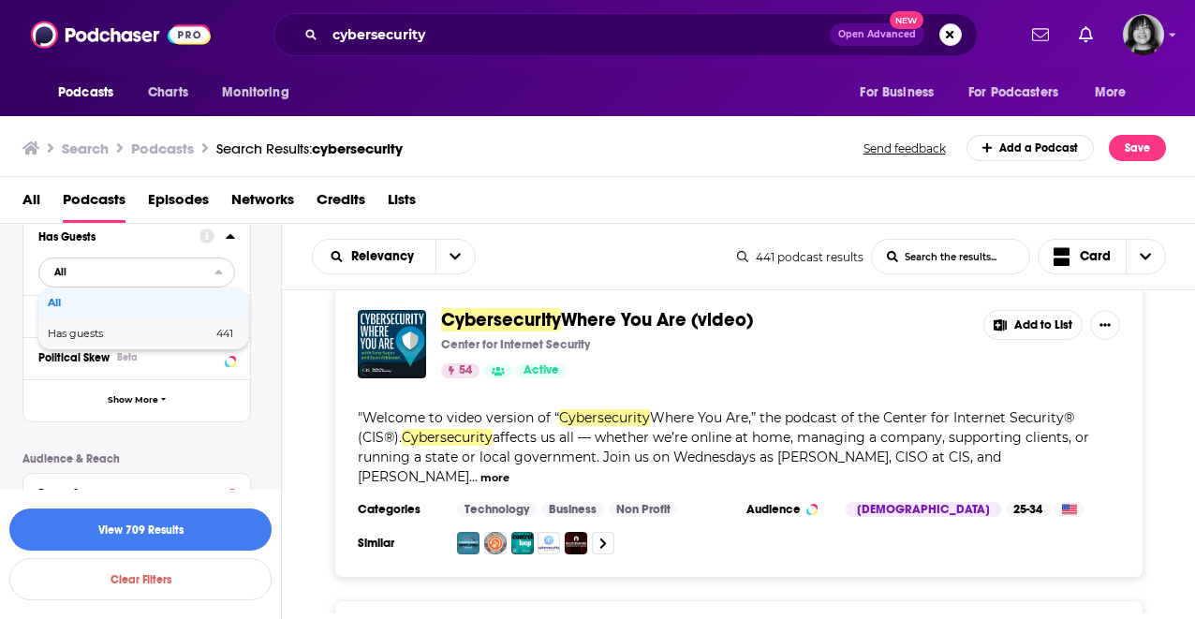
click at [81, 334] on span "Has guests" at bounding box center [103, 334] width 110 height 10
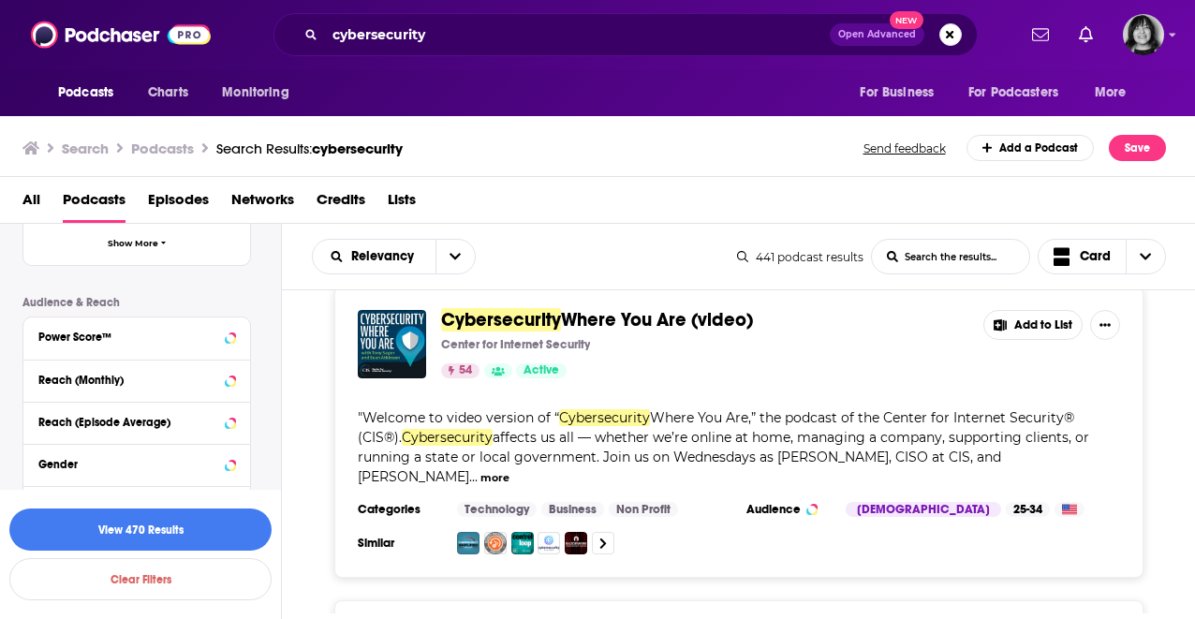
scroll to position [701, 0]
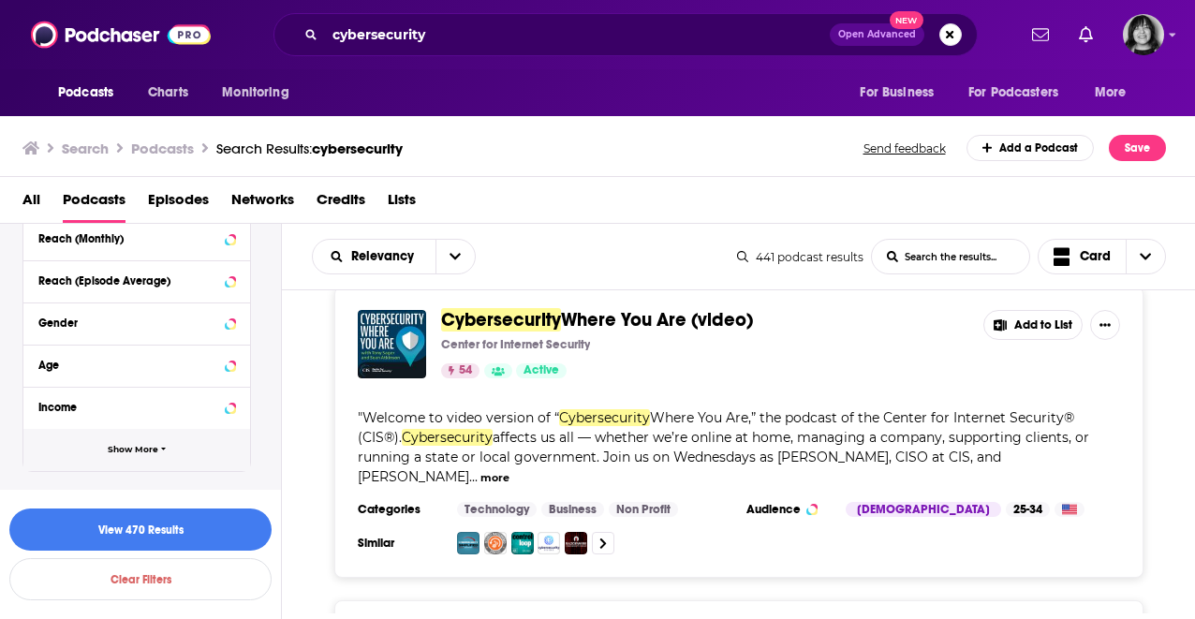
click at [132, 455] on button "Show More" at bounding box center [136, 450] width 227 height 42
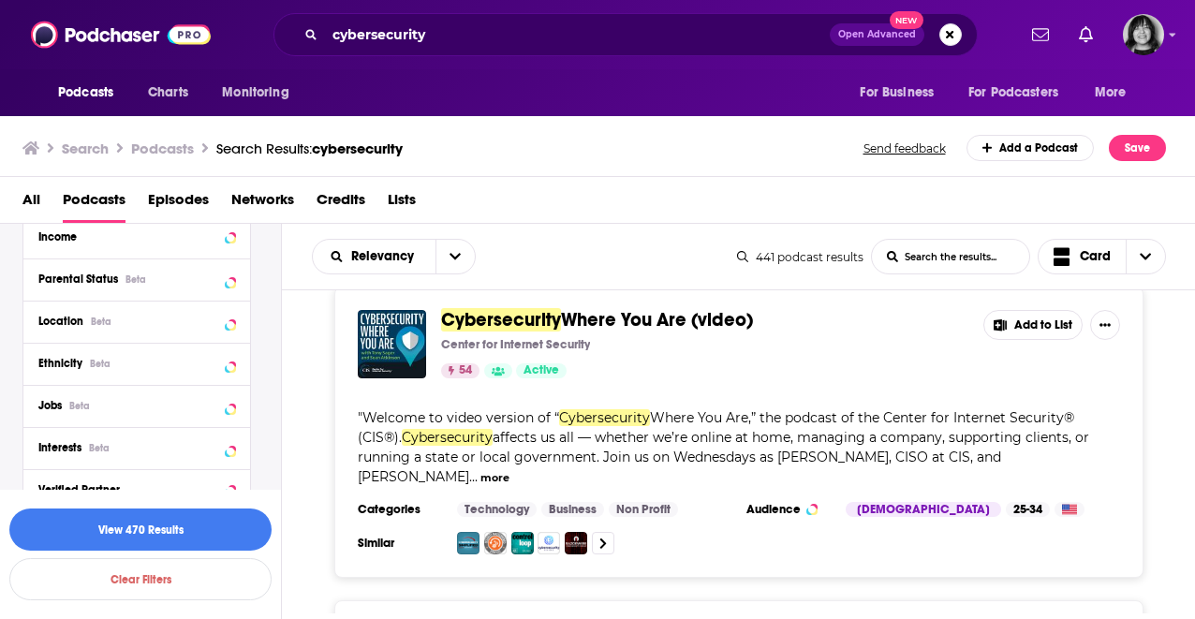
scroll to position [867, 0]
click at [137, 329] on div "Location Beta" at bounding box center [112, 322] width 149 height 13
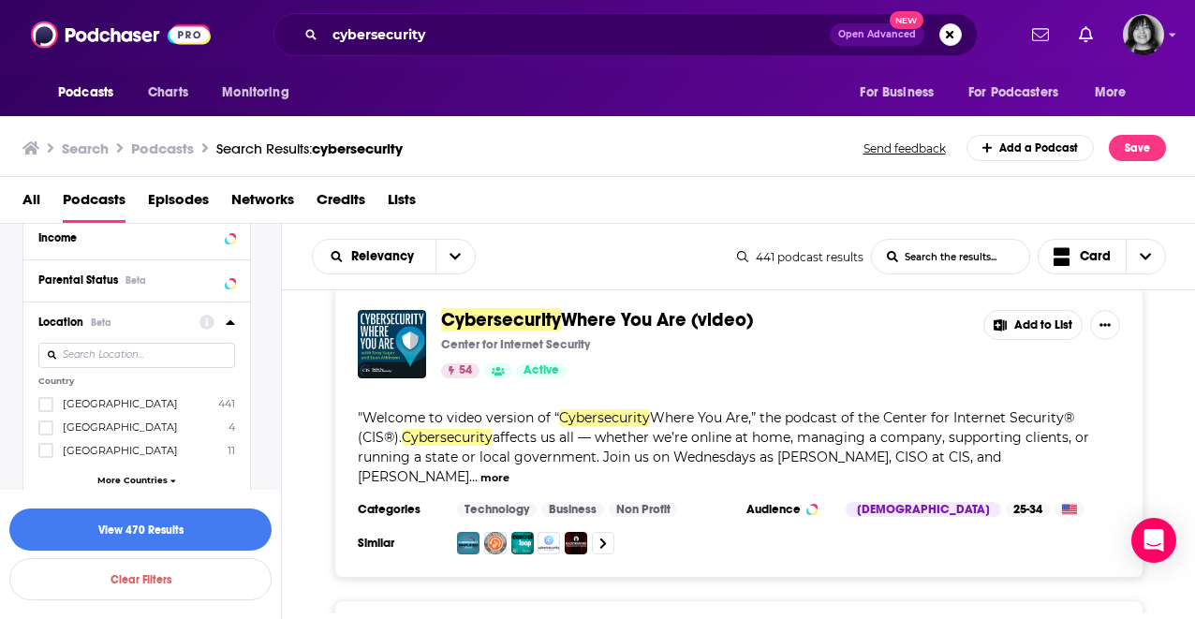
click at [103, 410] on span "[GEOGRAPHIC_DATA]" at bounding box center [120, 403] width 115 height 13
click at [46, 410] on input "multiSelectOption-unitedstates-0" at bounding box center [46, 410] width 0 height 0
click at [112, 523] on button "View 441 Results" at bounding box center [140, 529] width 262 height 42
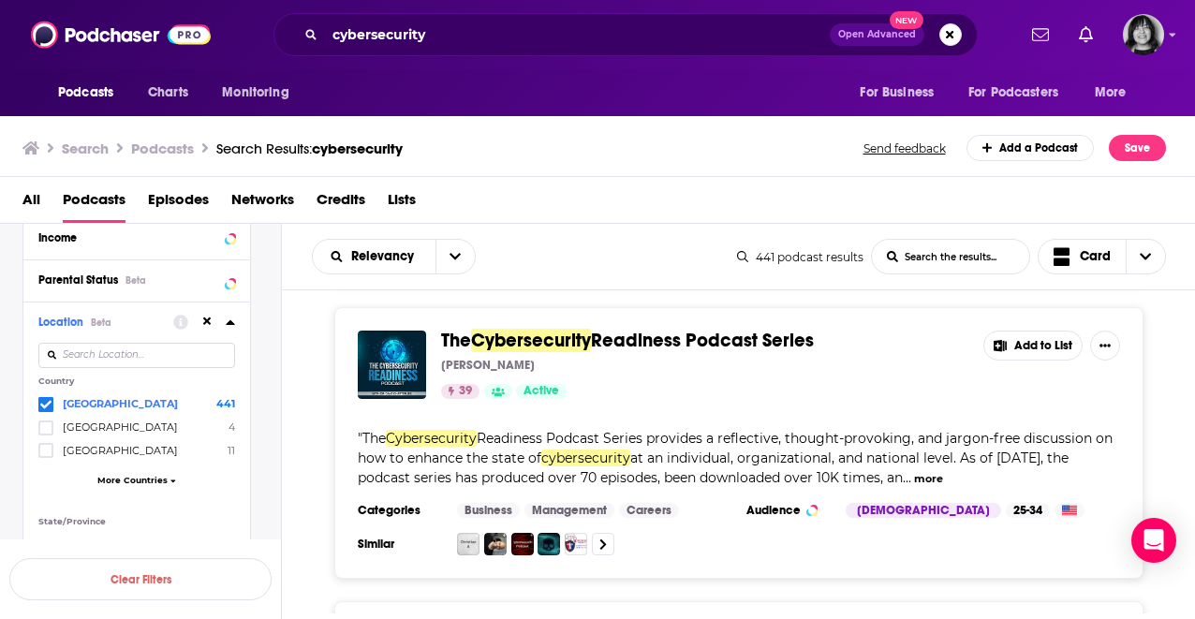
scroll to position [1759, 0]
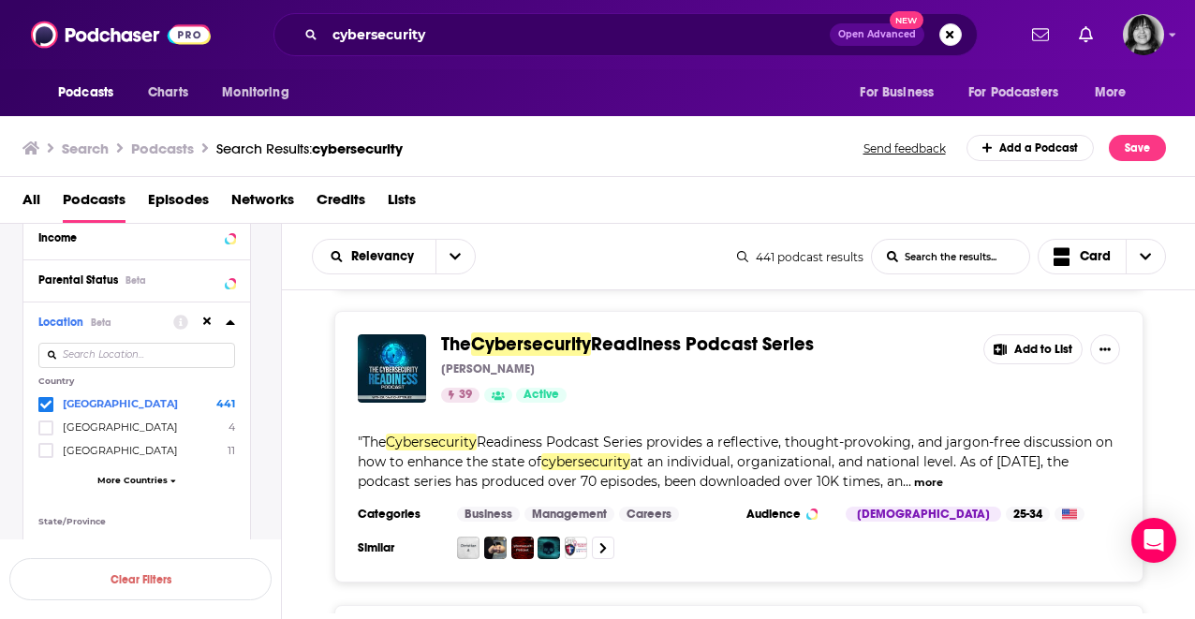
click at [7, 59] on div "Podcasts Charts Monitoring cybersecurity Open Advanced New For Business For Pod…" at bounding box center [597, 34] width 1195 height 69
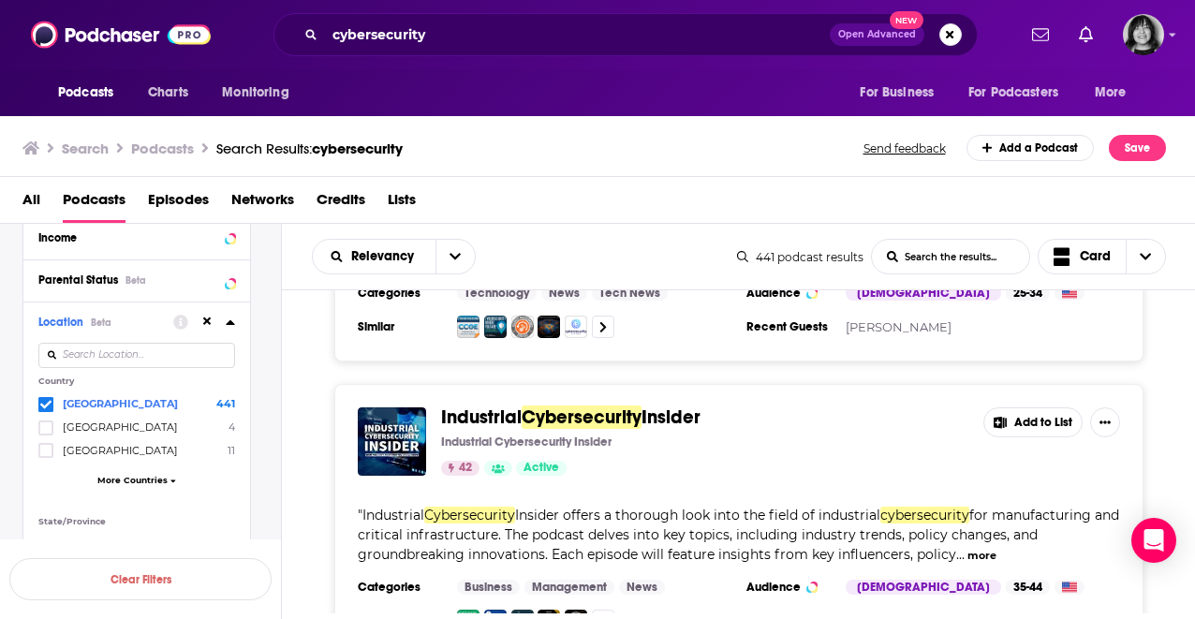
scroll to position [3784, 0]
click at [721, 534] on span "for manufacturing and critical infrastructure. The podcast delves into key topi…" at bounding box center [738, 534] width 761 height 56
click at [973, 547] on button "more" at bounding box center [981, 555] width 29 height 16
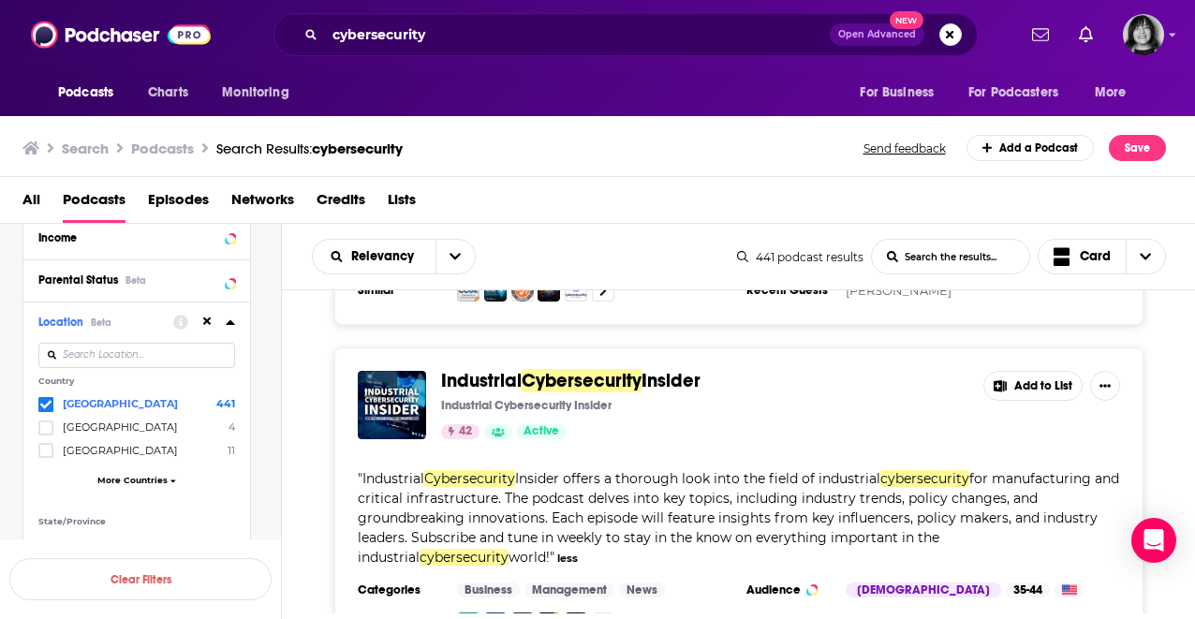
scroll to position [3819, 0]
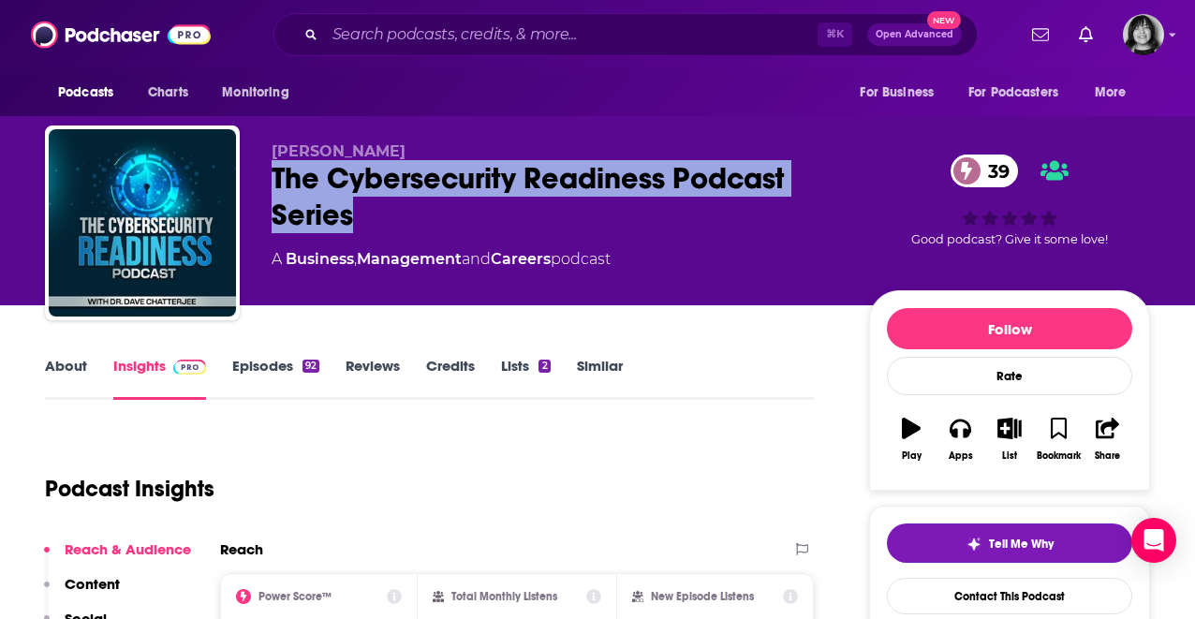
drag, startPoint x: 365, startPoint y: 218, endPoint x: 273, endPoint y: 176, distance: 101.0
click at [273, 176] on div "The Cybersecurity Readiness Podcast Series 39" at bounding box center [555, 196] width 567 height 73
copy h2 "The Cybersecurity Readiness Podcast Series"
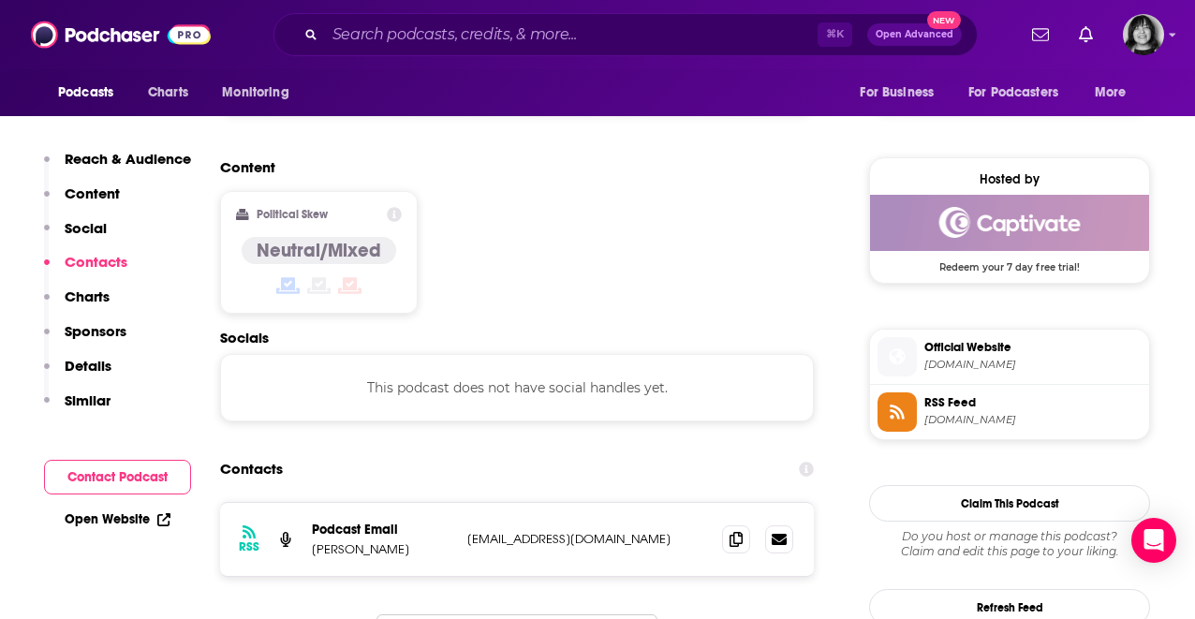
scroll to position [1450, 0]
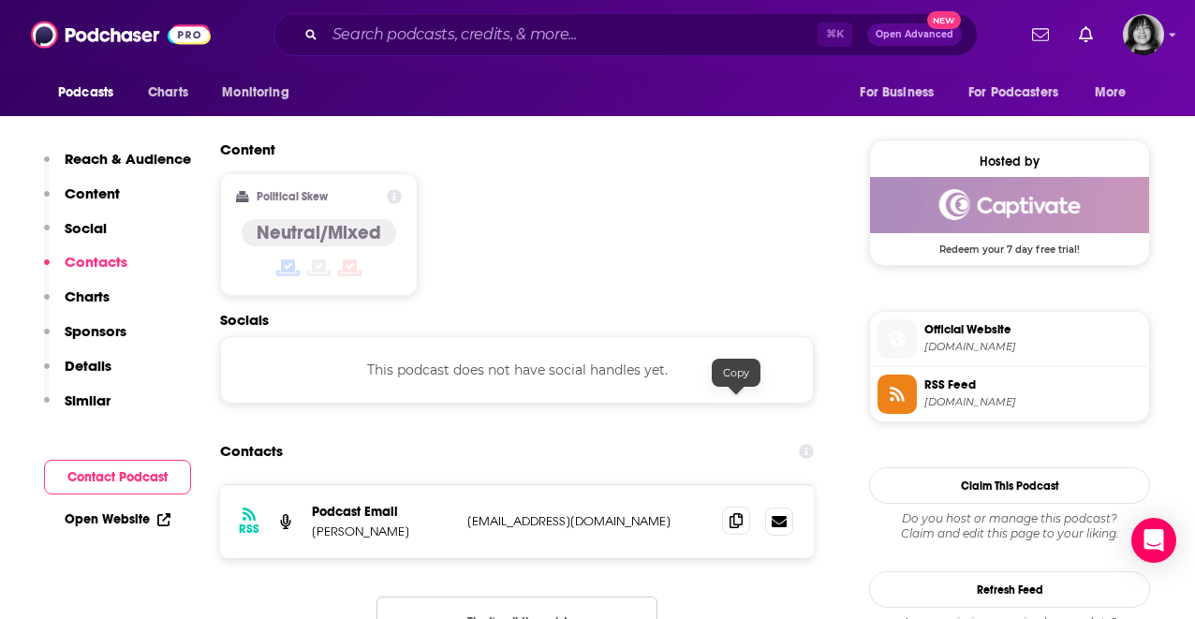
click at [733, 513] on icon at bounding box center [735, 520] width 13 height 15
drag, startPoint x: 423, startPoint y: 414, endPoint x: 315, endPoint y: 419, distance: 108.7
click at [315, 523] on p "[PERSON_NAME]" at bounding box center [382, 531] width 140 height 16
copy p "[PERSON_NAME]"
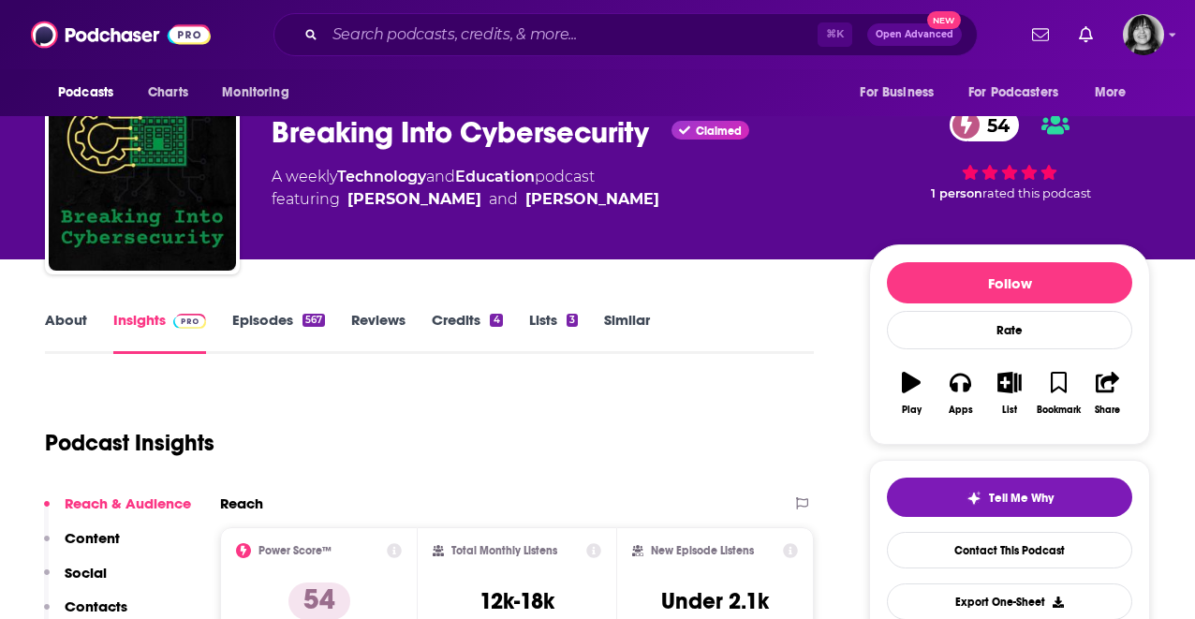
scroll to position [15, 0]
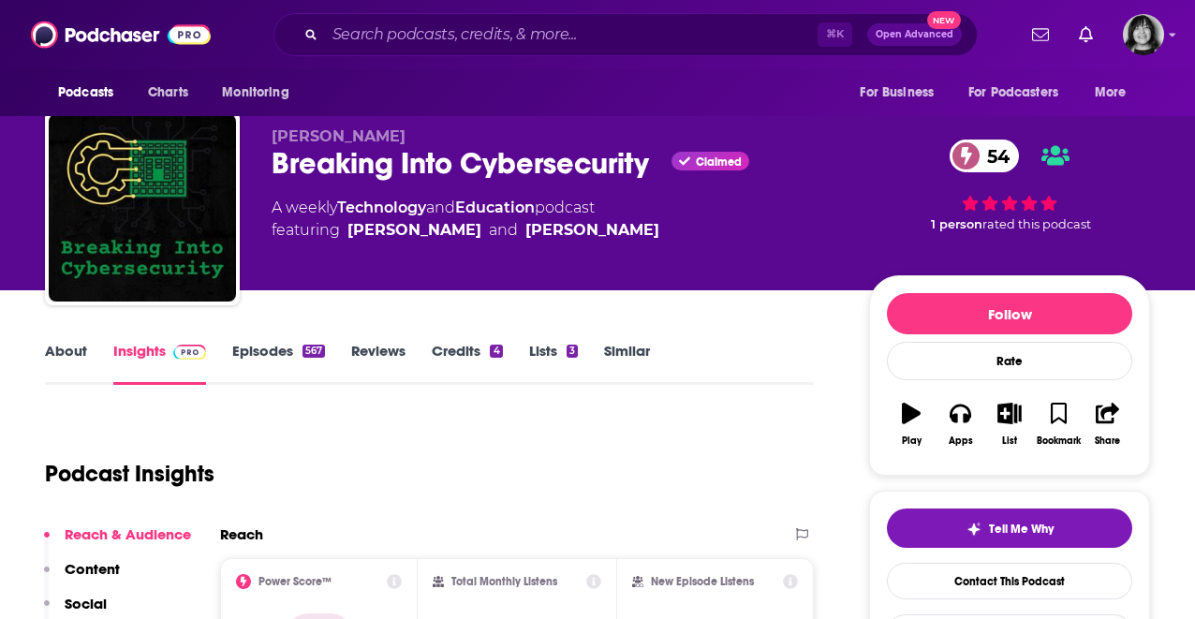
click at [58, 347] on link "About" at bounding box center [66, 363] width 42 height 43
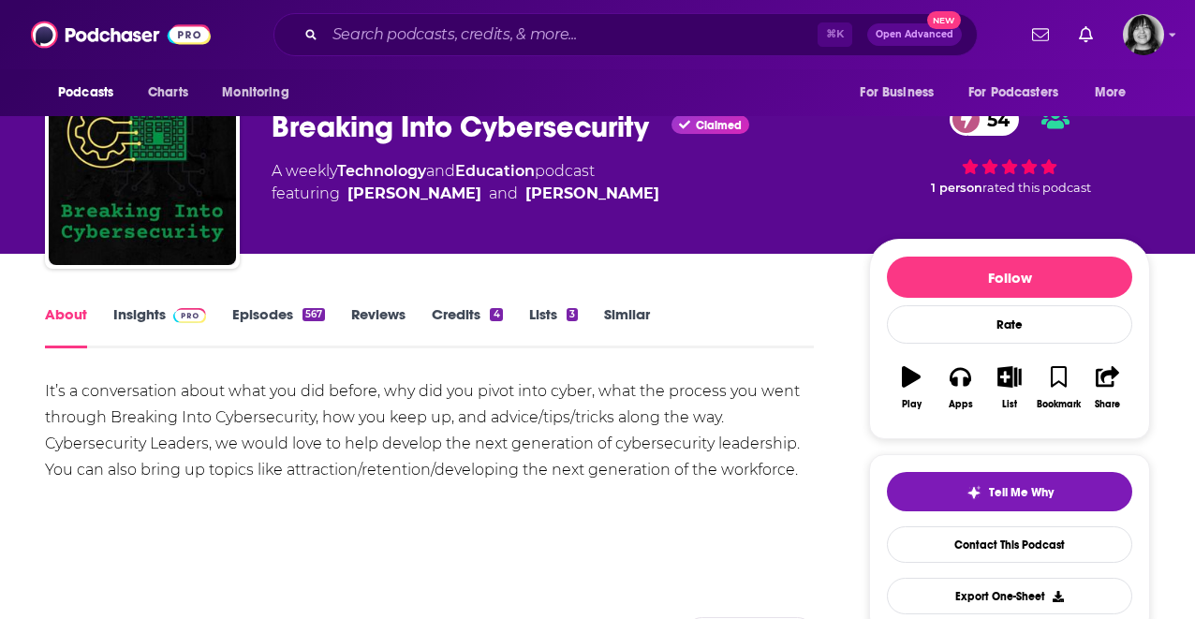
scroll to position [57, 0]
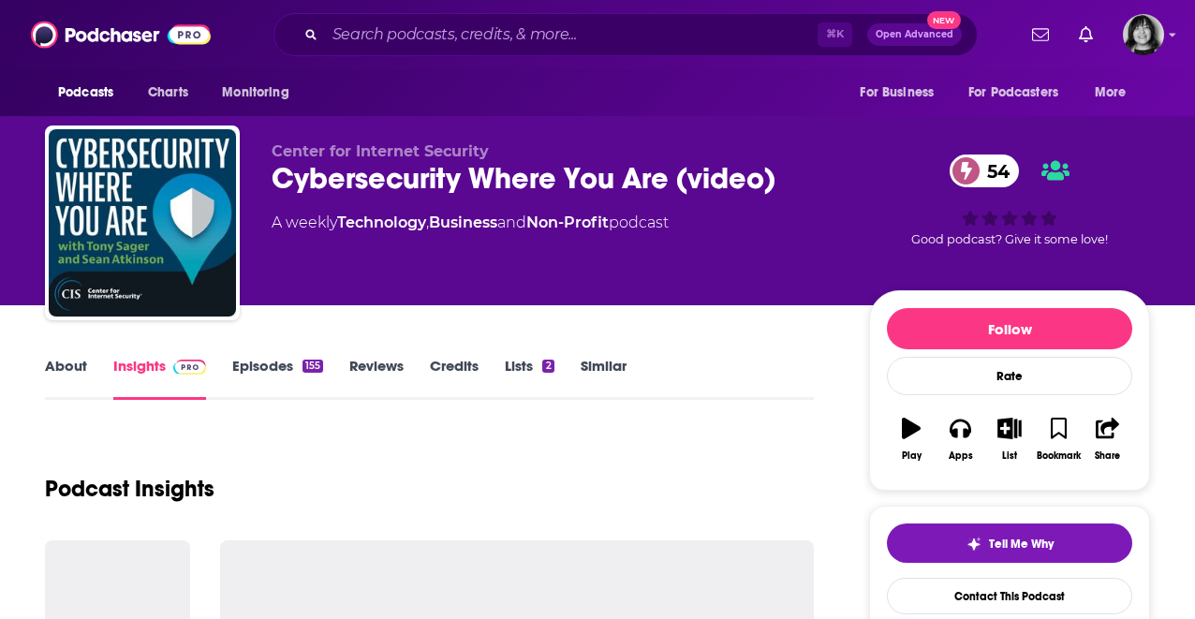
click at [72, 369] on link "About" at bounding box center [66, 378] width 42 height 43
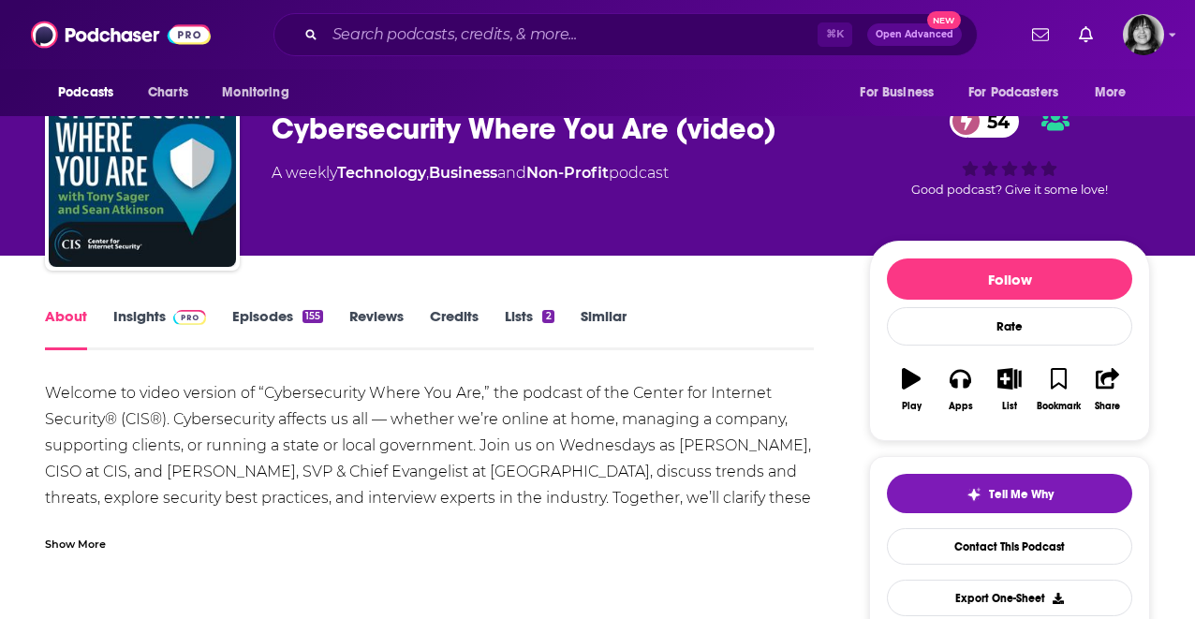
scroll to position [48, 0]
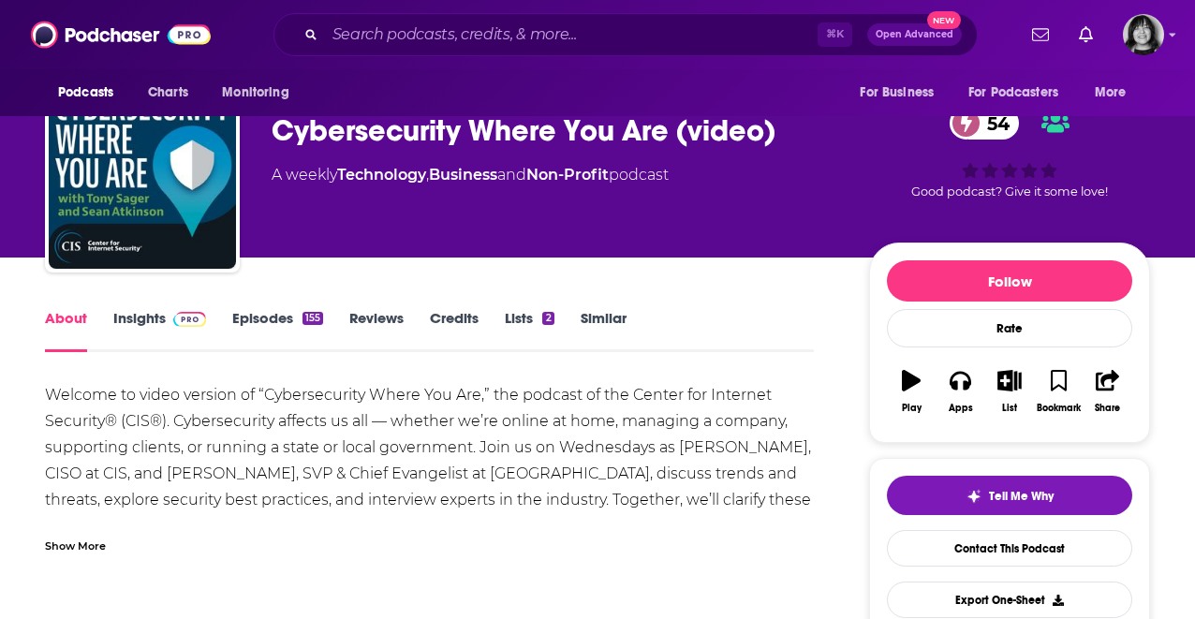
click at [135, 315] on link "Insights" at bounding box center [159, 330] width 93 height 43
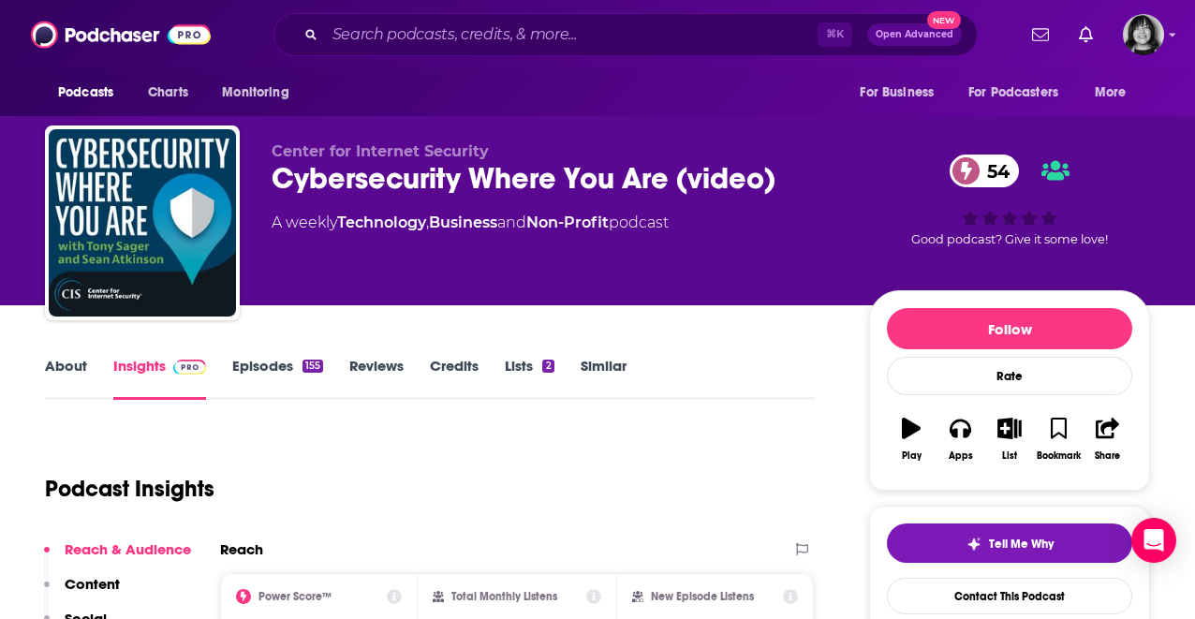
click at [448, 187] on div "Cybersecurity Where You Are (video) 54" at bounding box center [555, 178] width 567 height 37
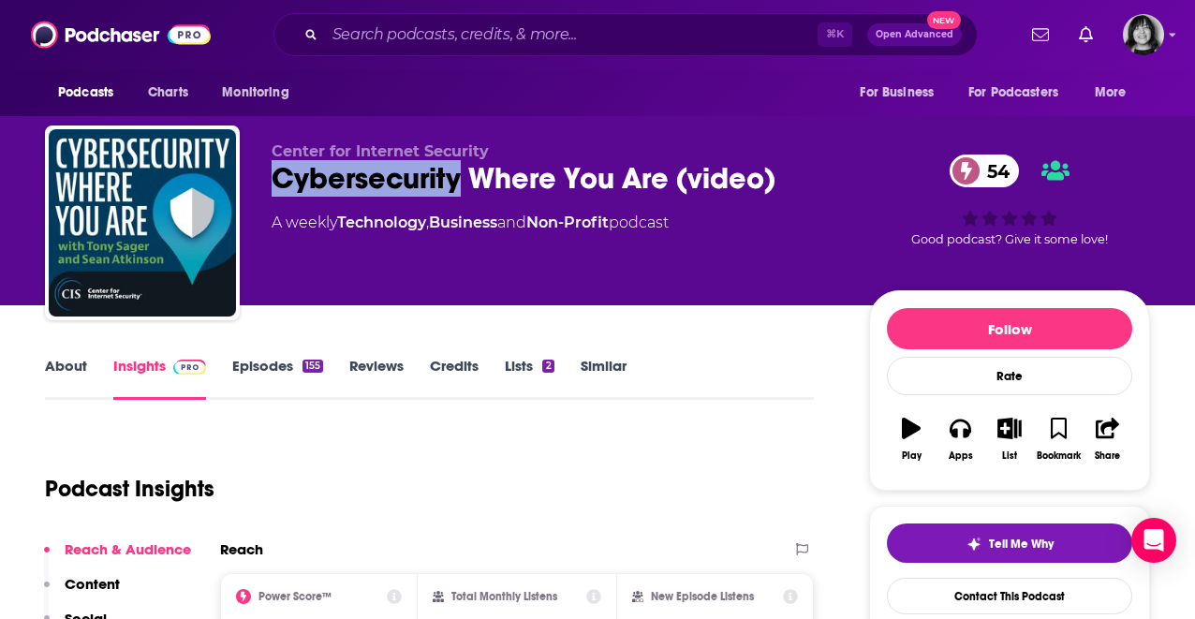
click at [448, 187] on div "Cybersecurity Where You Are (video) 54" at bounding box center [555, 178] width 567 height 37
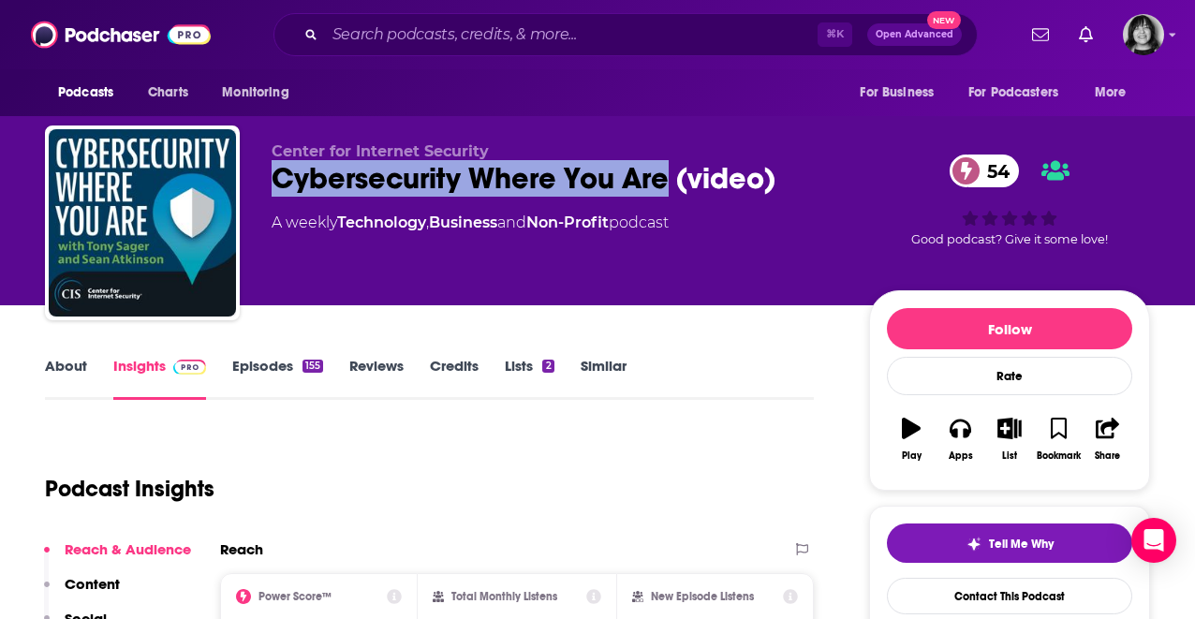
drag, startPoint x: 666, startPoint y: 188, endPoint x: 273, endPoint y: 189, distance: 392.4
click at [273, 189] on div "Cybersecurity Where You Are (video) 54" at bounding box center [555, 178] width 567 height 37
copy h2 "Cybersecurity Where You Are"
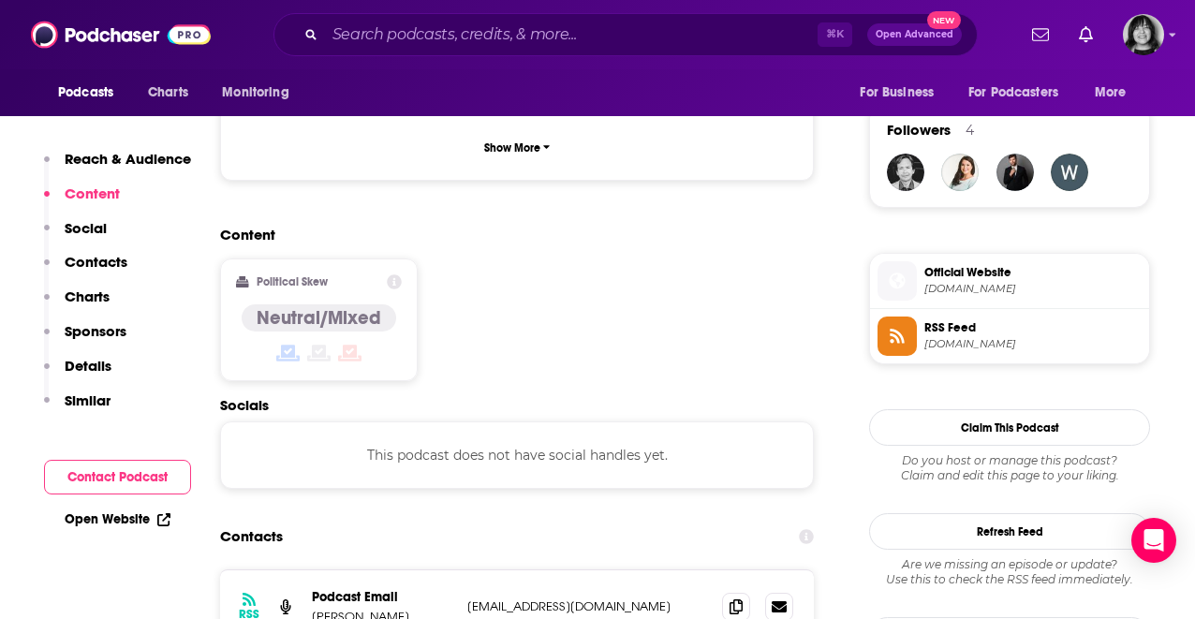
scroll to position [1339, 0]
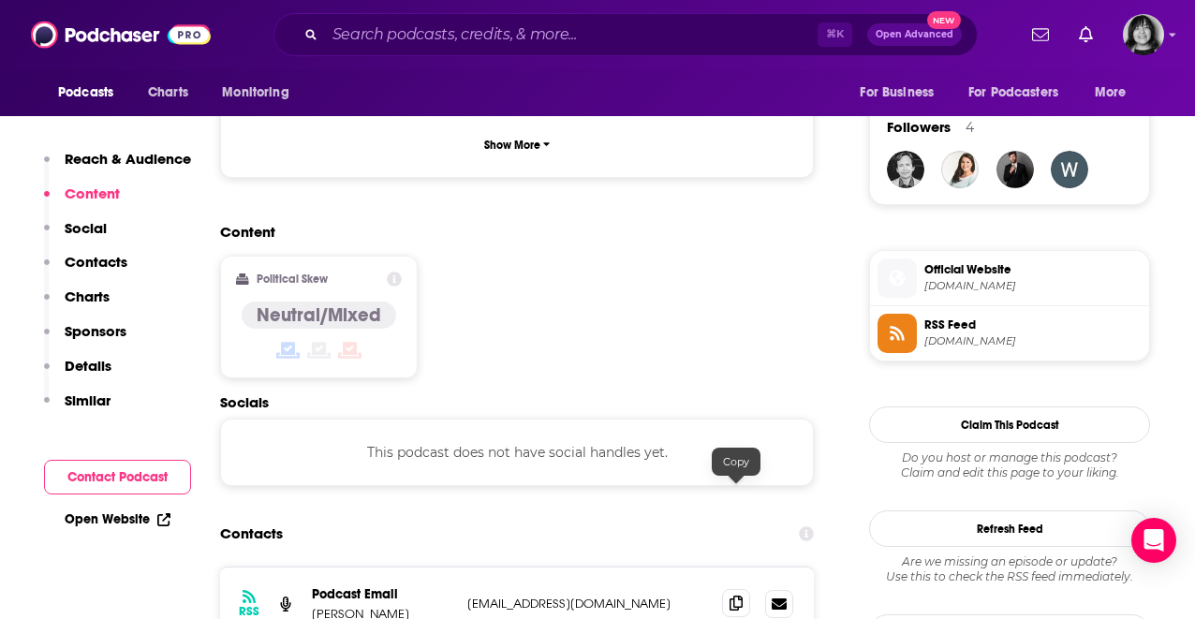
click at [744, 589] on span at bounding box center [736, 603] width 28 height 28
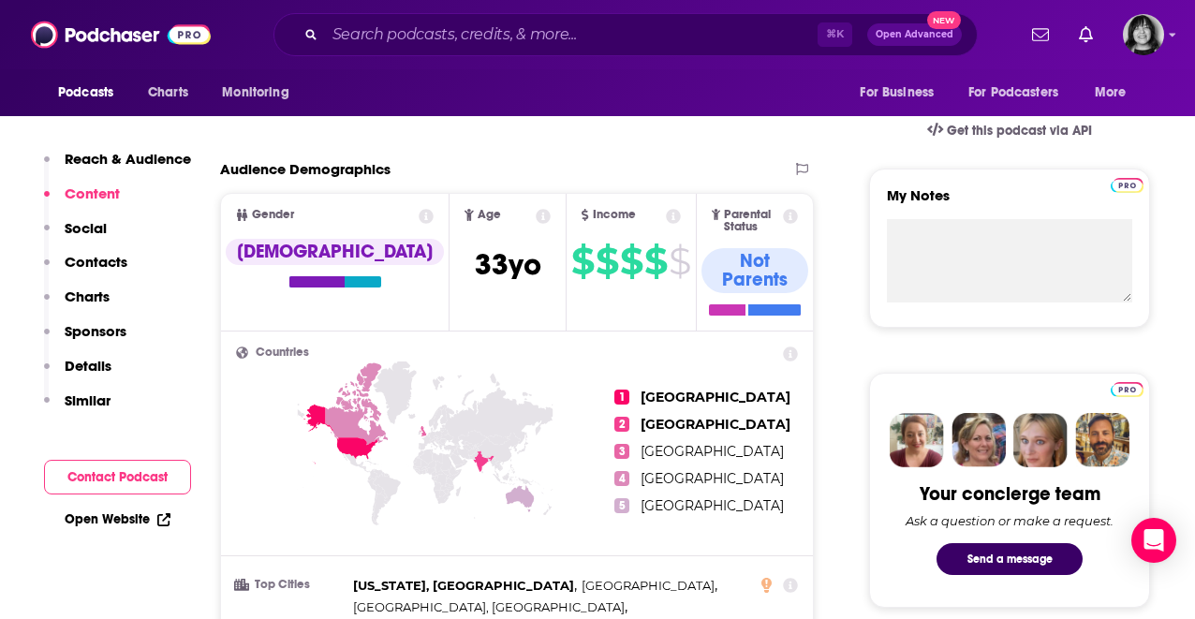
scroll to position [0, 0]
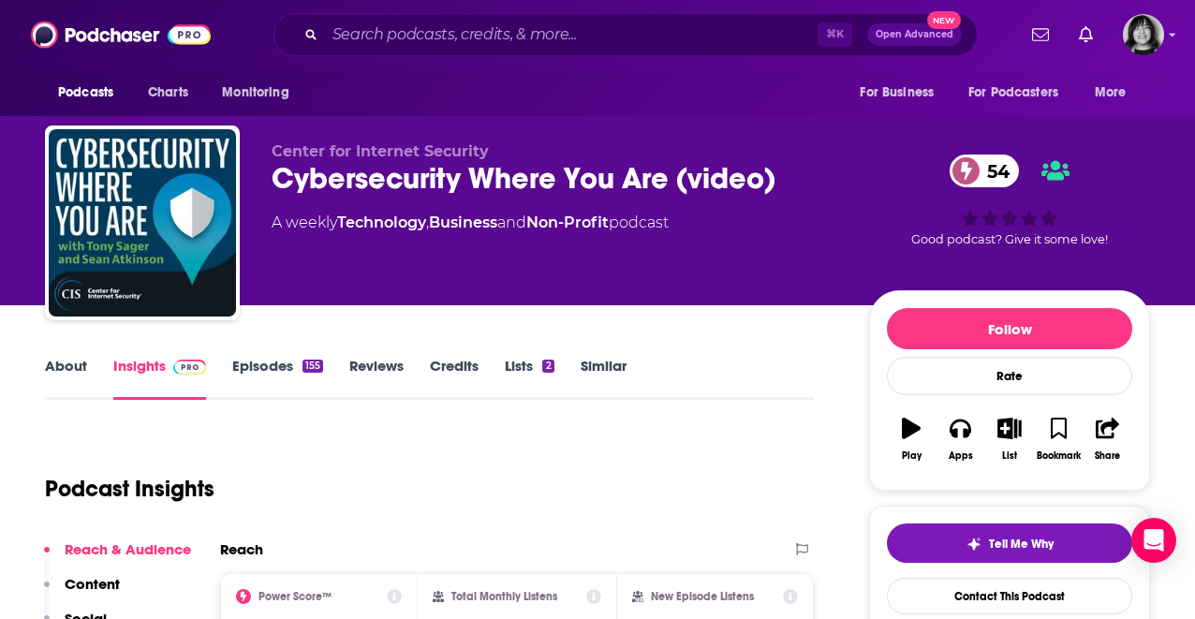
click at [55, 368] on link "About" at bounding box center [66, 378] width 42 height 43
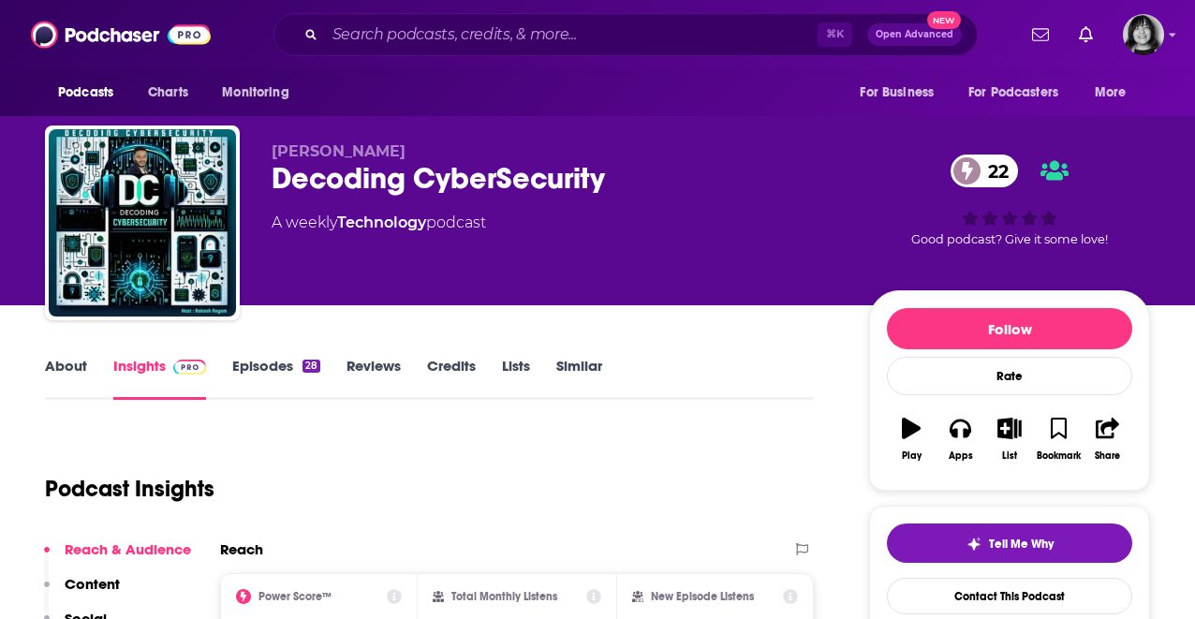
click at [56, 367] on link "About" at bounding box center [66, 378] width 42 height 43
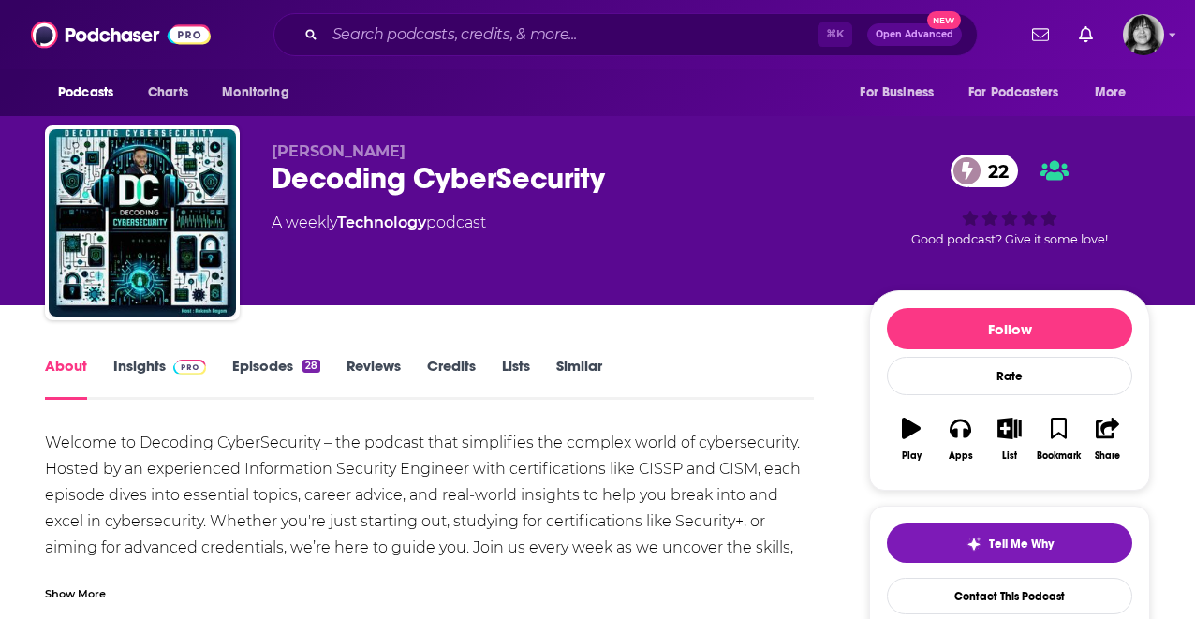
scroll to position [36, 0]
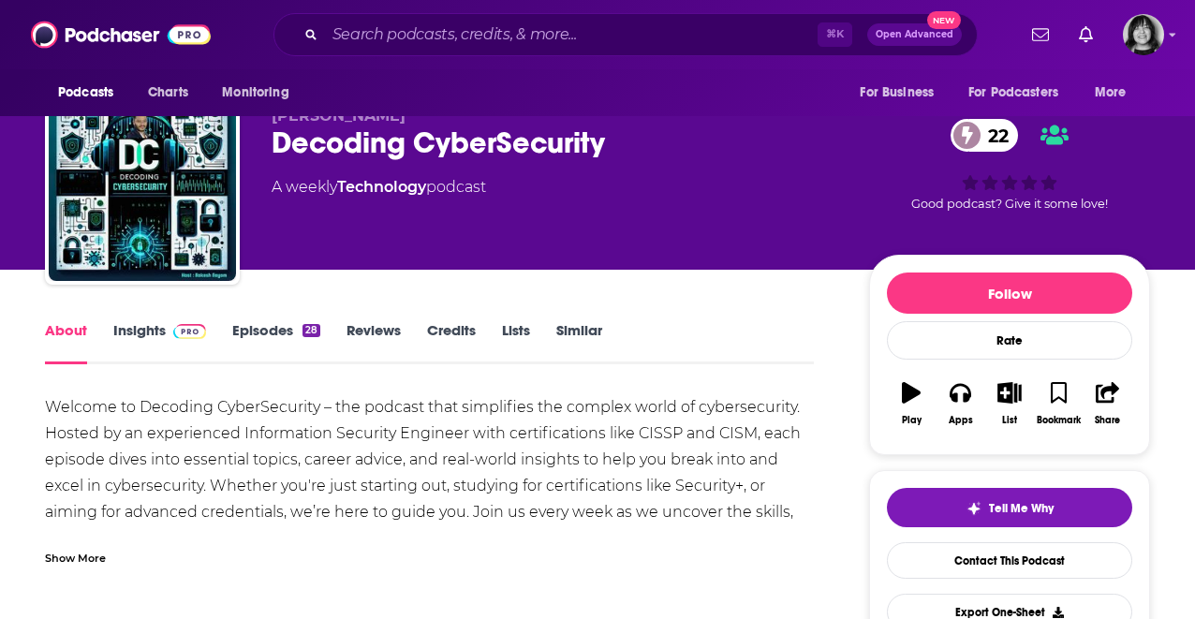
click at [400, 138] on div "Decoding CyberSecurity 22" at bounding box center [555, 143] width 567 height 37
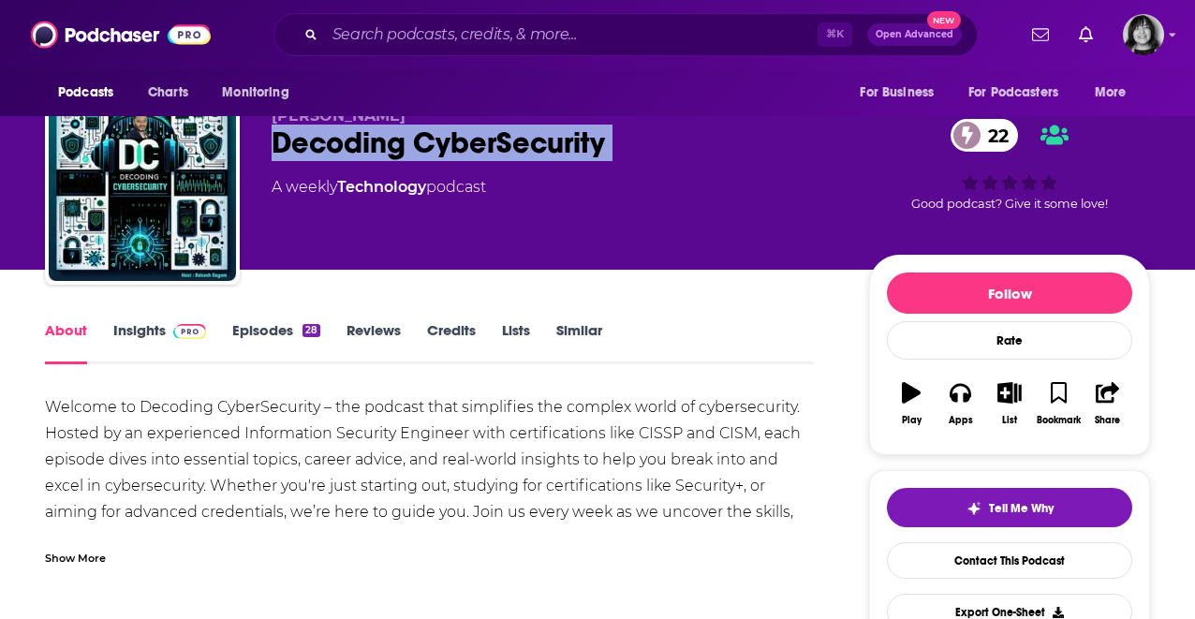
click at [400, 138] on div "Decoding CyberSecurity 22" at bounding box center [555, 143] width 567 height 37
copy div "Decoding CyberSecurity 22"
click at [143, 324] on link "Insights" at bounding box center [159, 342] width 93 height 43
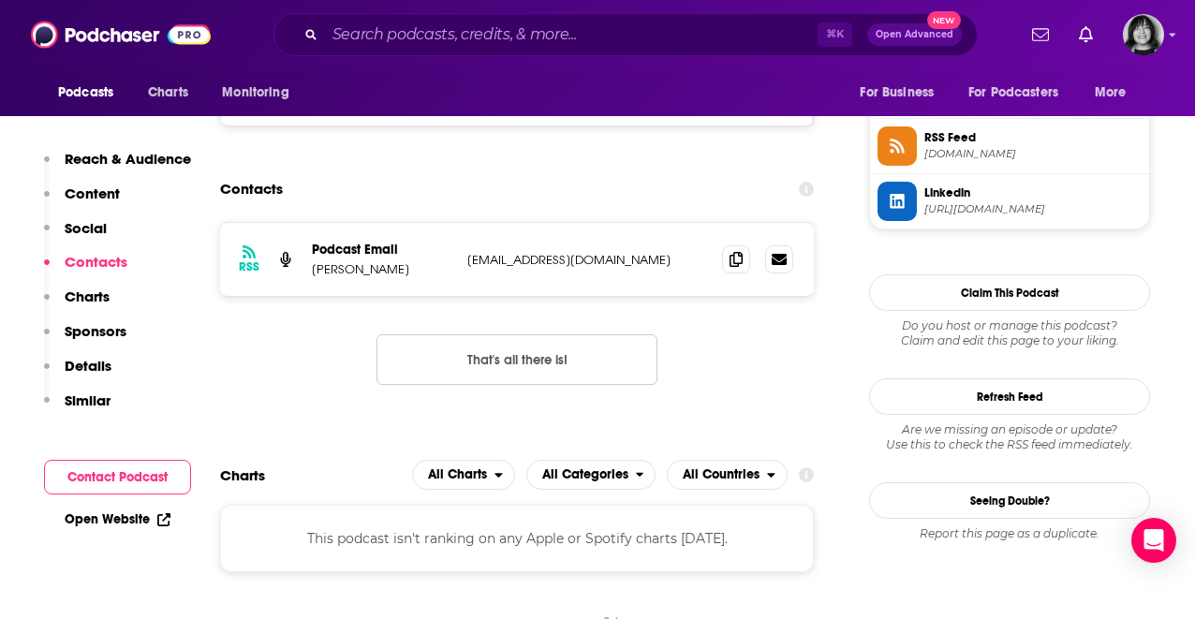
scroll to position [1430, 0]
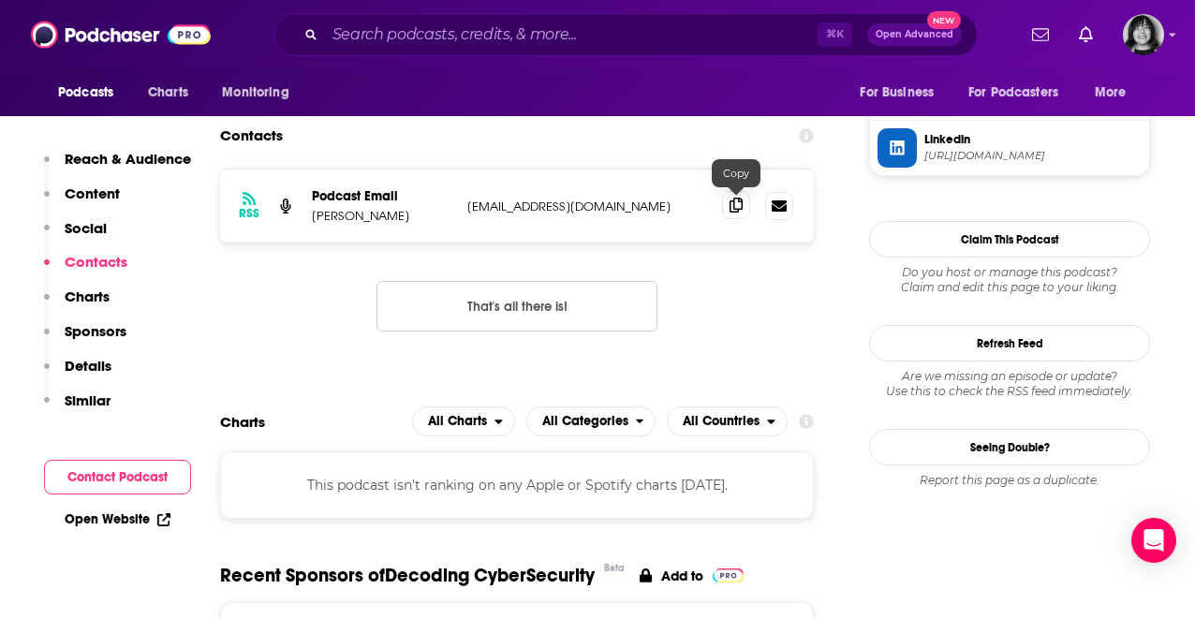
click at [738, 203] on icon at bounding box center [735, 205] width 13 height 15
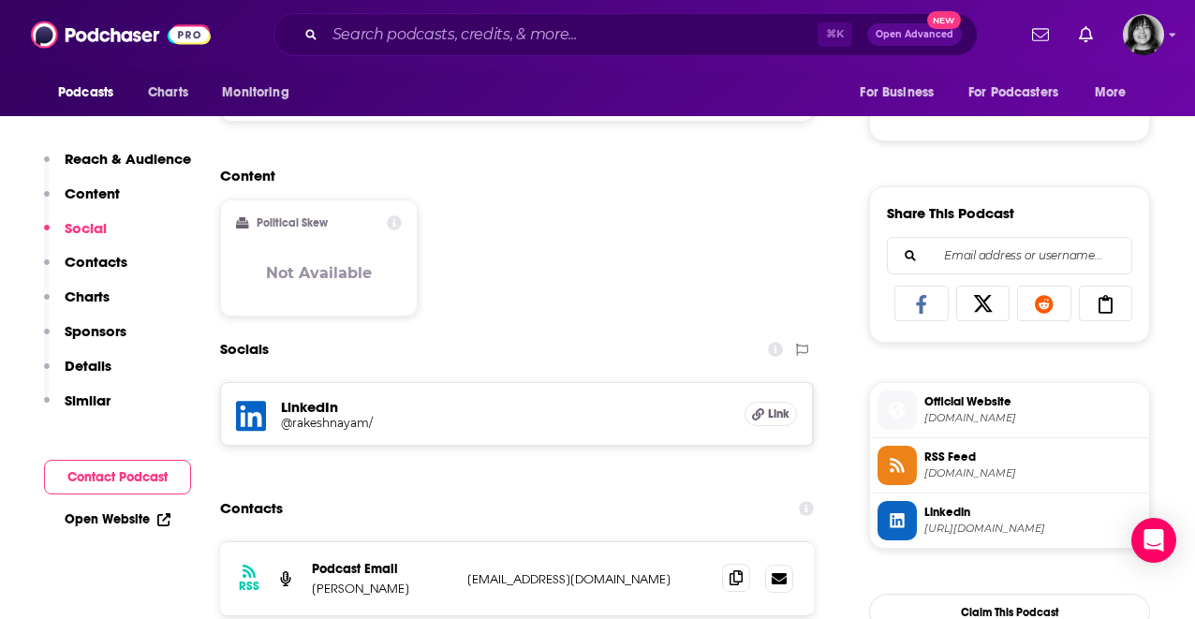
scroll to position [1281, 0]
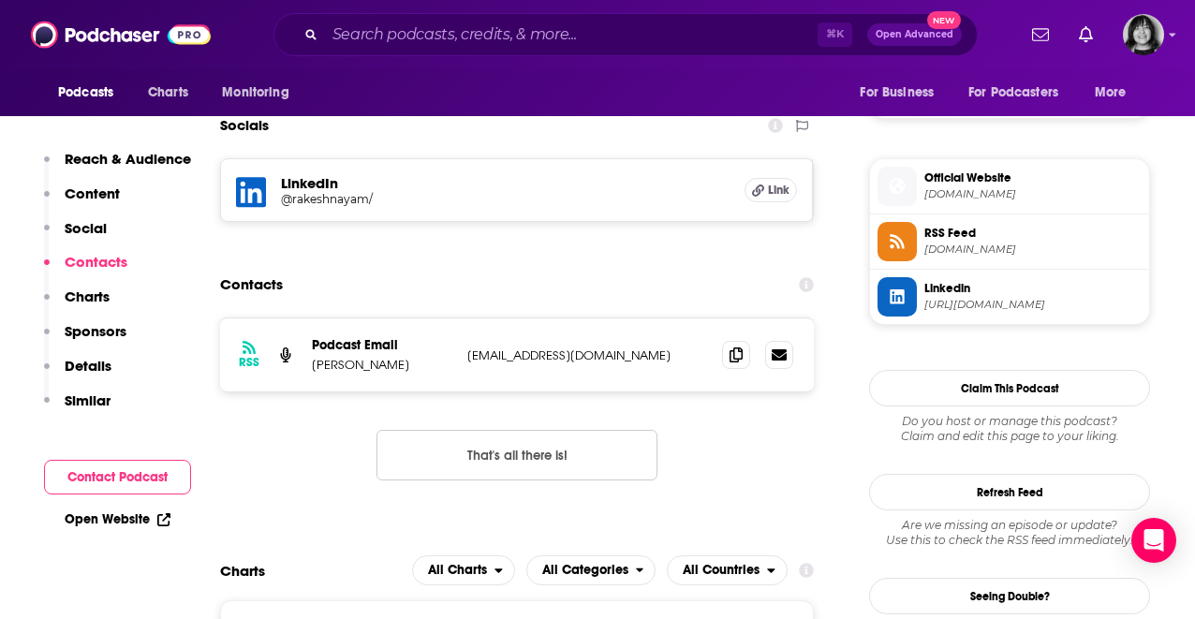
click at [254, 197] on icon at bounding box center [251, 192] width 30 height 30
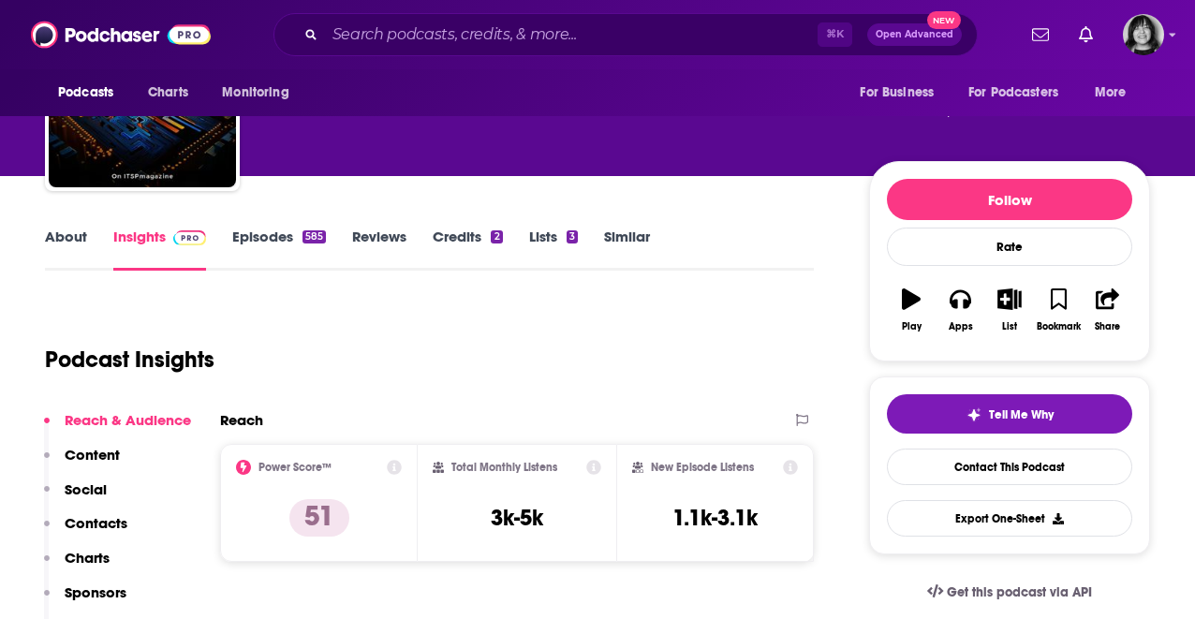
scroll to position [134, 0]
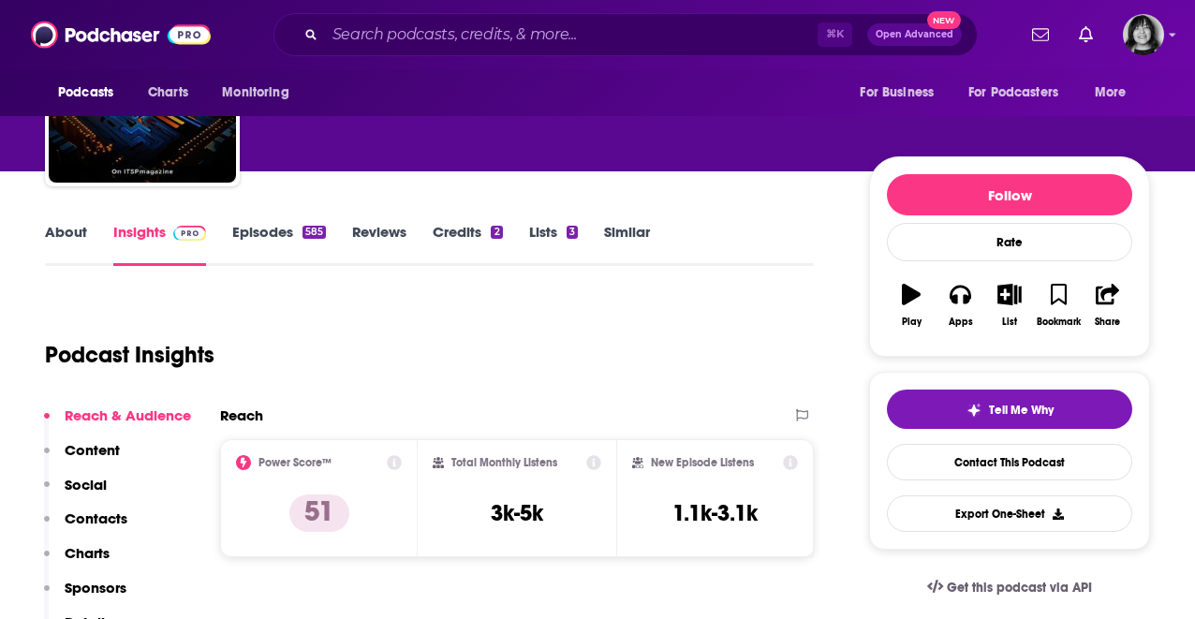
click at [61, 239] on link "About" at bounding box center [66, 244] width 42 height 43
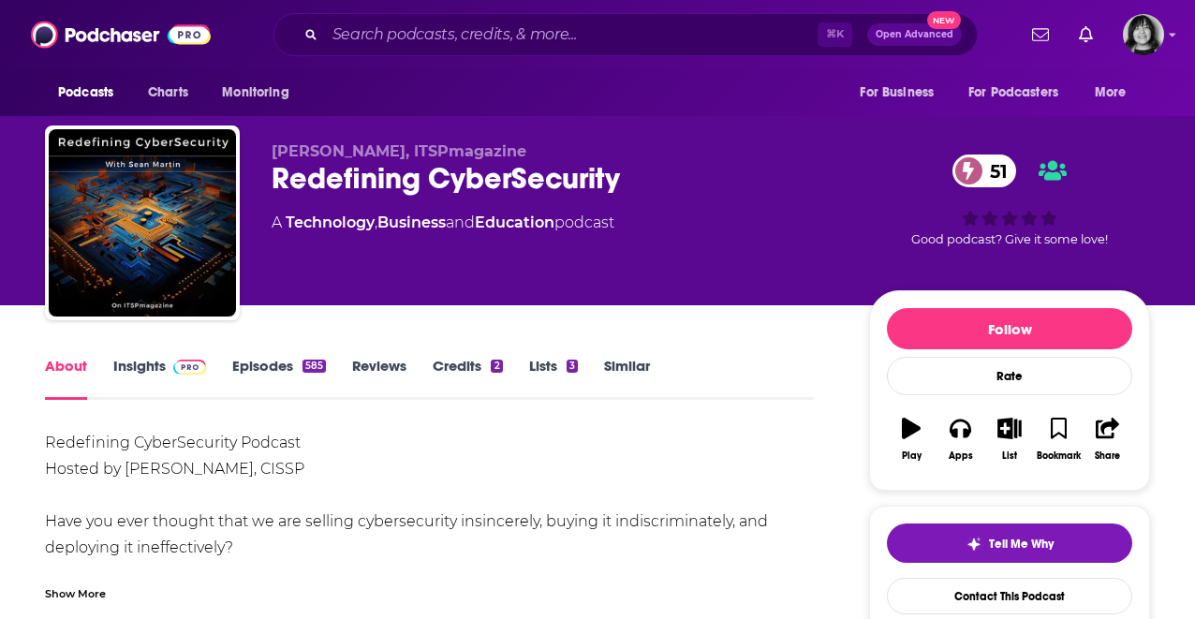
scroll to position [77, 0]
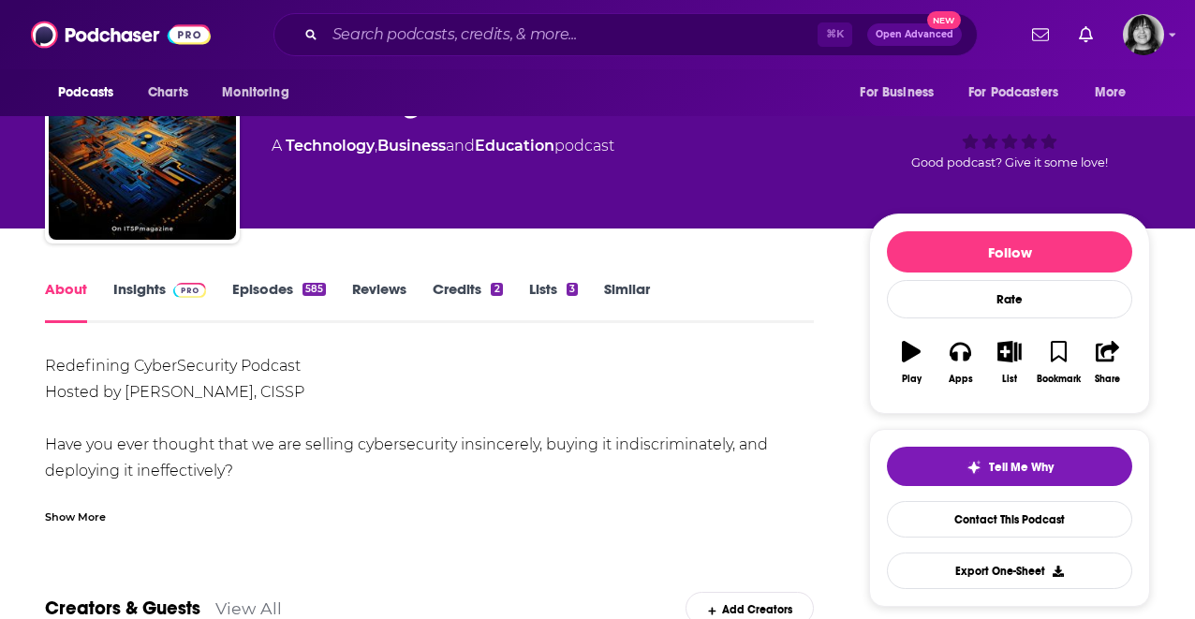
click at [61, 522] on div "Show More" at bounding box center [75, 516] width 61 height 18
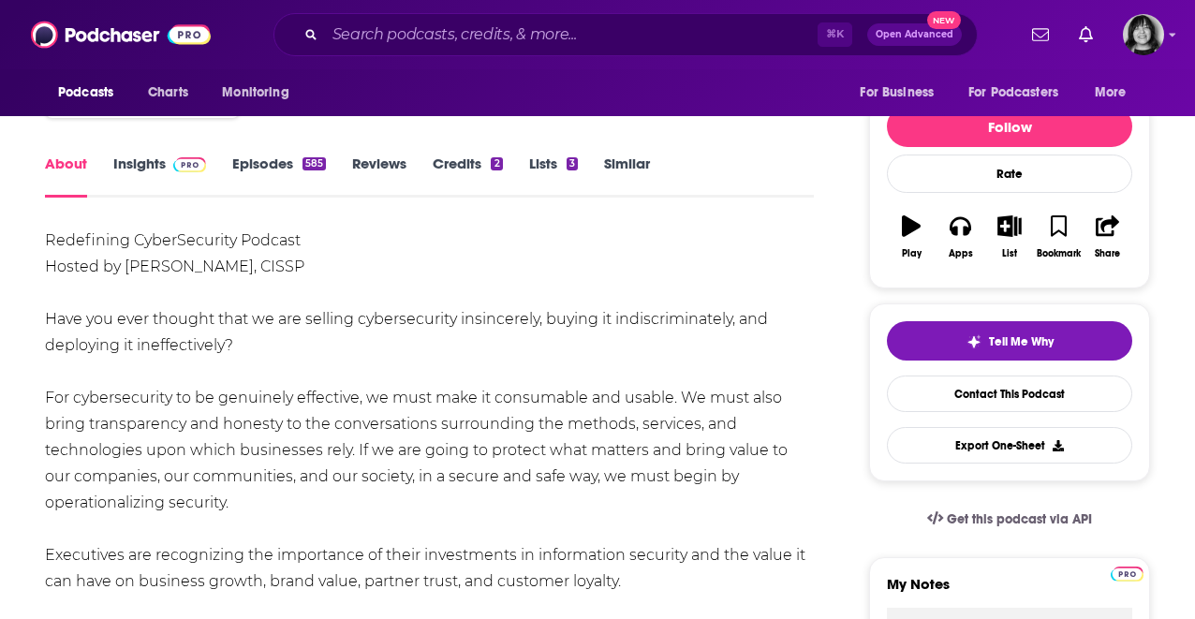
scroll to position [0, 0]
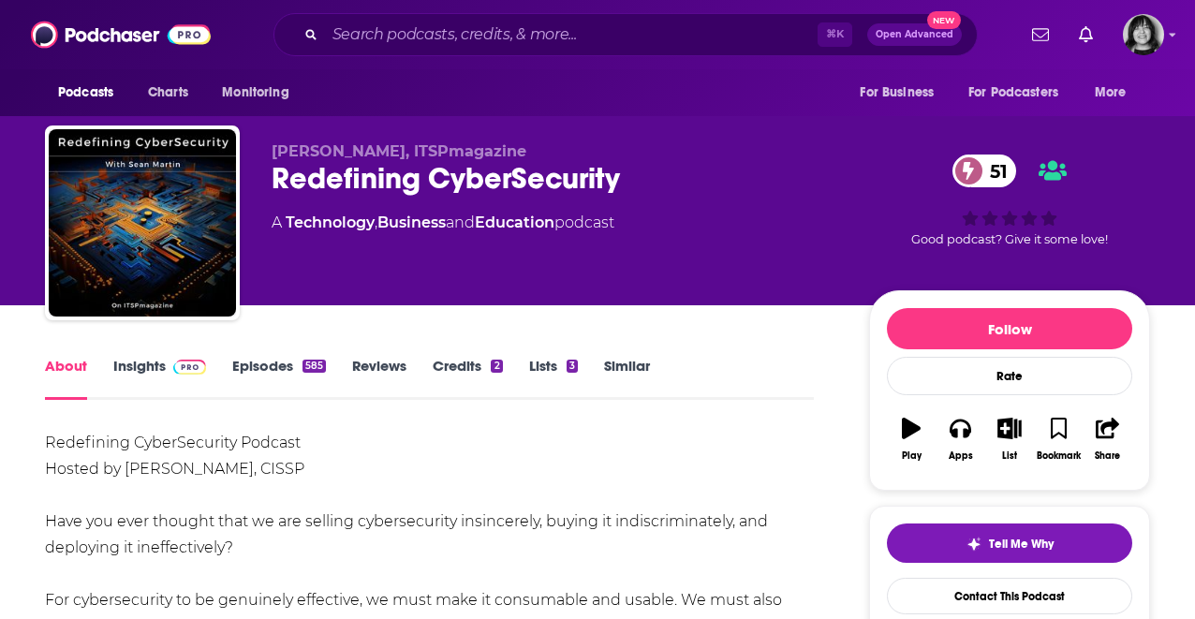
click at [337, 188] on div "Redefining CyberSecurity 51" at bounding box center [555, 178] width 567 height 37
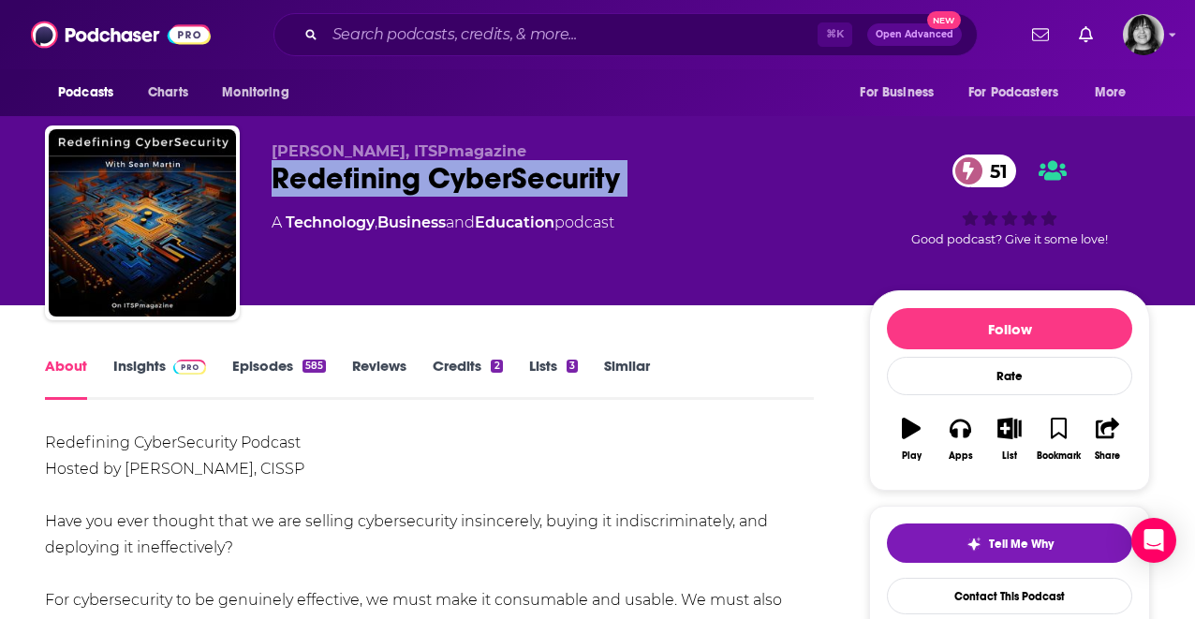
click at [337, 188] on div "Redefining CyberSecurity 51" at bounding box center [555, 178] width 567 height 37
copy div "Redefining CyberSecurity 51"
click at [147, 365] on link "Insights" at bounding box center [159, 378] width 93 height 43
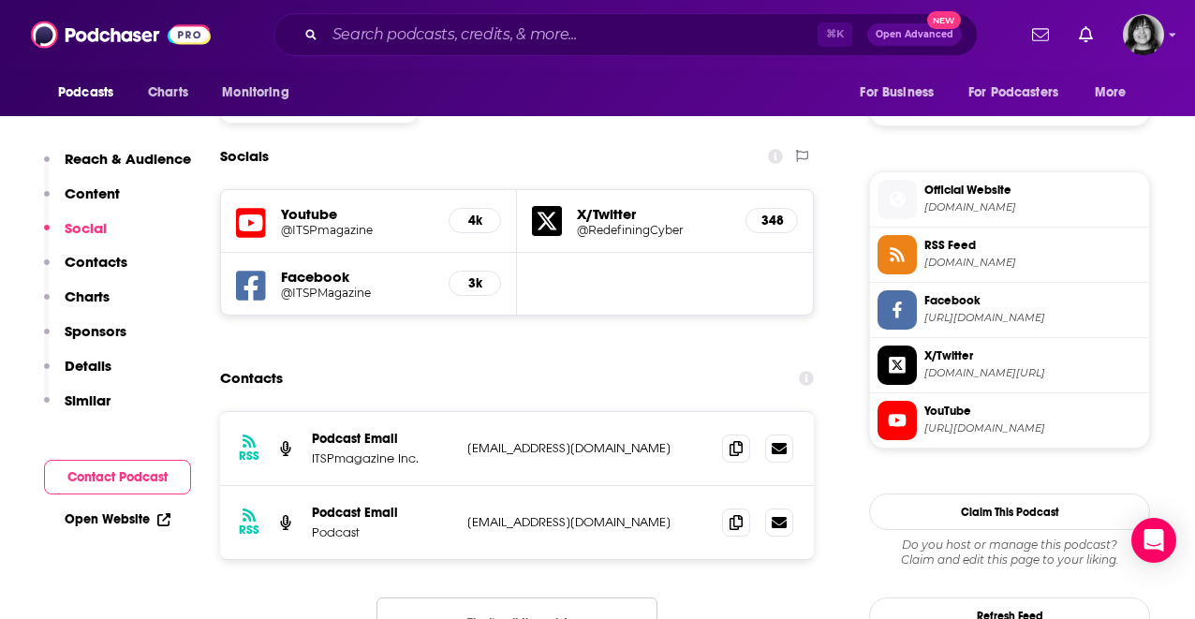
scroll to position [1597, 0]
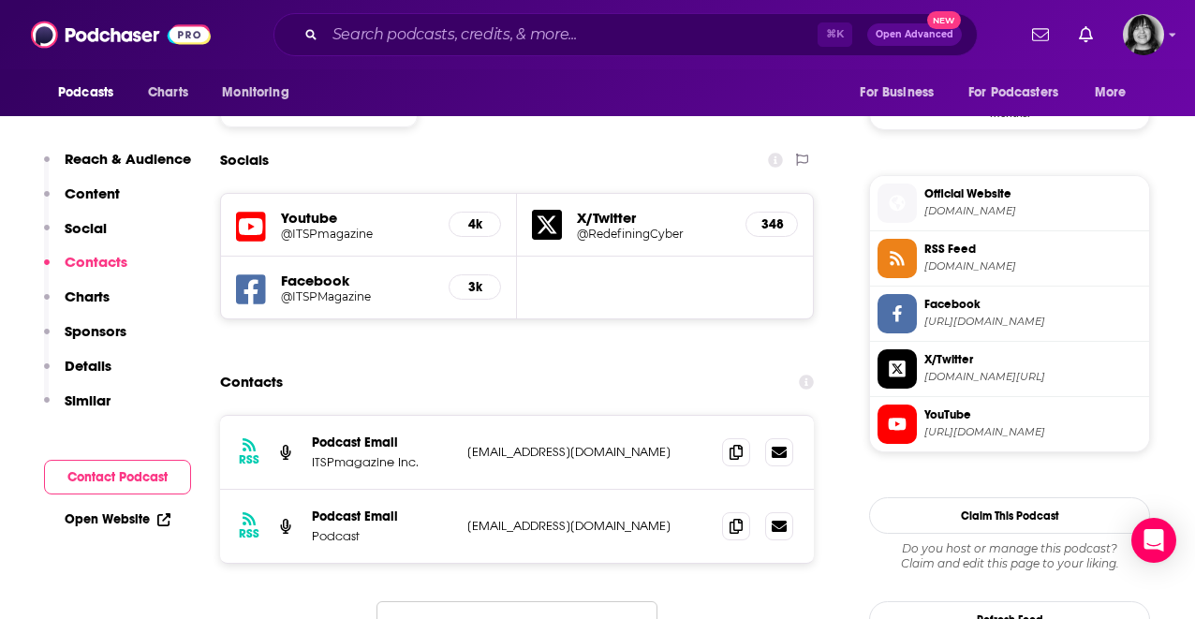
click at [250, 273] on icon at bounding box center [251, 290] width 30 height 35
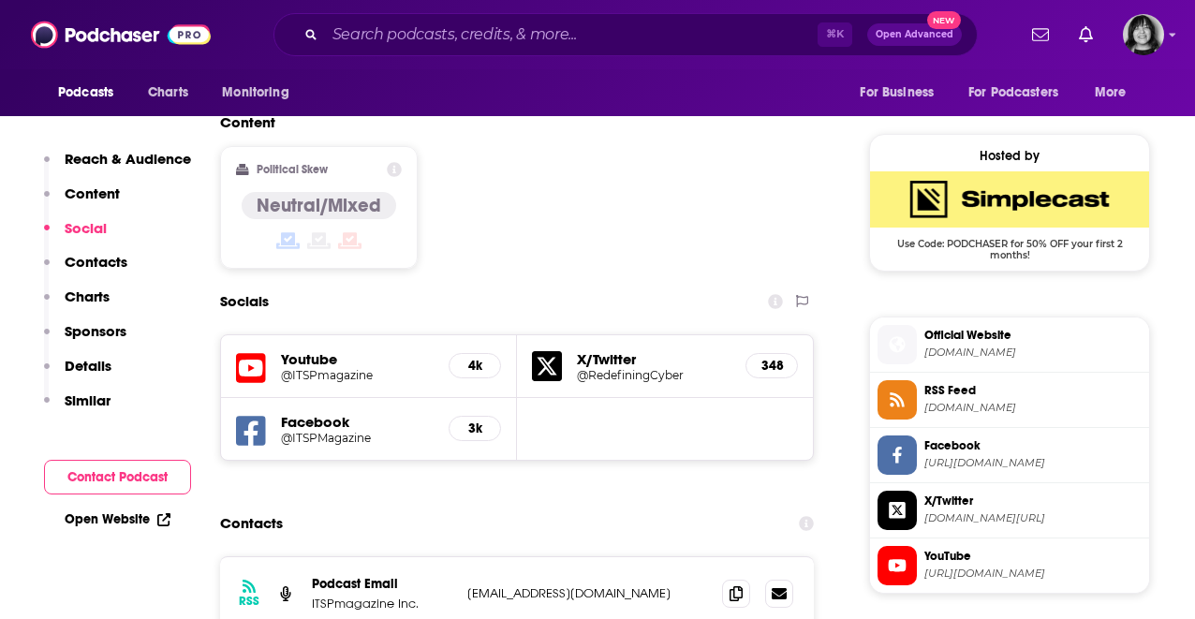
scroll to position [1564, 0]
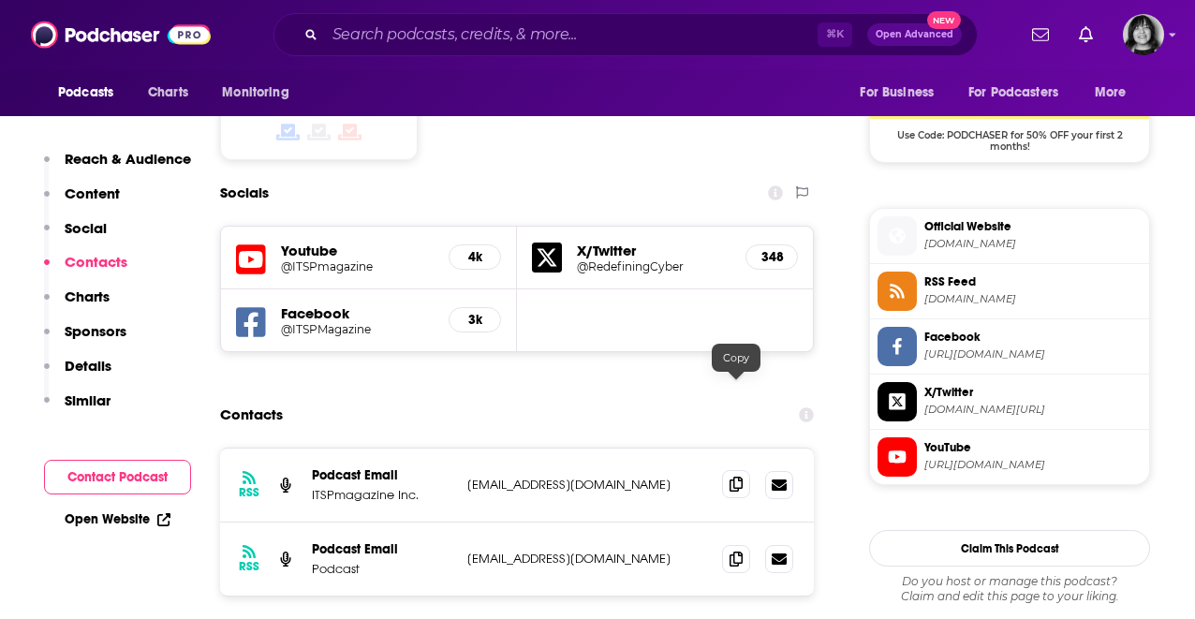
click at [738, 477] on icon at bounding box center [735, 484] width 13 height 15
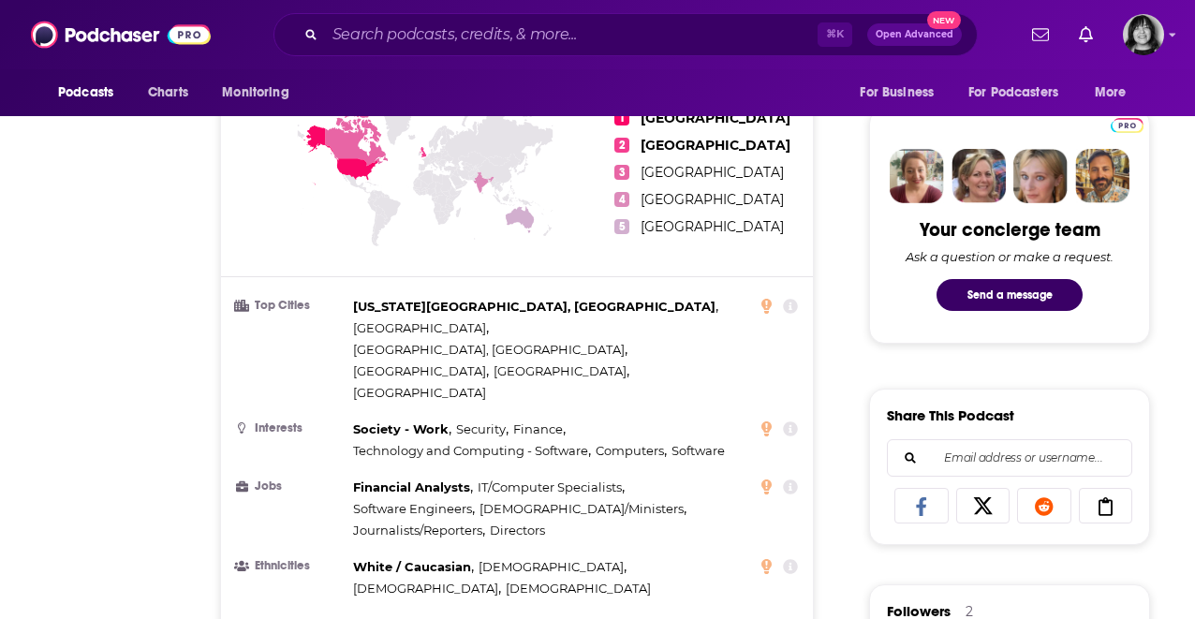
scroll to position [0, 0]
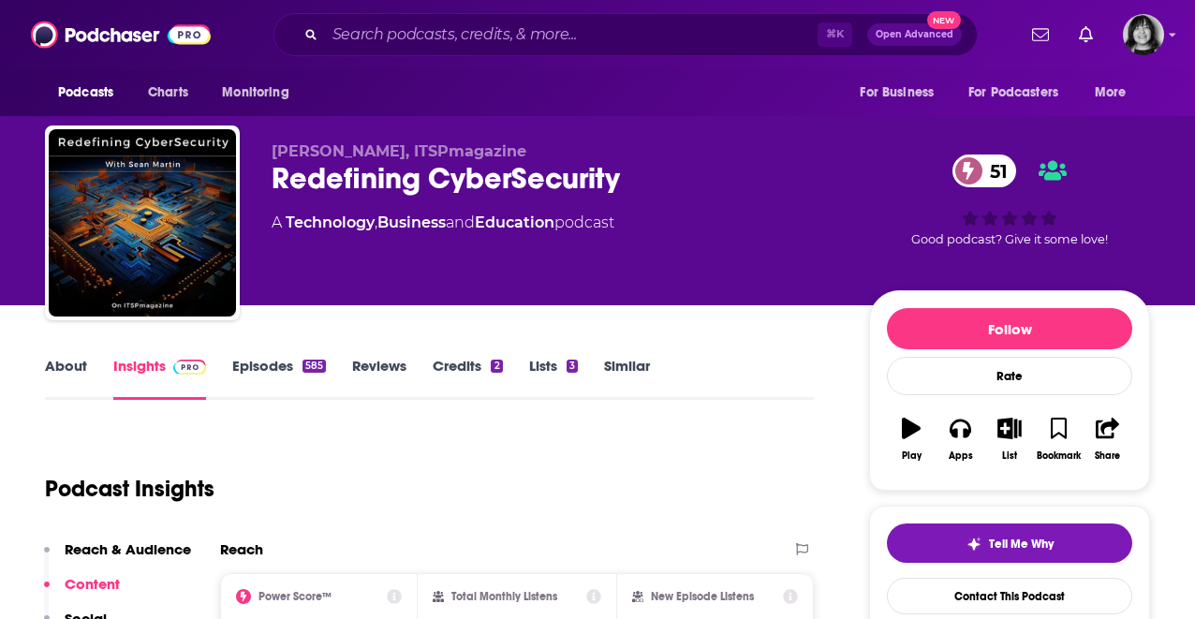
click at [70, 373] on link "About" at bounding box center [66, 378] width 42 height 43
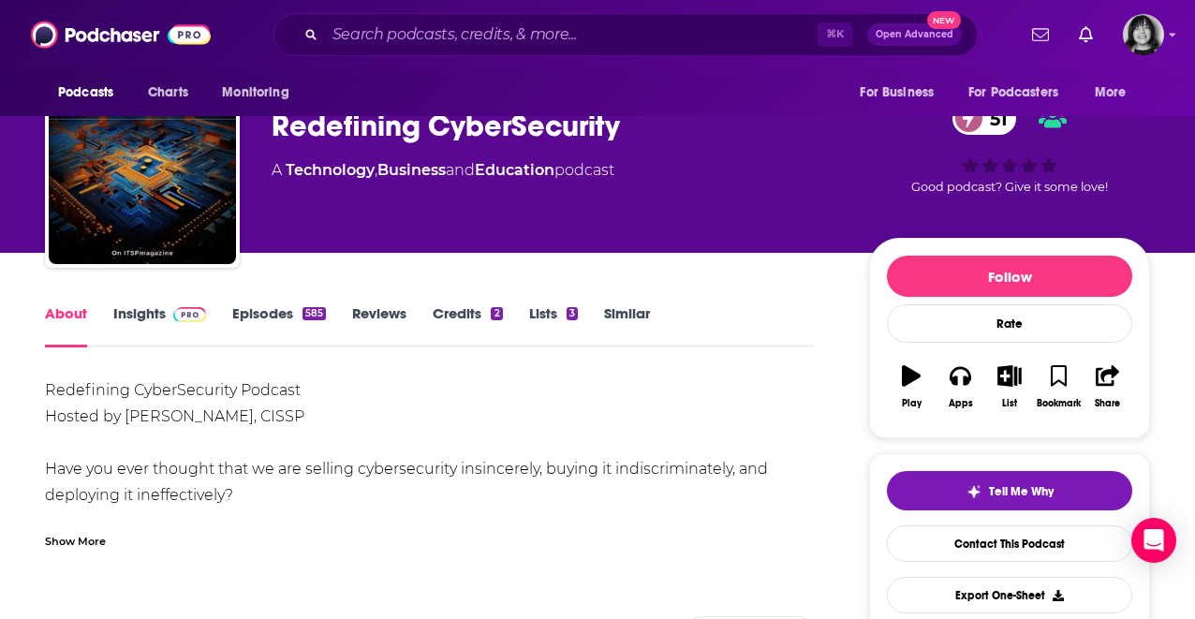
scroll to position [63, 0]
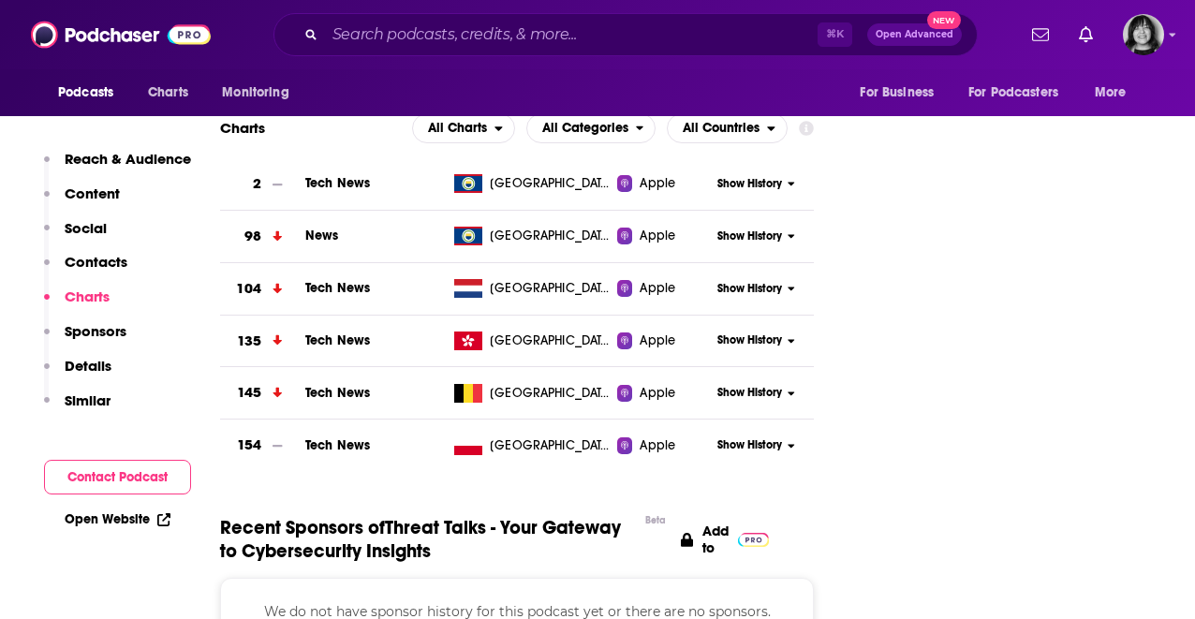
scroll to position [2020, 0]
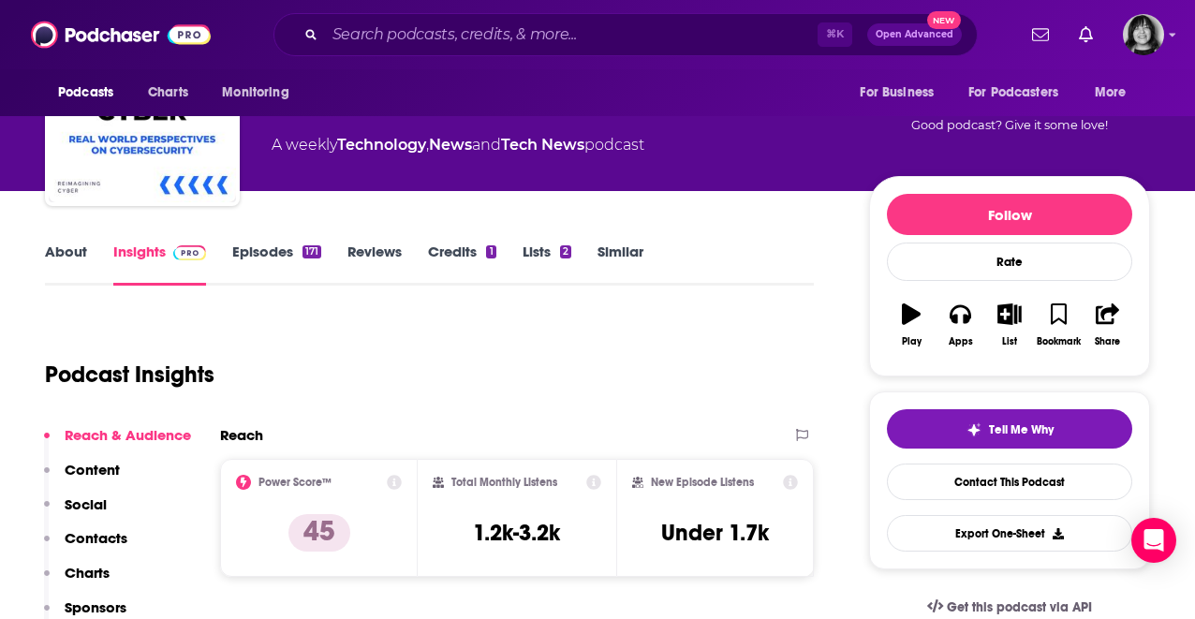
scroll to position [164, 0]
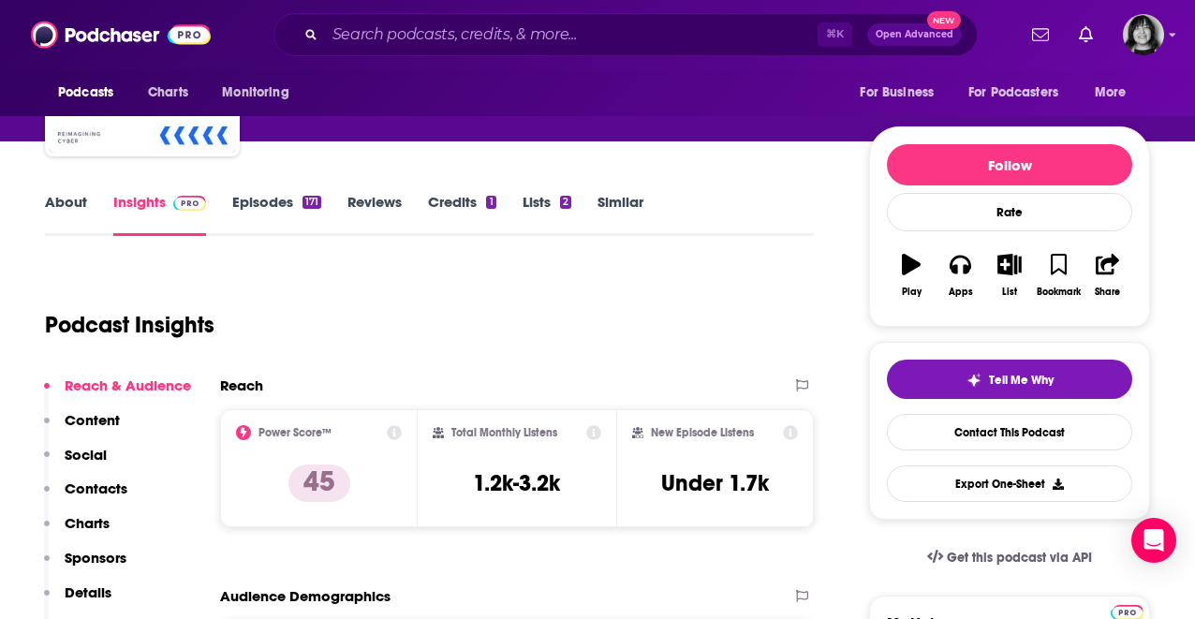
click at [55, 211] on link "About" at bounding box center [66, 214] width 42 height 43
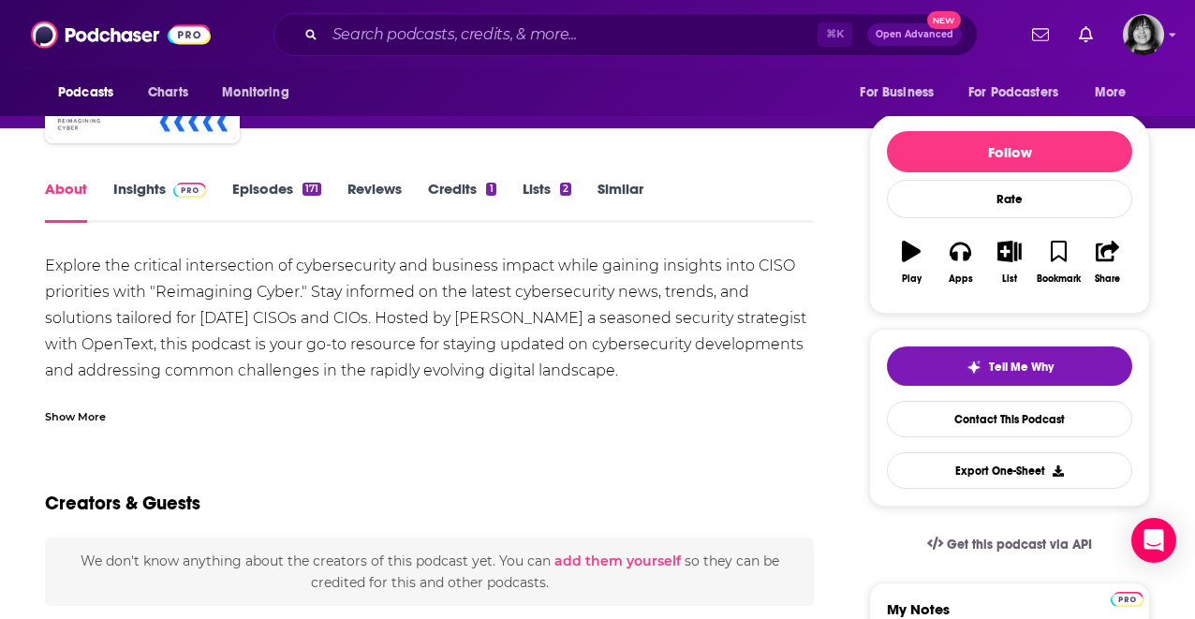
scroll to position [178, 0]
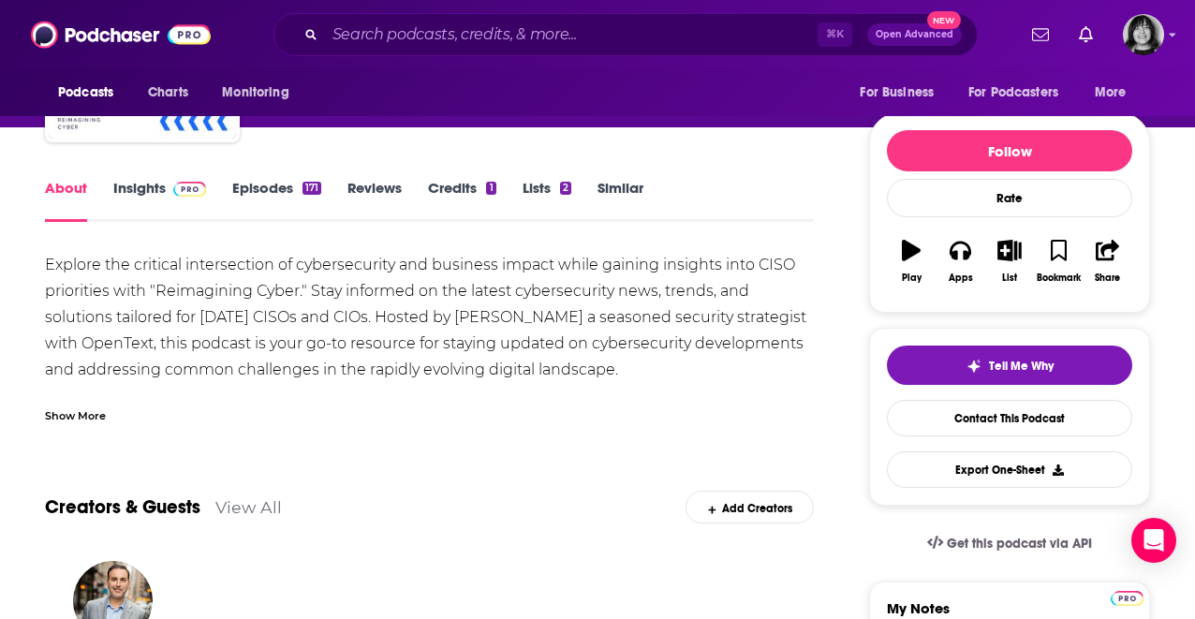
click at [87, 410] on div "Show More" at bounding box center [75, 414] width 61 height 18
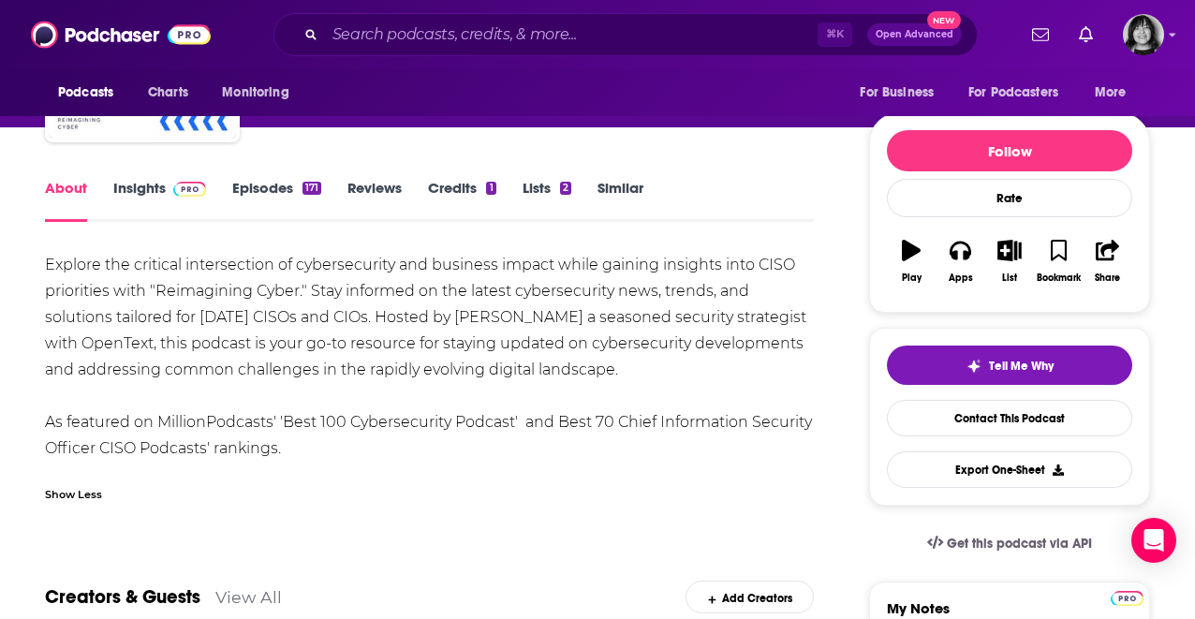
click at [151, 185] on link "Insights" at bounding box center [159, 200] width 93 height 43
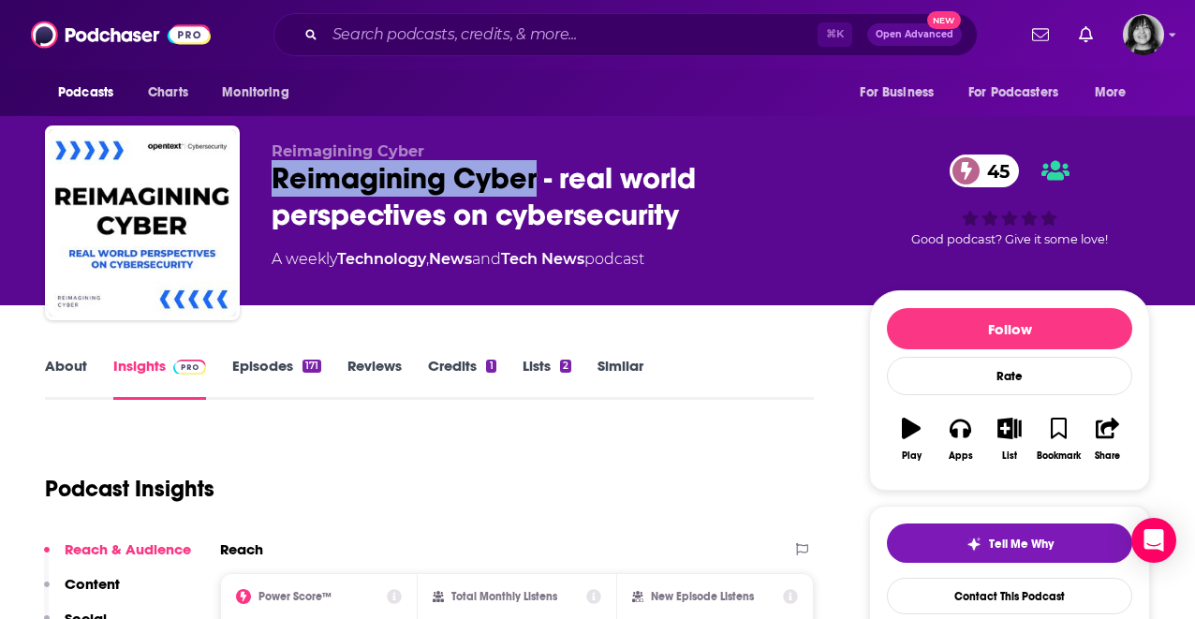
drag, startPoint x: 532, startPoint y: 179, endPoint x: 243, endPoint y: 174, distance: 289.4
click at [243, 174] on div "Reimagining Cyber Reimagining Cyber - real world perspectives on cybersecurity …" at bounding box center [597, 226] width 1105 height 202
copy h2 "Reimagining Cyber"
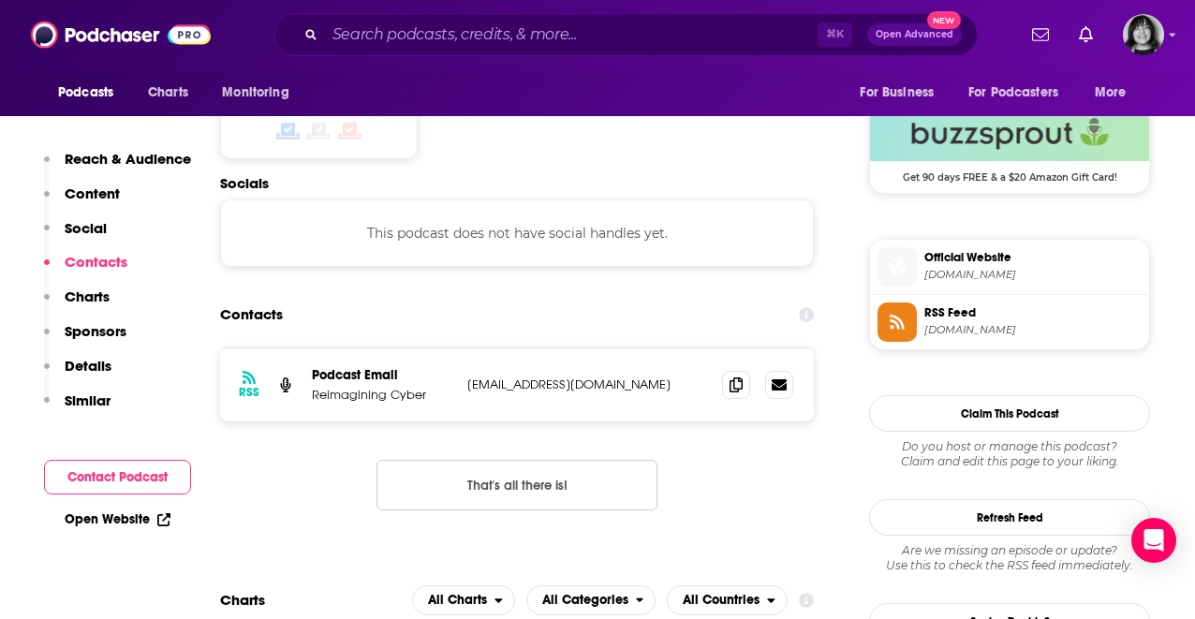
scroll to position [1518, 0]
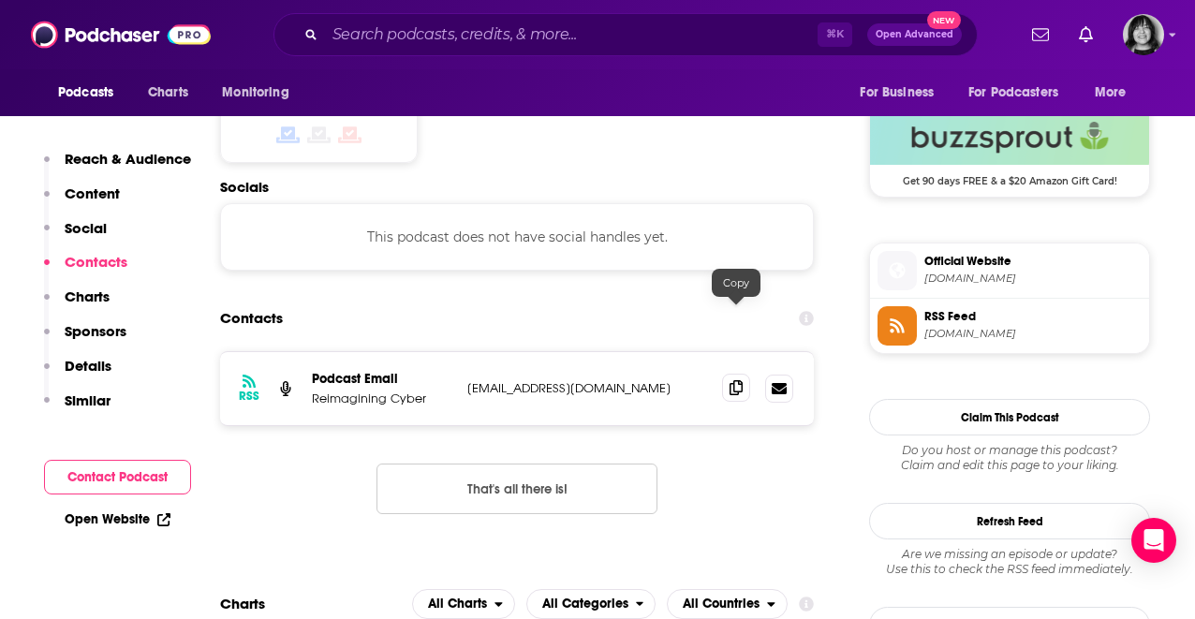
click at [736, 374] on span at bounding box center [736, 388] width 28 height 28
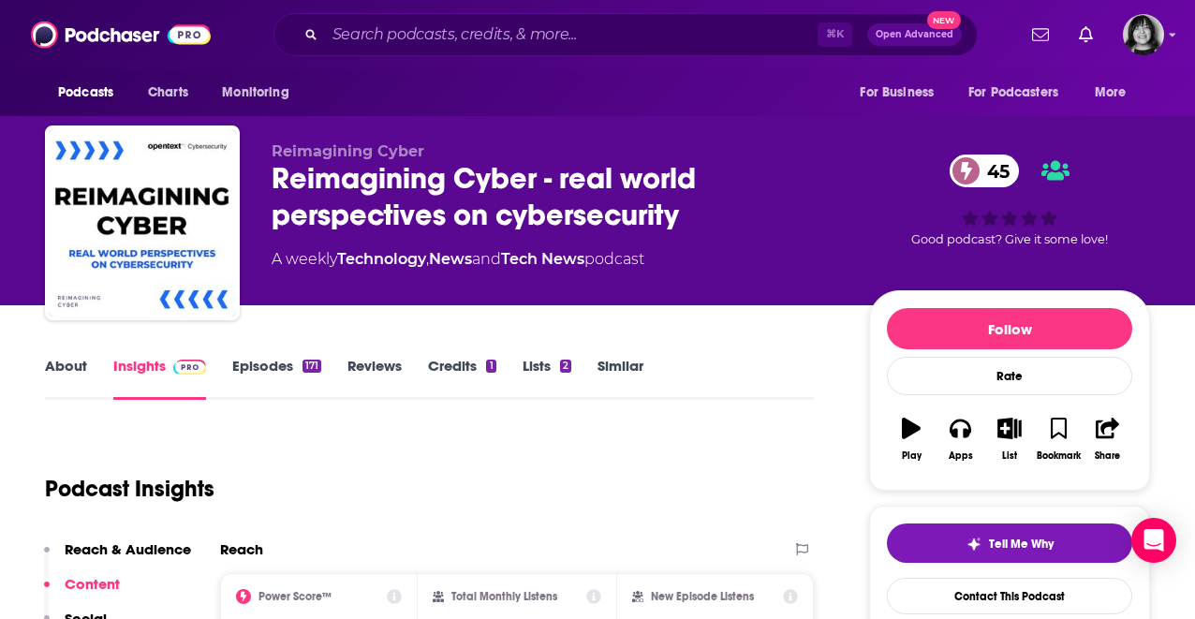
click at [62, 360] on link "About" at bounding box center [66, 378] width 42 height 43
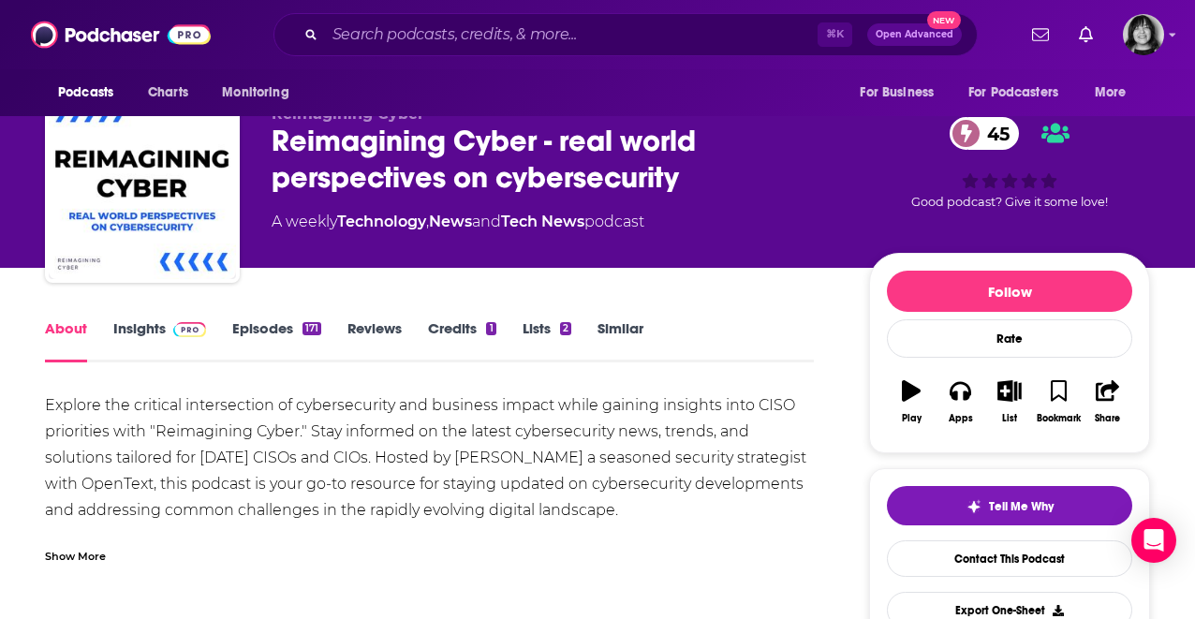
scroll to position [50, 0]
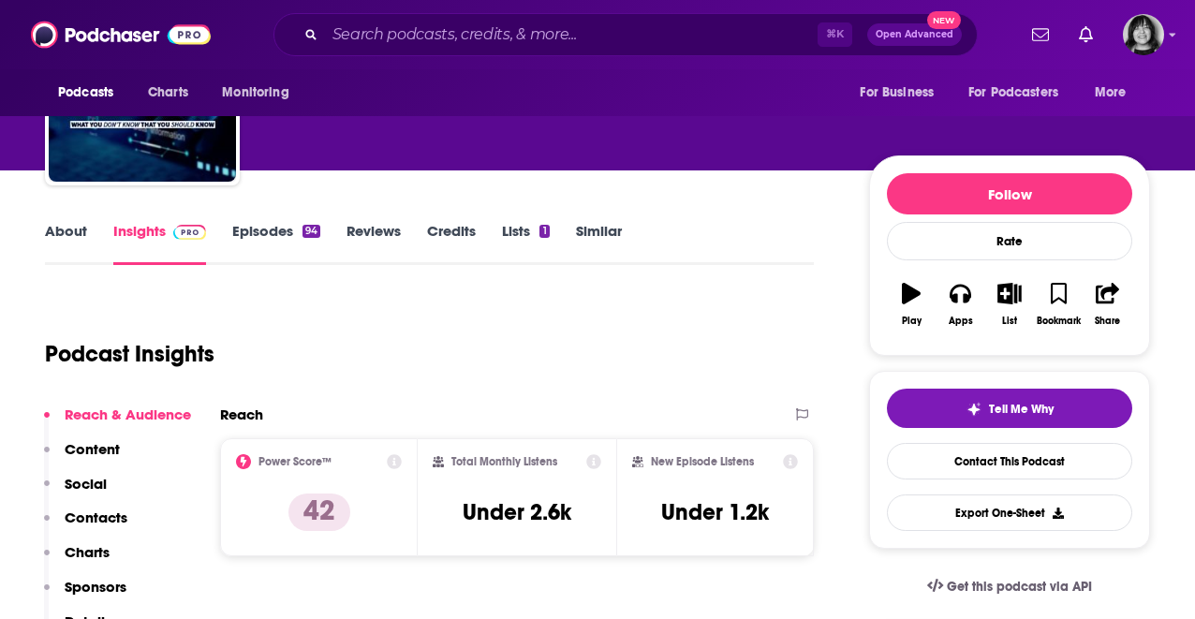
scroll to position [218, 0]
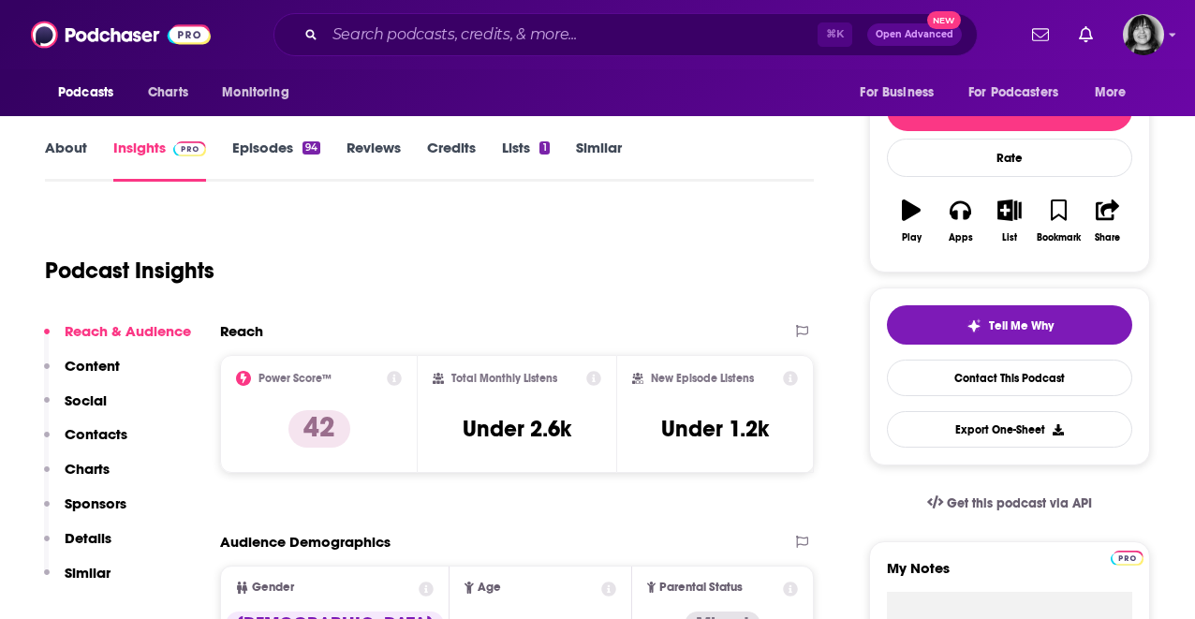
click at [76, 140] on link "About" at bounding box center [66, 160] width 42 height 43
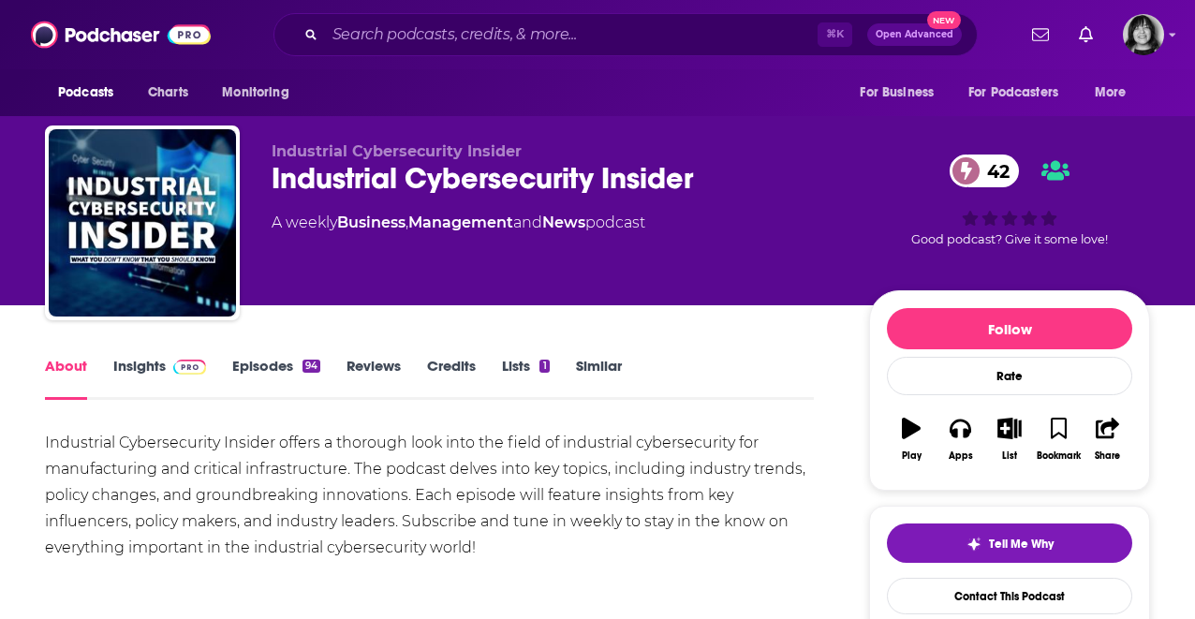
scroll to position [59, 0]
